Goal: Task Accomplishment & Management: Use online tool/utility

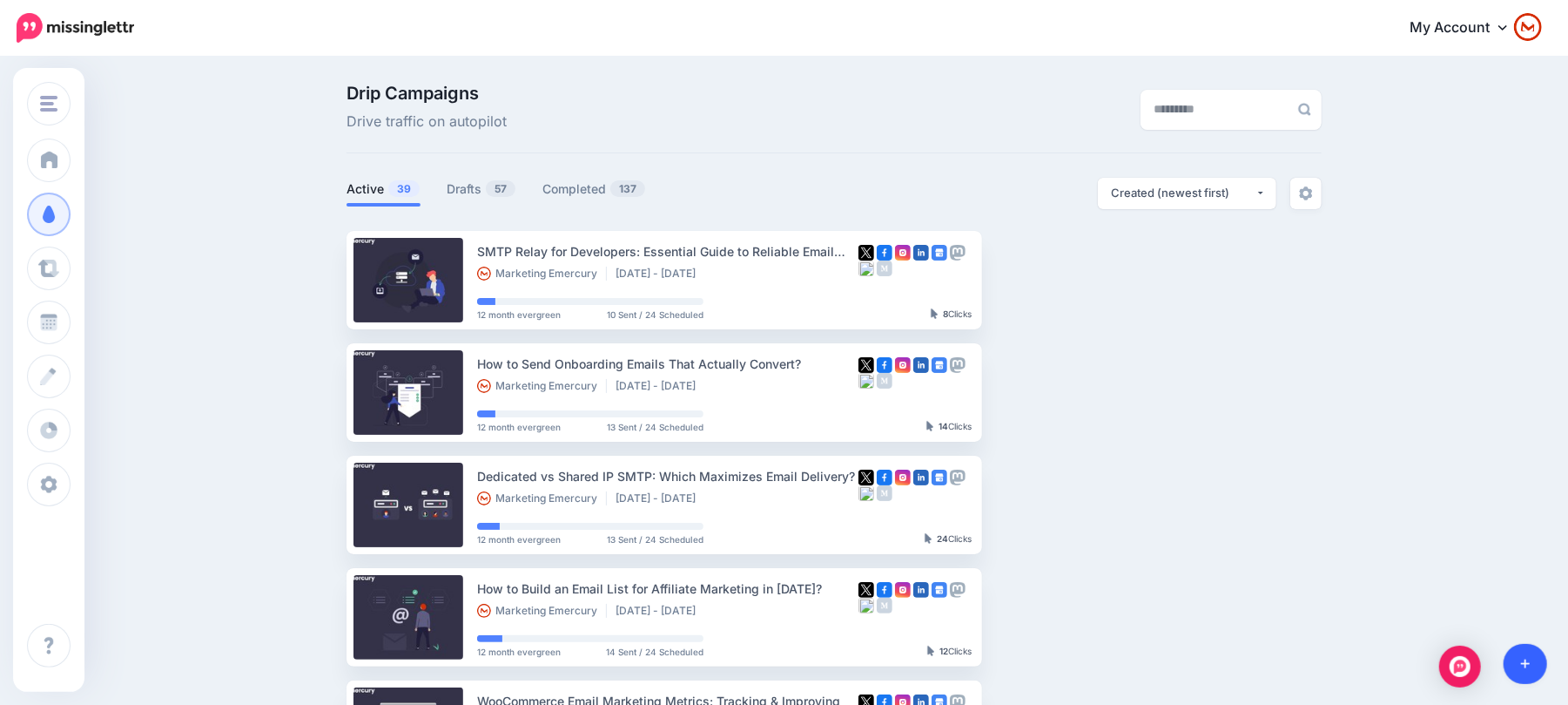
click at [1534, 649] on link at bounding box center [1526, 663] width 44 height 40
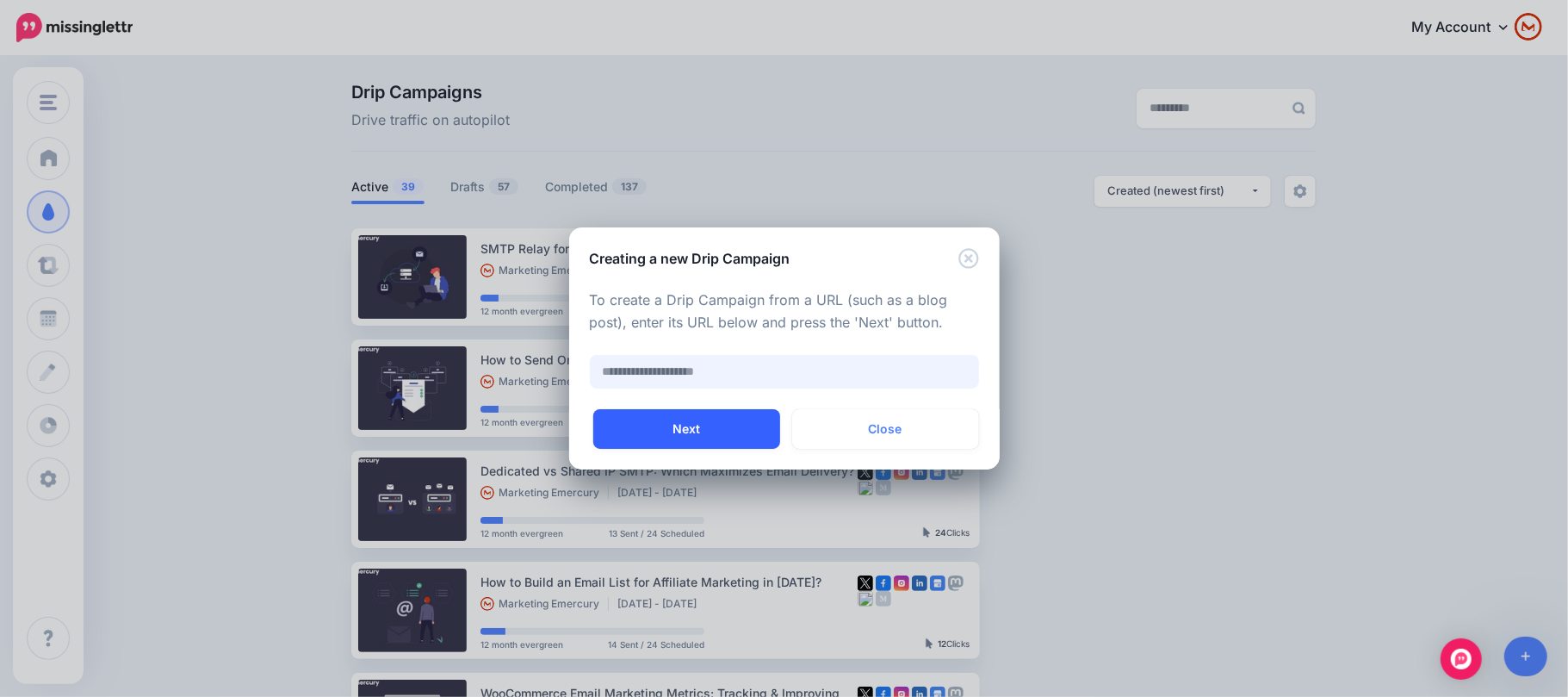
paste input "**********"
type input "**********"
click at [694, 434] on button "Next" at bounding box center [686, 429] width 187 height 39
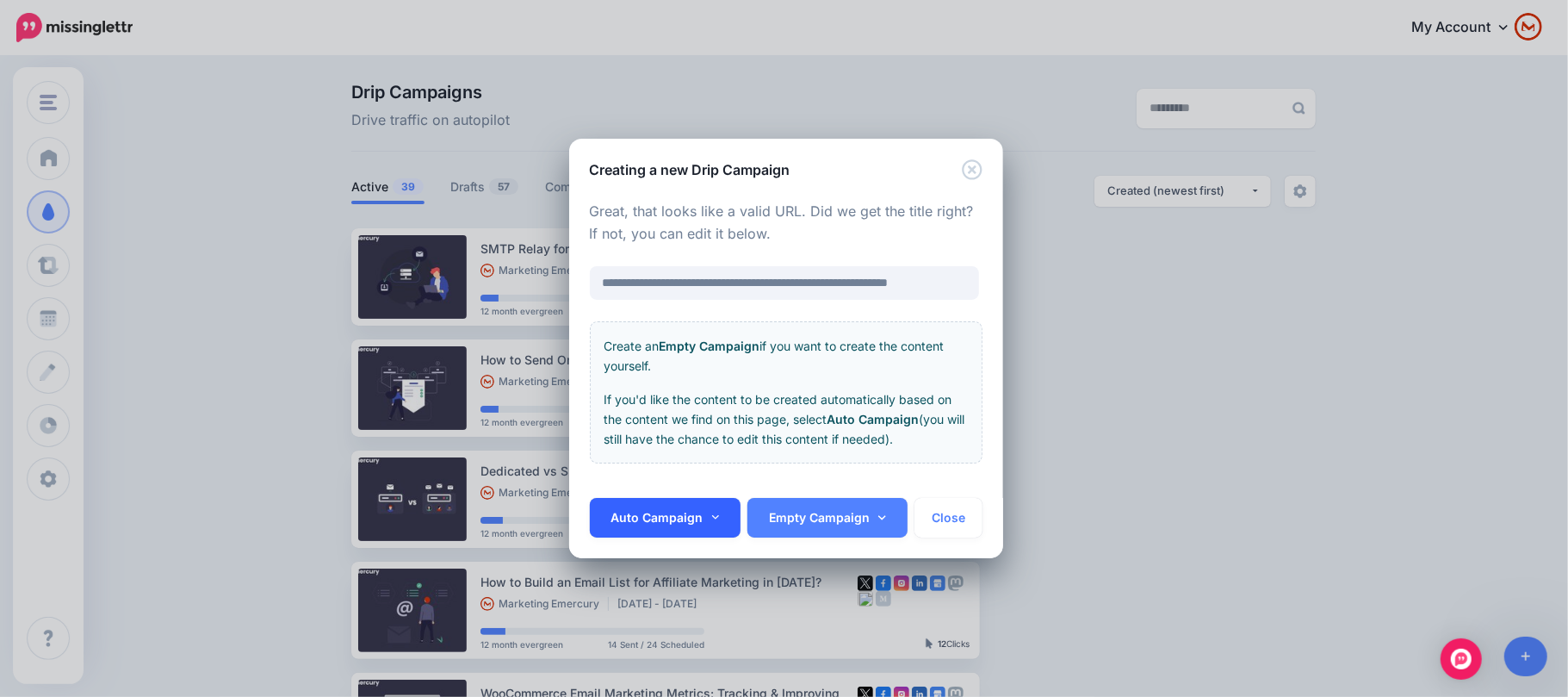
click at [656, 527] on link "Auto Campaign" at bounding box center [665, 517] width 151 height 39
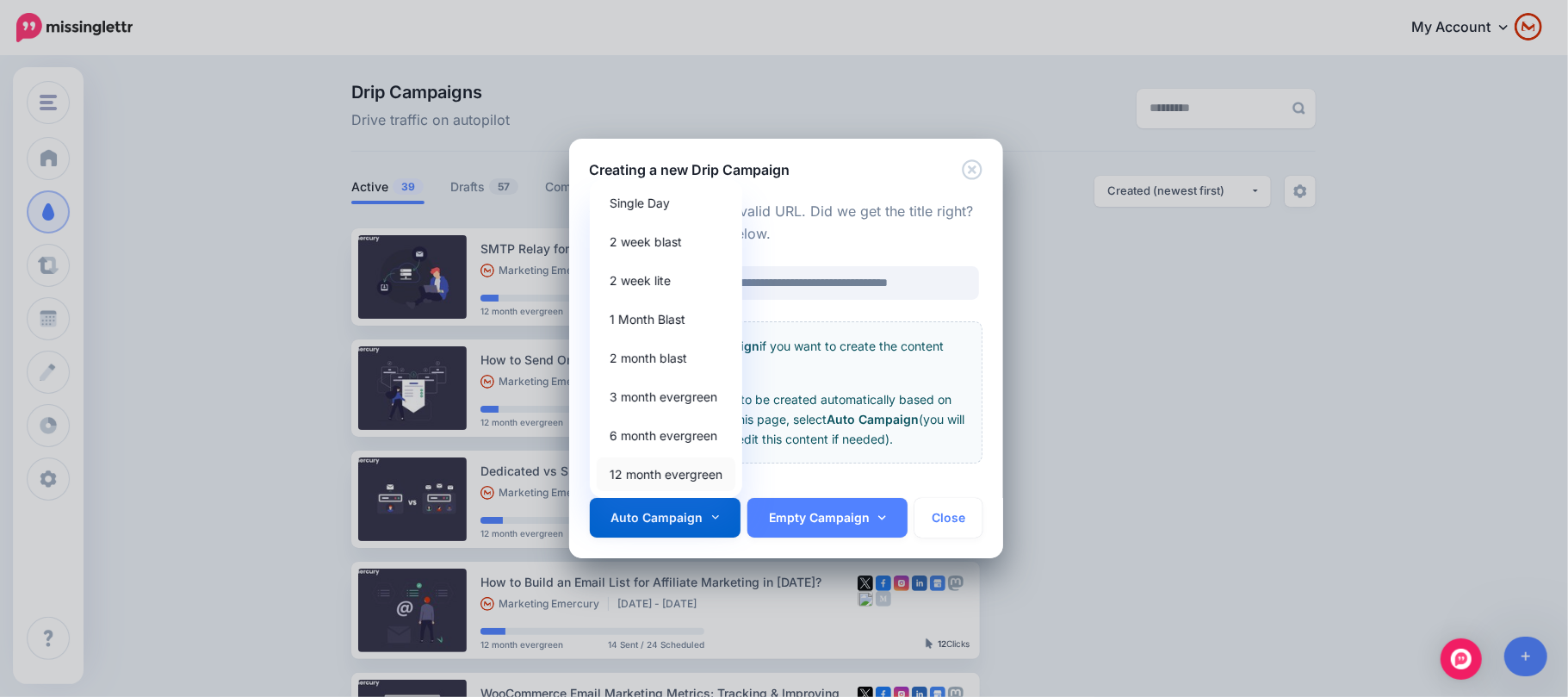
click at [700, 460] on link "12 month evergreen" at bounding box center [666, 474] width 139 height 33
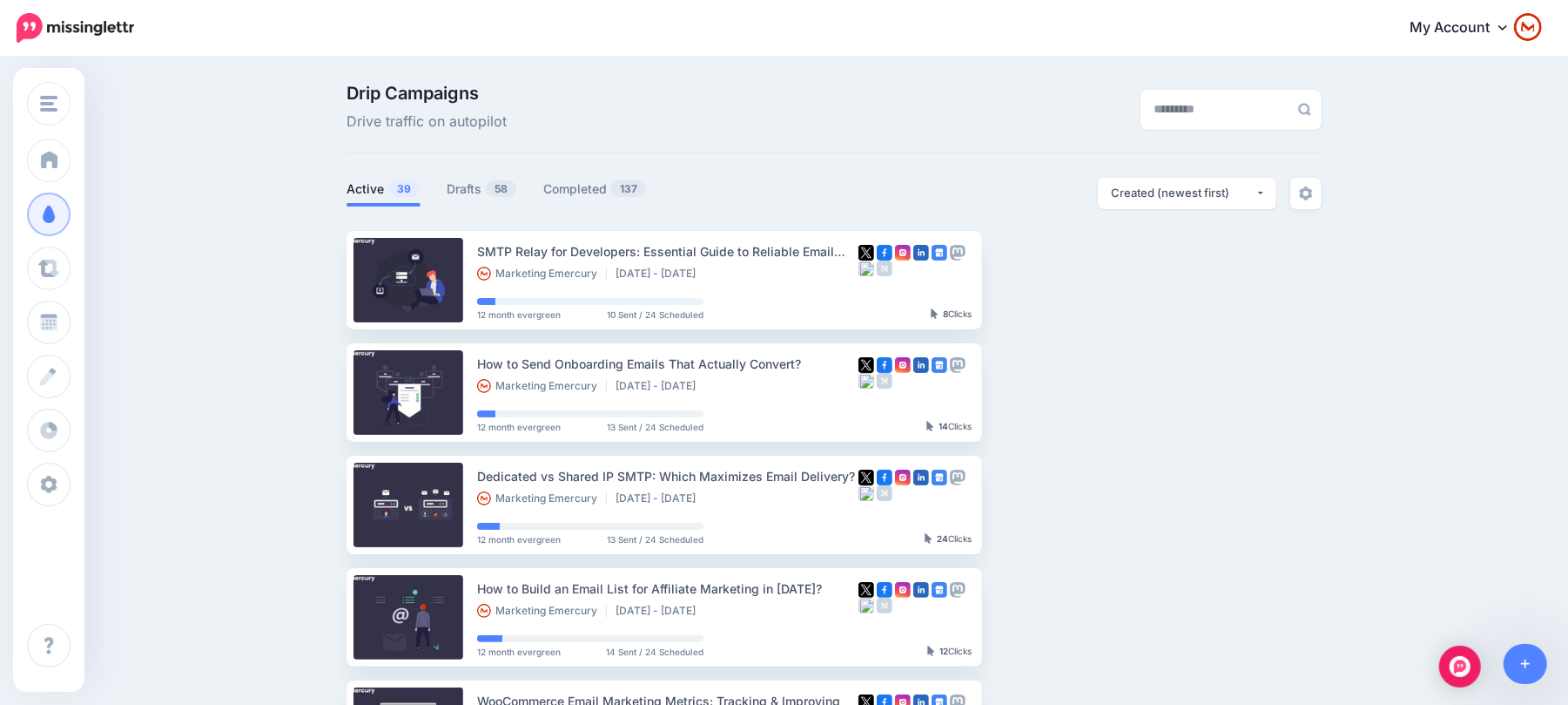
click at [500, 180] on link "Drafts 58" at bounding box center [482, 189] width 71 height 21
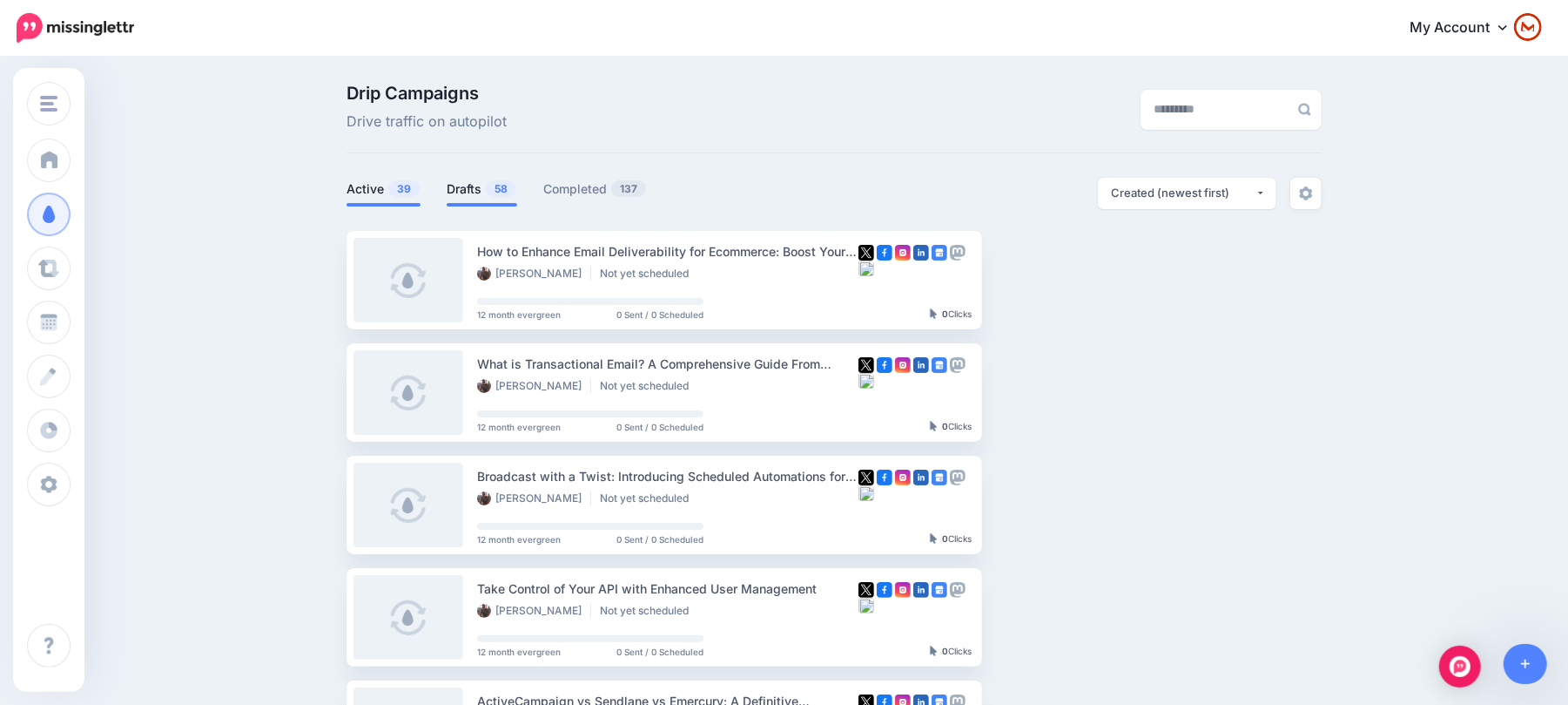
click at [378, 203] on span at bounding box center [384, 204] width 74 height 4
click at [418, 209] on div "Active 39 Drafts 58 Completed 137" at bounding box center [590, 193] width 487 height 31
click at [381, 192] on link "Active 39" at bounding box center [384, 189] width 74 height 21
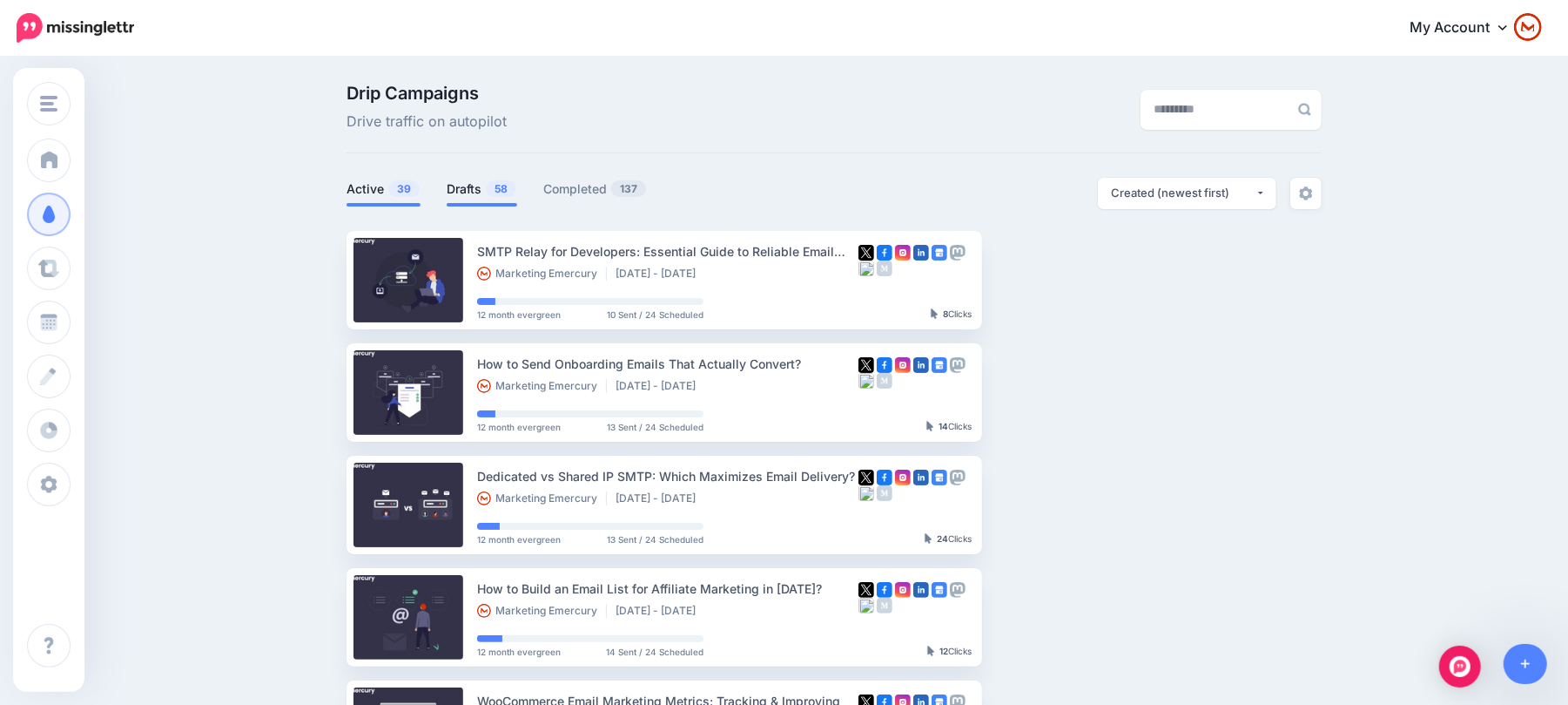
click at [481, 178] on li "Drafts 58" at bounding box center [482, 192] width 71 height 28
click at [496, 187] on span "58" at bounding box center [501, 188] width 30 height 17
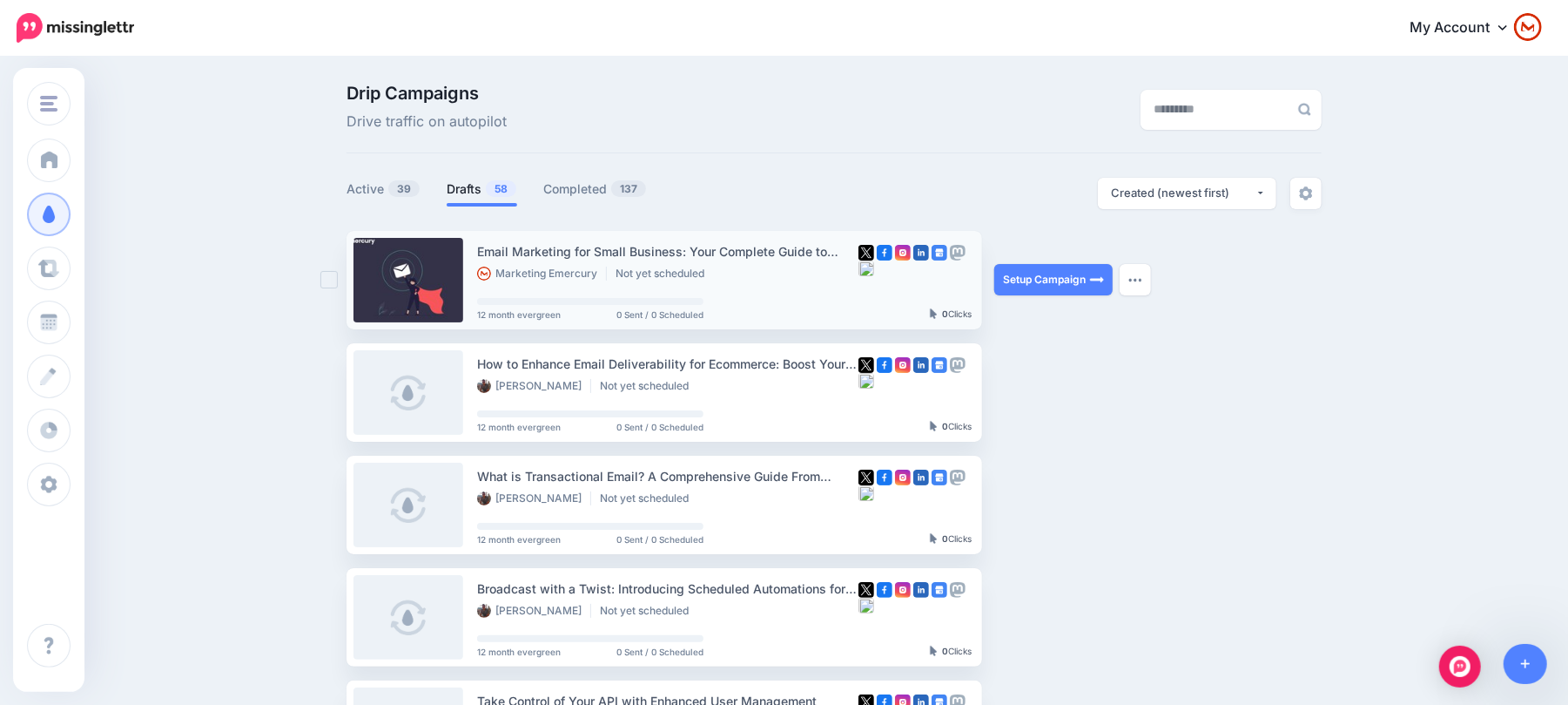
click at [639, 241] on div "Email Marketing for Small Business: Your Complete Guide to Success" at bounding box center [668, 251] width 381 height 20
click at [1098, 291] on link "Setup Campaign" at bounding box center [1053, 279] width 119 height 31
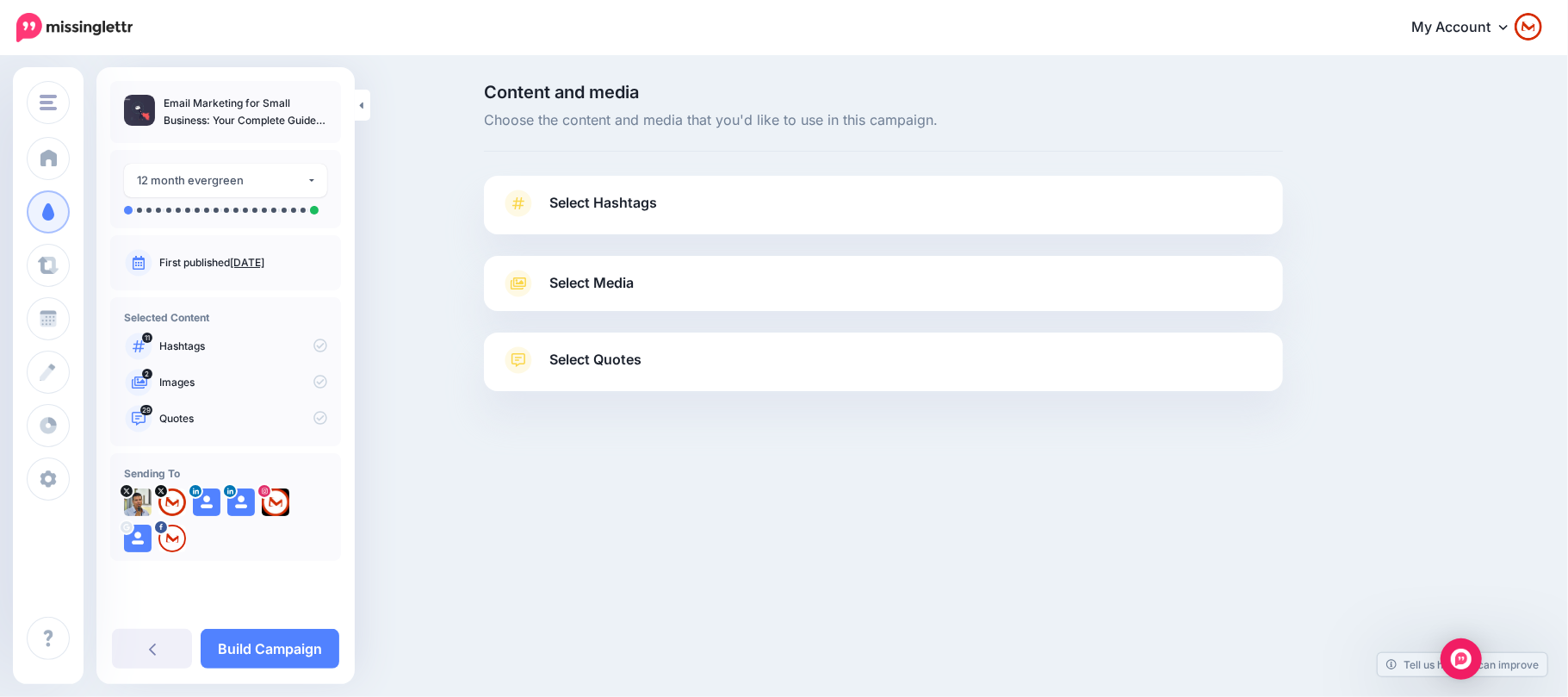
click at [779, 211] on link "Select Hashtags" at bounding box center [883, 212] width 764 height 45
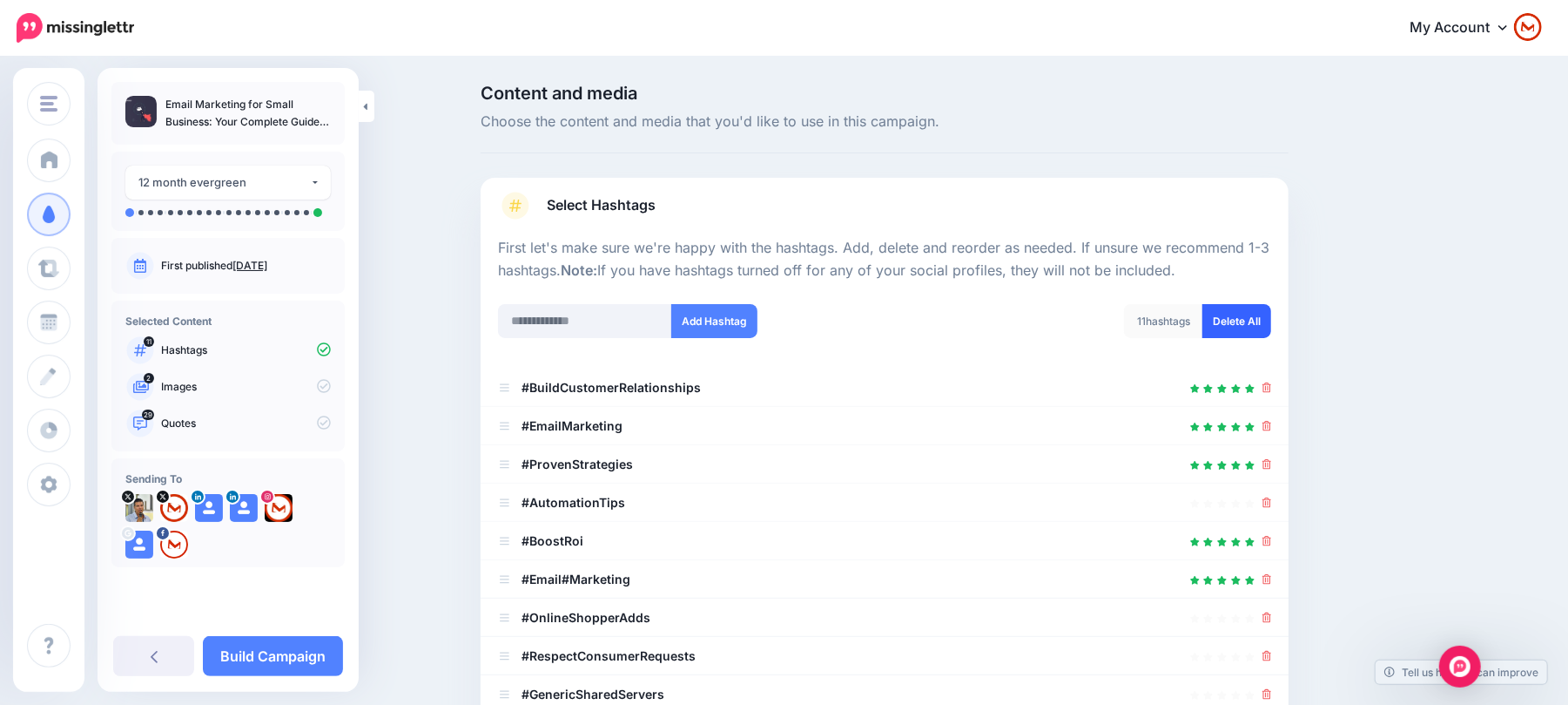
click at [1248, 318] on link "Delete All" at bounding box center [1237, 321] width 69 height 34
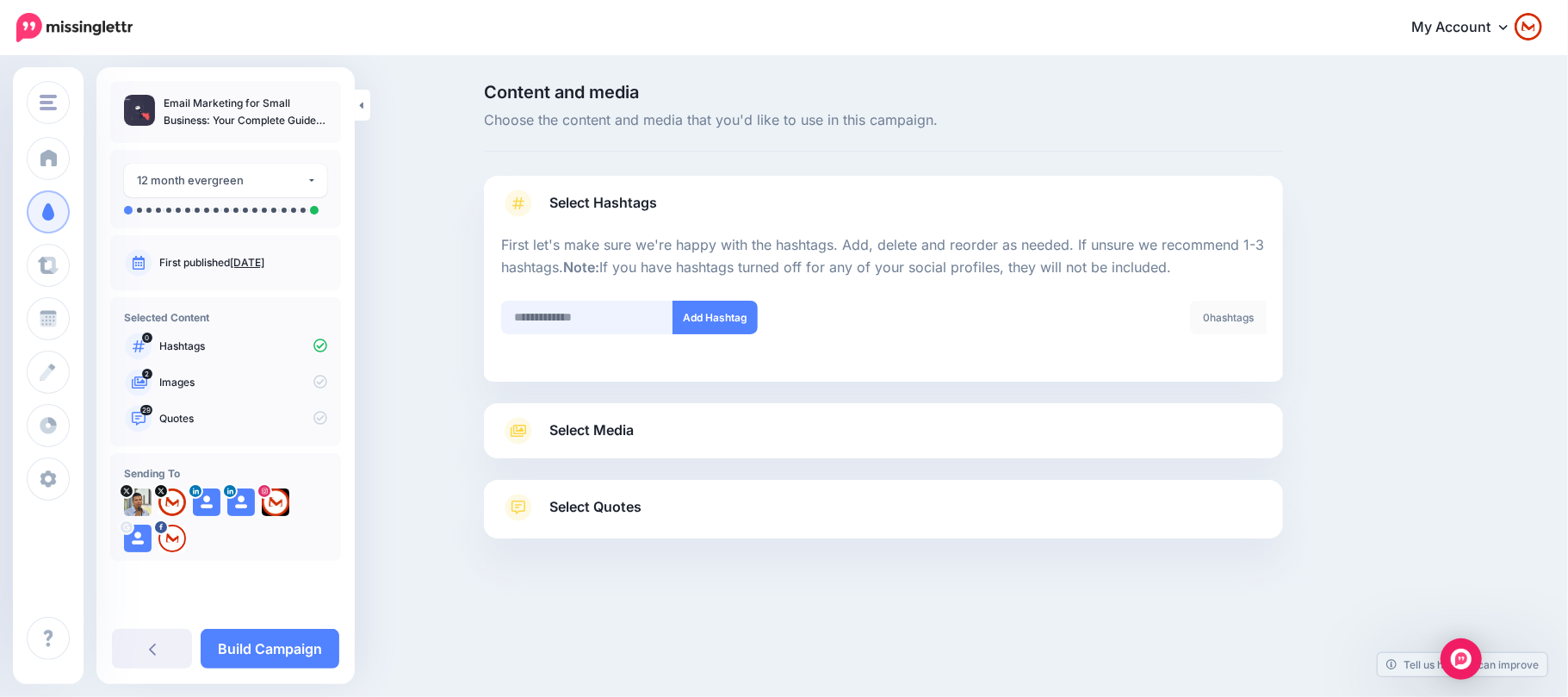
click at [624, 325] on input "text" at bounding box center [587, 317] width 172 height 33
type input "**********"
paste input "**********"
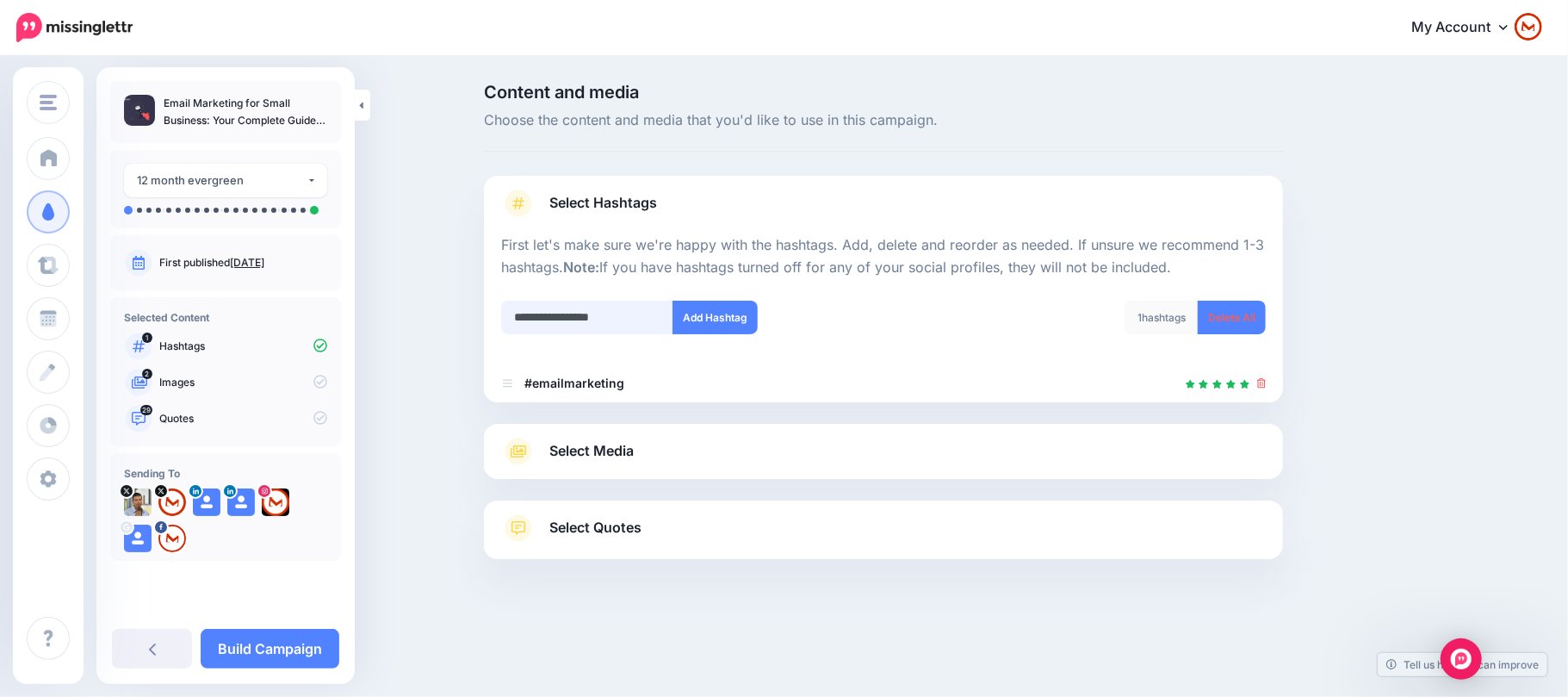
type input "**********"
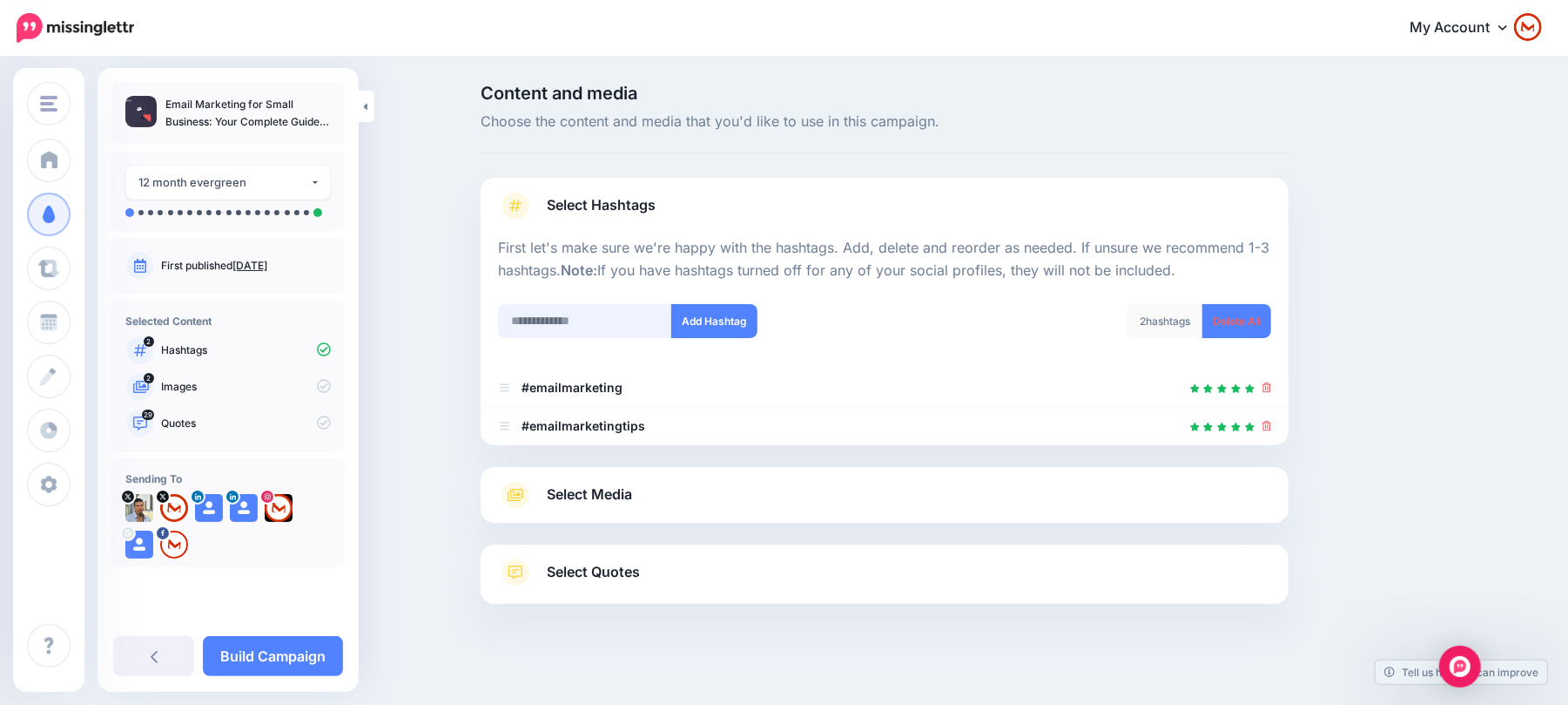
scroll to position [11, 0]
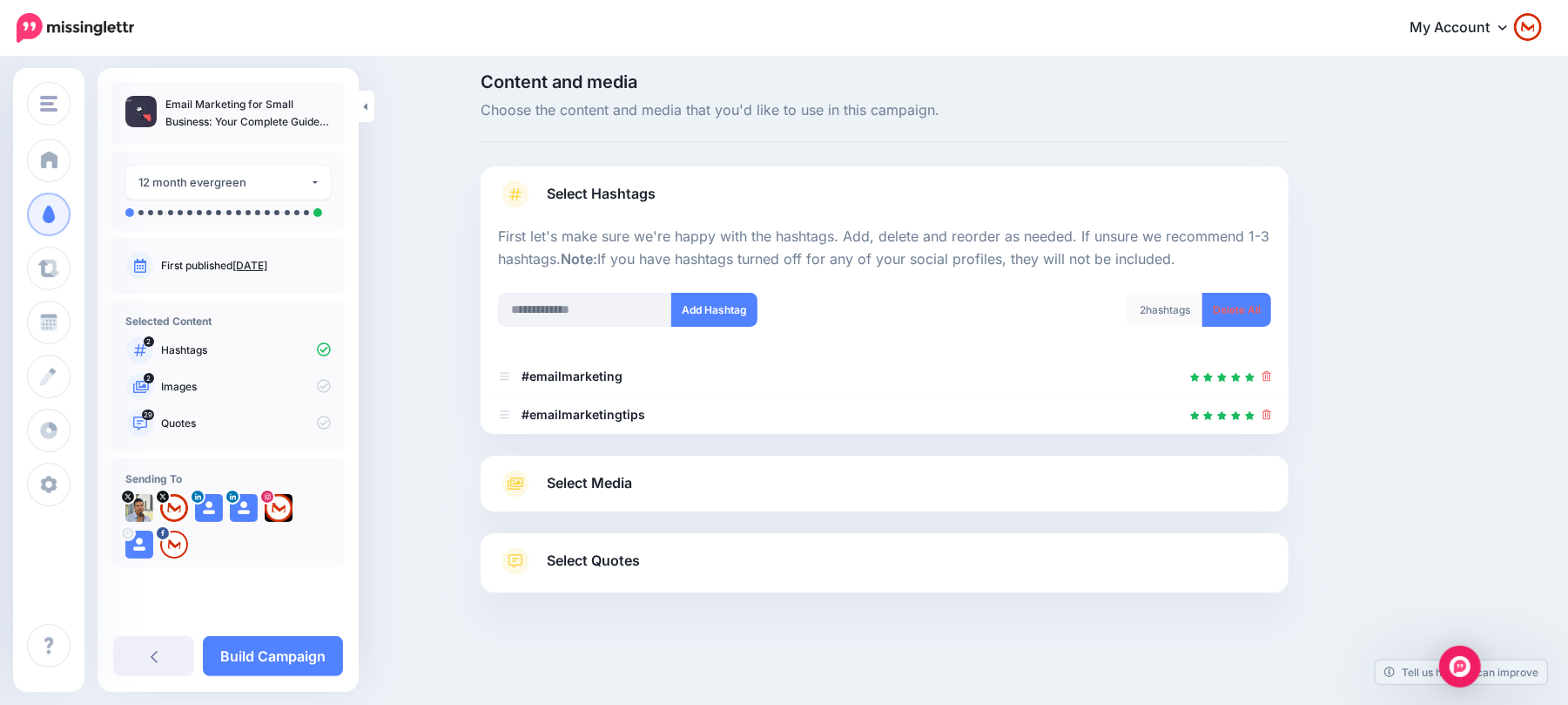
click at [770, 458] on div "Select Media Next, let's make sure we have the best media for this campaign. De…" at bounding box center [885, 483] width 808 height 56
click at [771, 470] on link "Select Media" at bounding box center [884, 484] width 773 height 28
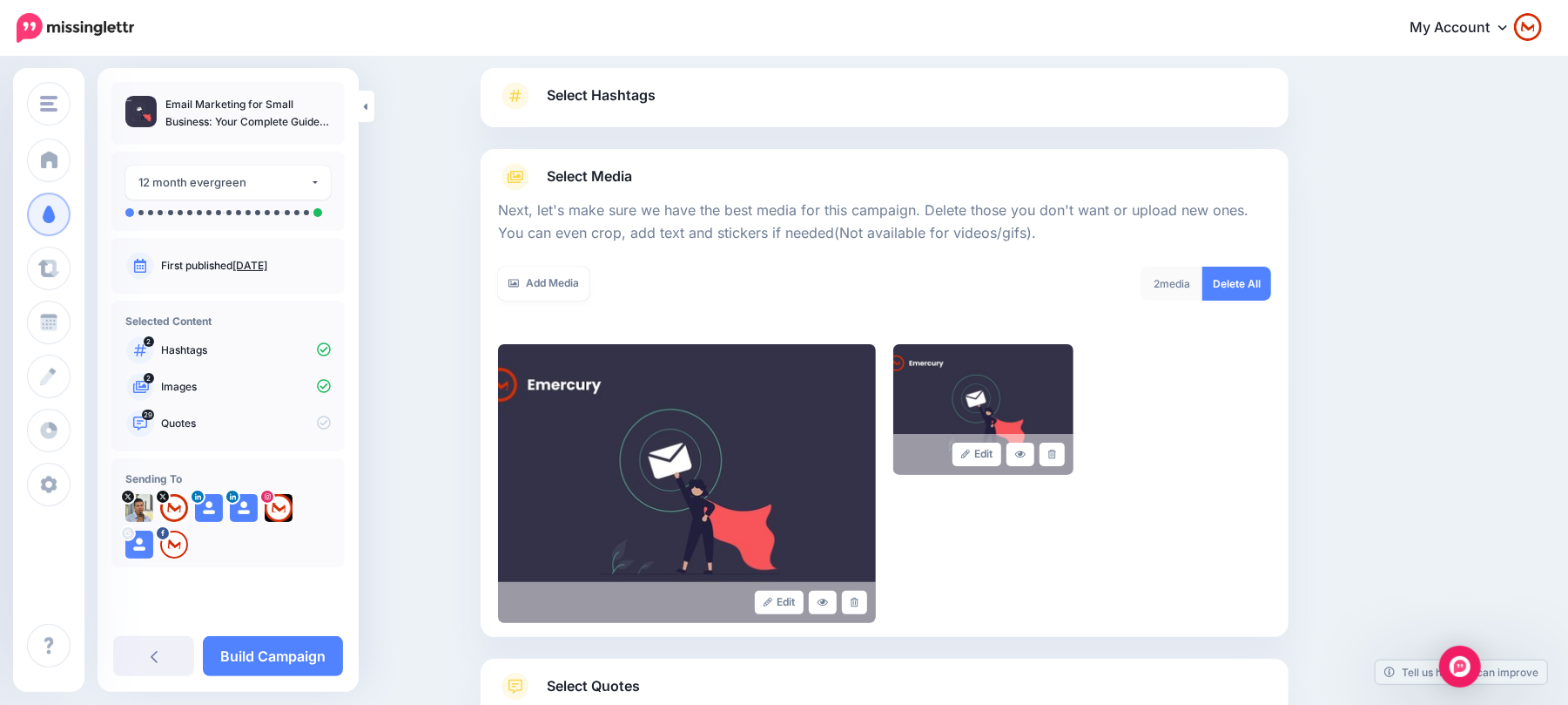
scroll to position [235, 0]
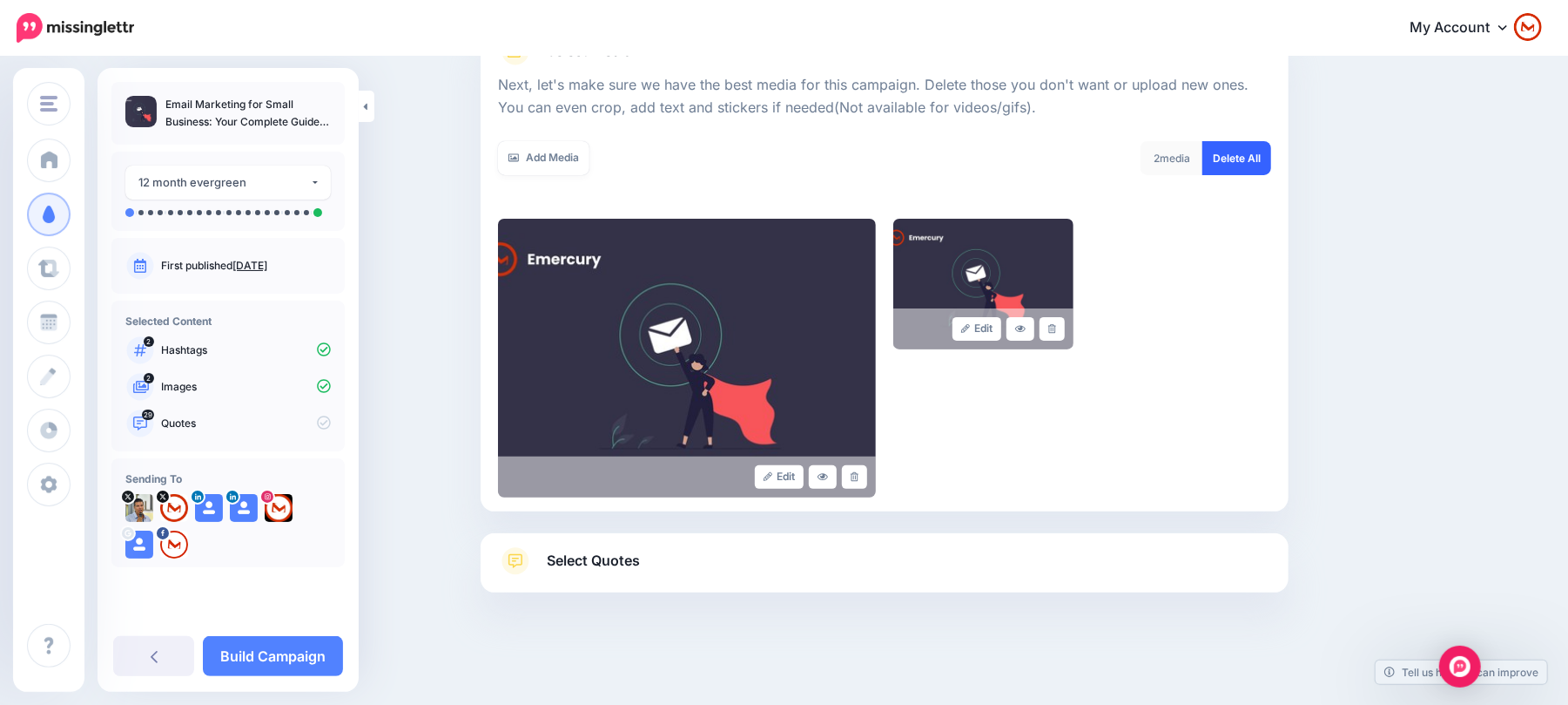
click at [1258, 164] on link "Delete All" at bounding box center [1237, 158] width 69 height 34
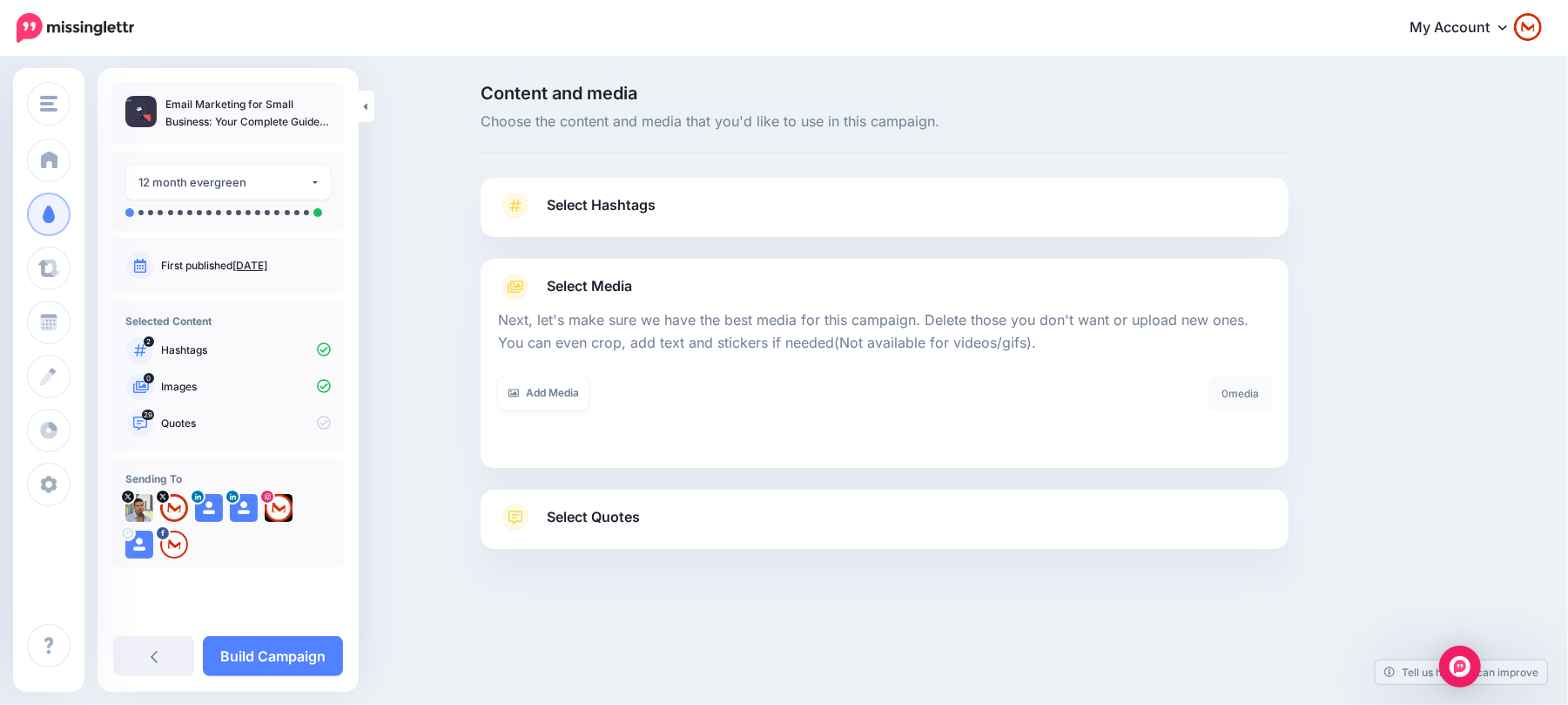
scroll to position [0, 0]
click at [589, 395] on link "Add Media" at bounding box center [552, 393] width 91 height 34
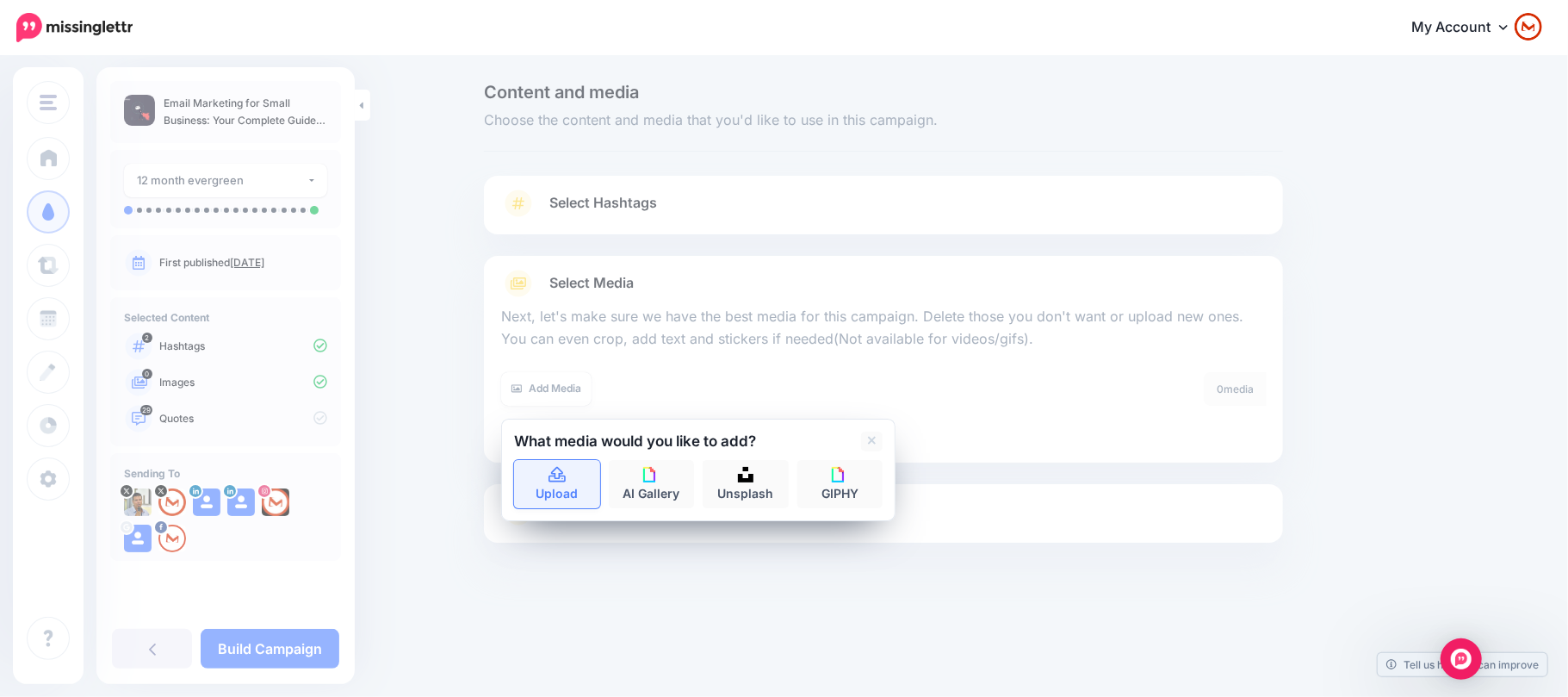
click at [558, 479] on icon at bounding box center [557, 476] width 20 height 16
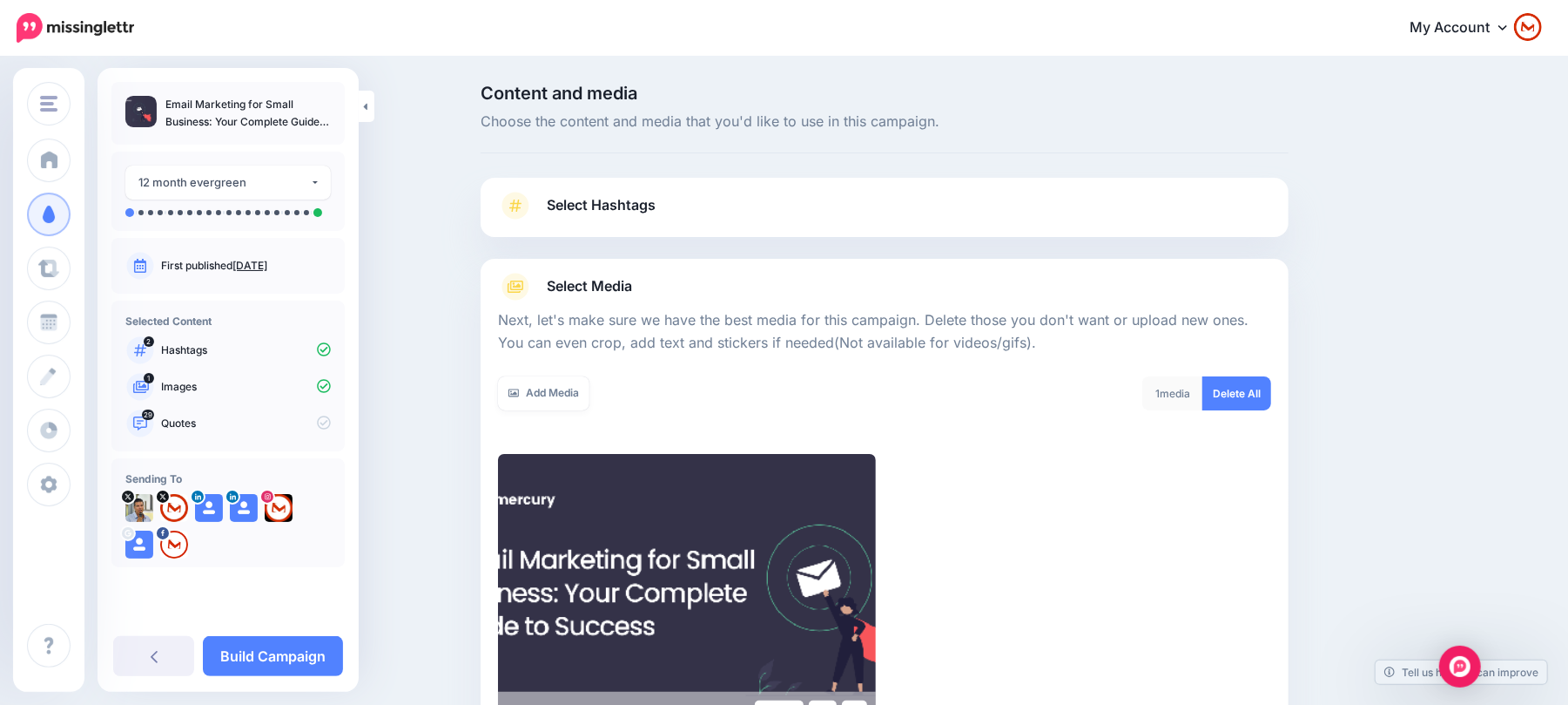
scroll to position [235, 0]
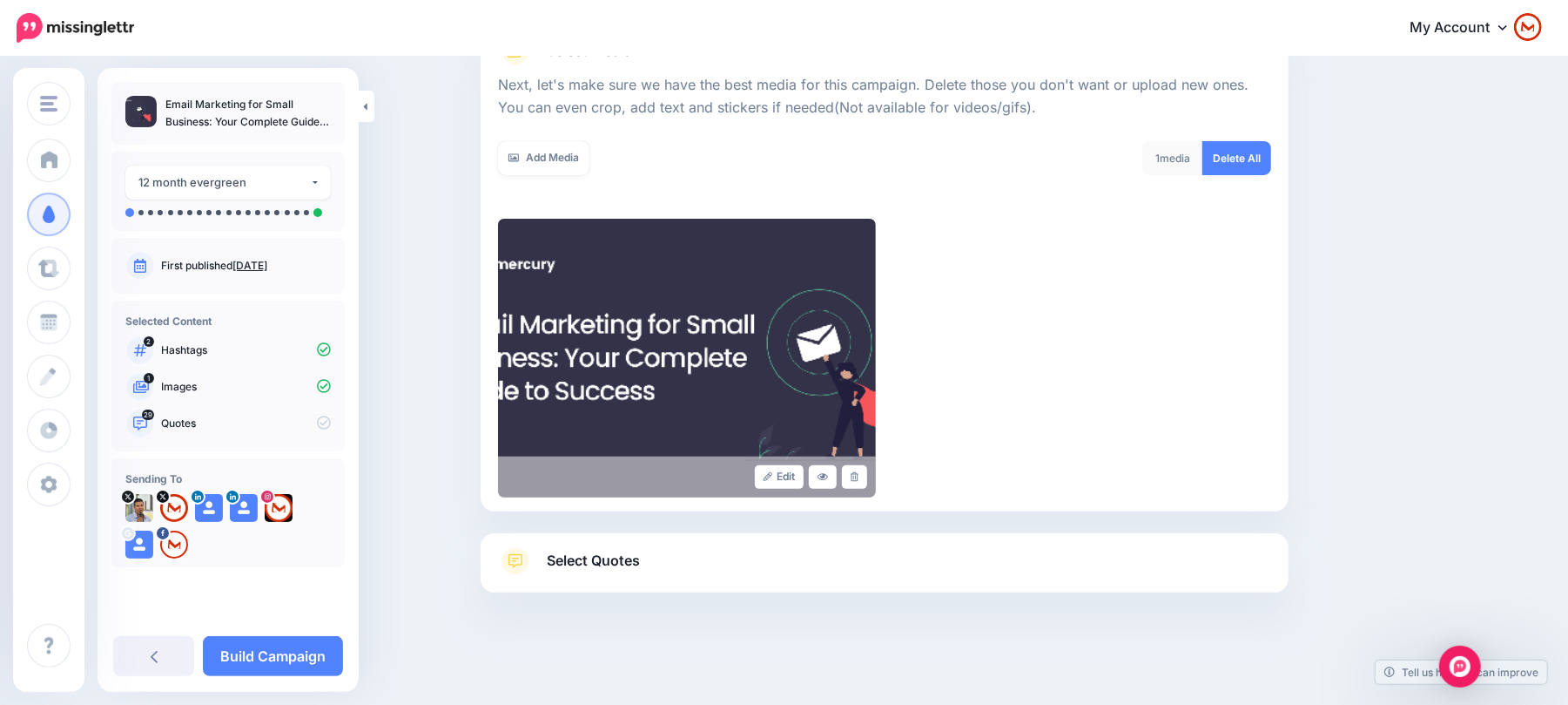
click at [960, 569] on link "Select Quotes" at bounding box center [884, 569] width 773 height 45
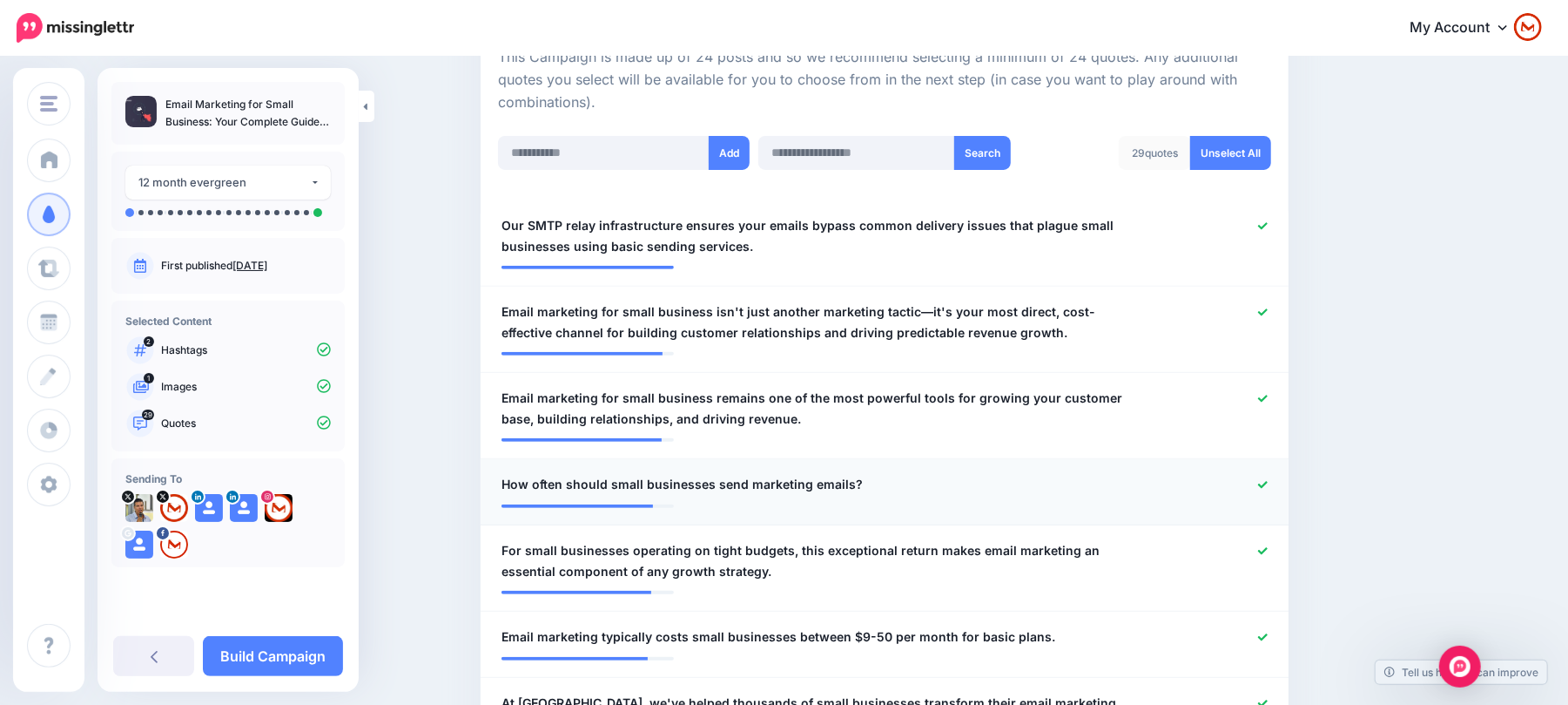
scroll to position [352, 0]
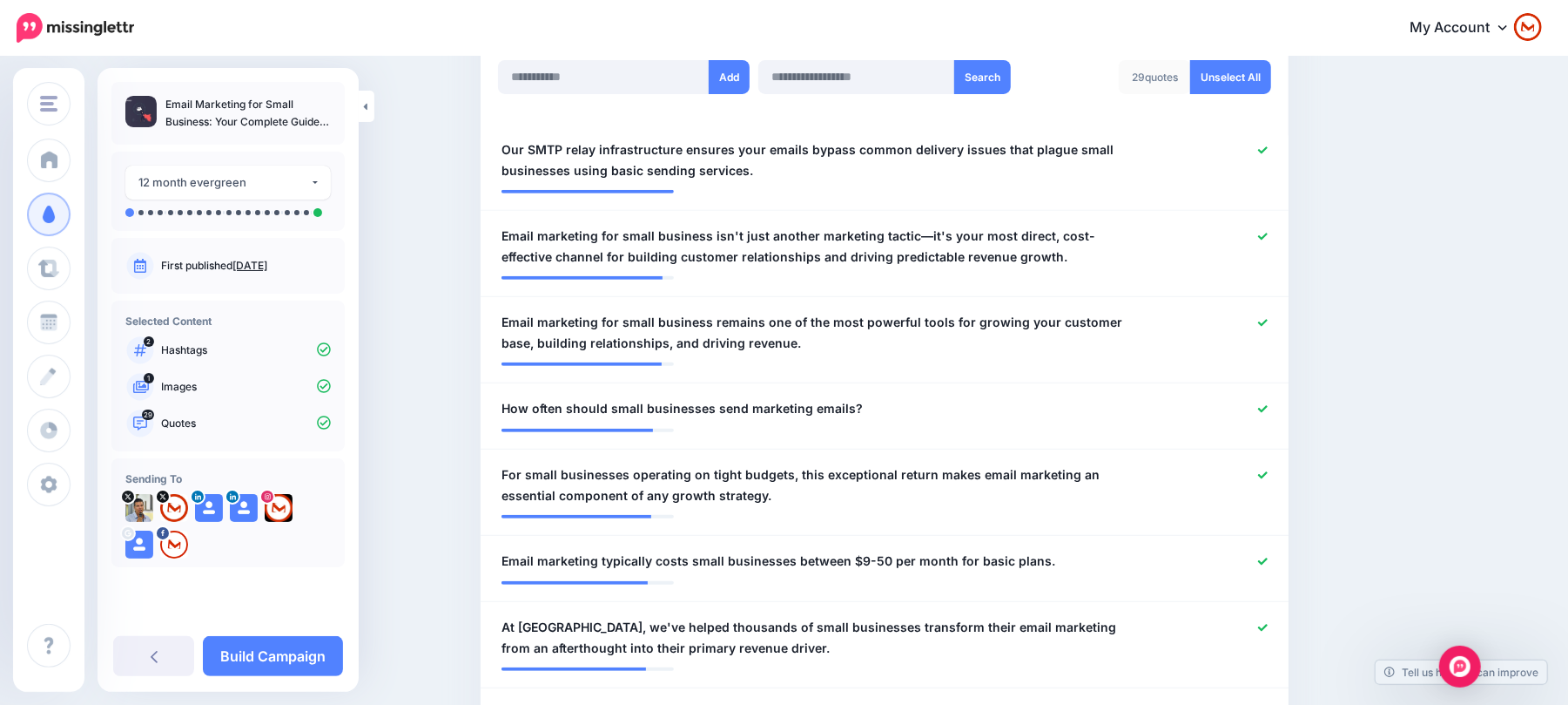
drag, startPoint x: 1416, startPoint y: 199, endPoint x: 1433, endPoint y: 249, distance: 52.8
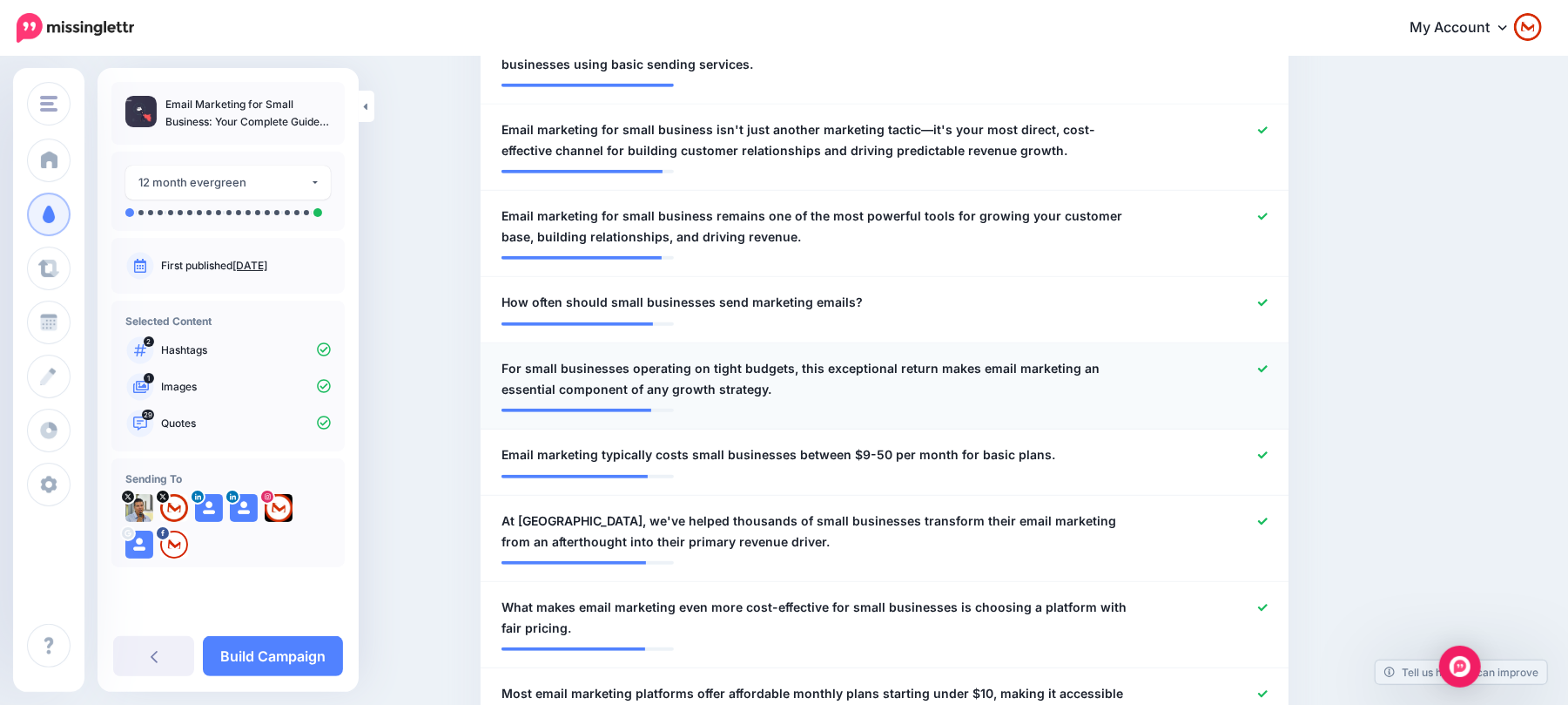
drag, startPoint x: 409, startPoint y: 302, endPoint x: 702, endPoint y: 338, distance: 295.2
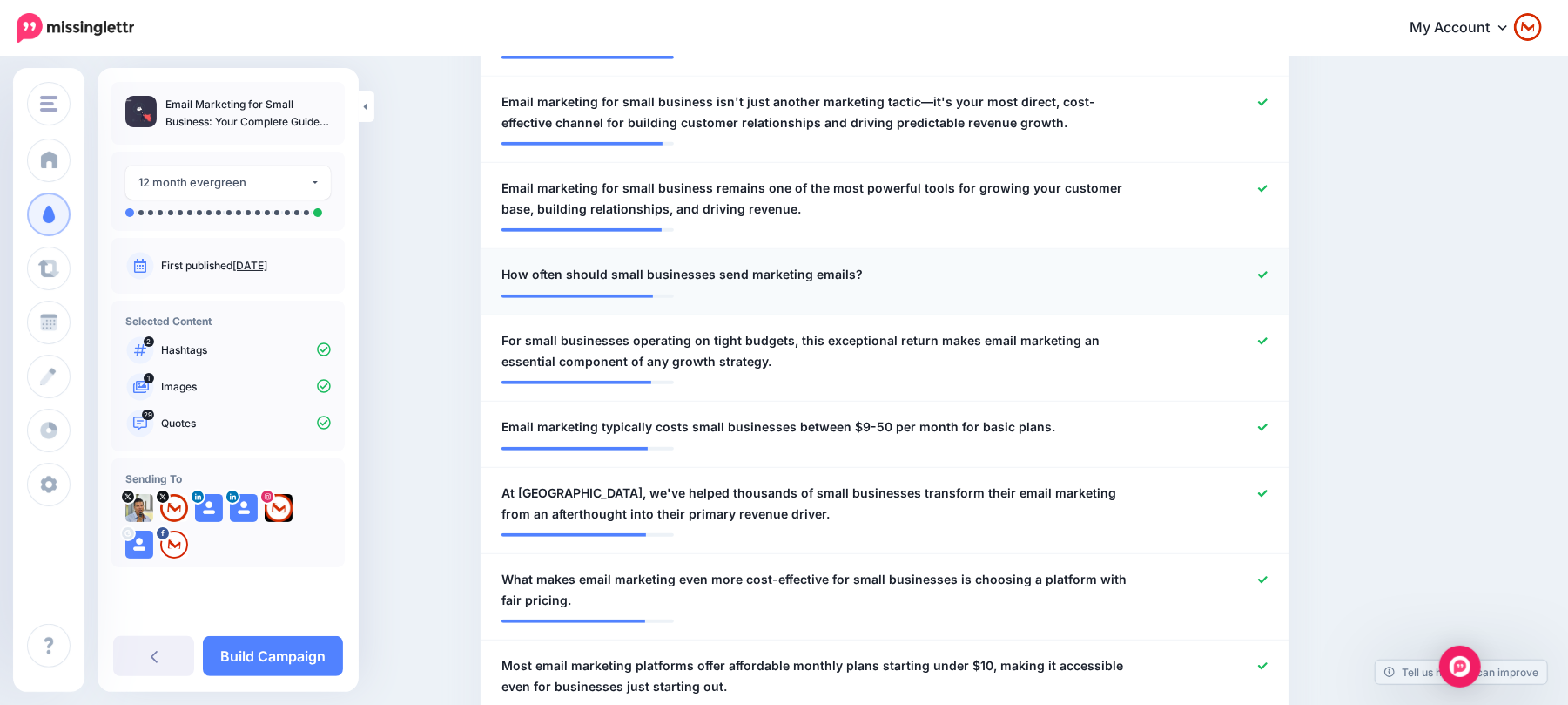
click at [917, 272] on div "**********" at bounding box center [818, 274] width 661 height 22
click at [843, 270] on span "How often should small businesses send marketing emails?" at bounding box center [682, 274] width 362 height 21
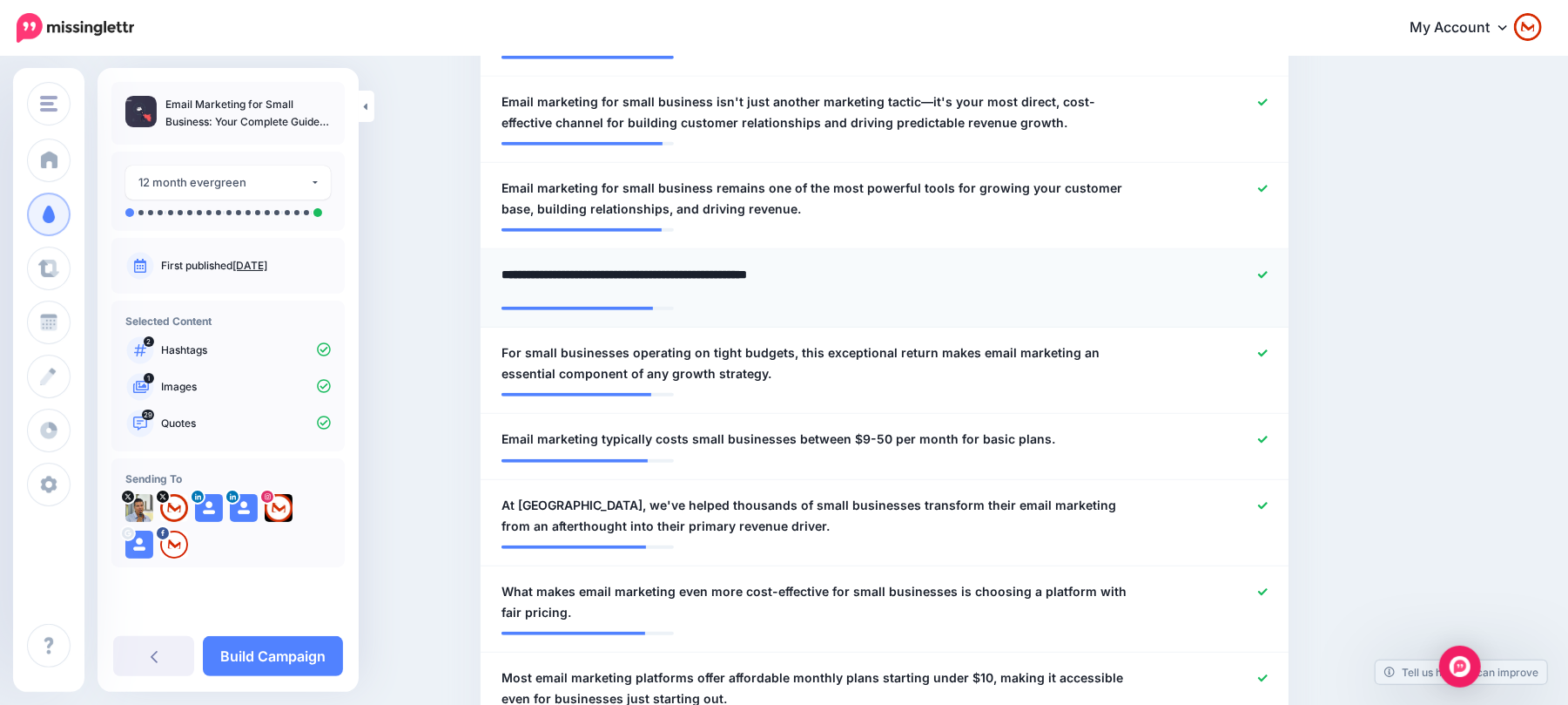
click at [859, 265] on textarea "**********" at bounding box center [819, 280] width 635 height 34
type textarea "**********"
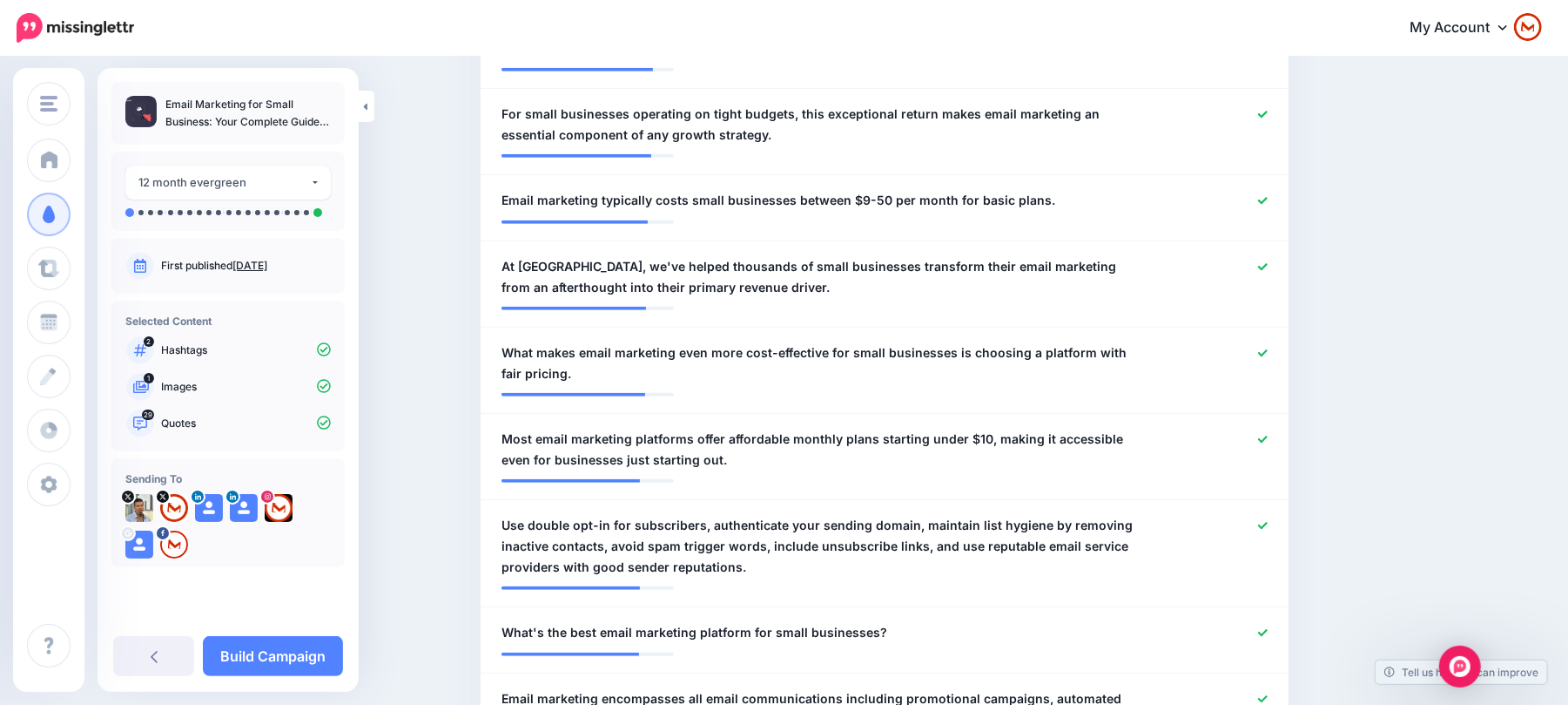
scroll to position [851, 0]
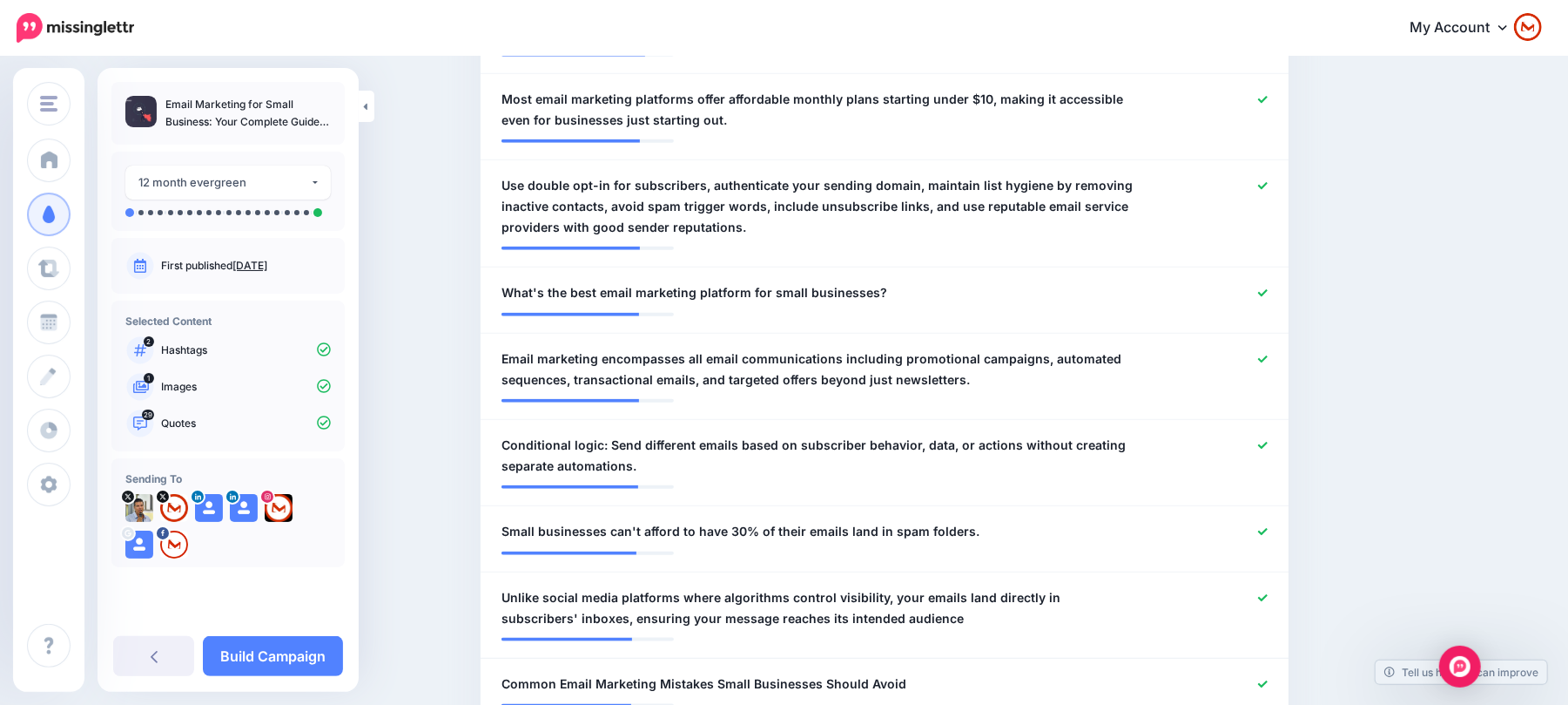
drag, startPoint x: 1329, startPoint y: 272, endPoint x: 1339, endPoint y: 296, distance: 26.0
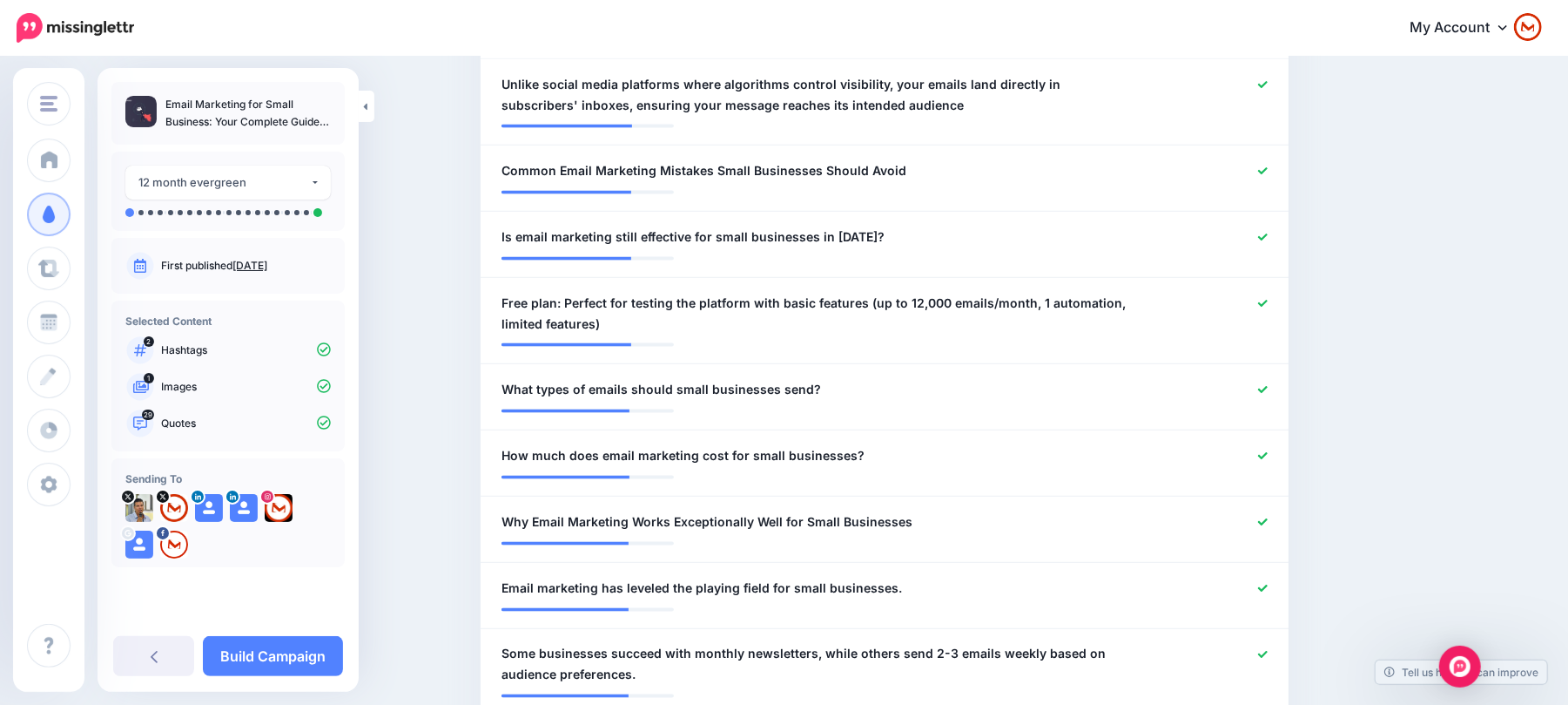
scroll to position [1712, 0]
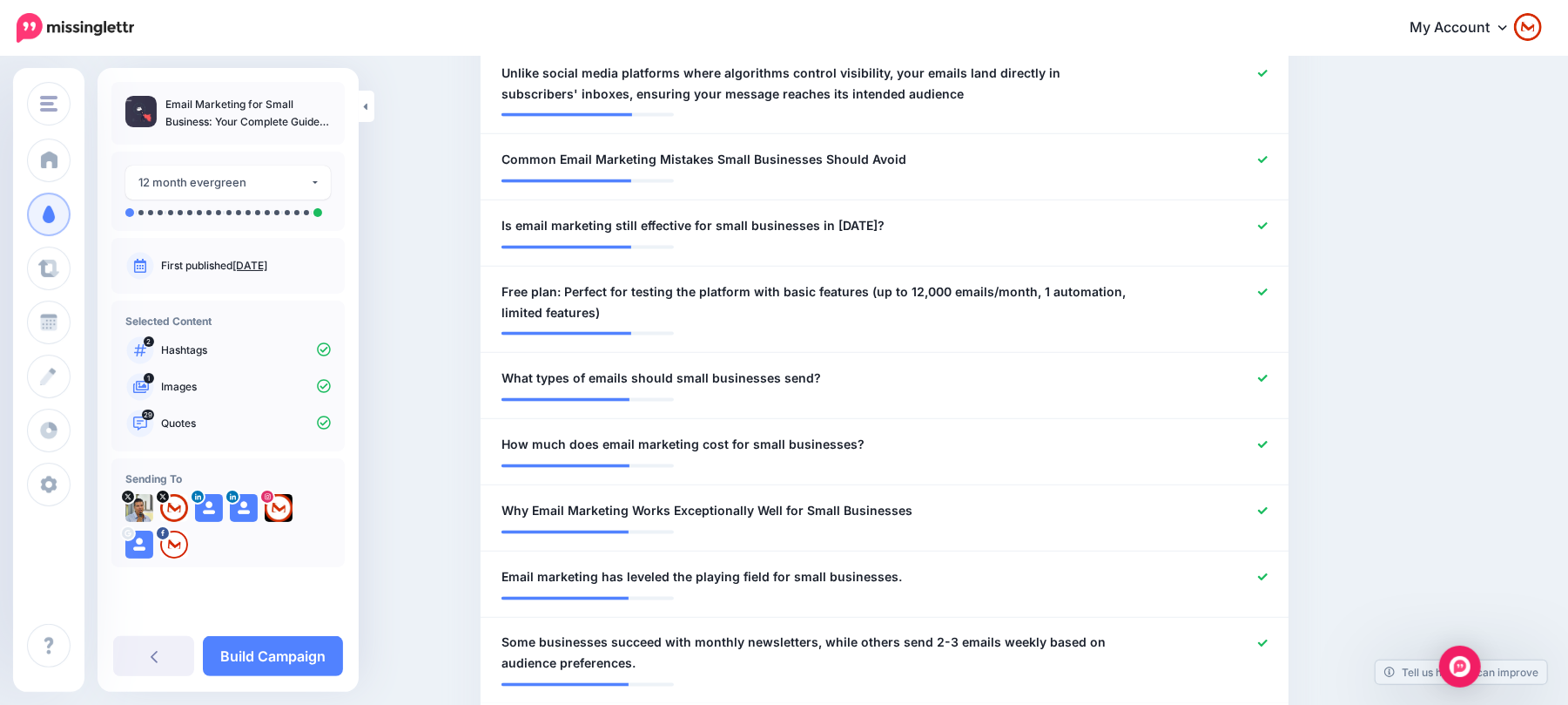
drag, startPoint x: 1334, startPoint y: 244, endPoint x: 1371, endPoint y: 276, distance: 48.9
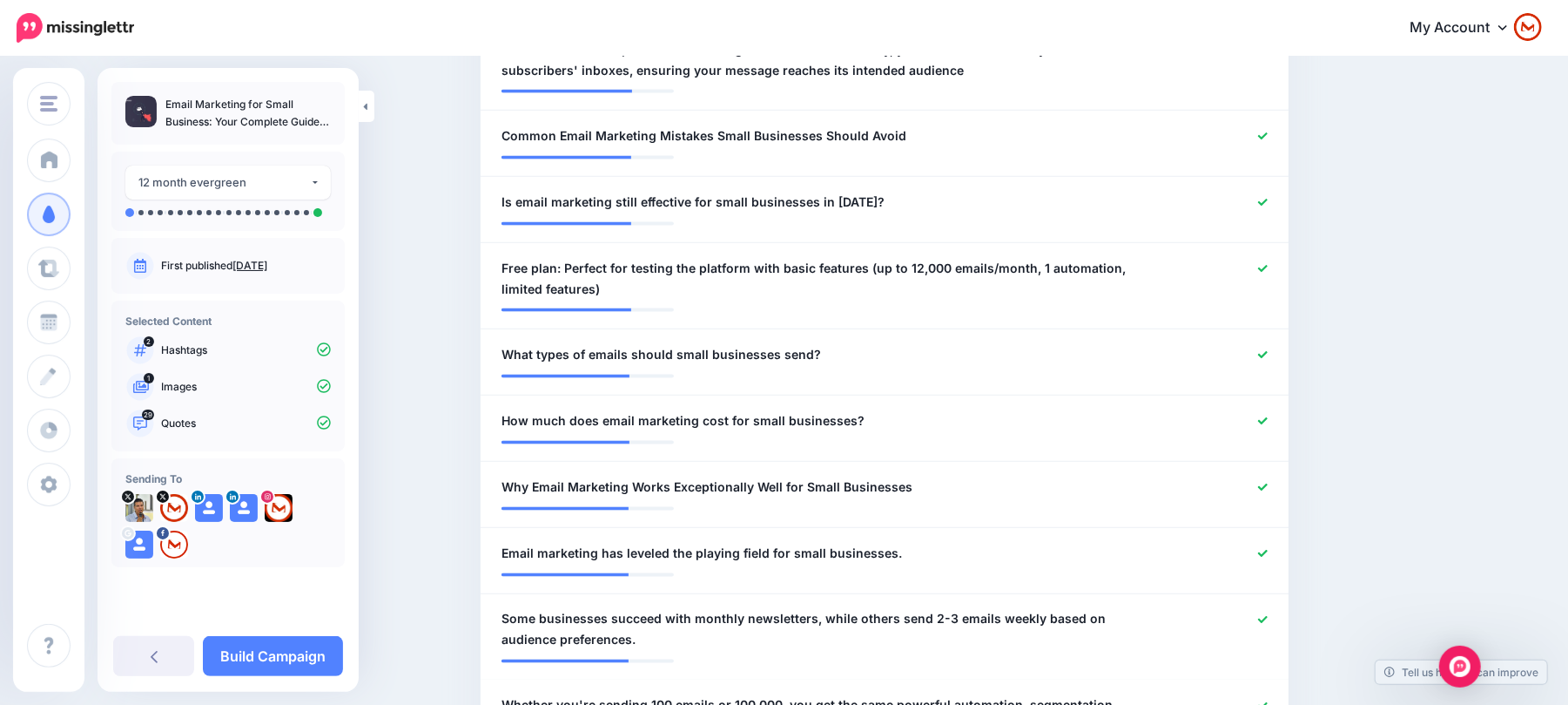
drag, startPoint x: 1411, startPoint y: 241, endPoint x: 1331, endPoint y: 314, distance: 108.3
click at [760, 282] on span "Free plan: Perfect for testing the platform with basic features (up to 12,000 e…" at bounding box center [819, 277] width 635 height 42
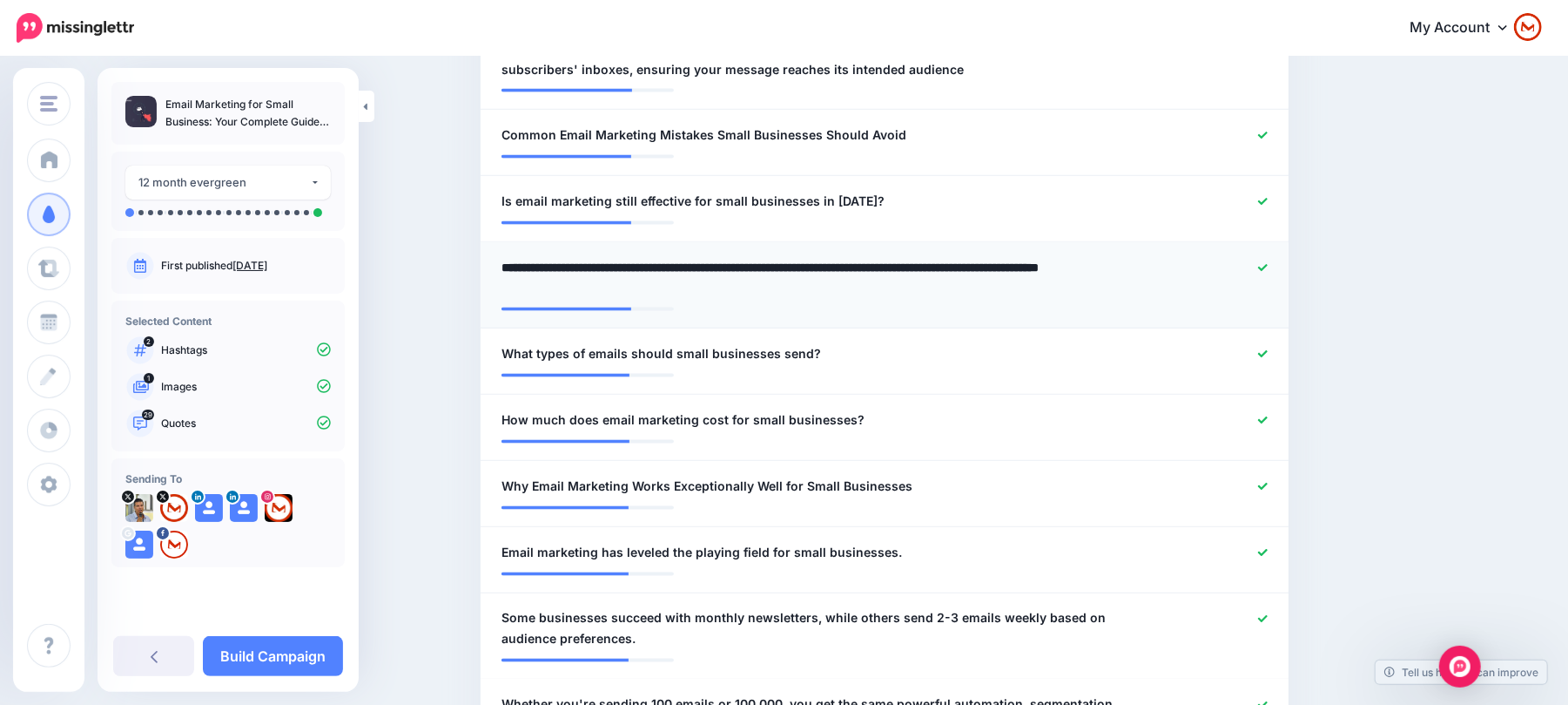
click at [512, 287] on textarea "**********" at bounding box center [819, 277] width 635 height 42
type textarea "**********"
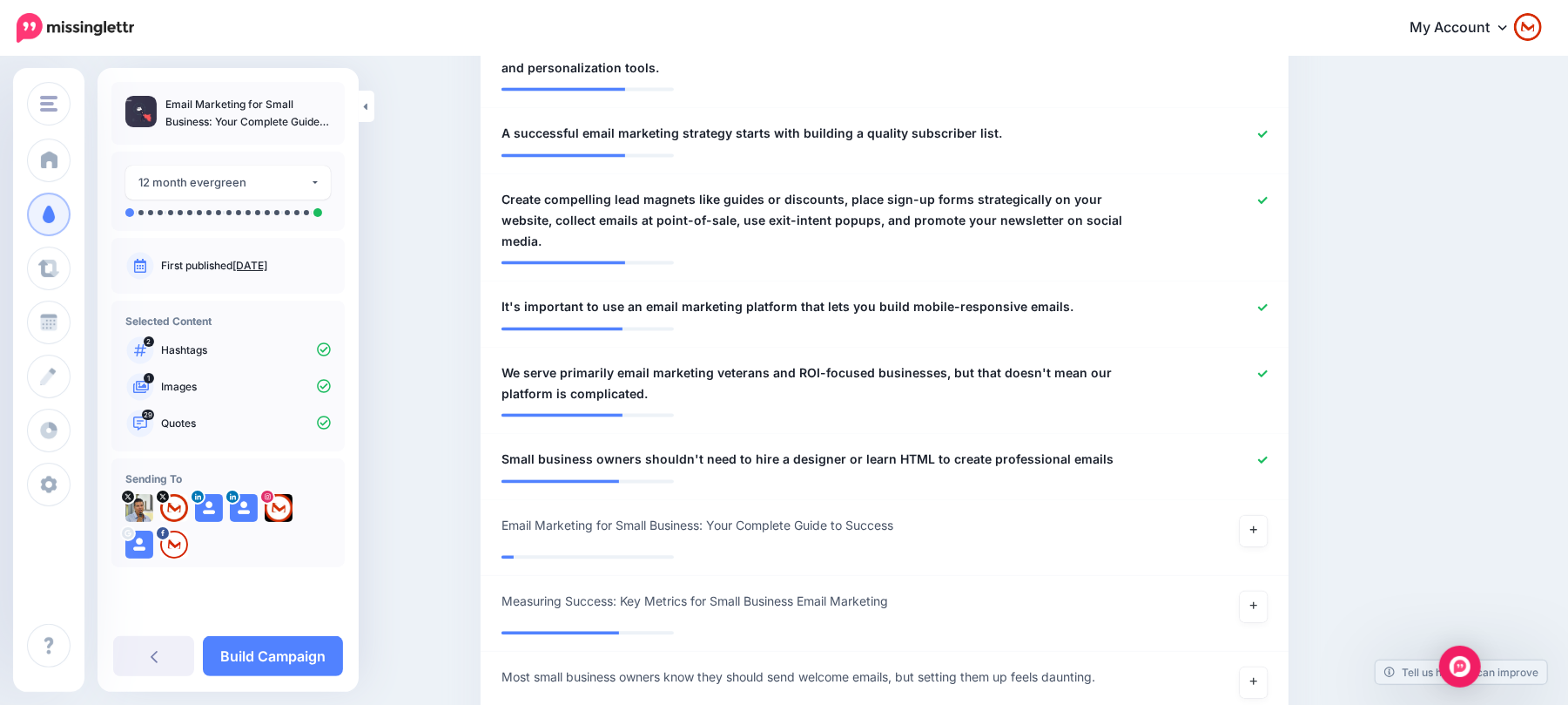
drag, startPoint x: 1544, startPoint y: 273, endPoint x: 1581, endPoint y: 294, distance: 42.5
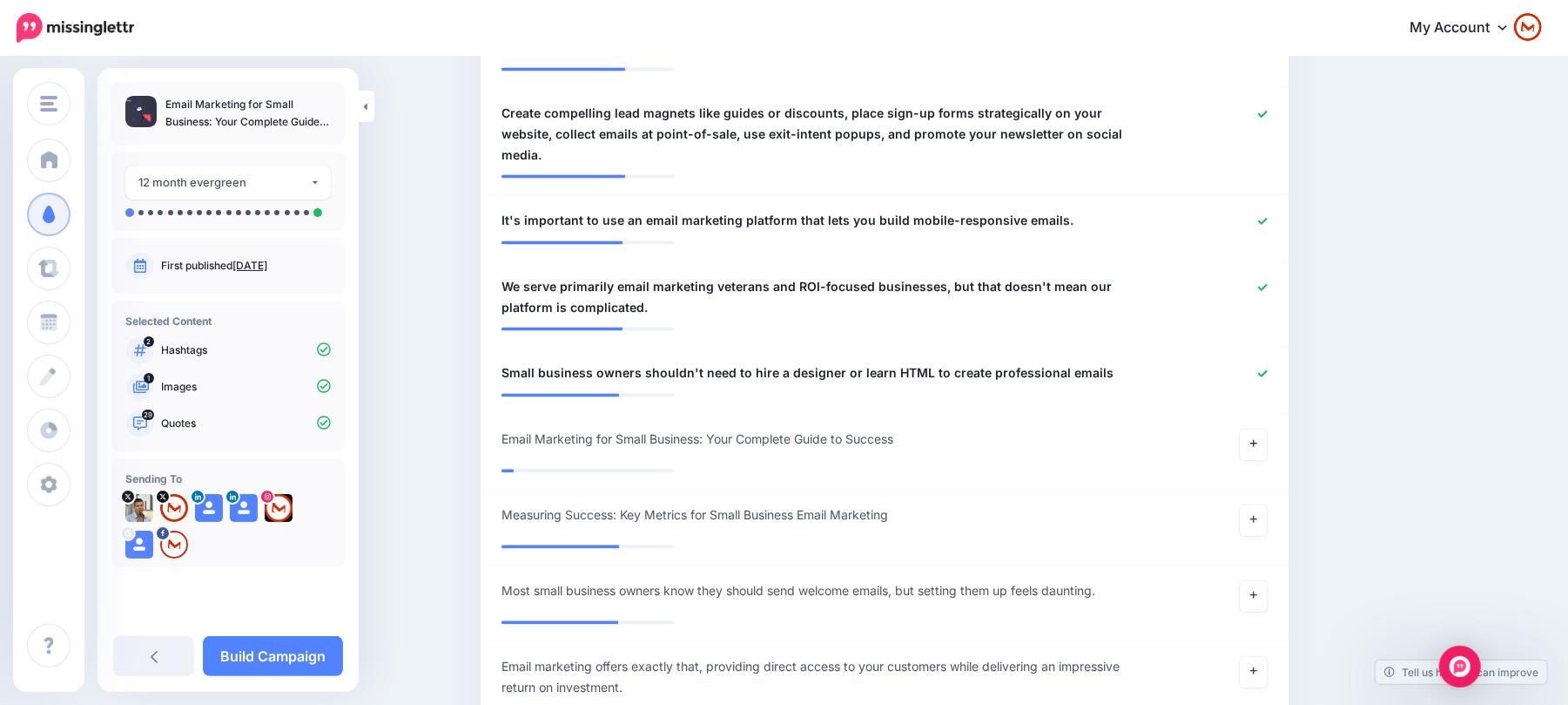
drag, startPoint x: 1387, startPoint y: 332, endPoint x: 1407, endPoint y: 349, distance: 26.2
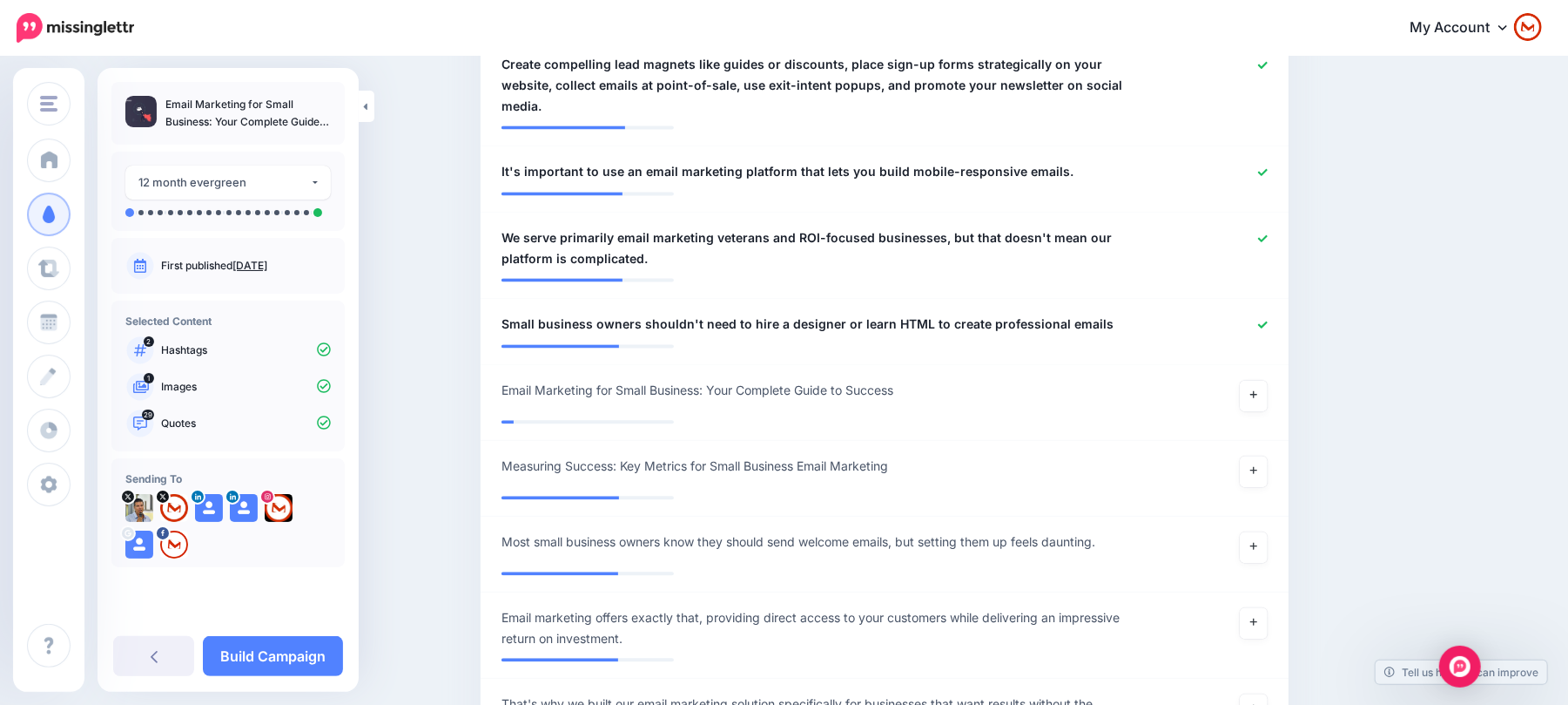
drag, startPoint x: 1482, startPoint y: 256, endPoint x: 1502, endPoint y: 276, distance: 28.3
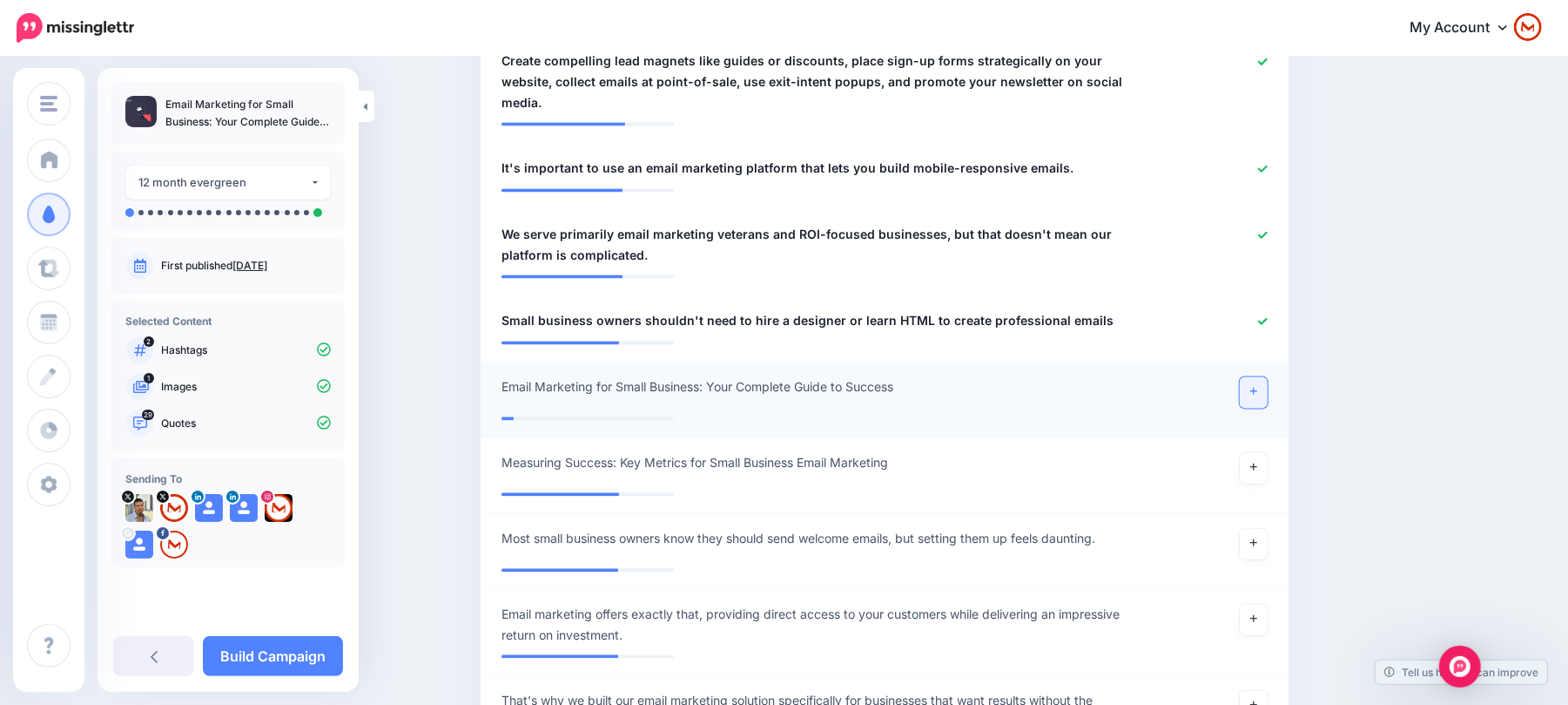
click at [1268, 376] on link at bounding box center [1254, 391] width 28 height 31
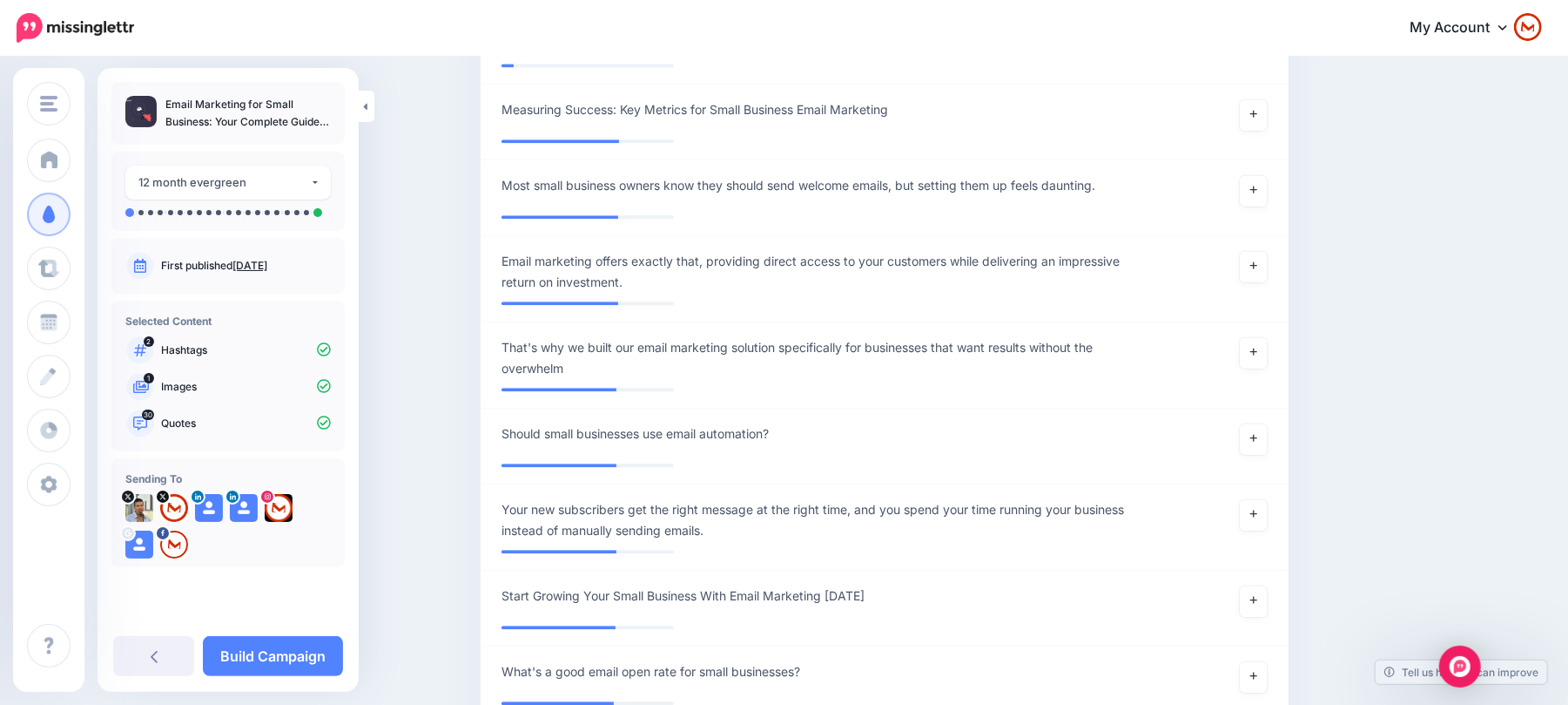
scroll to position [2877, 0]
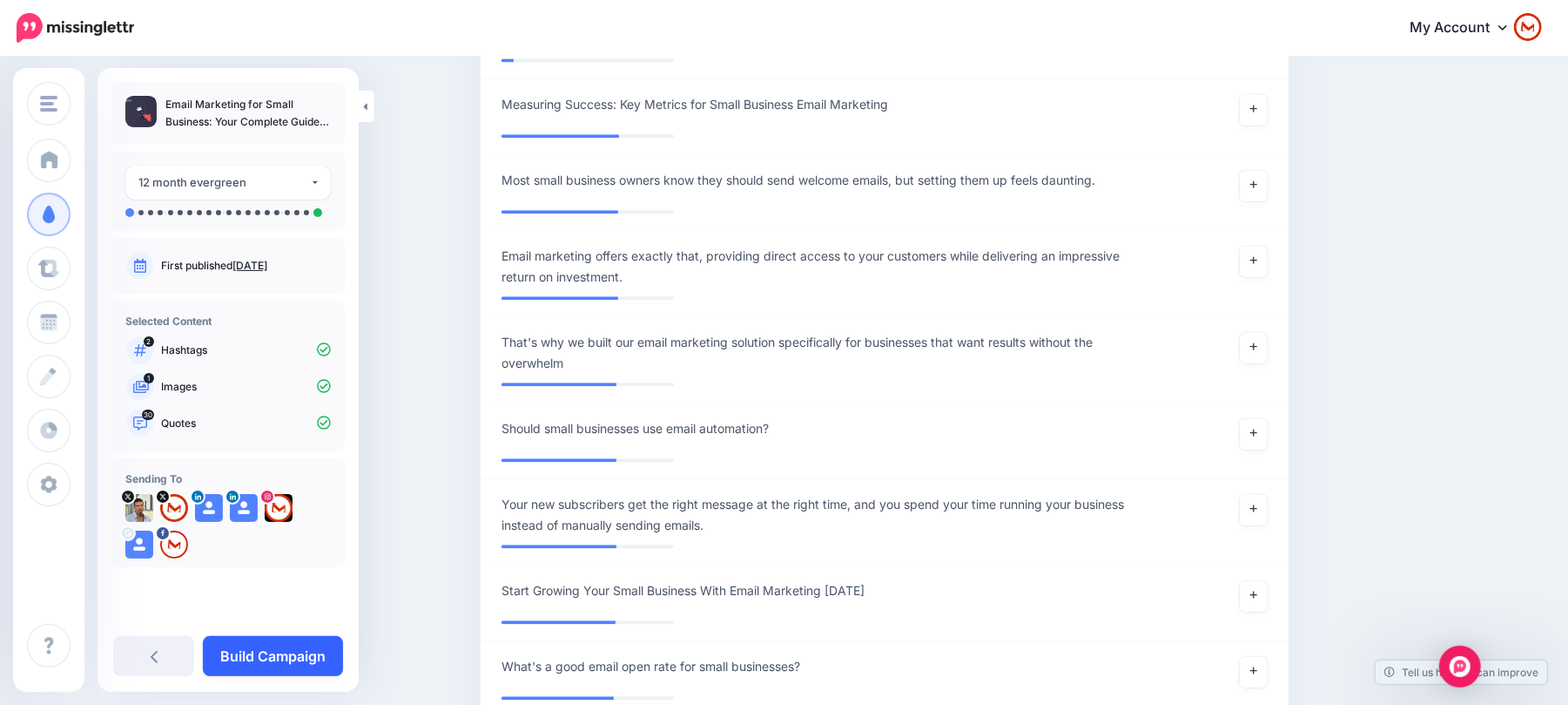
click at [214, 647] on link "Build Campaign" at bounding box center [272, 655] width 141 height 40
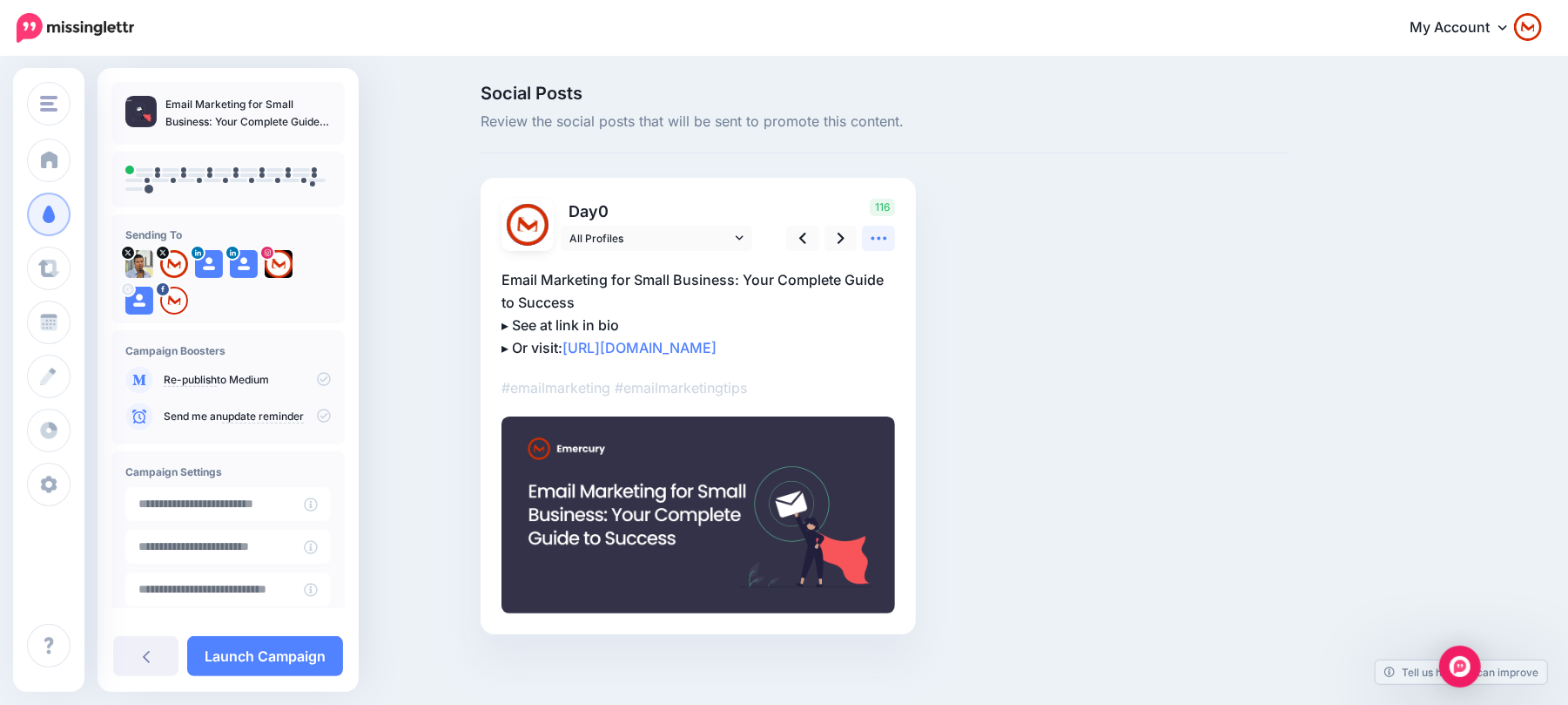
click at [888, 235] on icon at bounding box center [879, 238] width 19 height 19
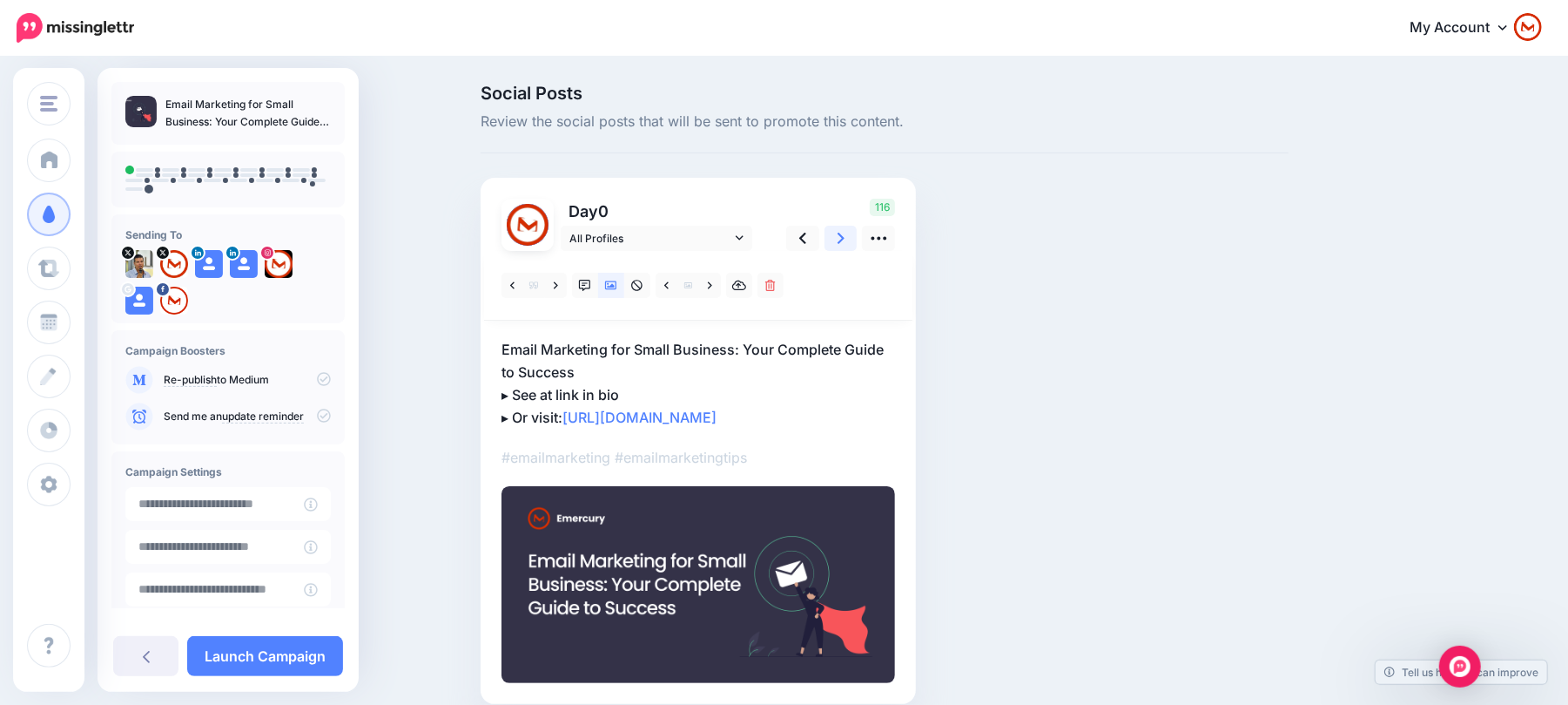
click at [845, 237] on icon at bounding box center [841, 238] width 7 height 19
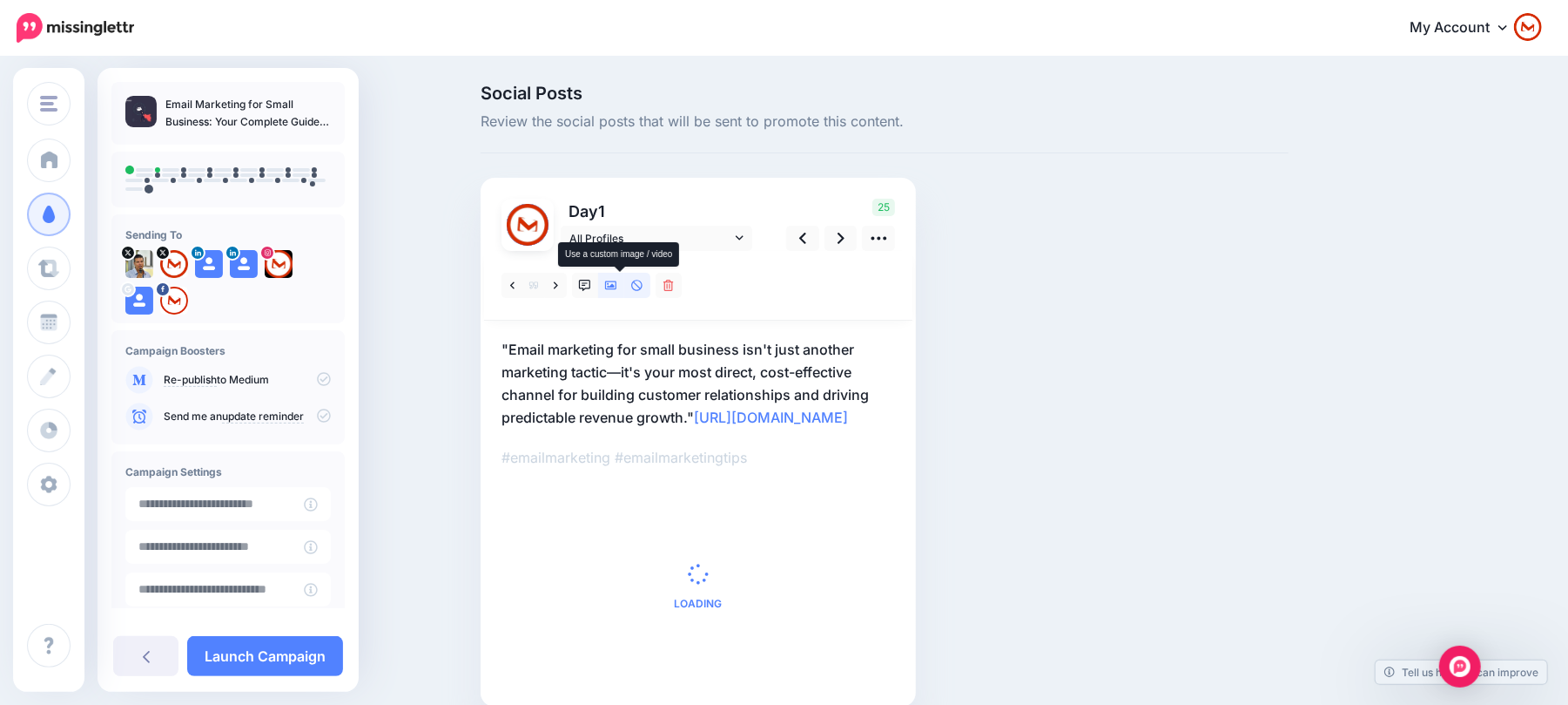
click at [621, 295] on link at bounding box center [611, 285] width 27 height 26
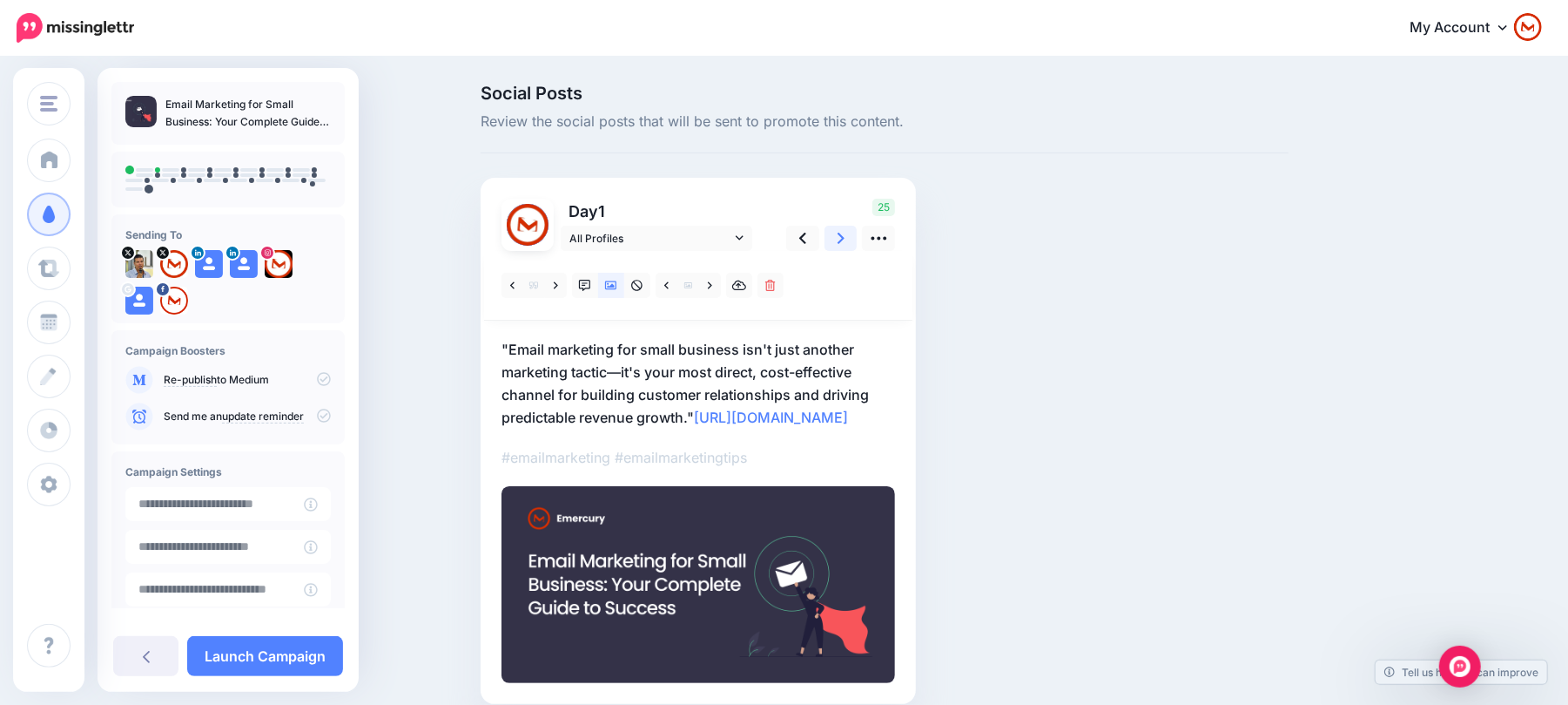
click at [845, 235] on icon at bounding box center [841, 238] width 7 height 19
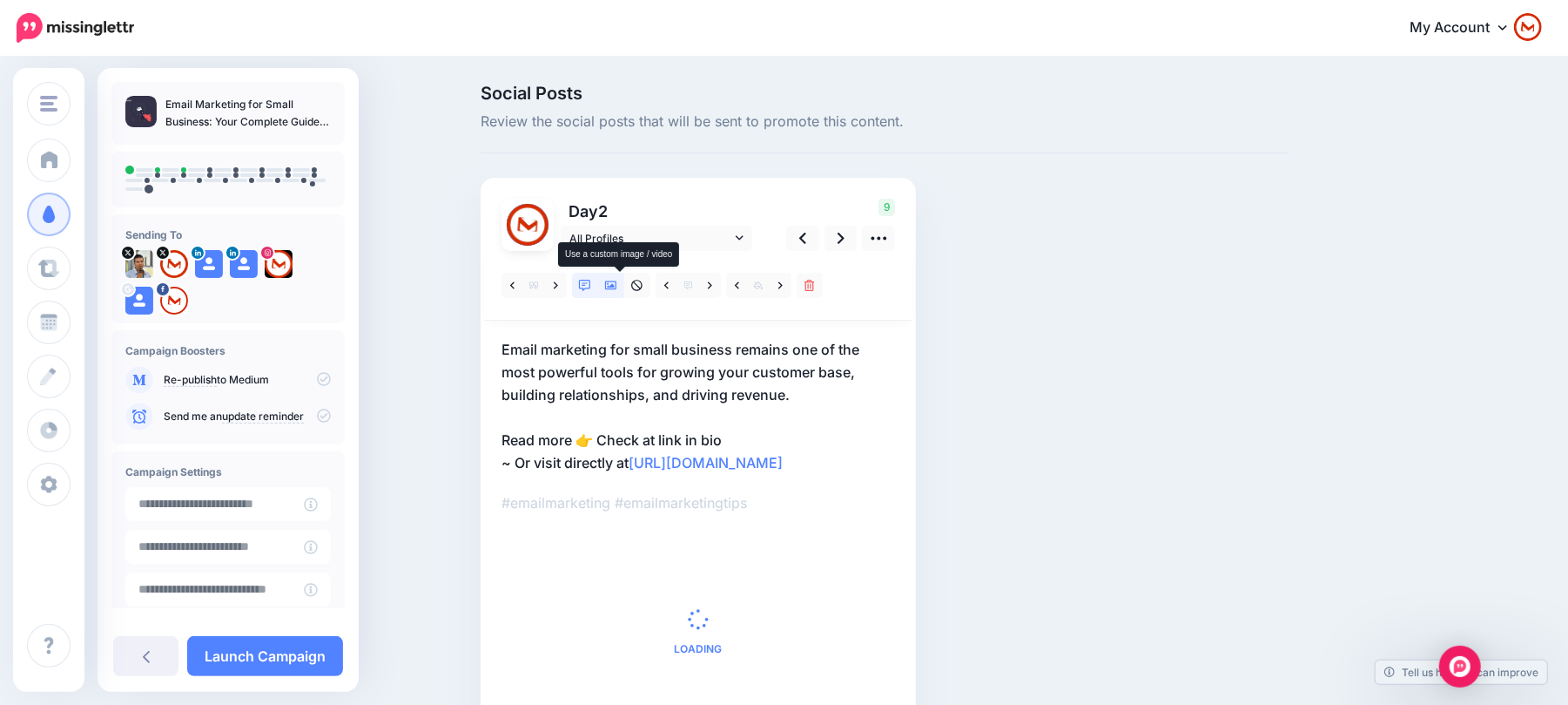
click at [624, 283] on link at bounding box center [611, 285] width 27 height 26
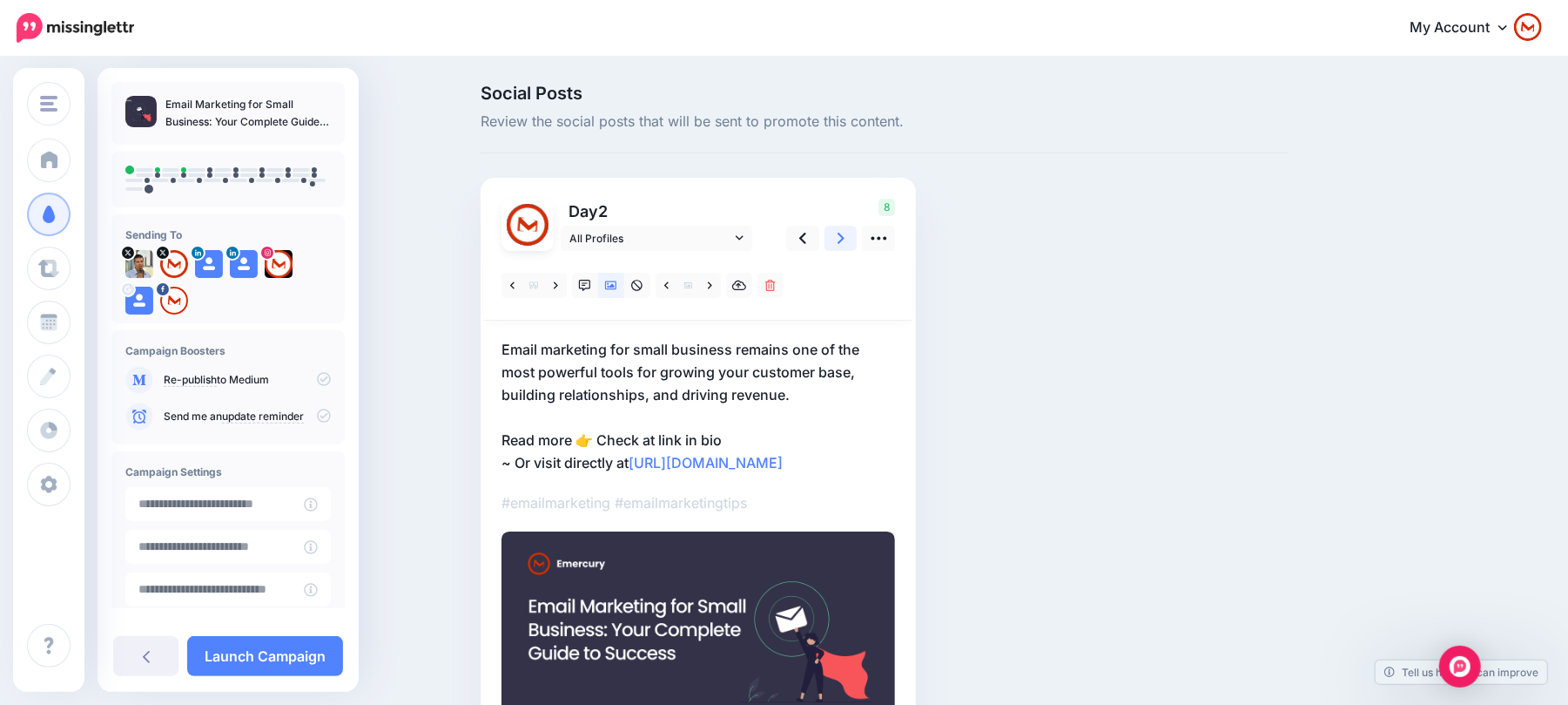
click at [843, 249] on link at bounding box center [840, 238] width 33 height 26
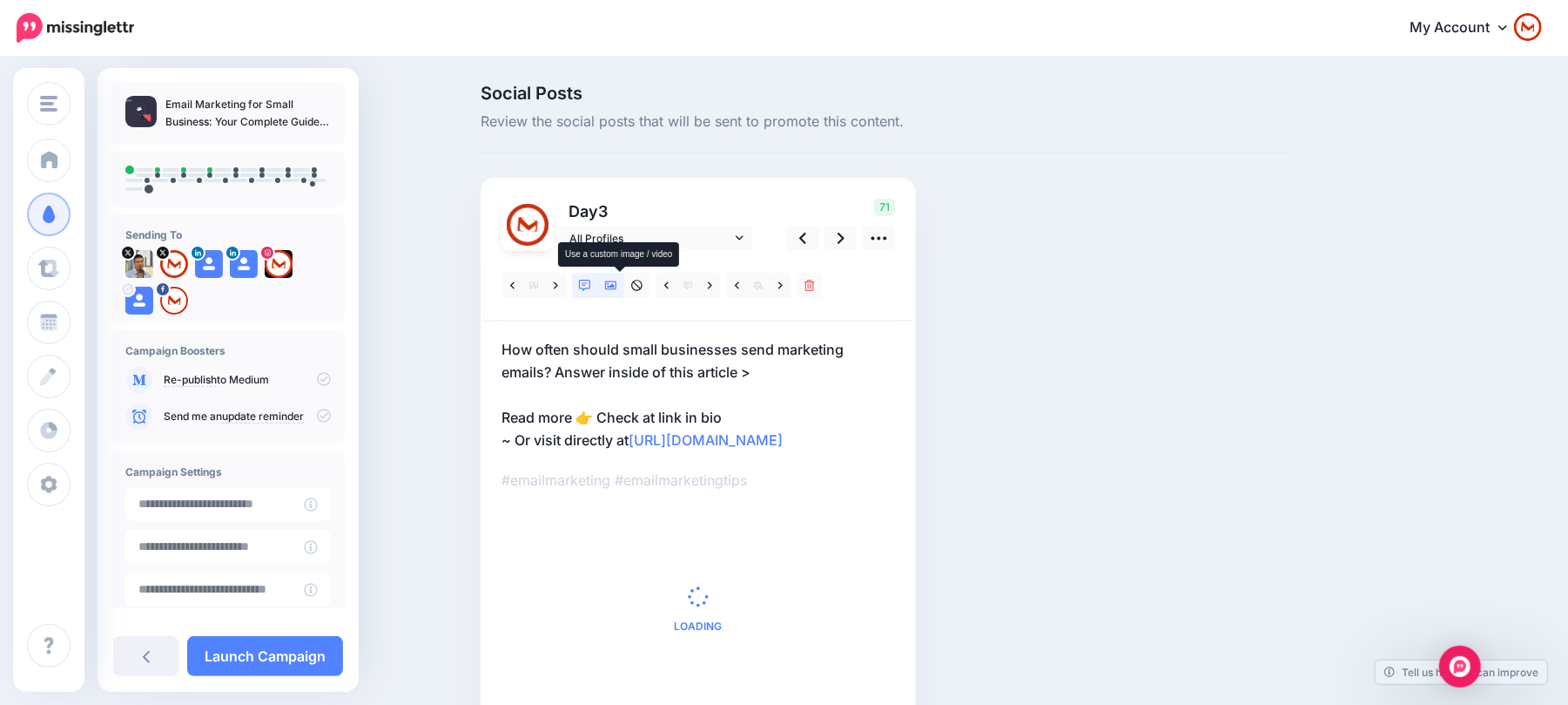
click at [624, 289] on link at bounding box center [611, 285] width 27 height 26
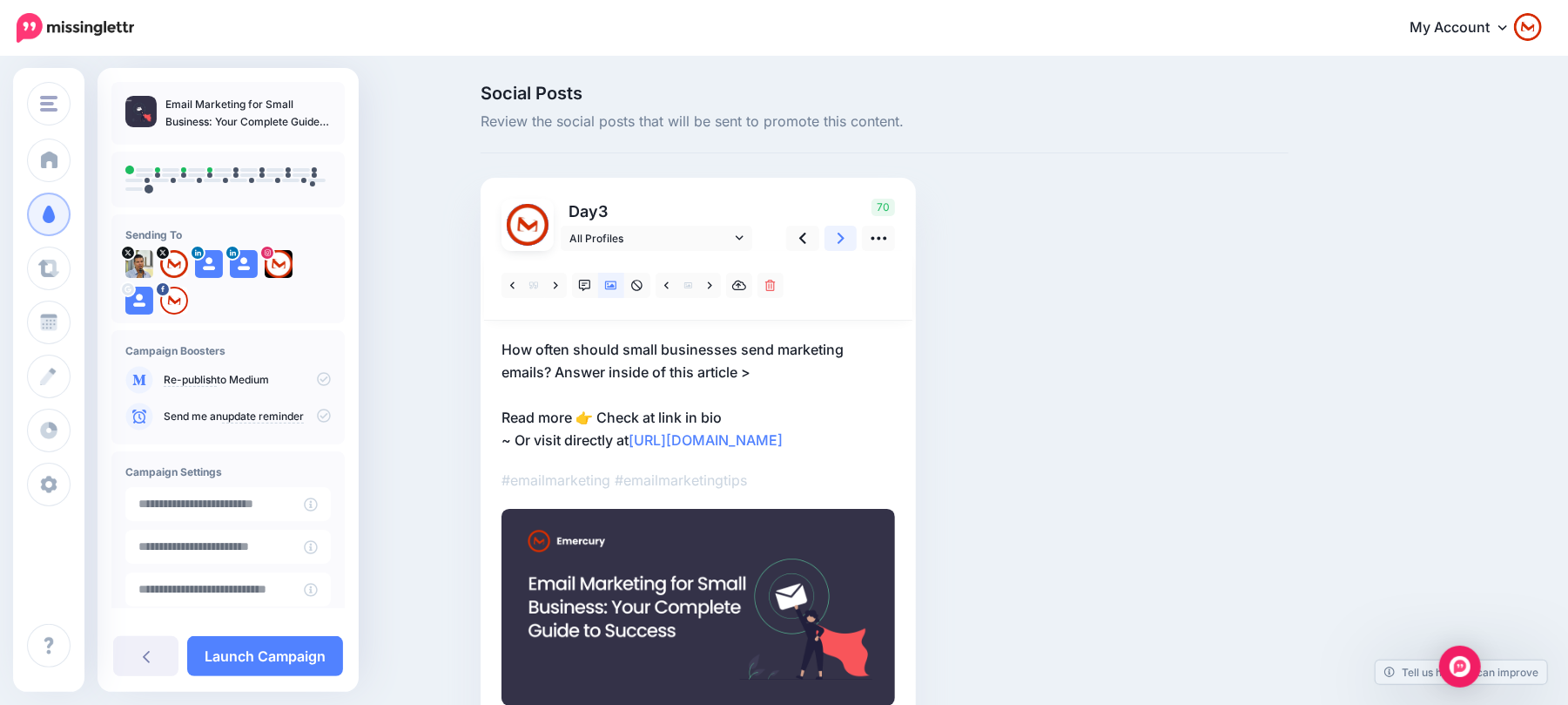
click at [845, 239] on icon at bounding box center [841, 238] width 7 height 19
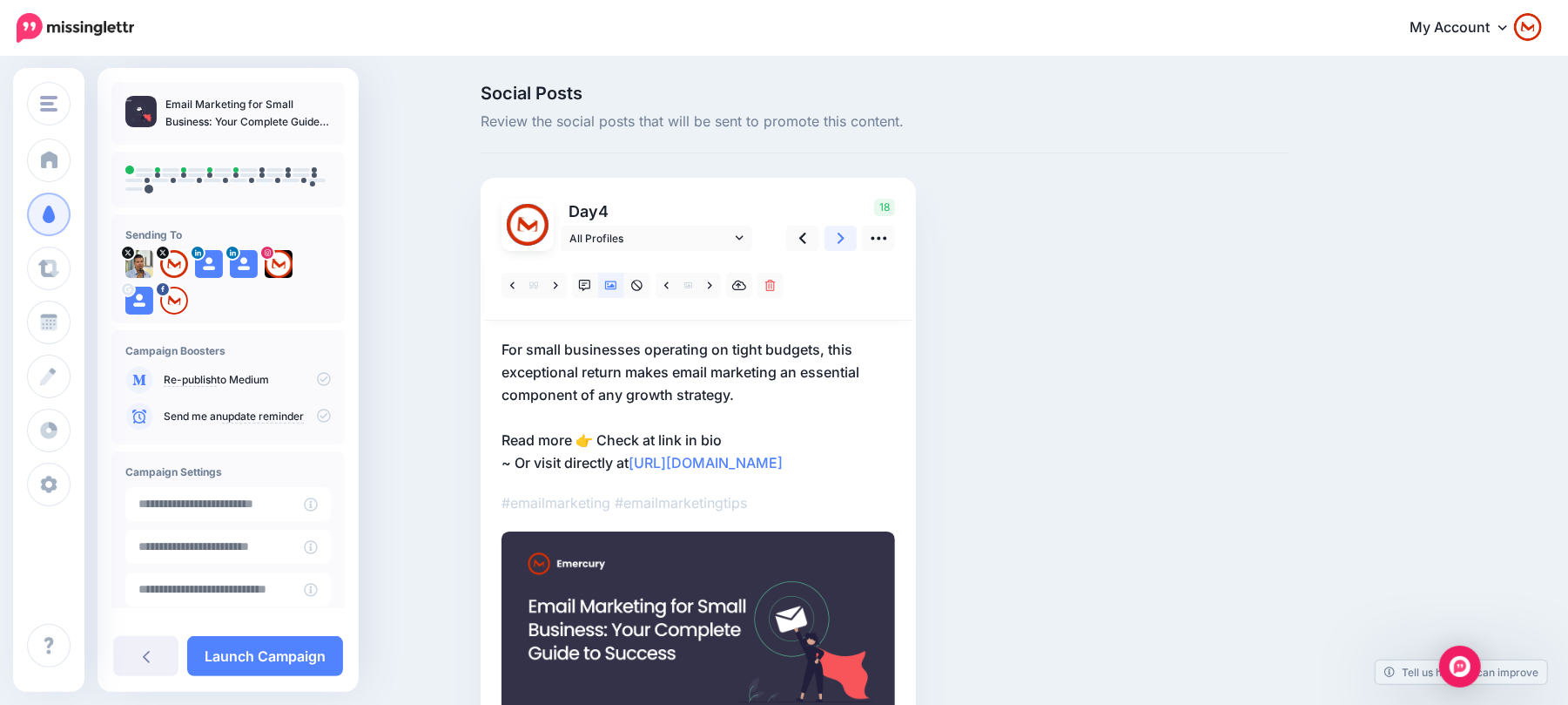
click at [844, 244] on link at bounding box center [840, 238] width 33 height 26
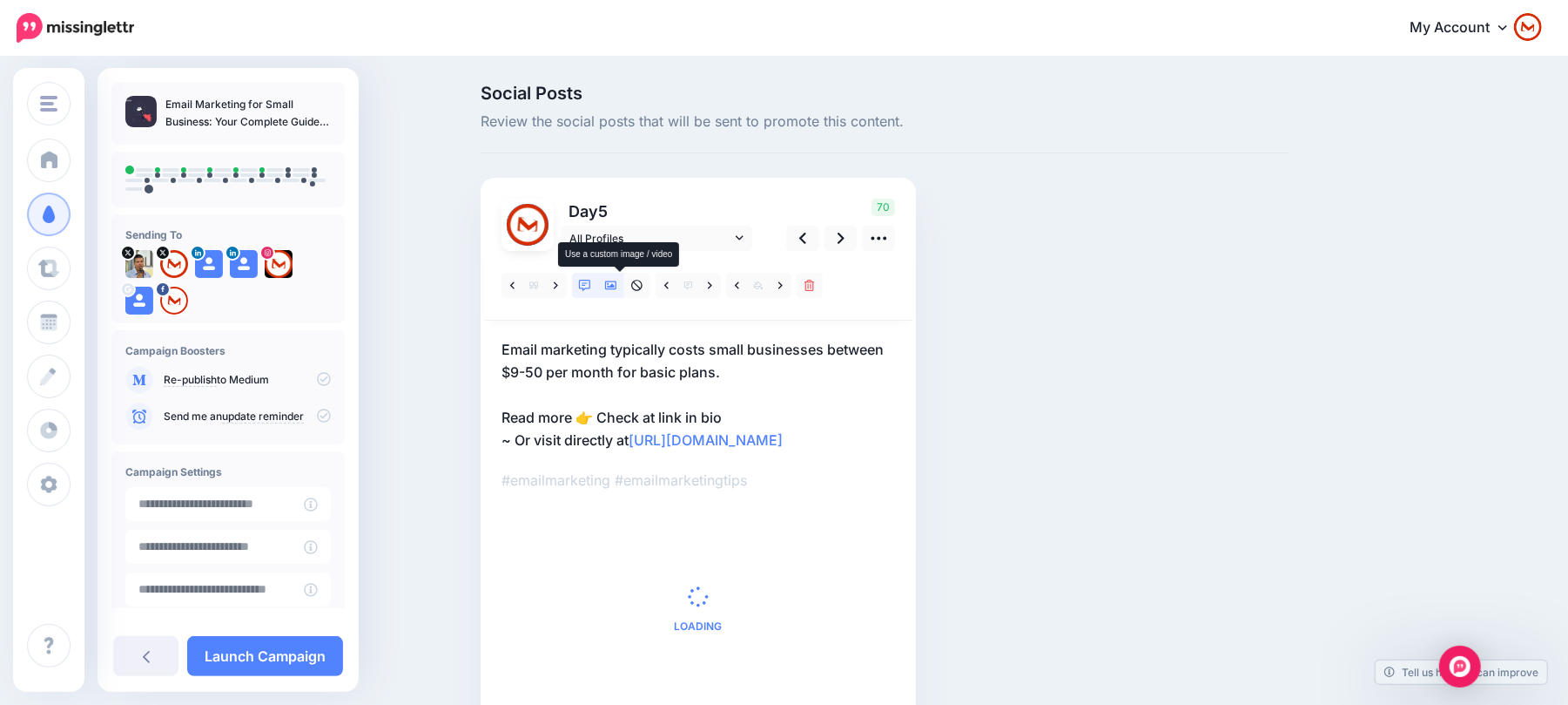
click at [617, 280] on icon at bounding box center [611, 286] width 12 height 12
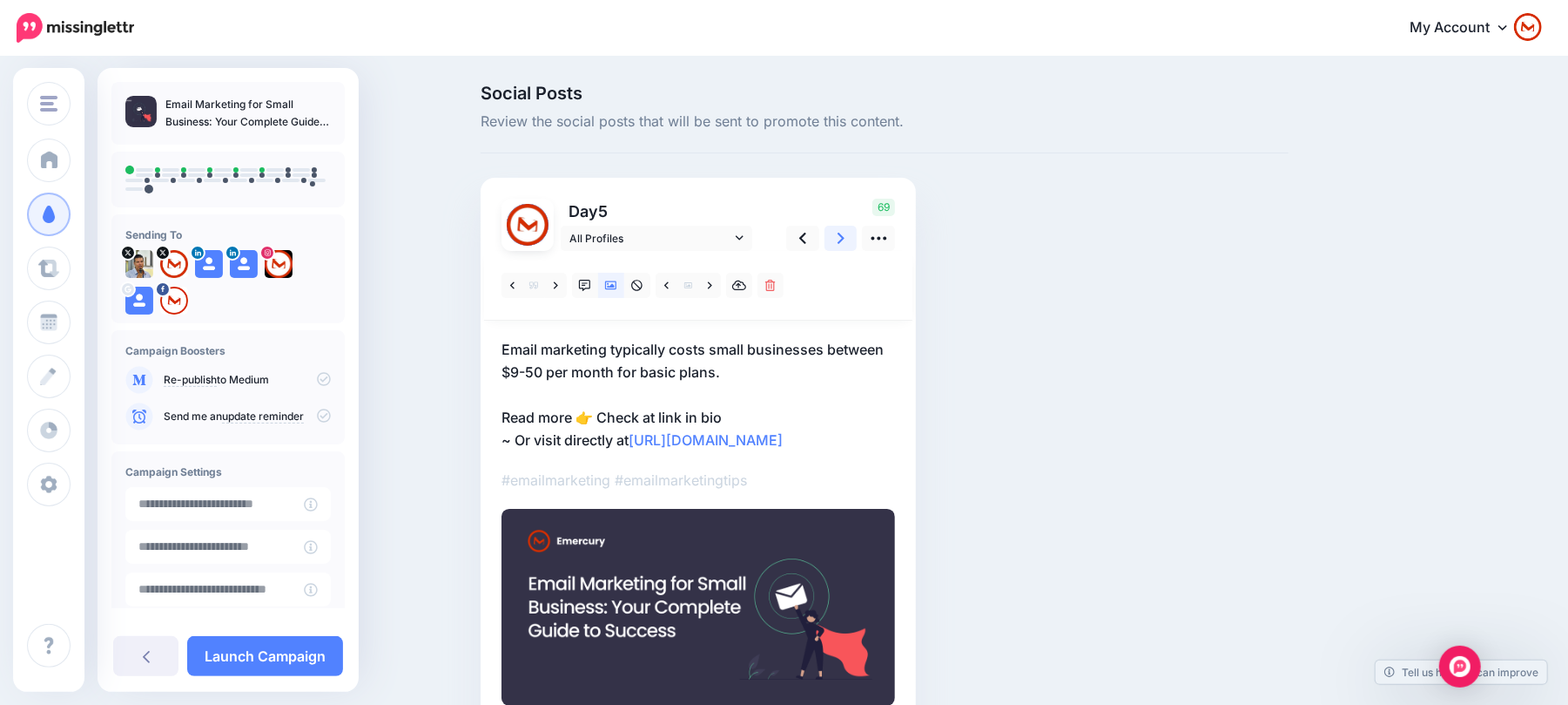
click at [854, 234] on link at bounding box center [840, 238] width 33 height 26
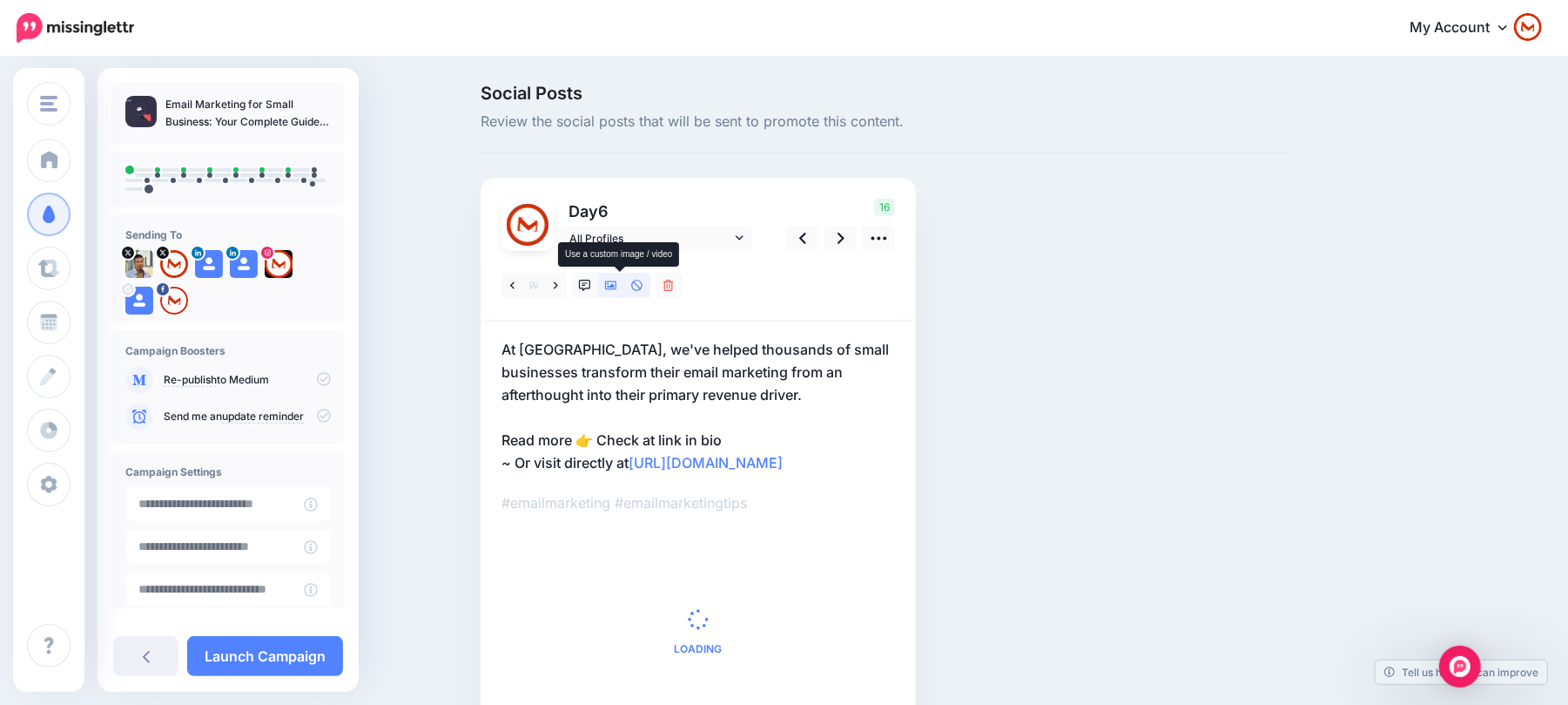
click at [616, 293] on link at bounding box center [611, 285] width 27 height 26
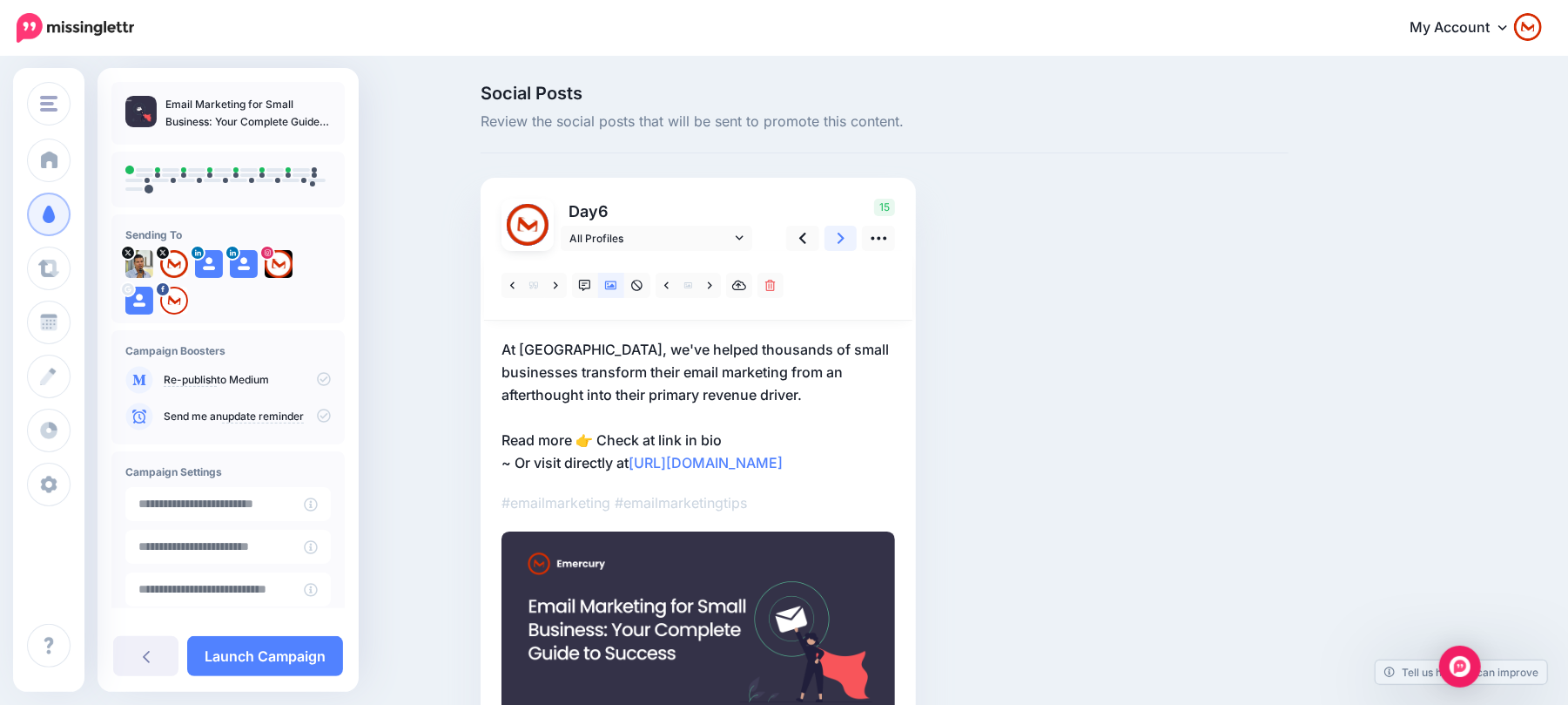
click at [845, 238] on icon at bounding box center [841, 238] width 7 height 19
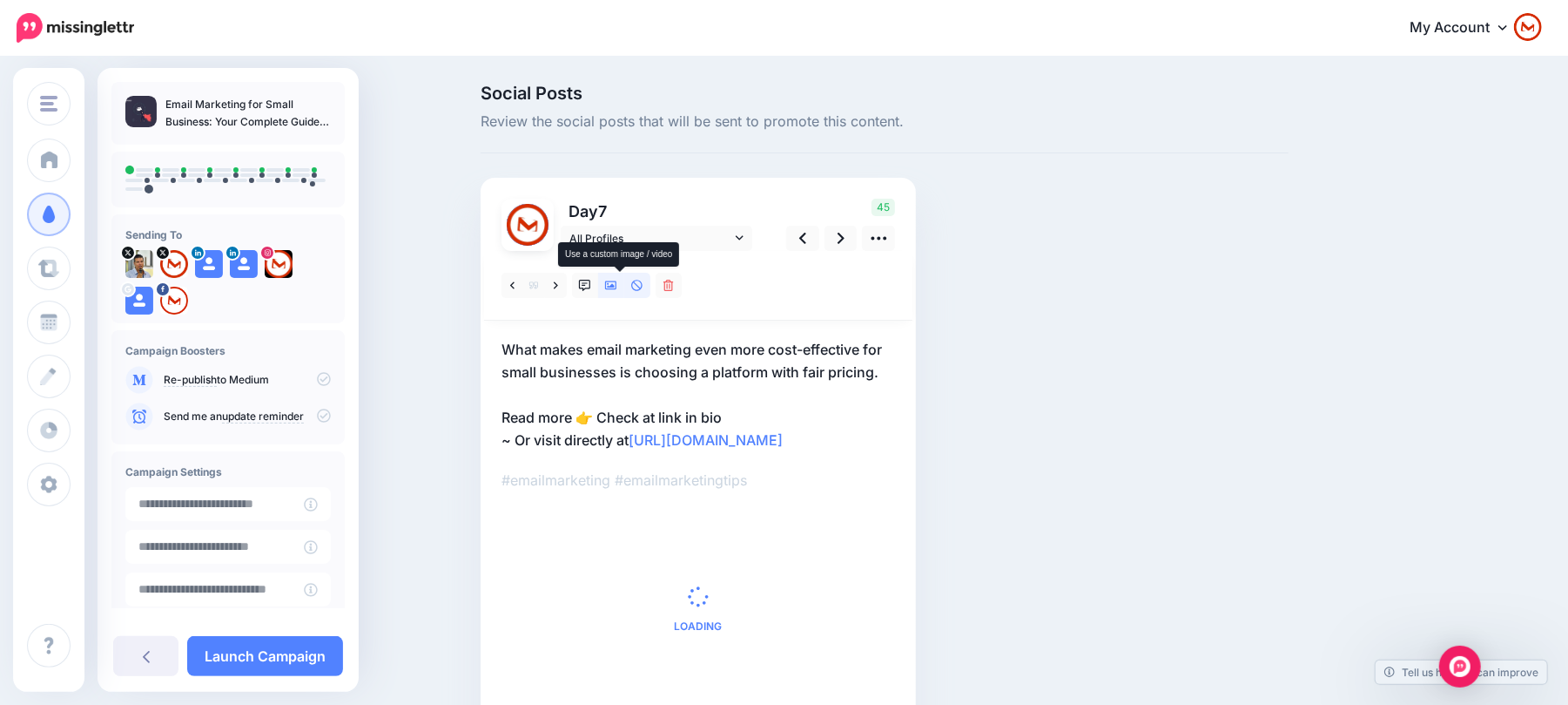
click at [617, 286] on icon at bounding box center [611, 286] width 12 height 9
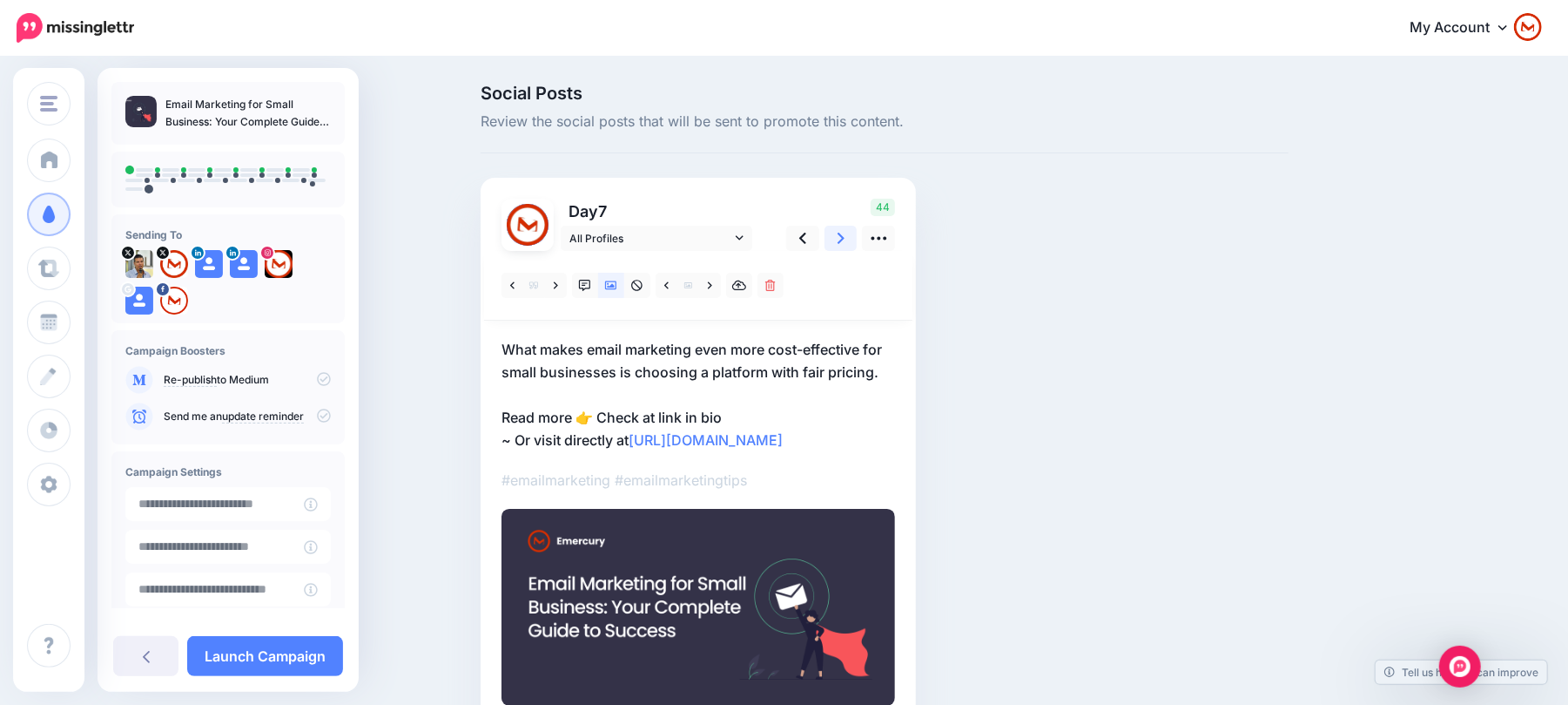
click at [841, 235] on link at bounding box center [840, 238] width 33 height 26
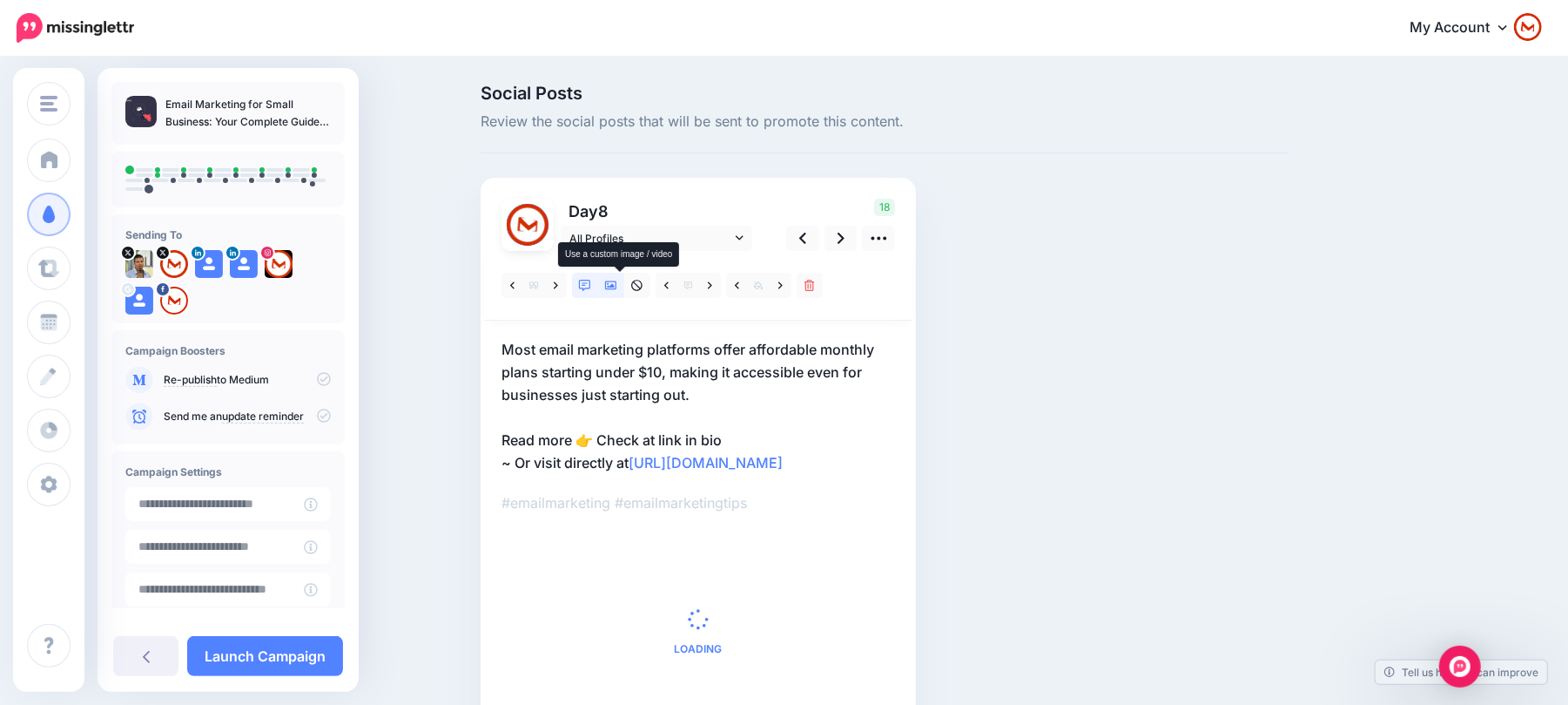
click at [617, 283] on icon at bounding box center [611, 286] width 12 height 12
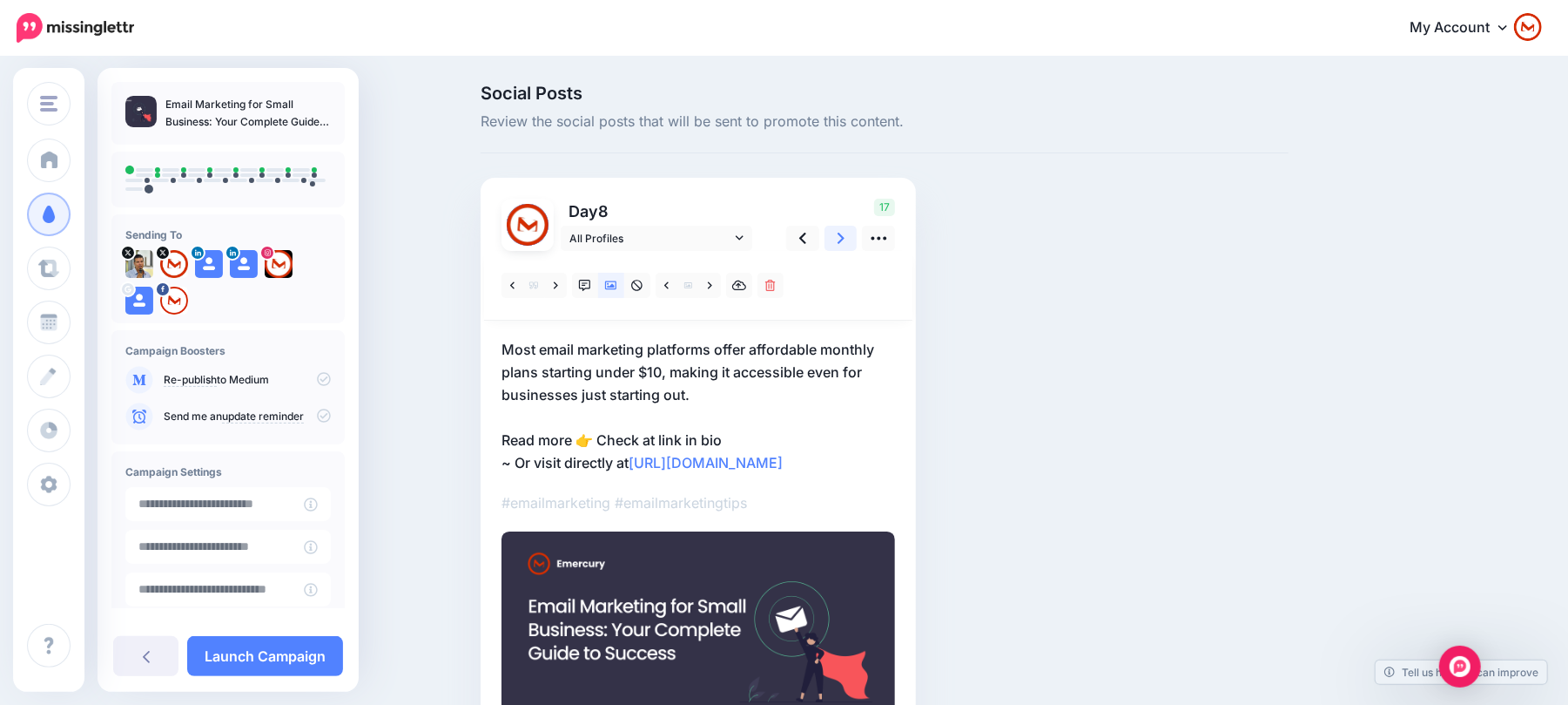
click at [855, 230] on link at bounding box center [840, 238] width 33 height 26
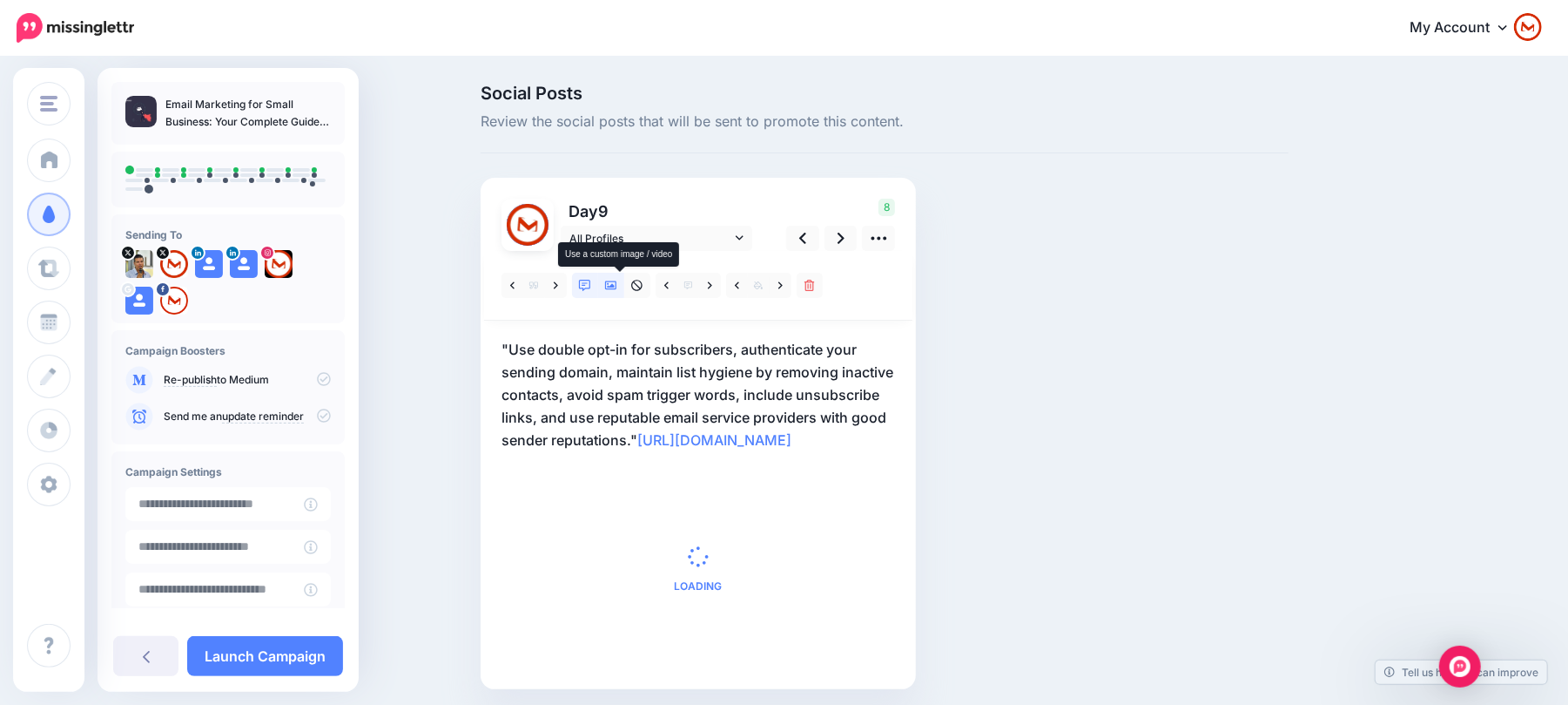
click at [621, 291] on link at bounding box center [611, 285] width 27 height 26
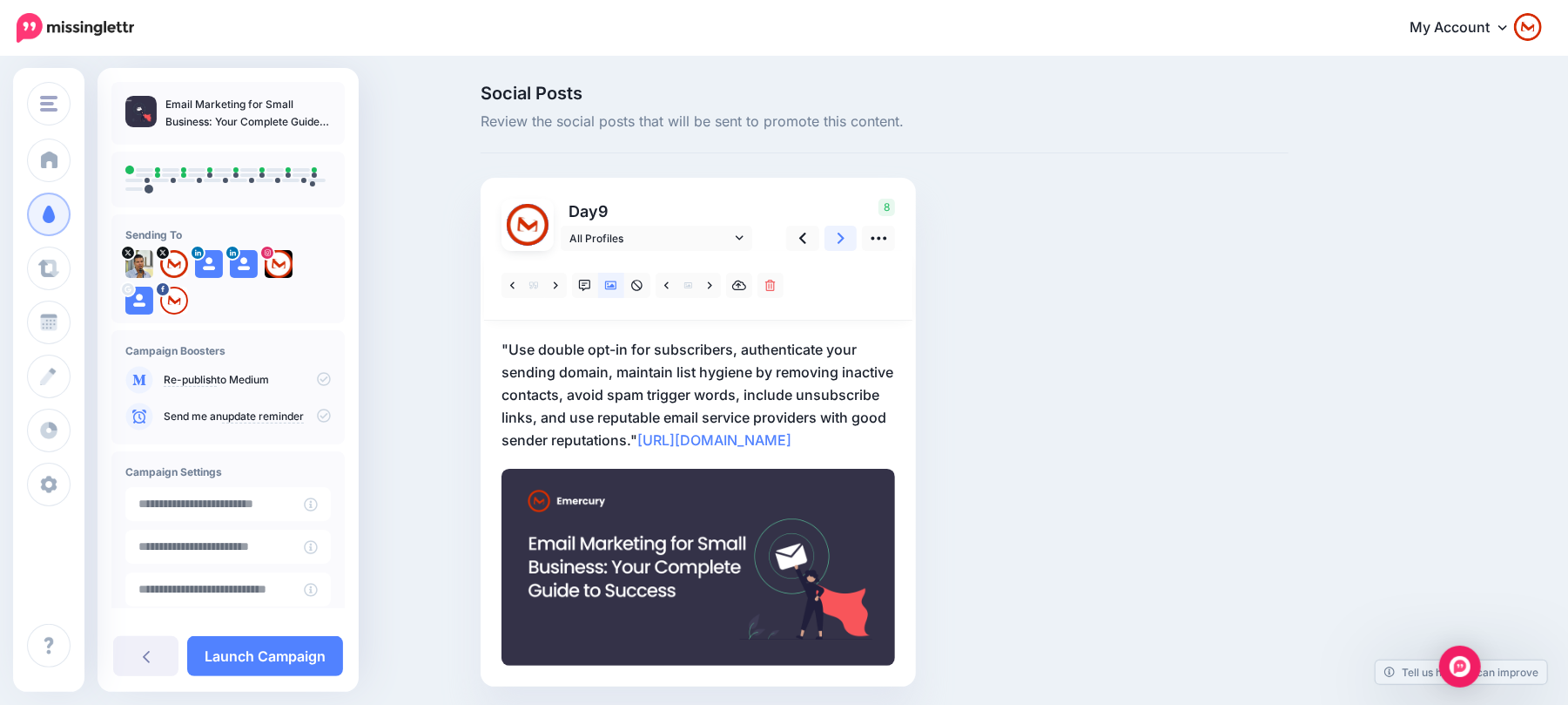
click at [844, 235] on link at bounding box center [840, 238] width 33 height 26
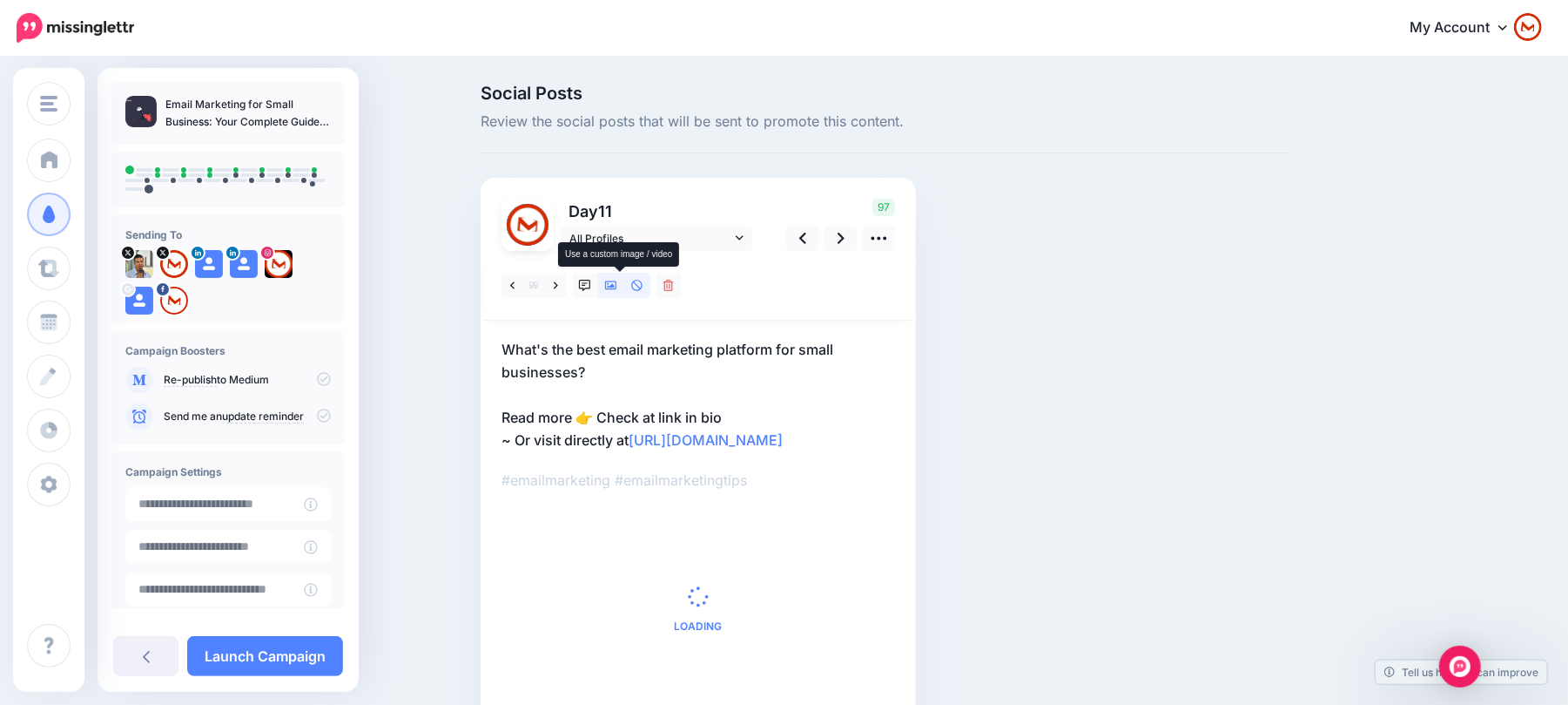
click at [617, 287] on icon at bounding box center [611, 286] width 12 height 9
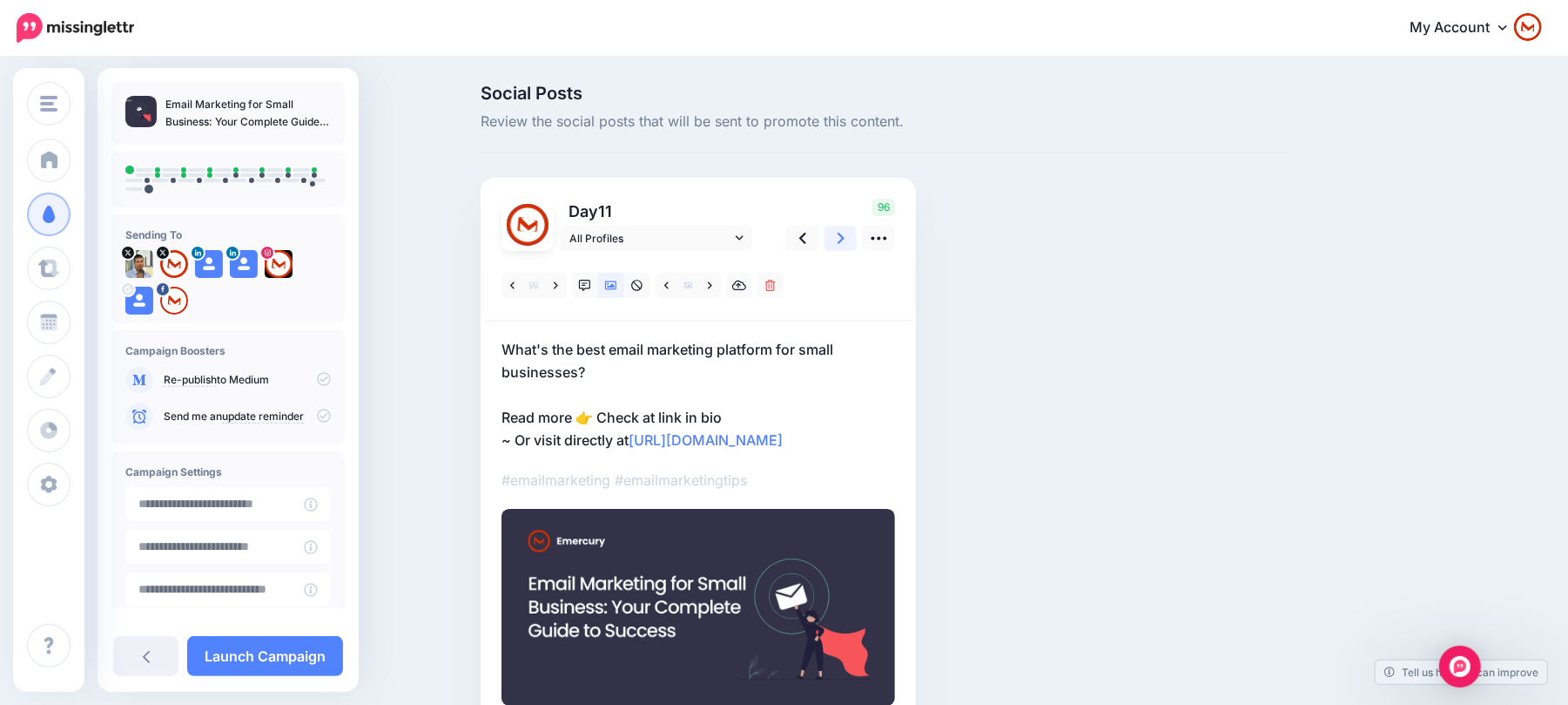
click at [845, 232] on icon at bounding box center [841, 238] width 7 height 19
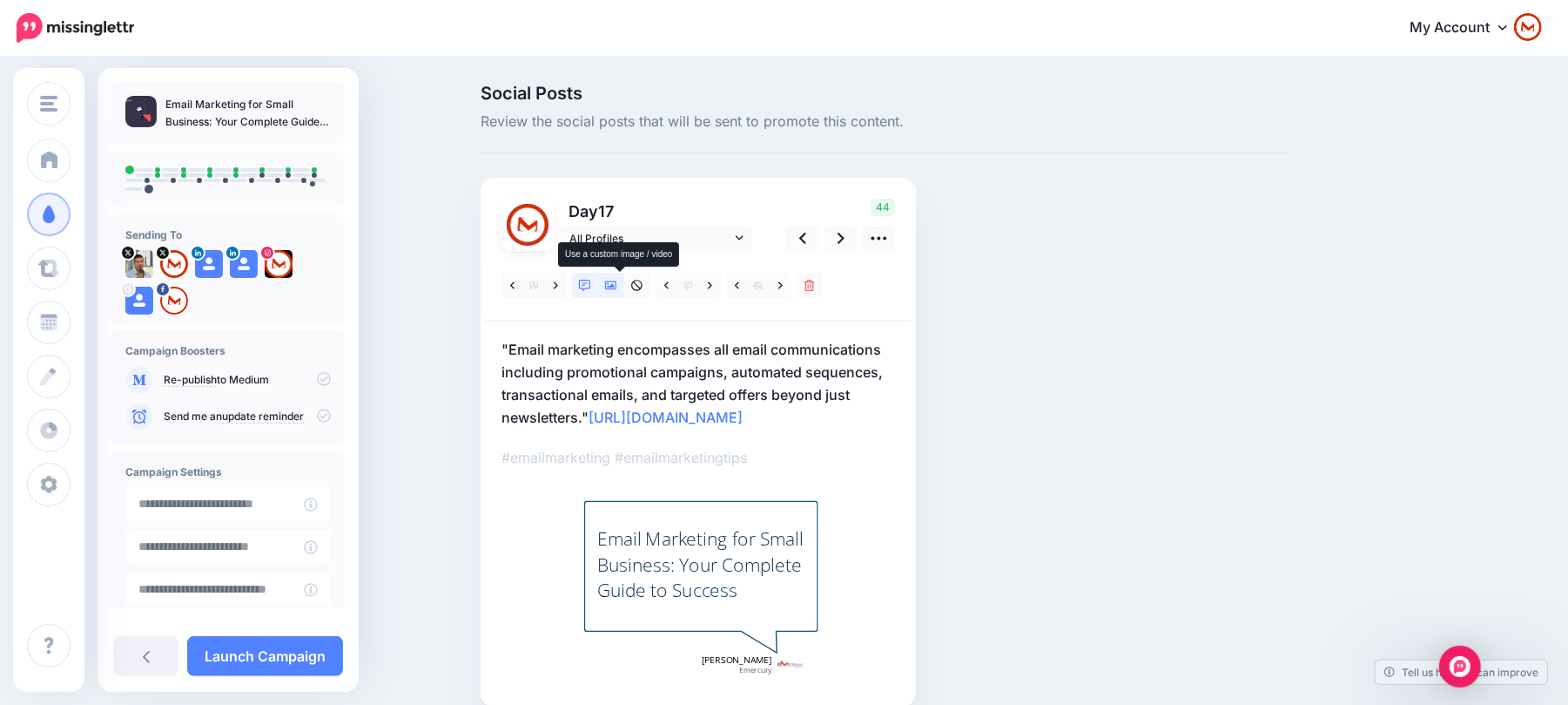
click at [624, 287] on link at bounding box center [611, 285] width 27 height 26
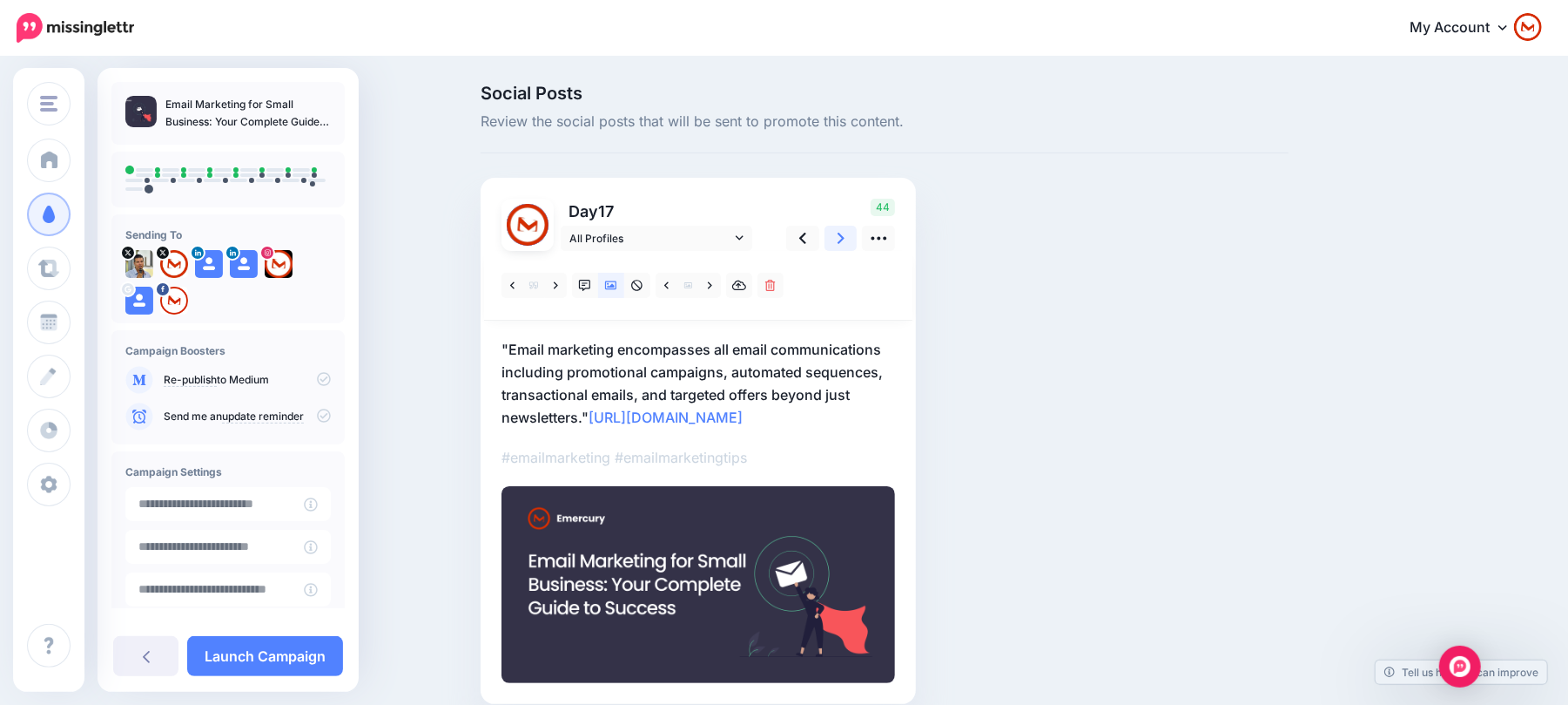
click at [845, 235] on icon at bounding box center [841, 238] width 7 height 11
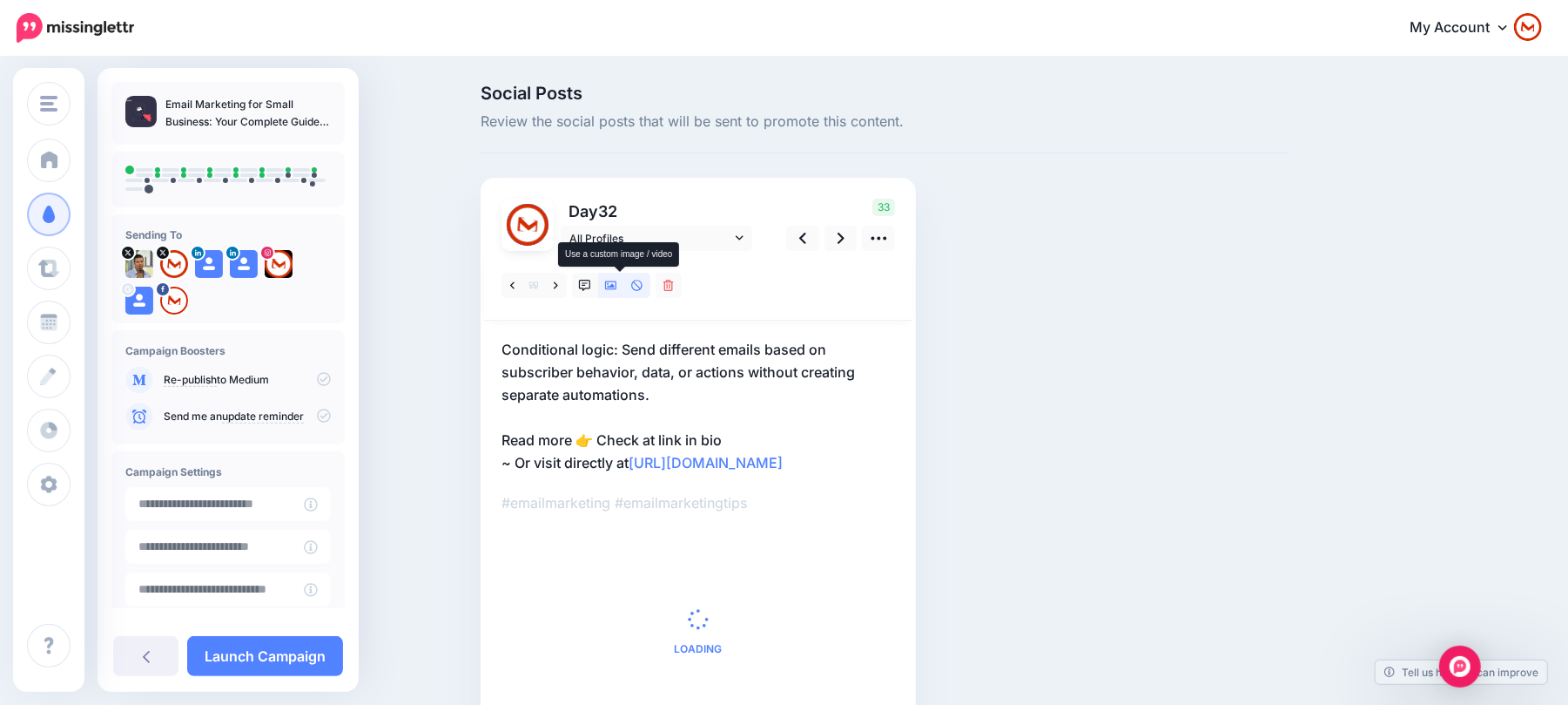
click at [617, 290] on icon at bounding box center [611, 286] width 12 height 12
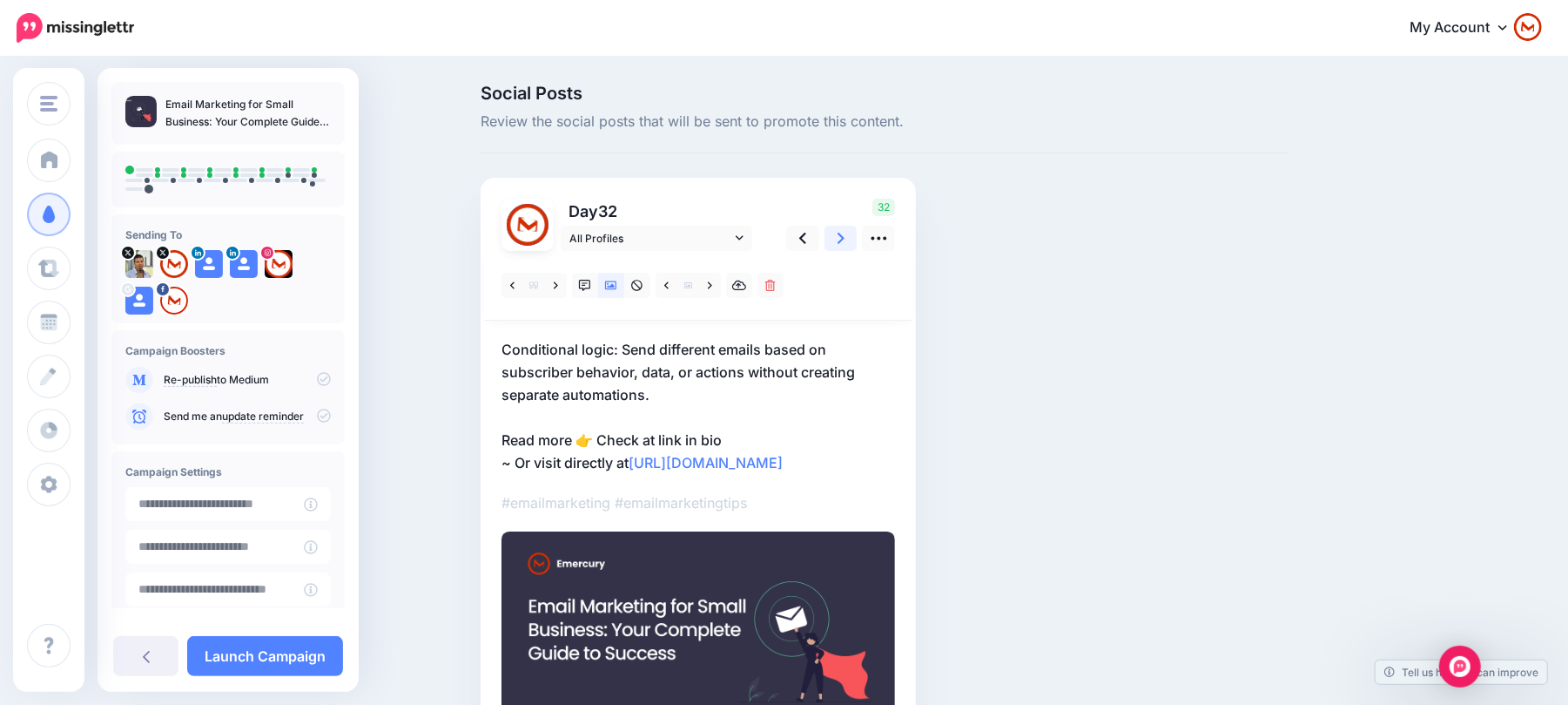
click at [855, 228] on link at bounding box center [840, 238] width 33 height 26
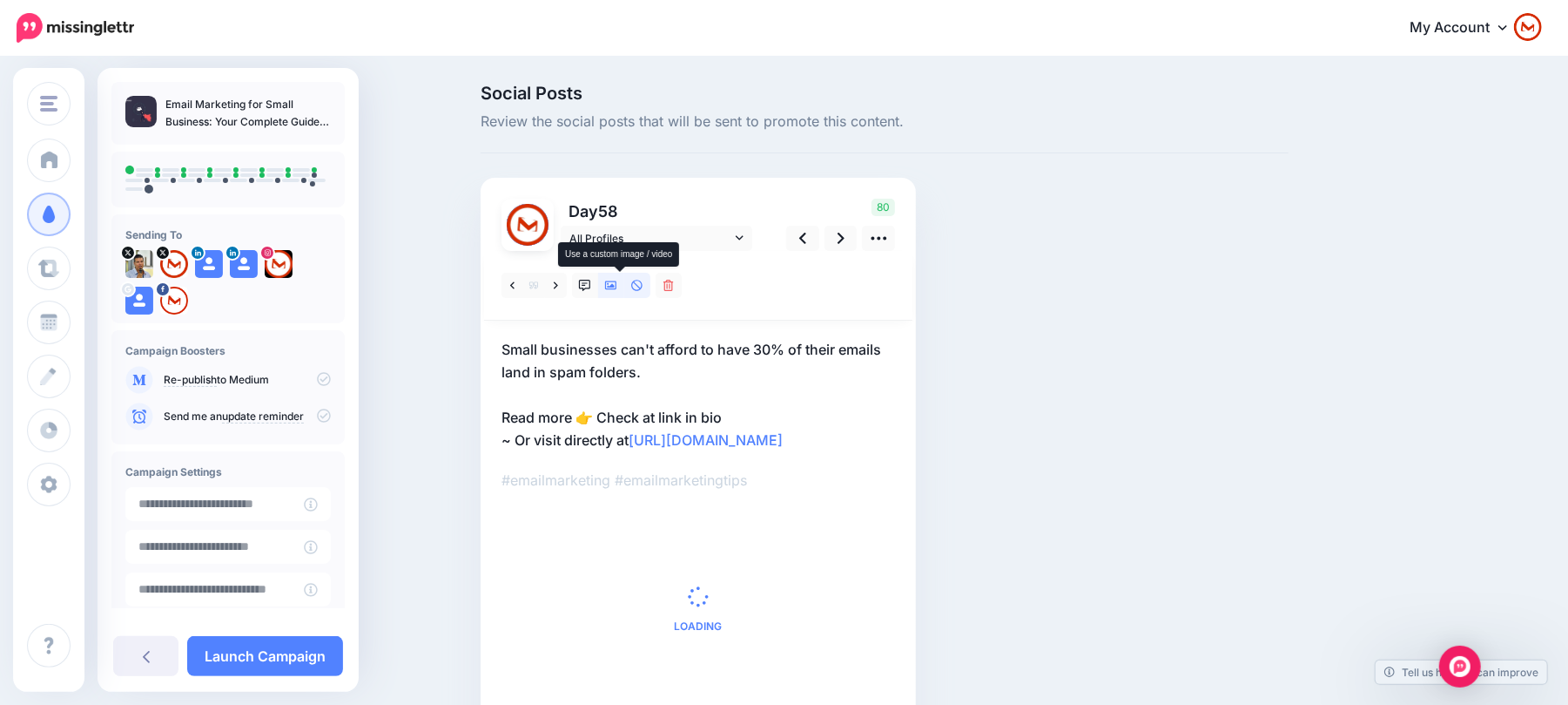
click at [613, 286] on link at bounding box center [611, 285] width 27 height 26
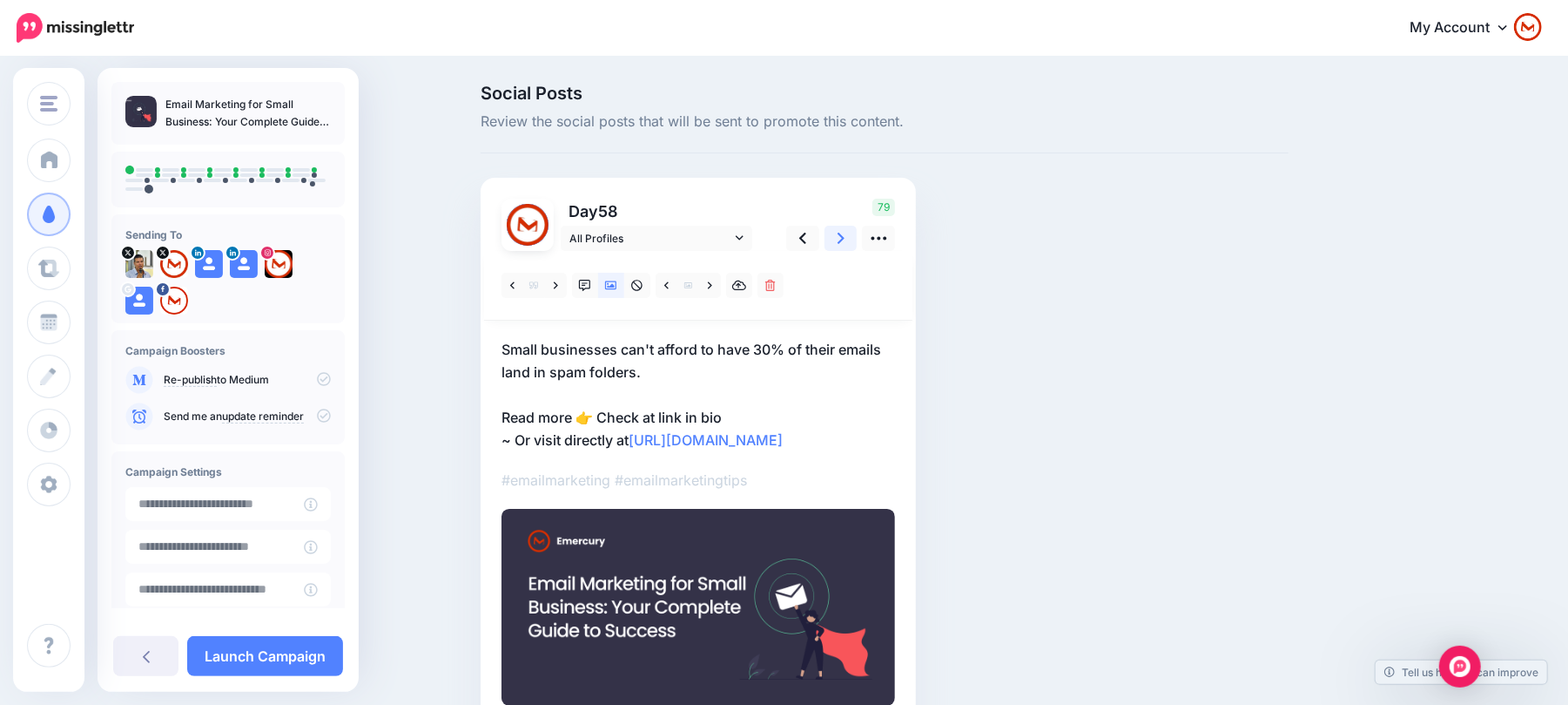
click at [843, 242] on link at bounding box center [840, 238] width 33 height 26
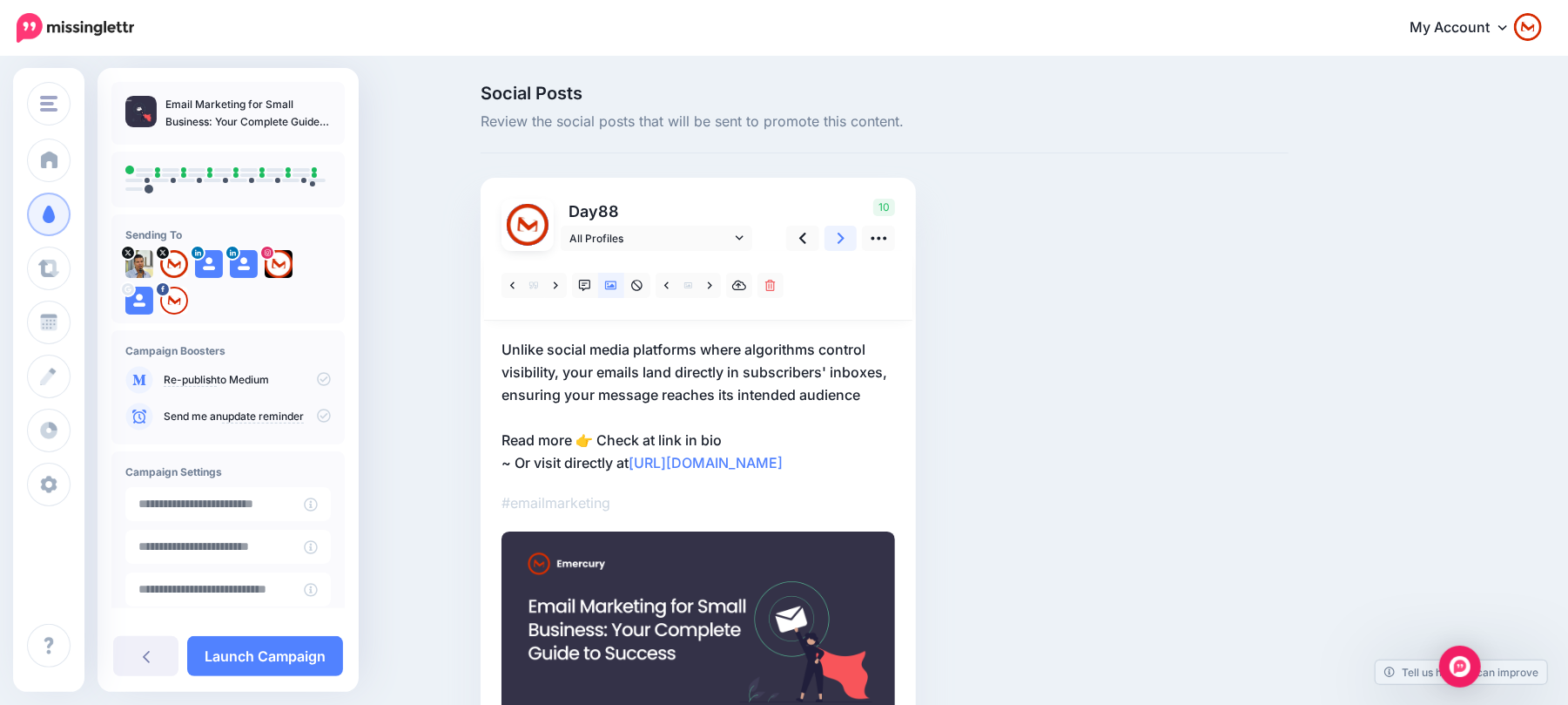
click at [857, 237] on link at bounding box center [840, 238] width 33 height 26
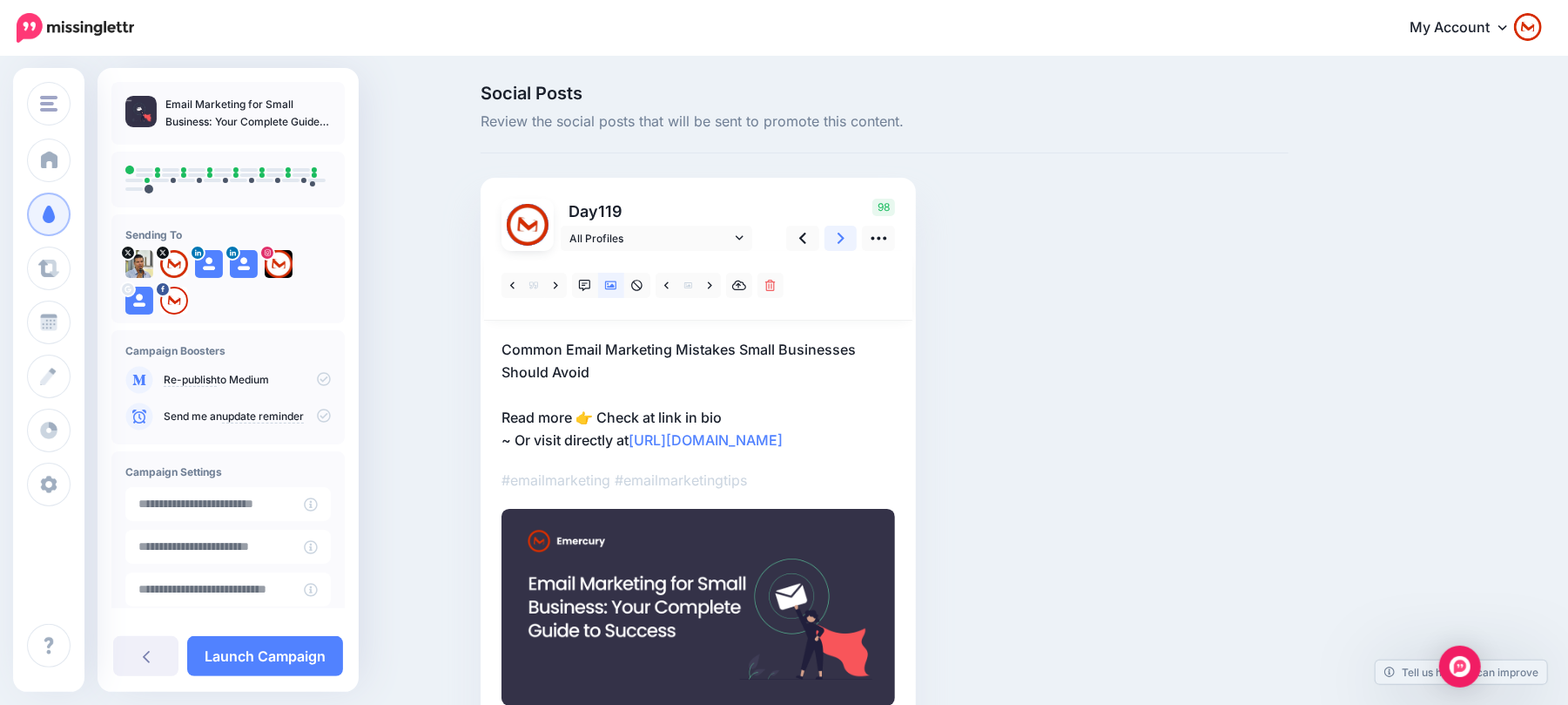
click at [845, 237] on icon at bounding box center [841, 238] width 7 height 19
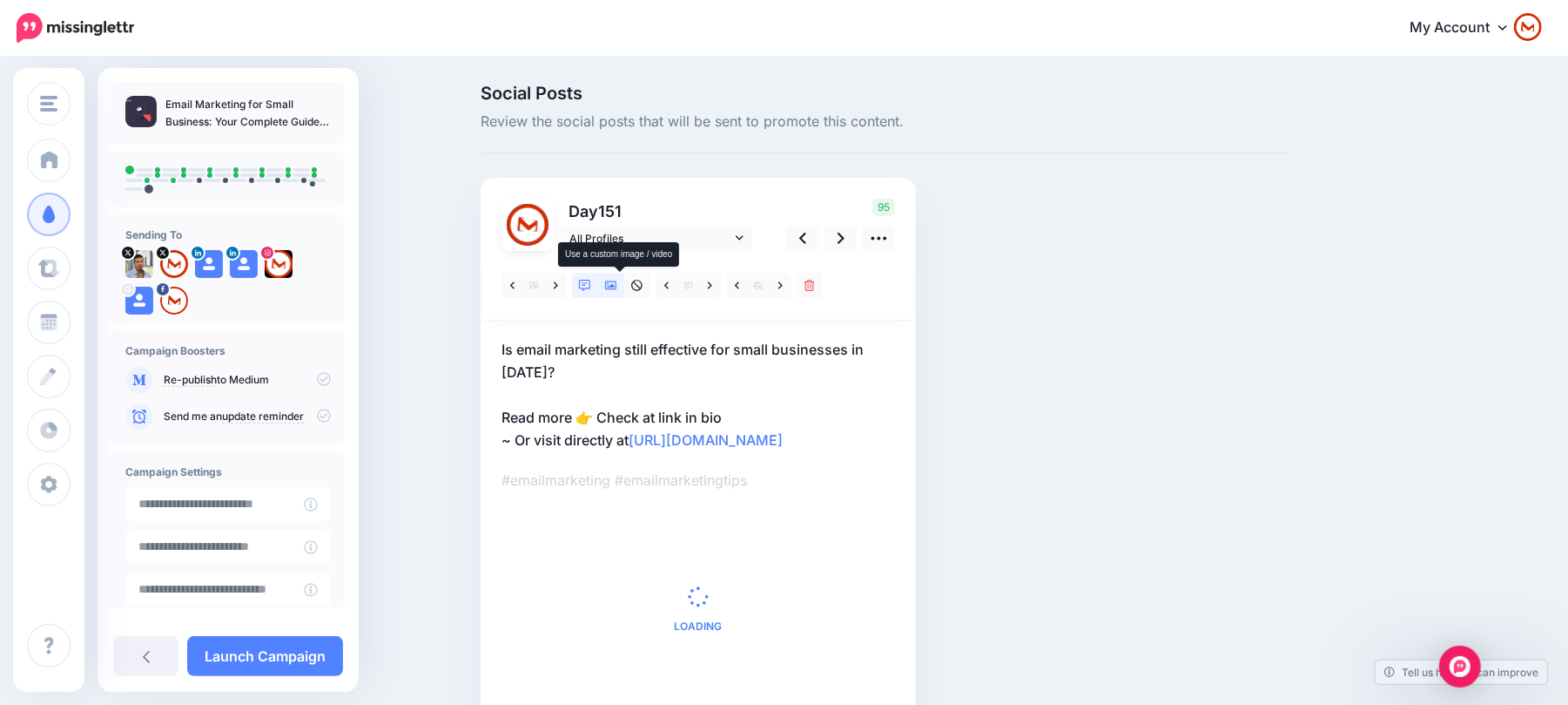
click at [624, 294] on link at bounding box center [611, 285] width 27 height 26
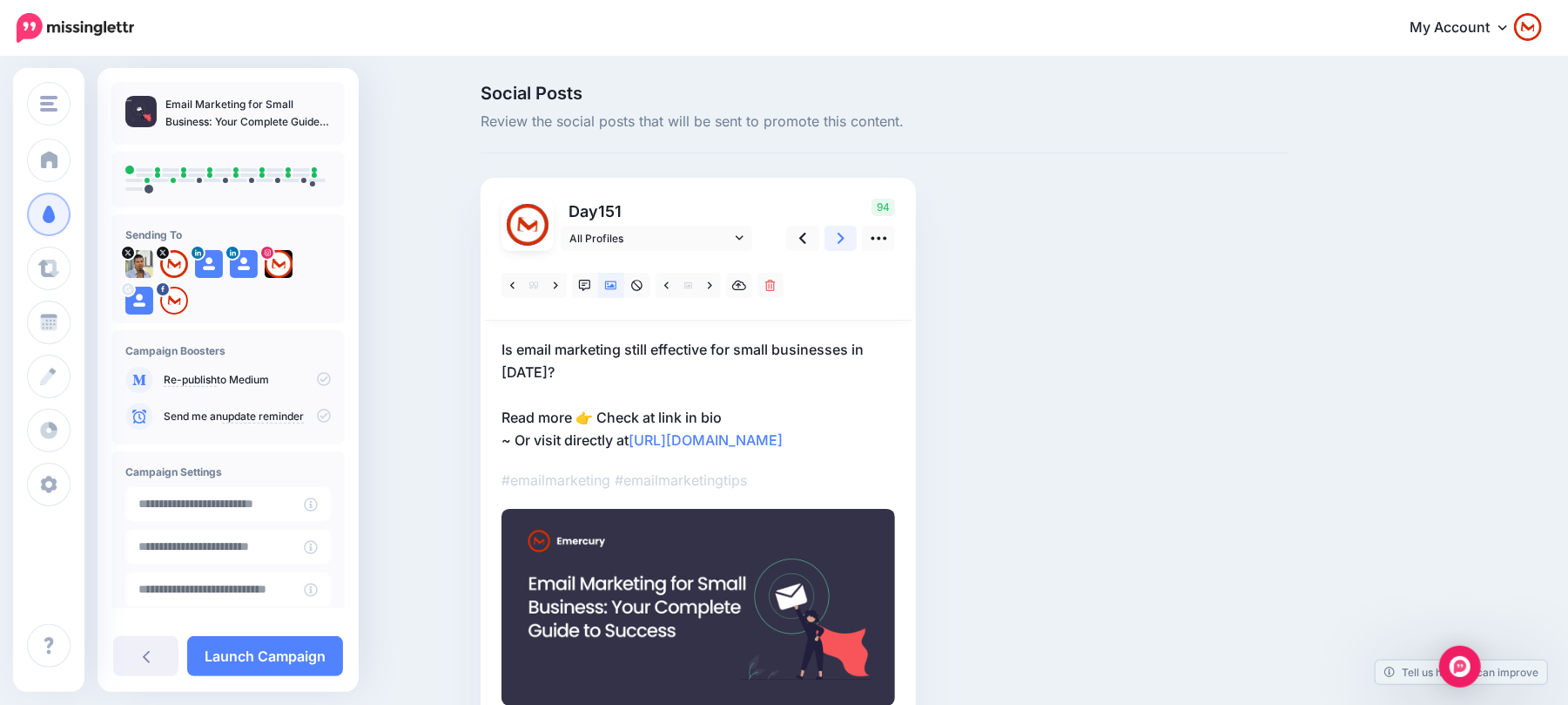
click at [854, 238] on link at bounding box center [840, 238] width 33 height 26
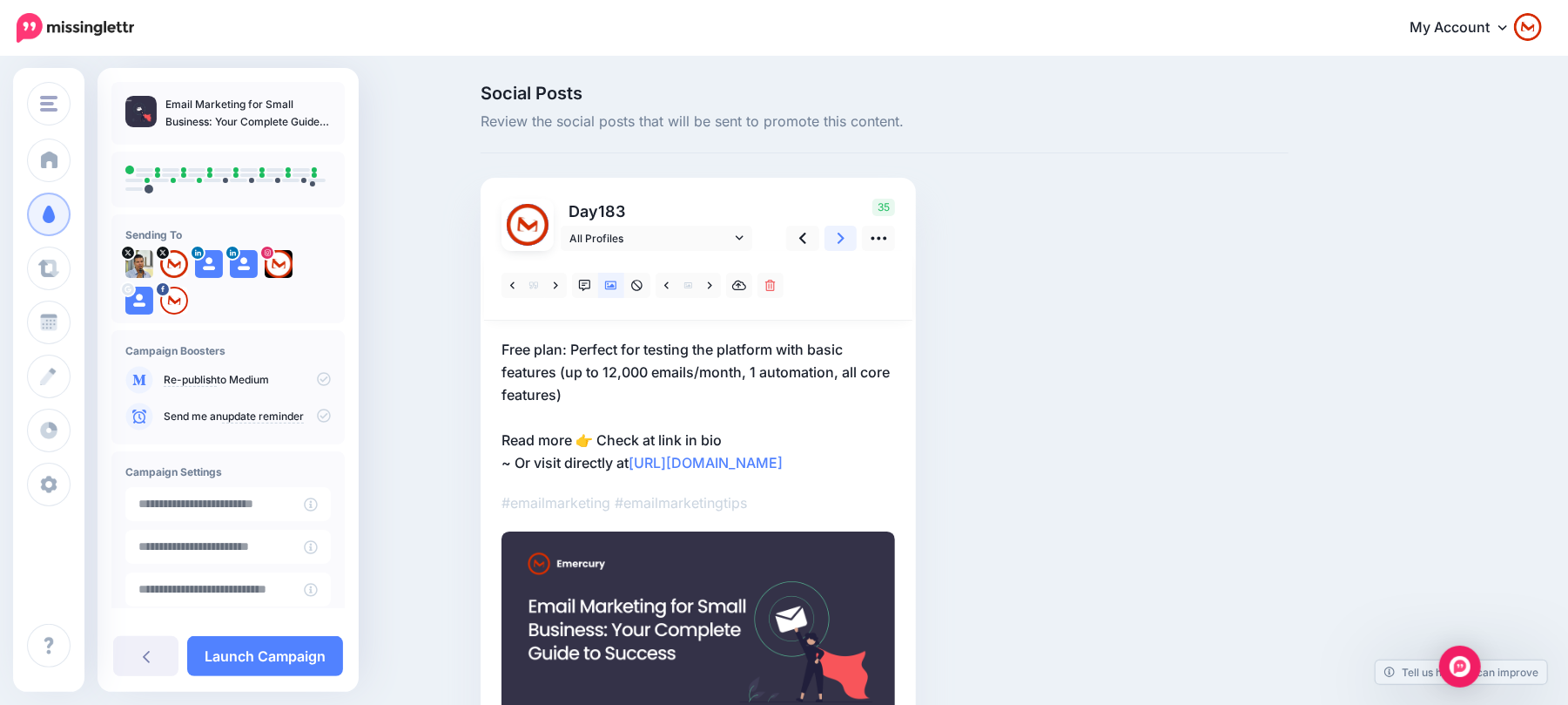
click at [857, 246] on link at bounding box center [840, 238] width 33 height 26
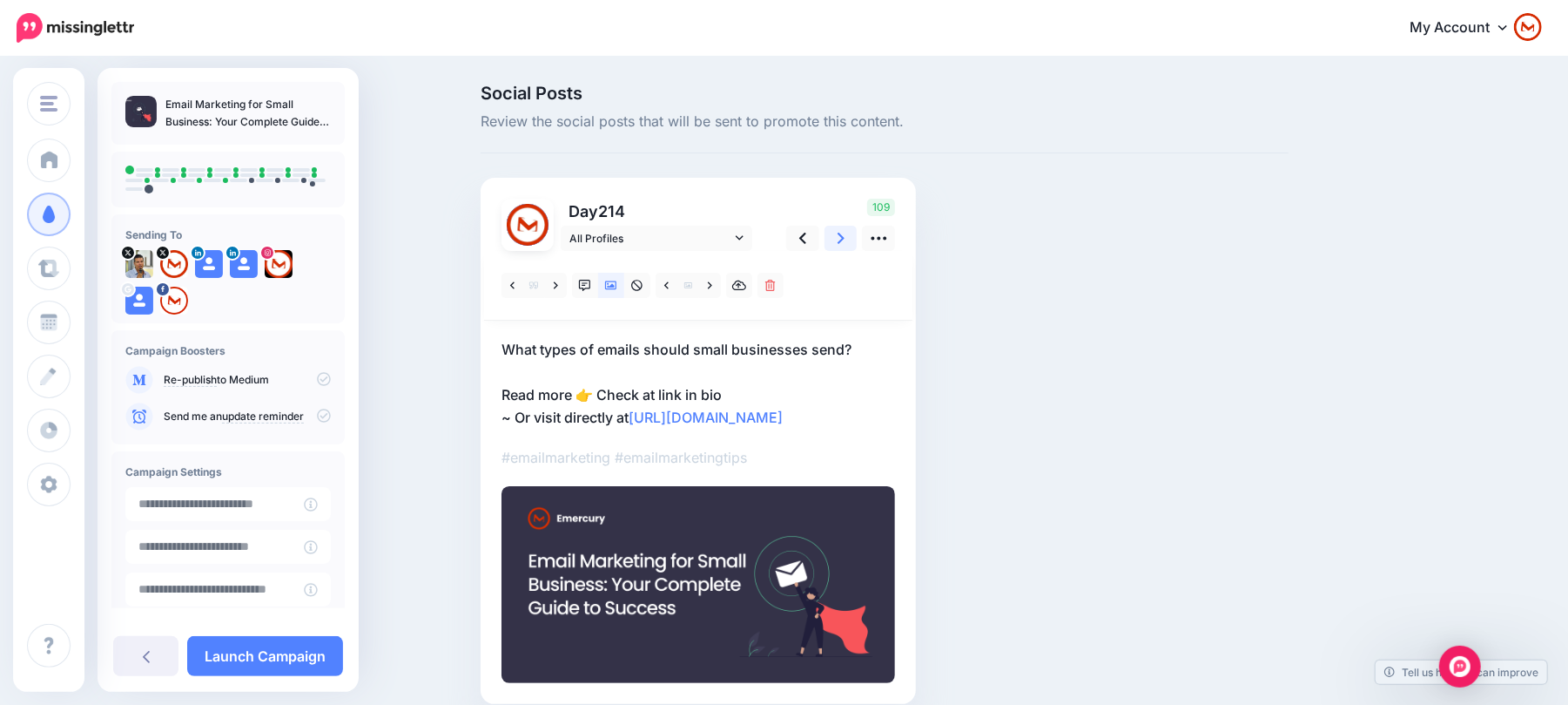
click at [840, 232] on link at bounding box center [840, 238] width 33 height 26
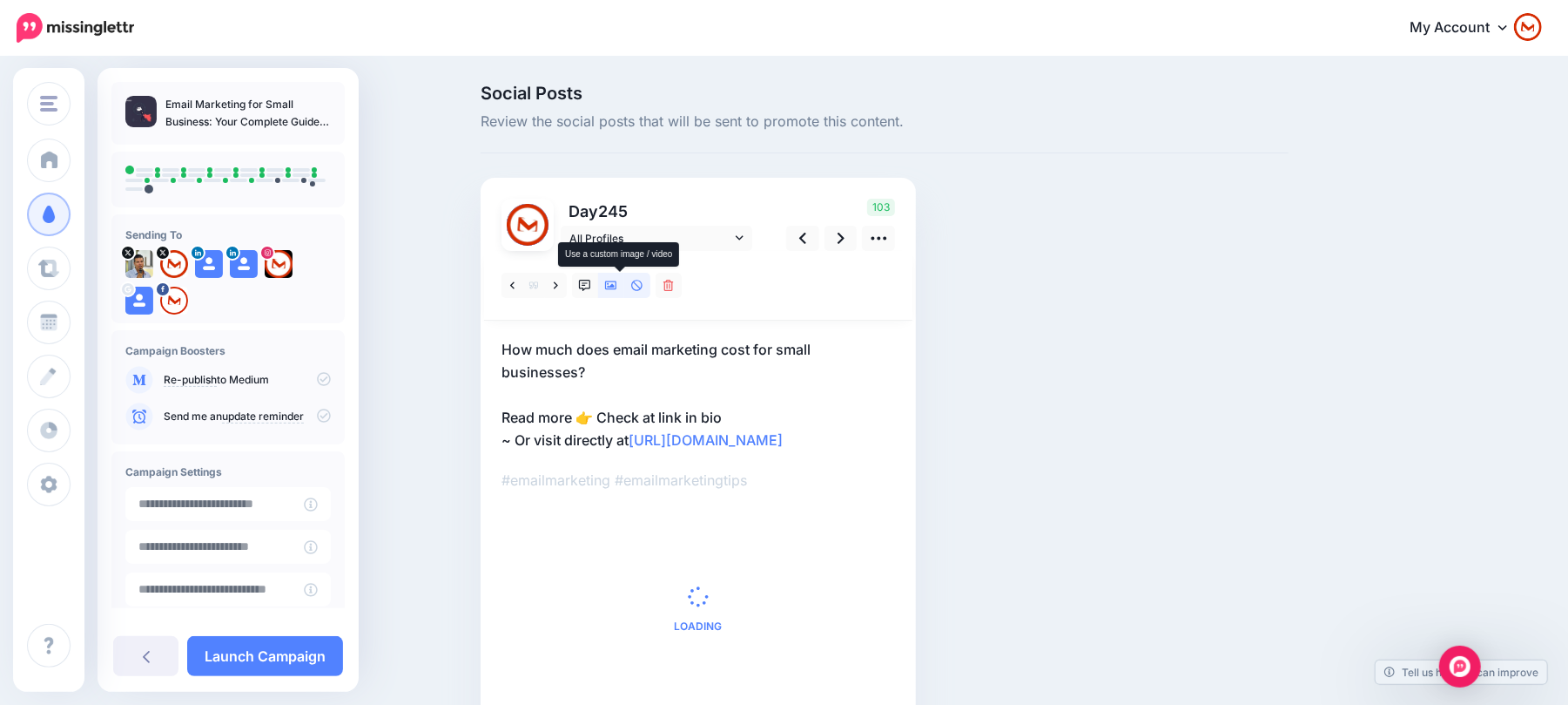
click at [616, 287] on icon at bounding box center [611, 286] width 12 height 9
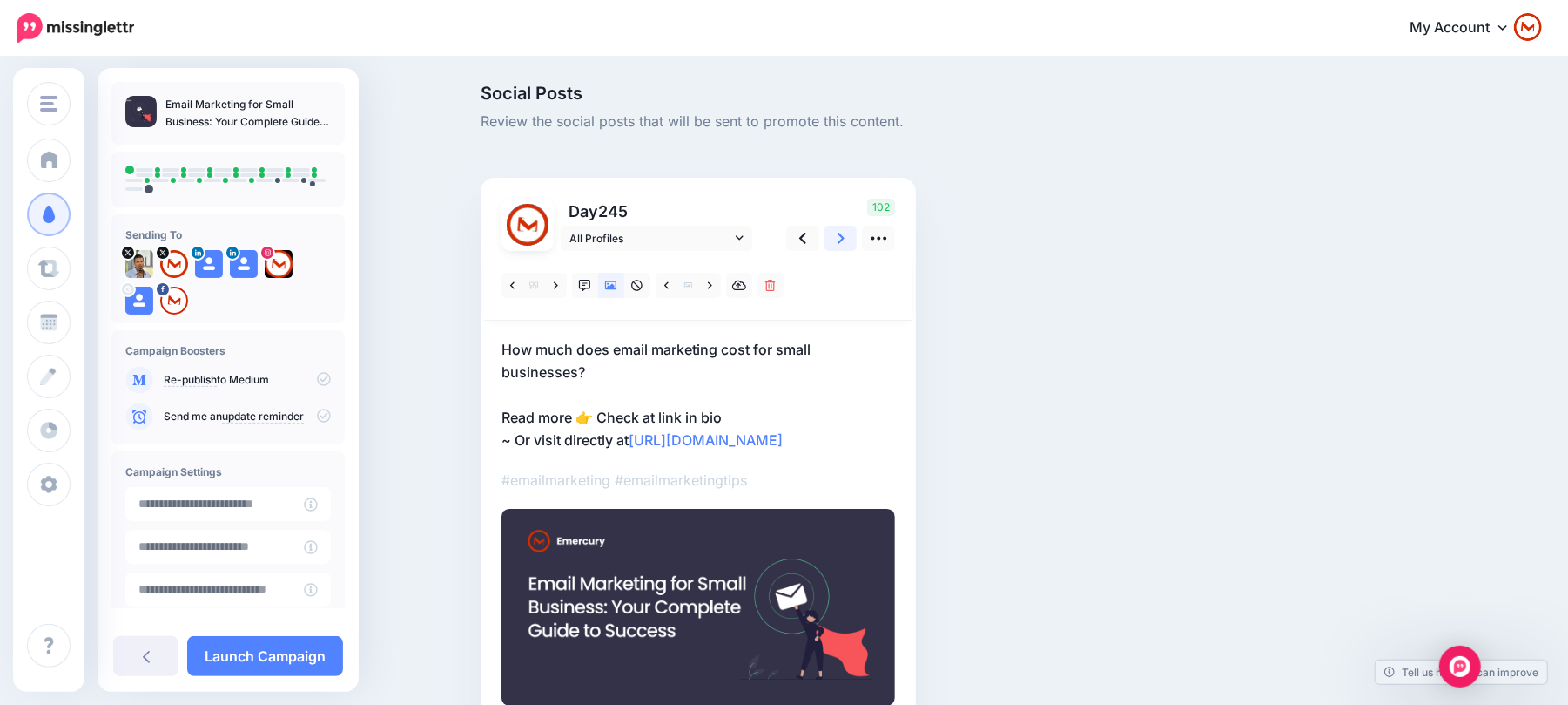
click at [854, 237] on link at bounding box center [840, 238] width 33 height 26
click at [845, 245] on icon at bounding box center [841, 238] width 7 height 19
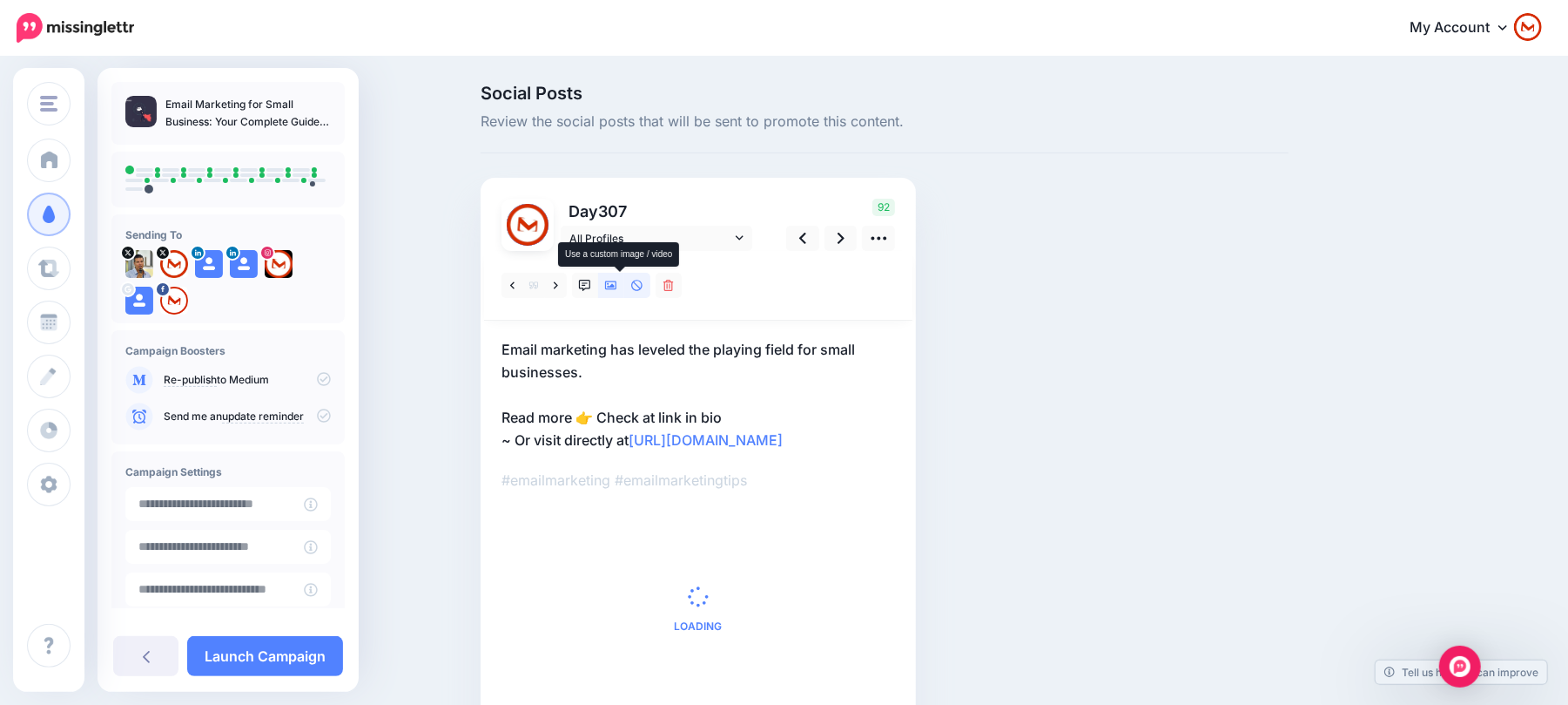
click at [617, 282] on icon at bounding box center [611, 286] width 12 height 12
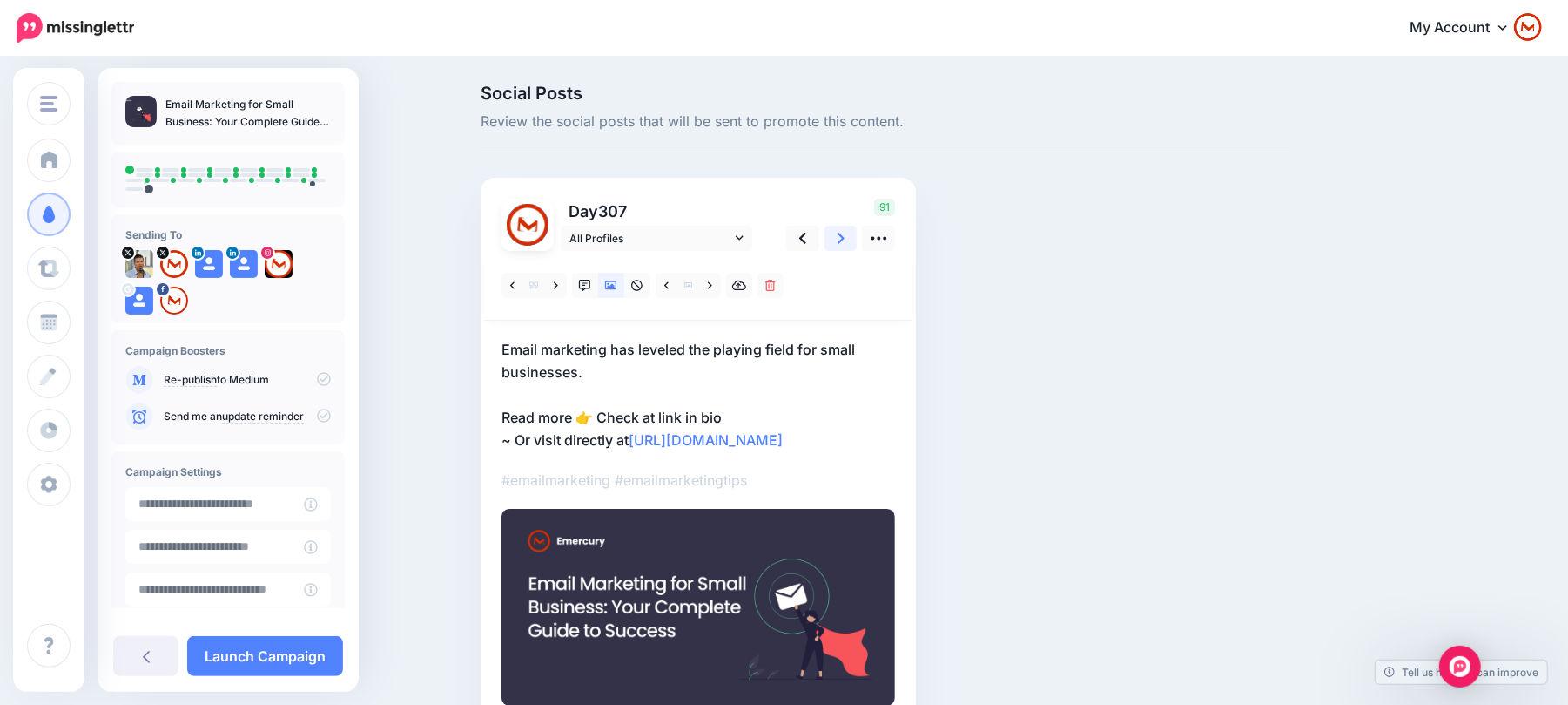
click at [845, 241] on icon at bounding box center [841, 238] width 7 height 11
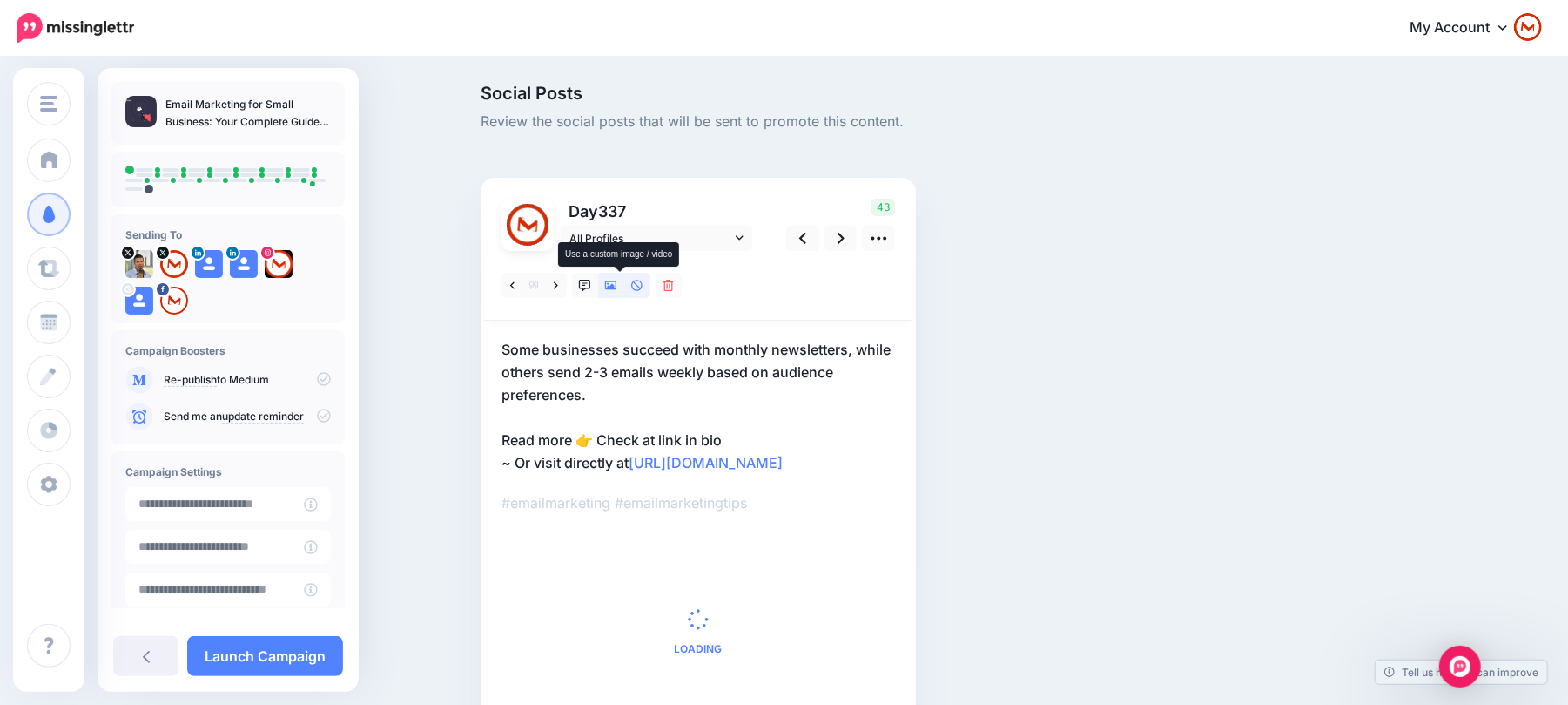
click at [617, 289] on icon at bounding box center [611, 286] width 12 height 9
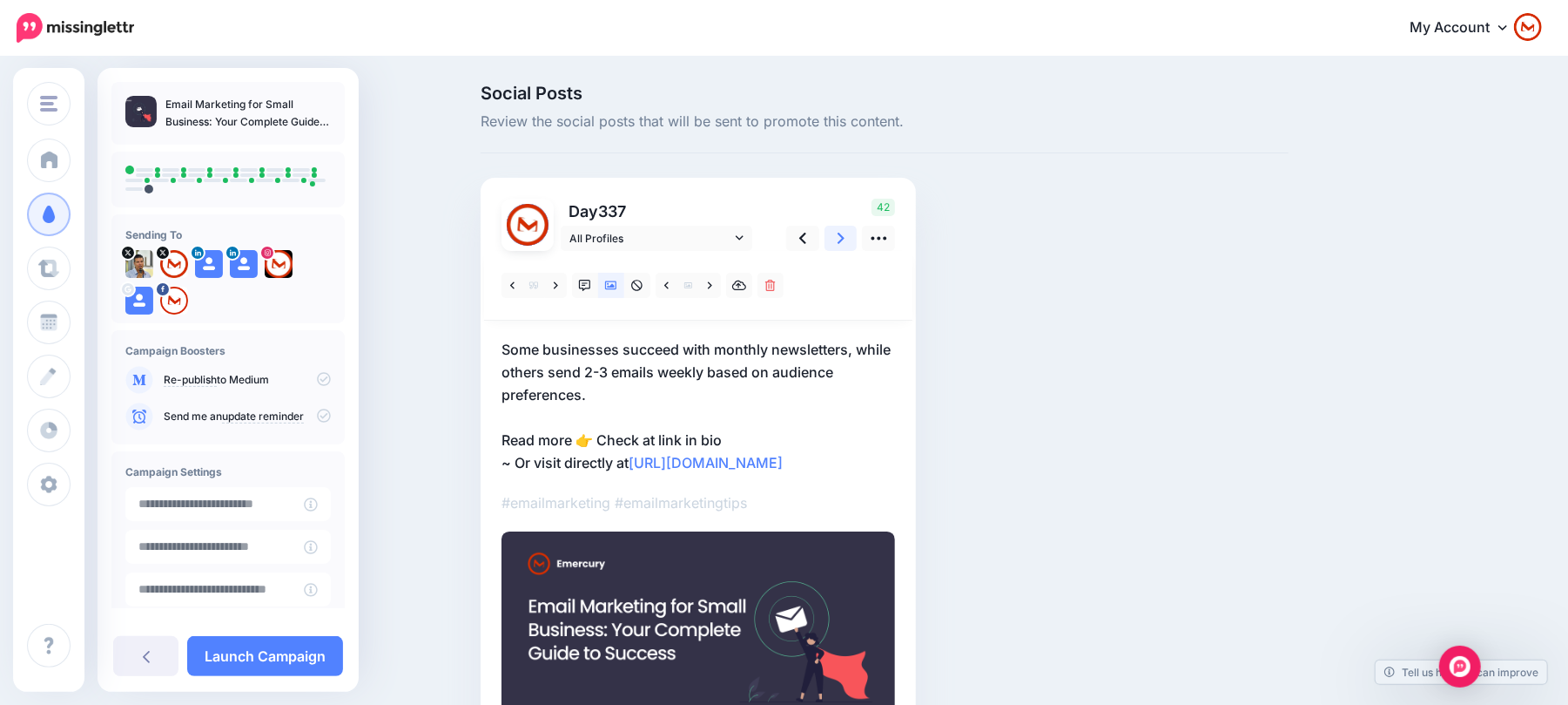
click at [843, 230] on link at bounding box center [840, 238] width 33 height 26
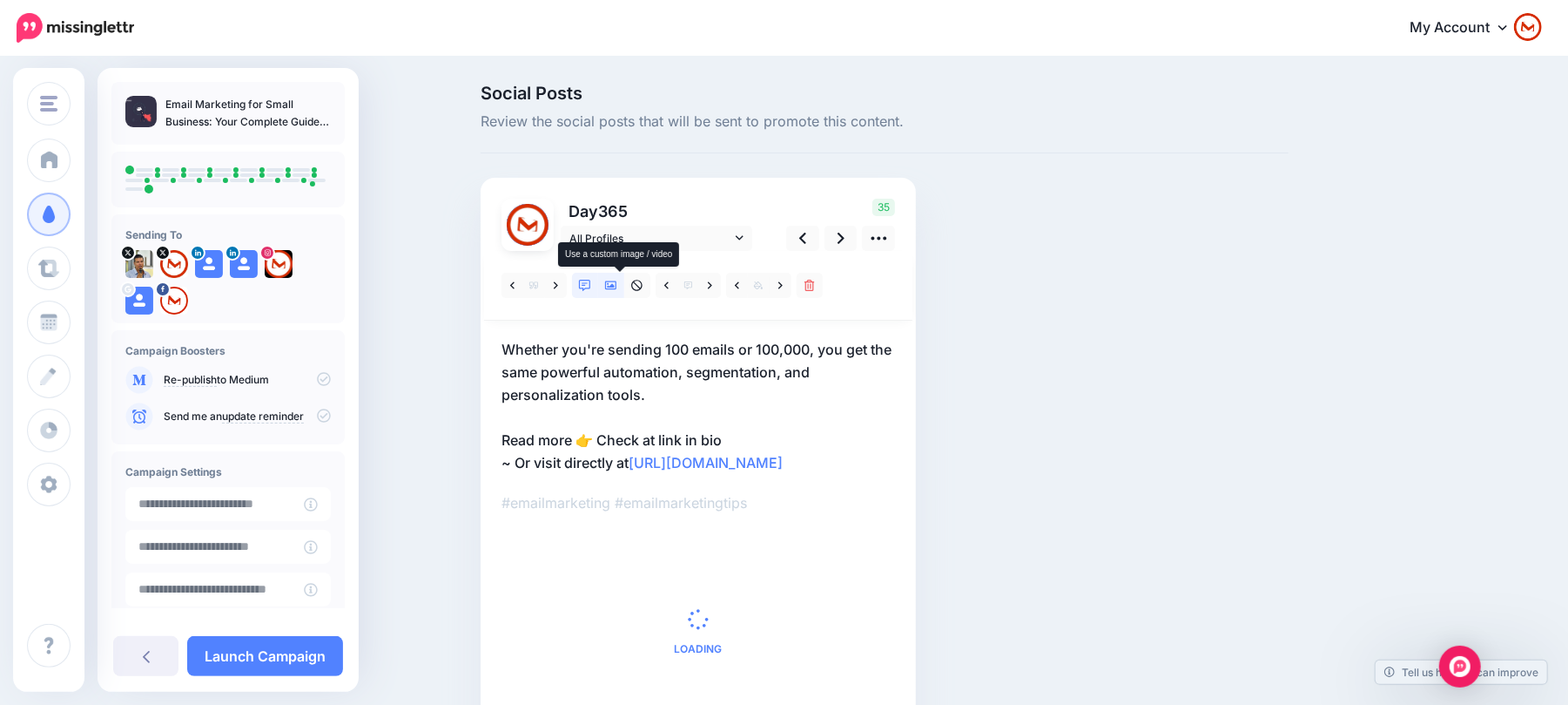
click at [609, 287] on link at bounding box center [611, 285] width 27 height 26
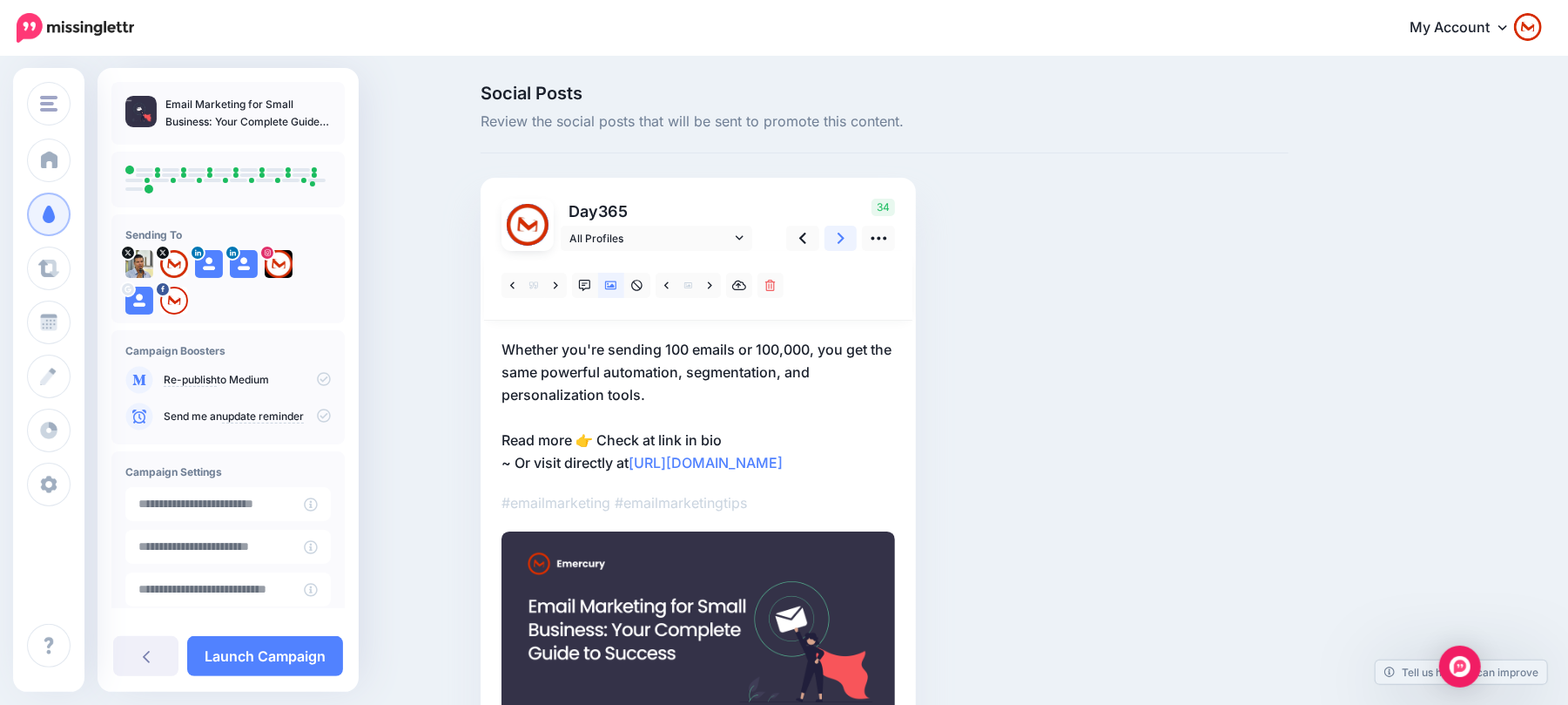
click at [839, 234] on link at bounding box center [840, 238] width 33 height 26
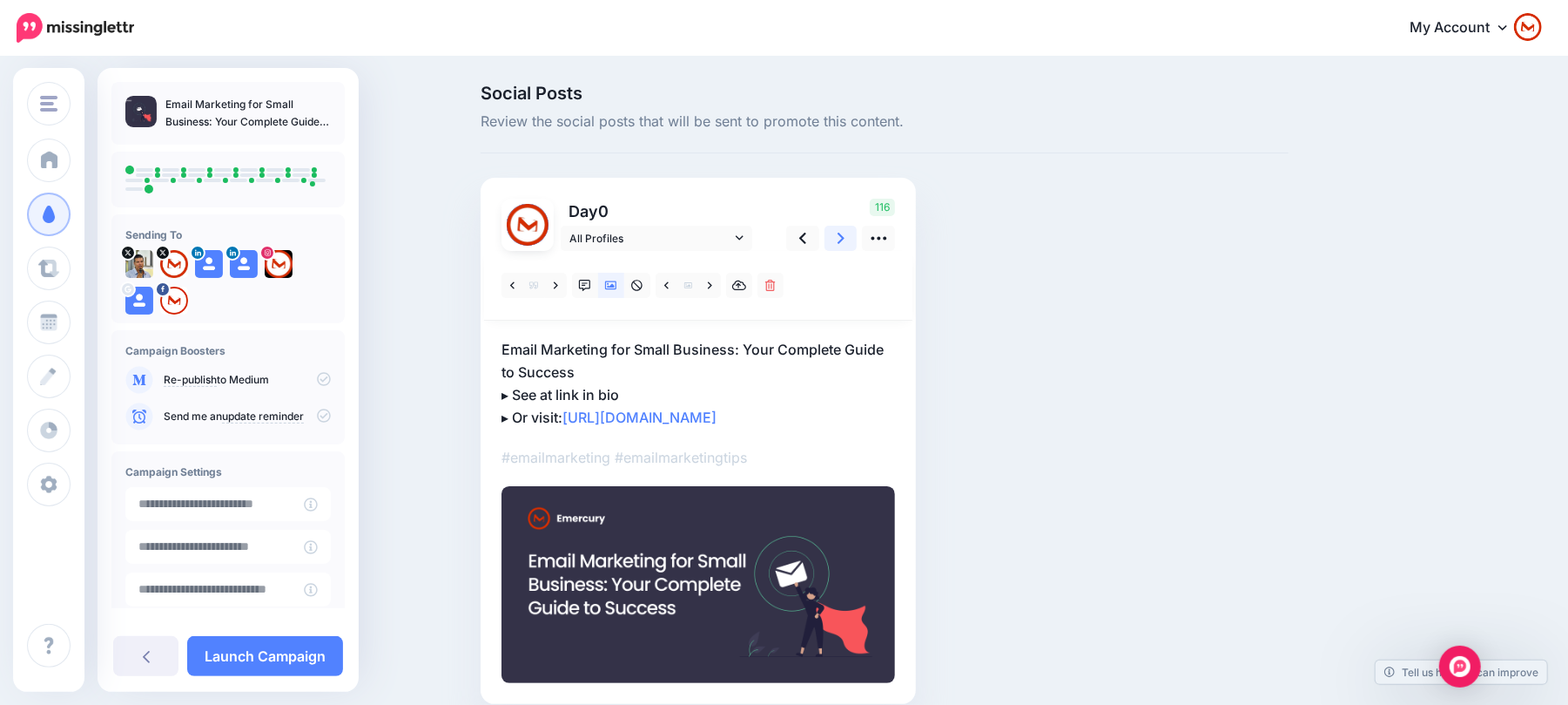
click at [839, 234] on link at bounding box center [840, 238] width 33 height 26
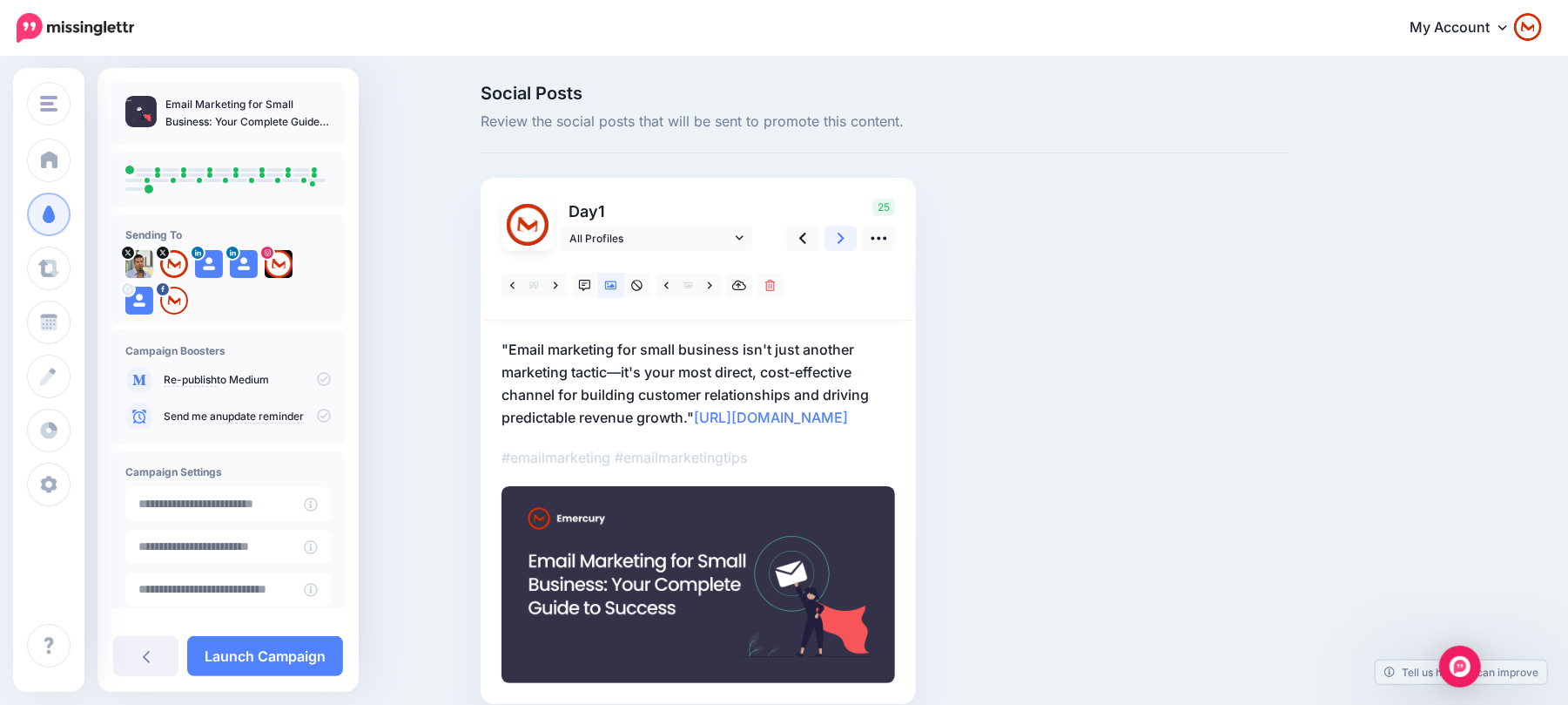
click at [839, 234] on link at bounding box center [840, 238] width 33 height 26
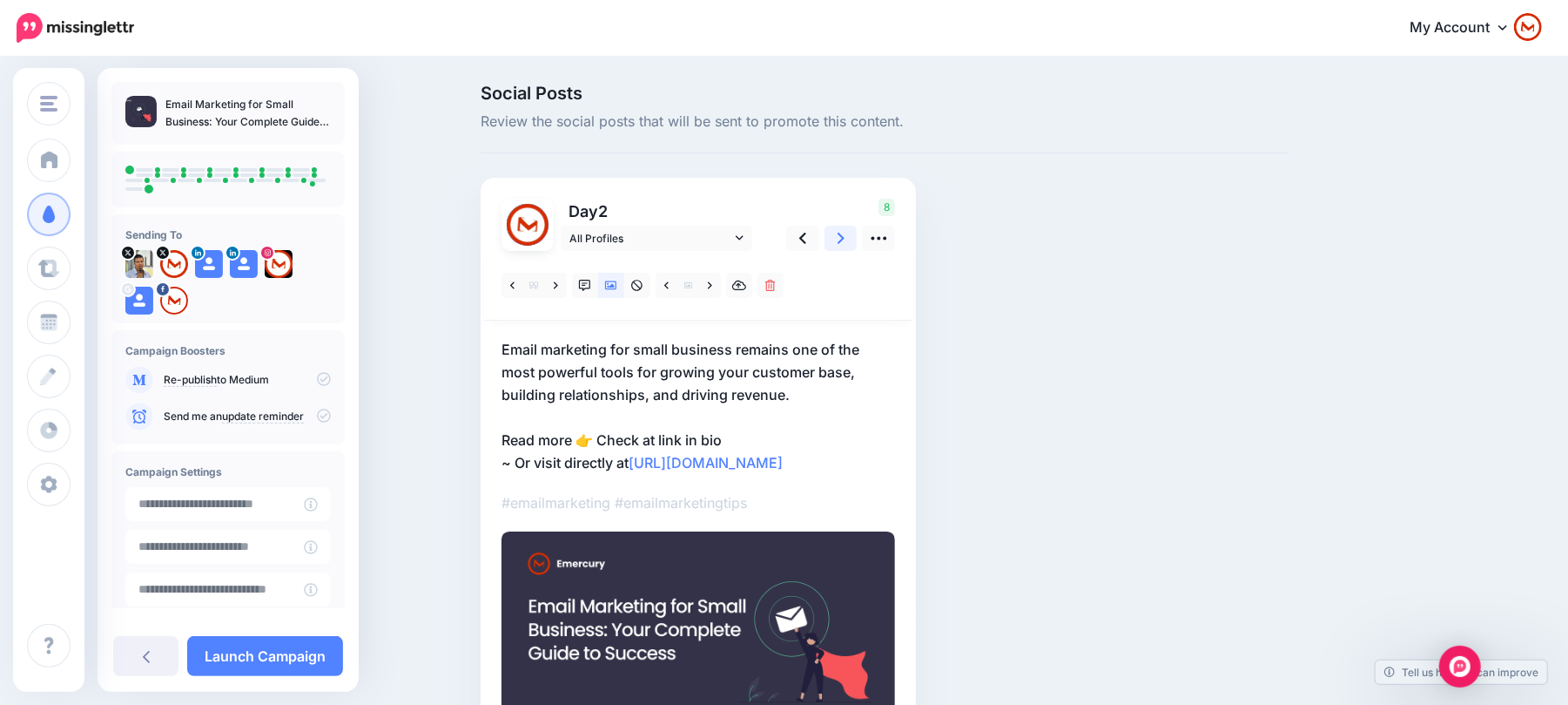
click at [839, 234] on link at bounding box center [840, 238] width 33 height 26
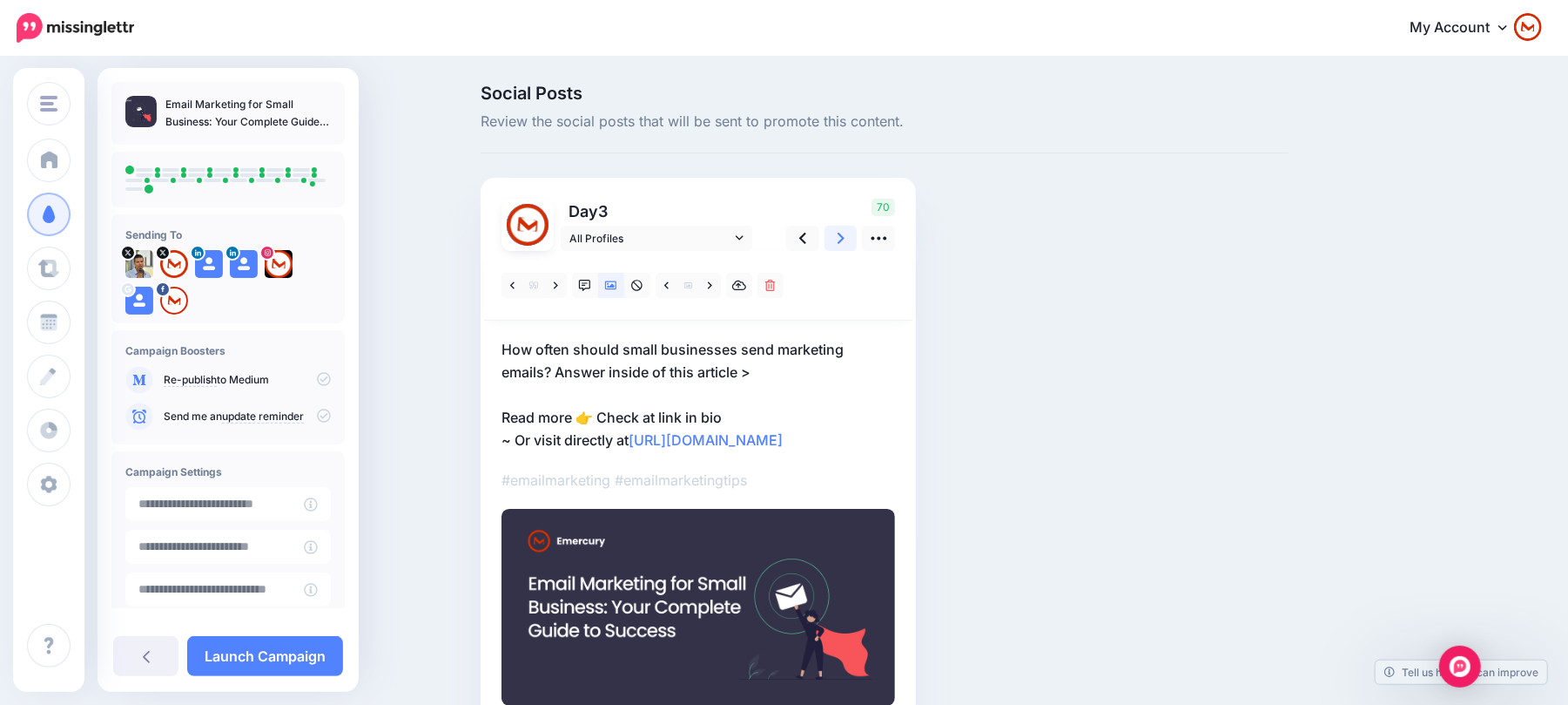
click at [839, 234] on link at bounding box center [840, 238] width 33 height 26
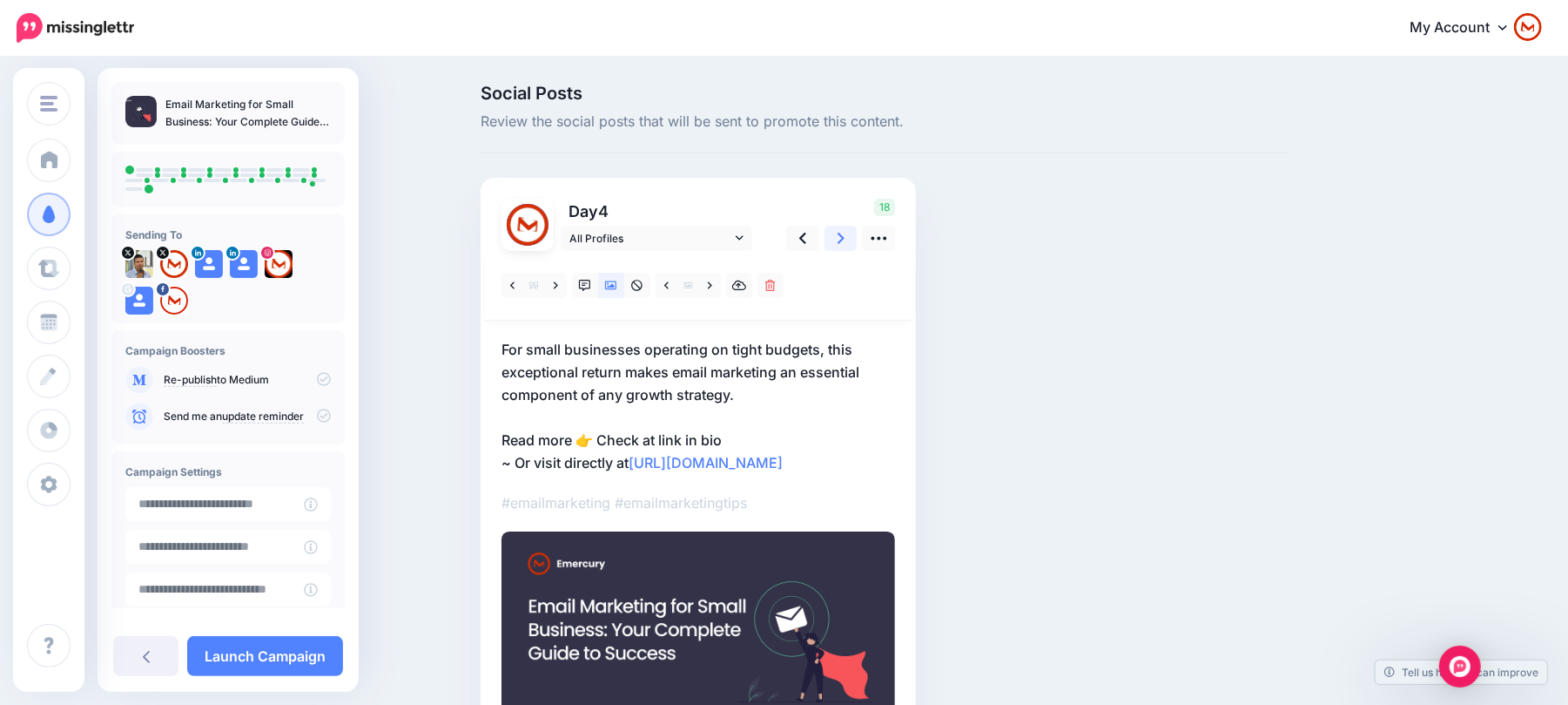
click at [839, 234] on link at bounding box center [840, 238] width 33 height 26
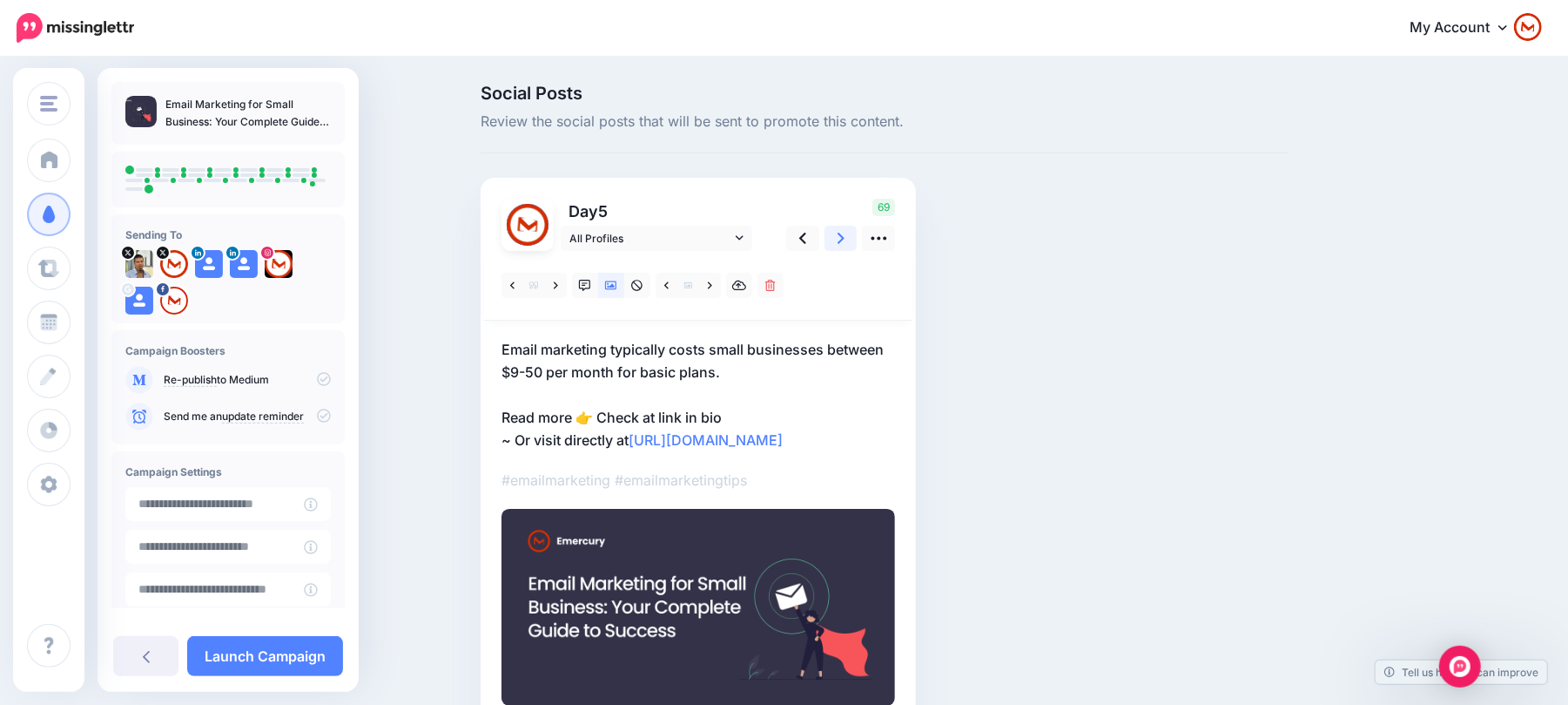
click at [839, 234] on link at bounding box center [840, 238] width 33 height 26
click at [840, 234] on link at bounding box center [840, 238] width 33 height 26
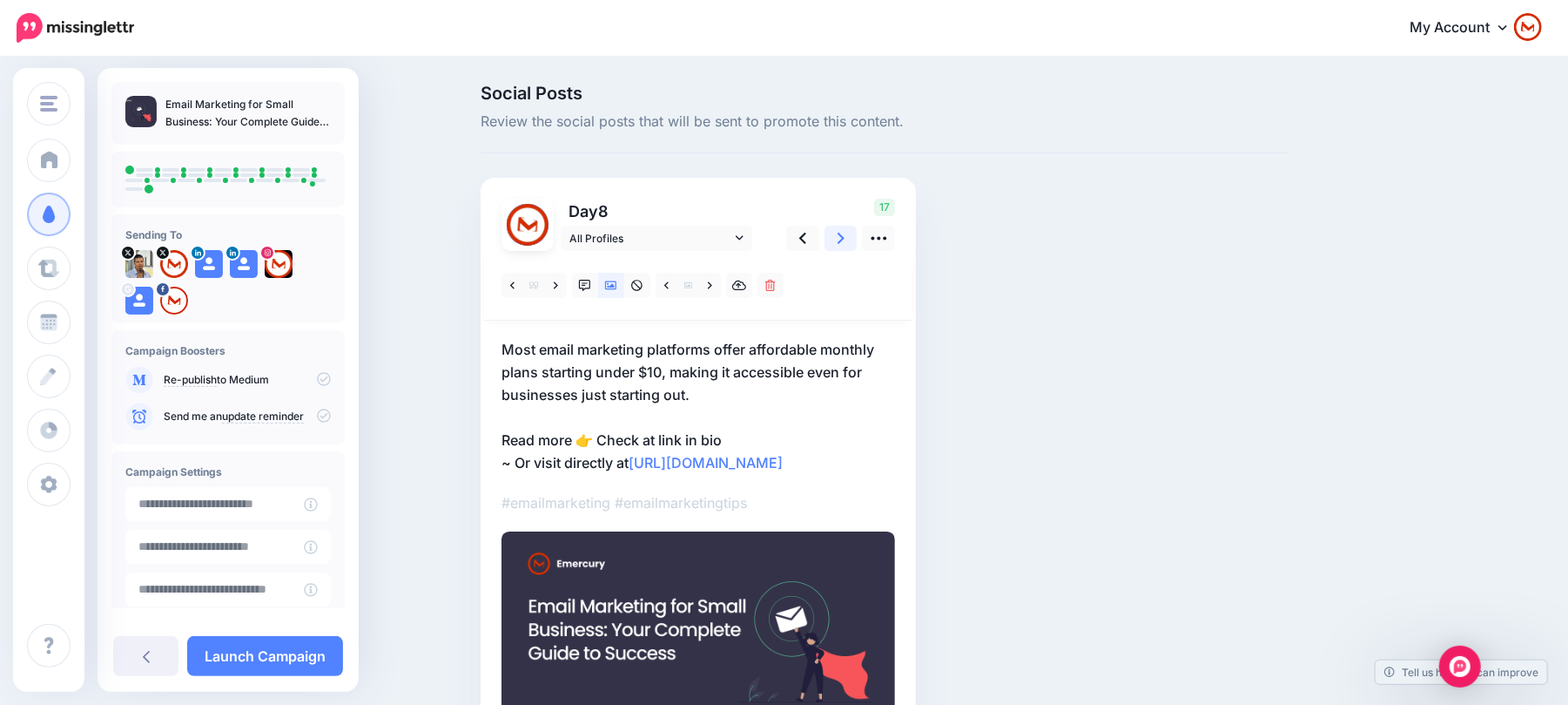
click at [840, 234] on link at bounding box center [840, 238] width 33 height 26
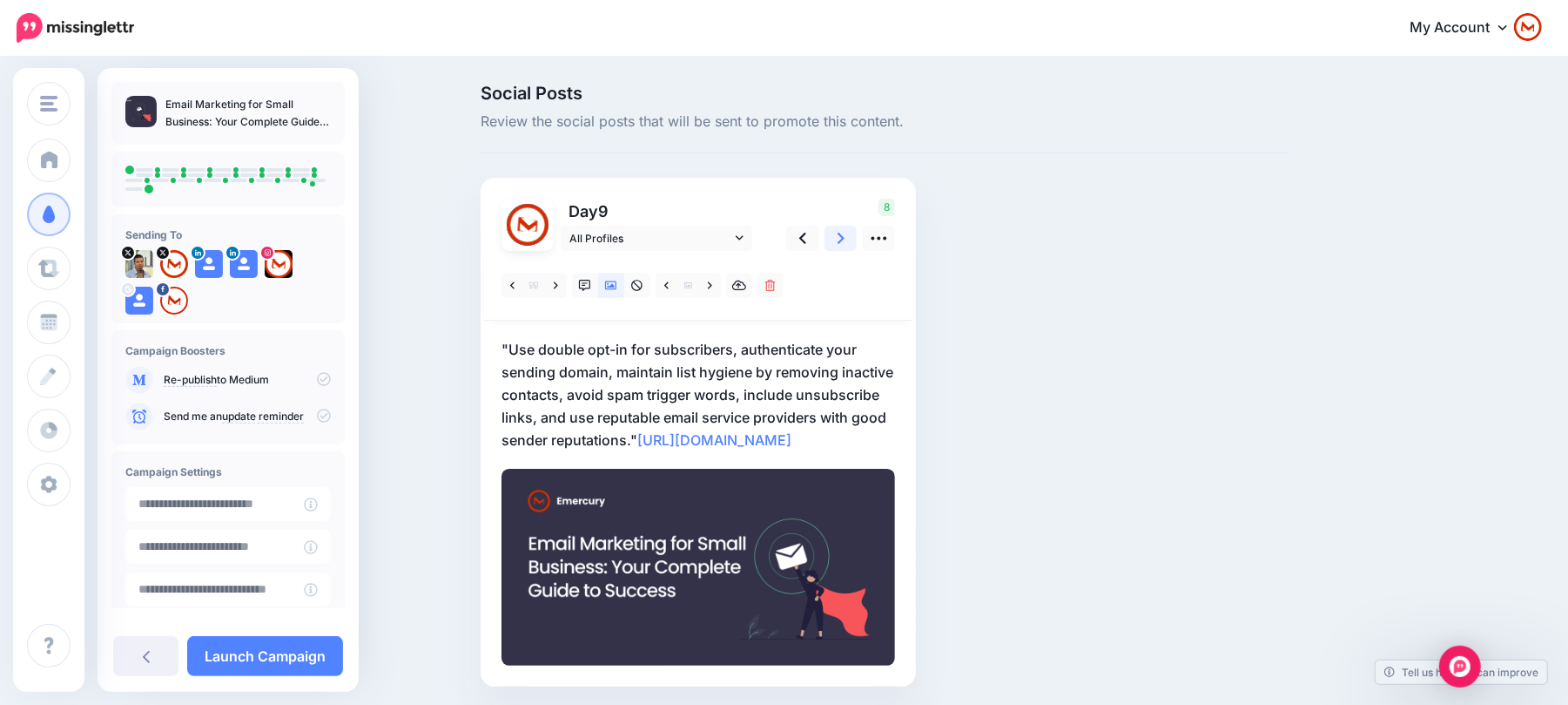
click at [840, 234] on link at bounding box center [840, 238] width 33 height 26
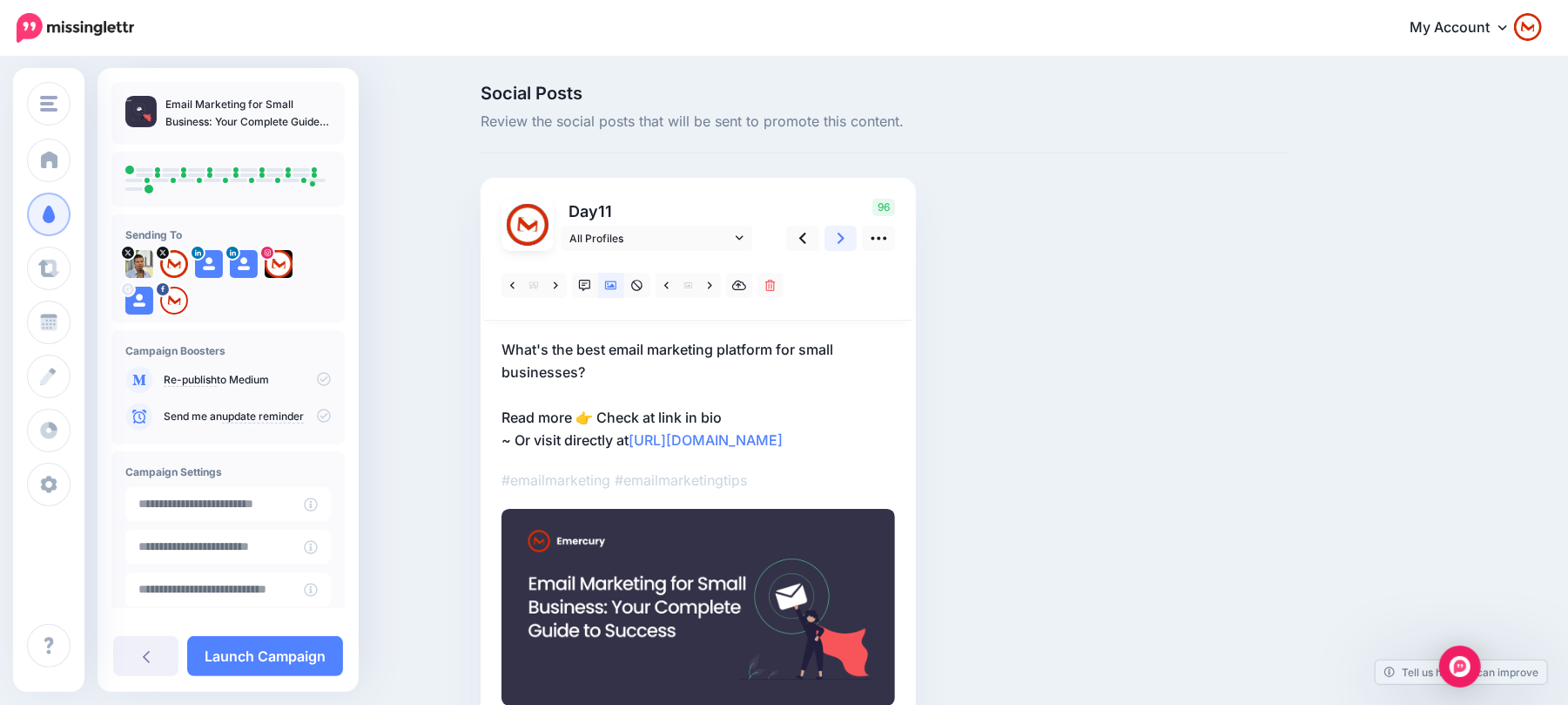
click at [840, 234] on link at bounding box center [840, 238] width 33 height 26
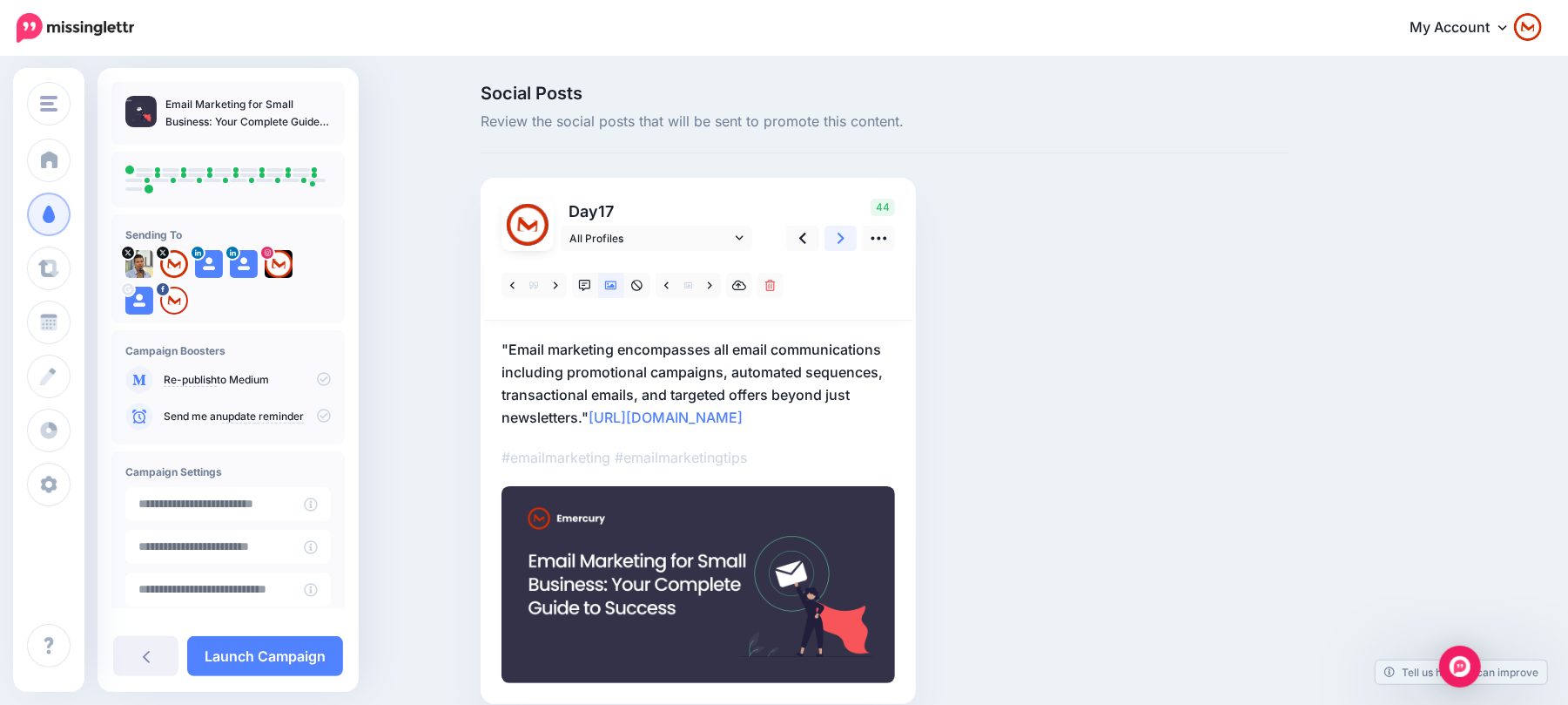
click at [840, 234] on link at bounding box center [840, 238] width 33 height 26
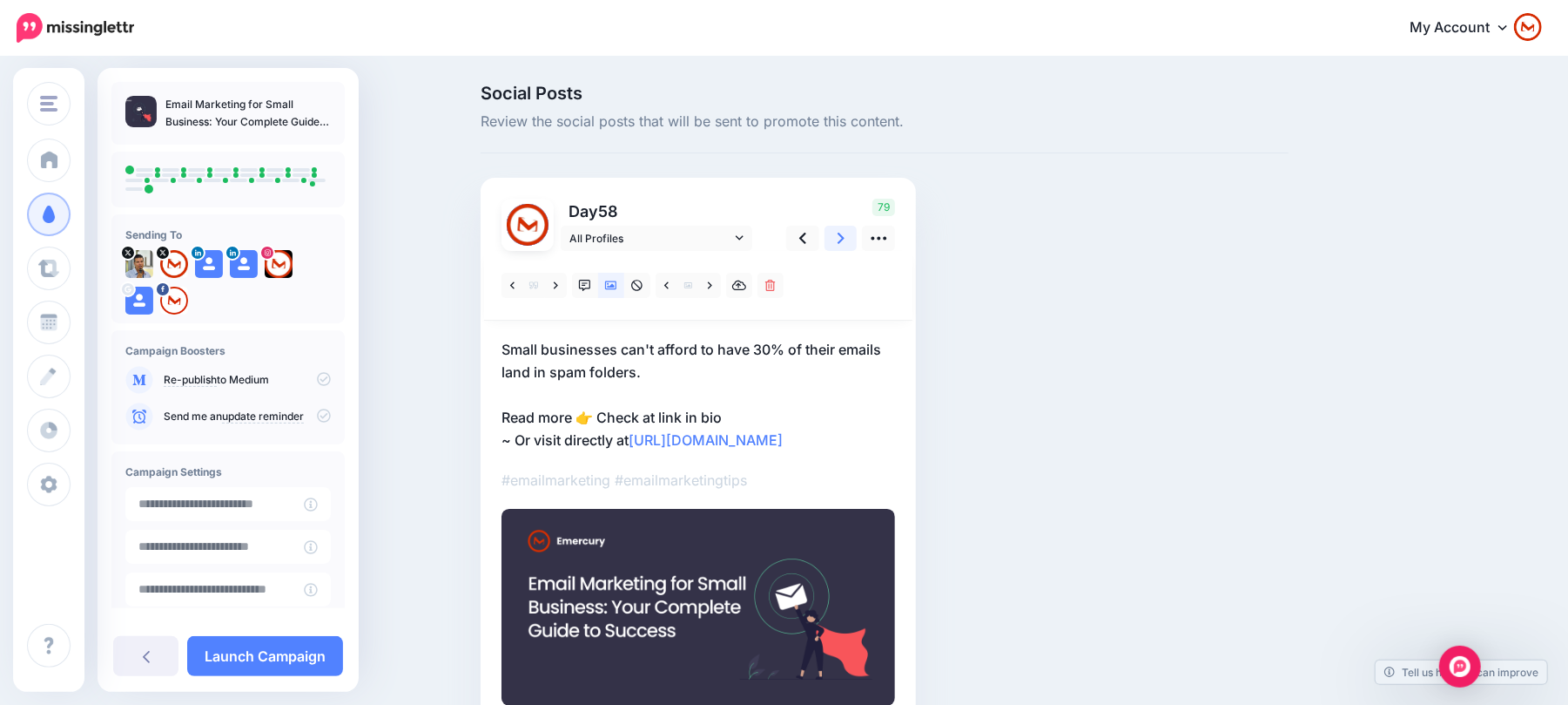
click at [840, 234] on link at bounding box center [840, 238] width 33 height 26
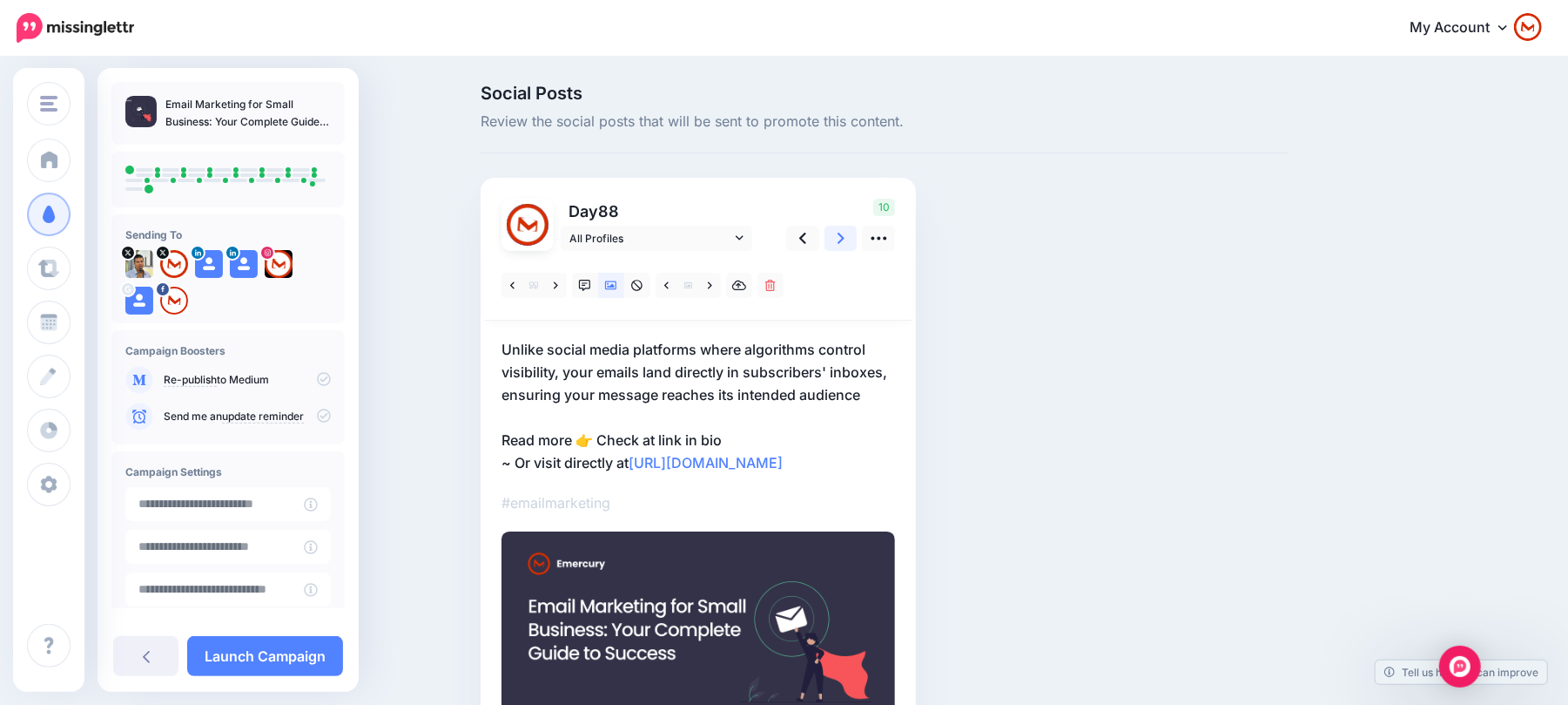
click at [840, 234] on link at bounding box center [840, 238] width 33 height 26
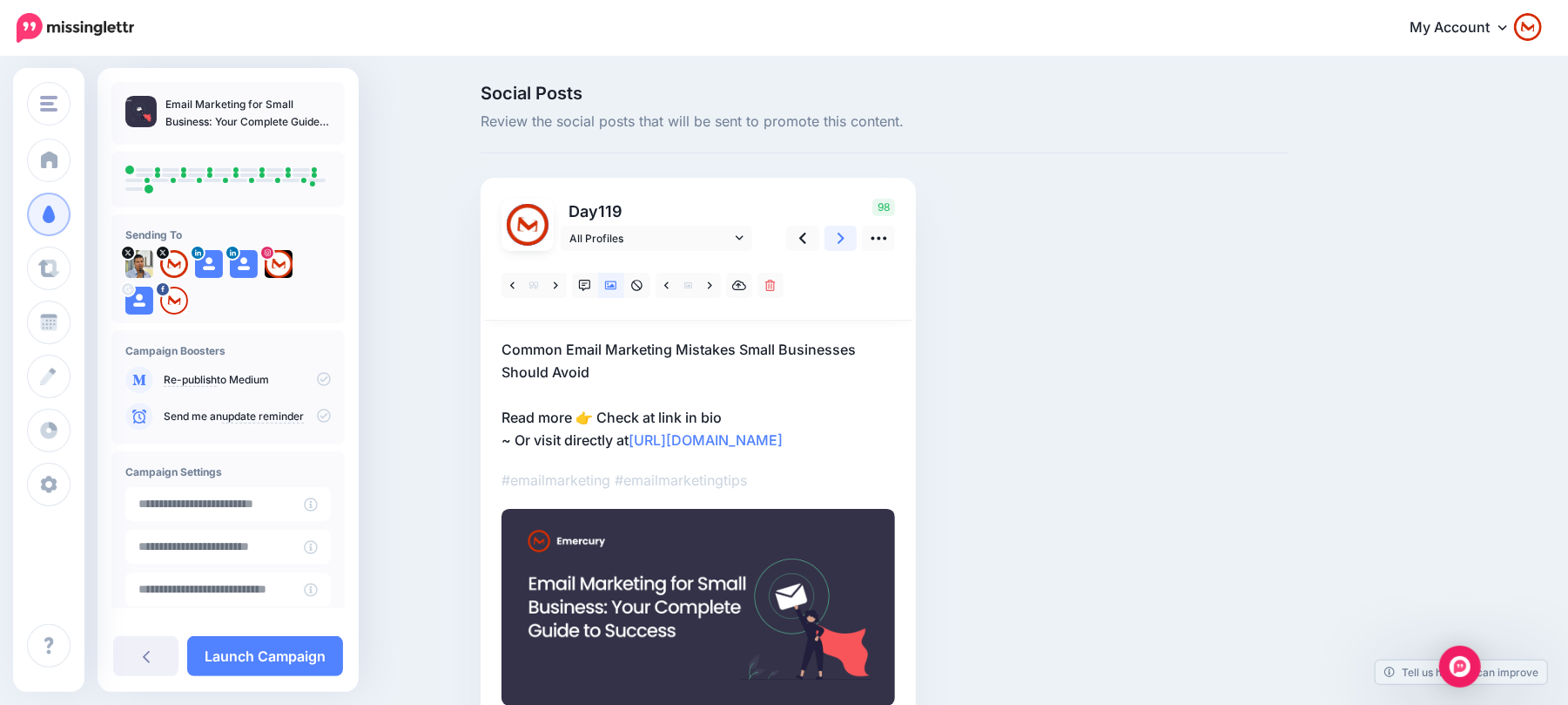
click at [840, 234] on link at bounding box center [840, 238] width 33 height 26
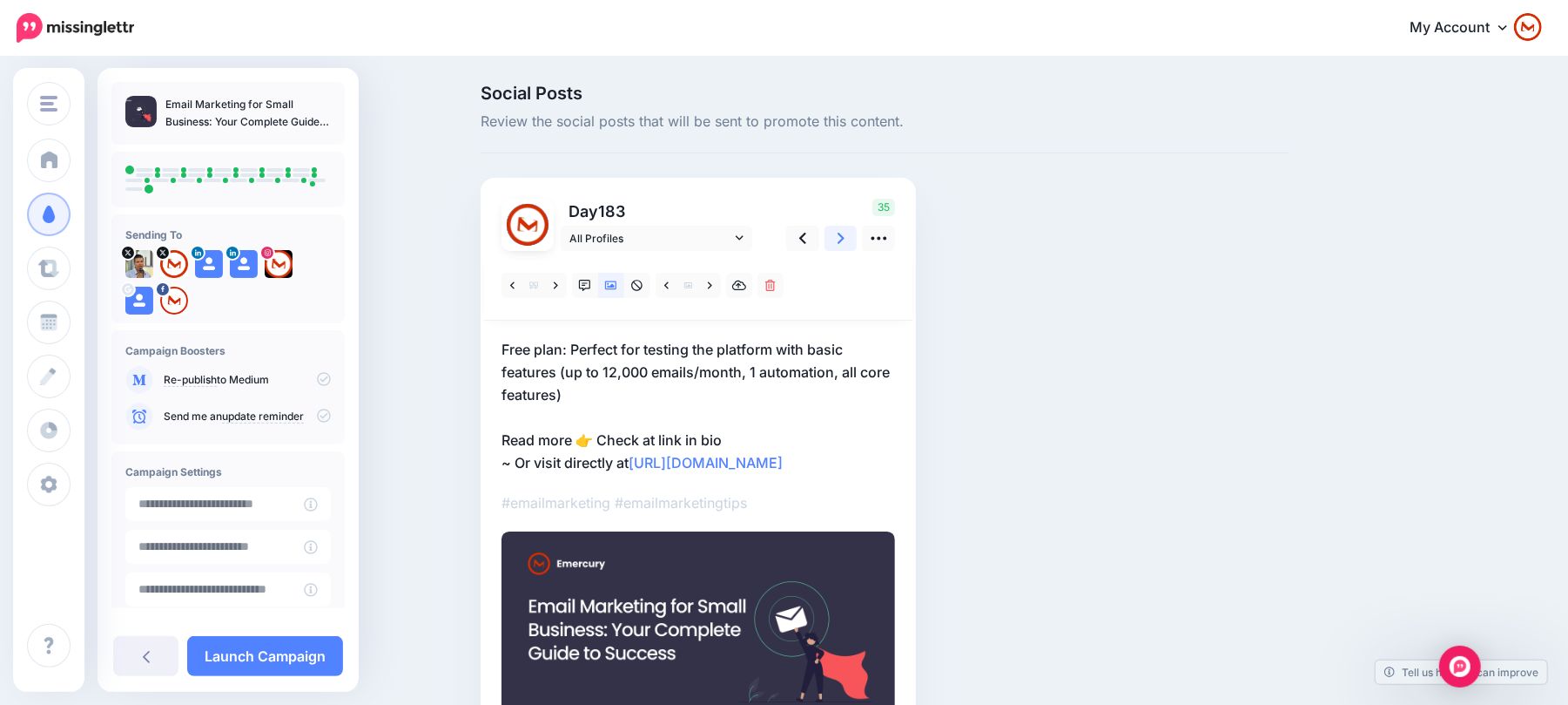
click at [840, 234] on link at bounding box center [840, 238] width 33 height 26
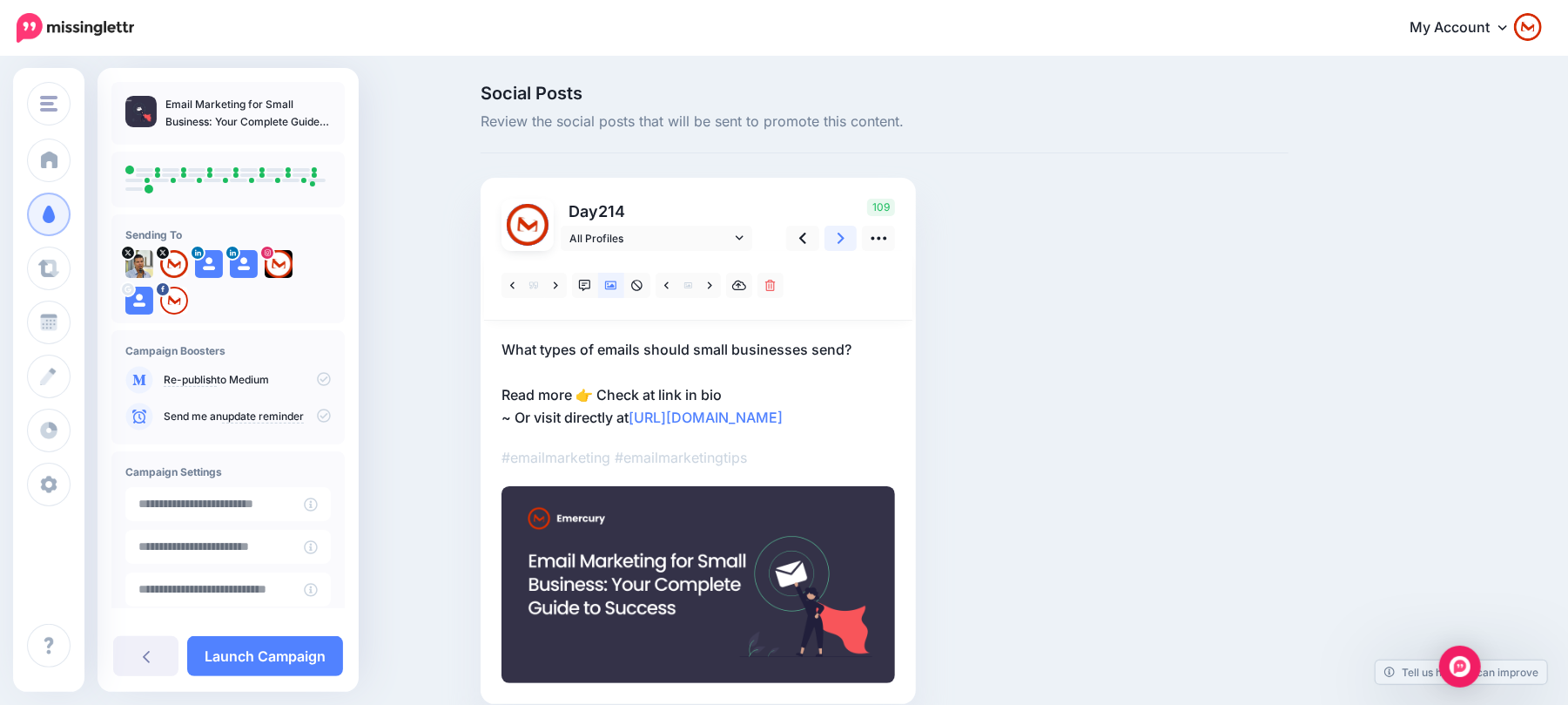
click at [840, 234] on link at bounding box center [840, 238] width 33 height 26
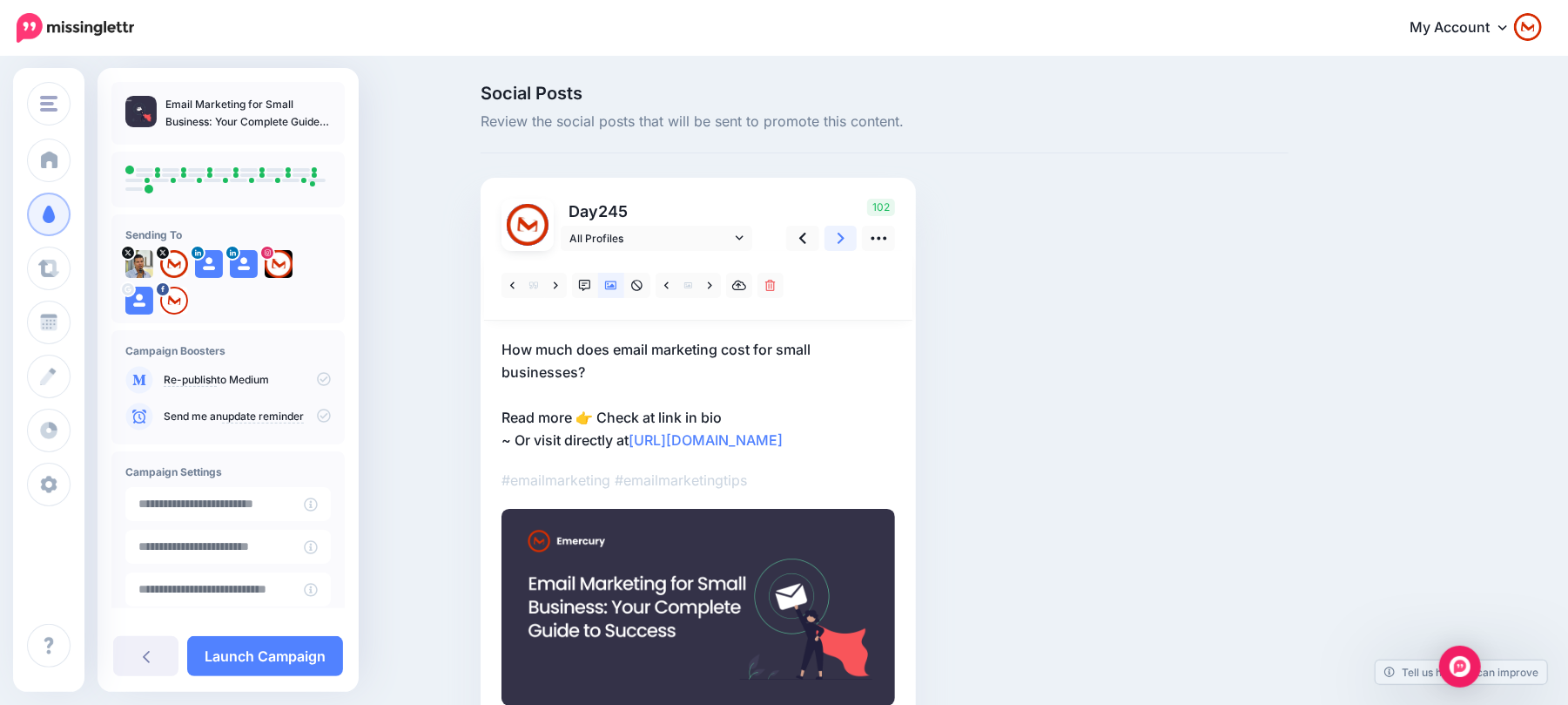
click at [840, 234] on link at bounding box center [840, 238] width 33 height 26
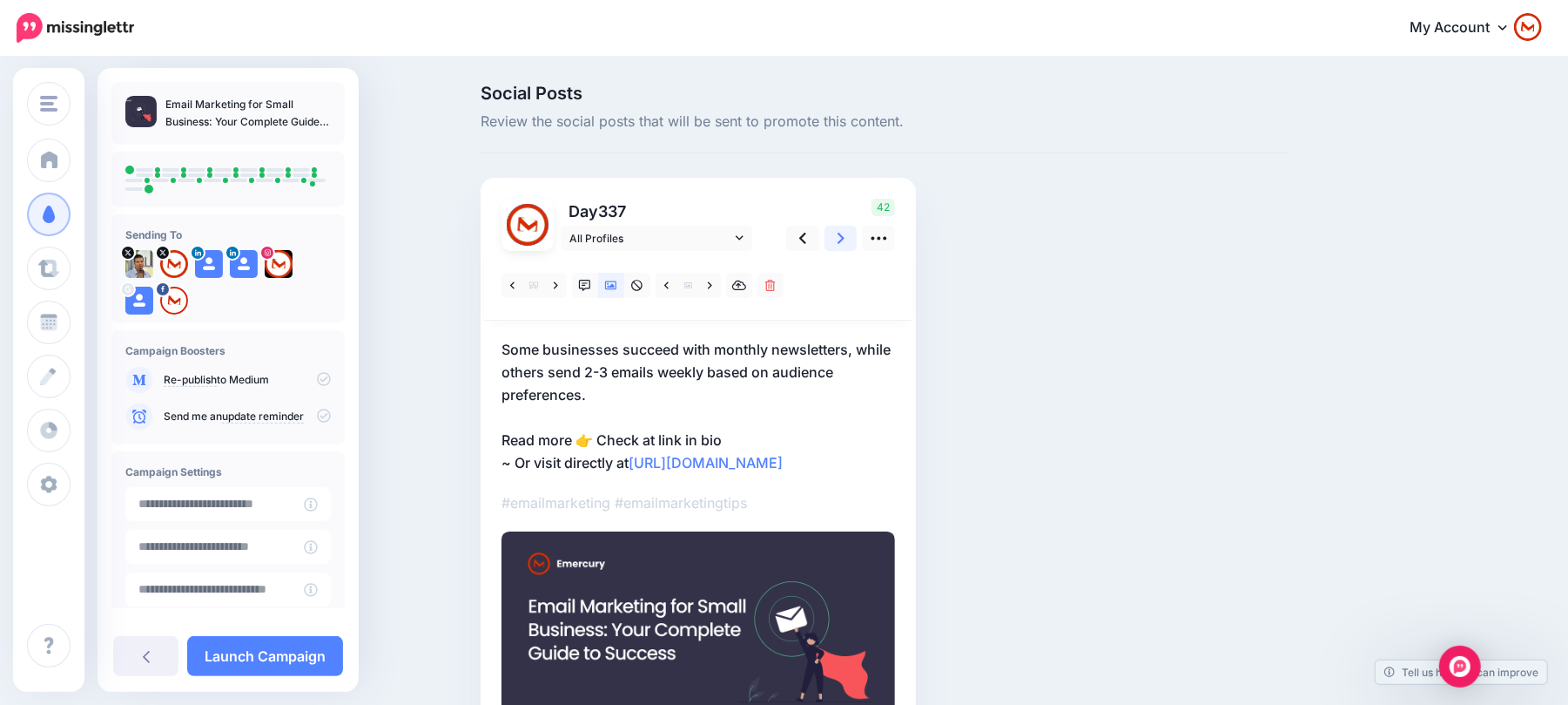
click at [840, 234] on link at bounding box center [840, 238] width 33 height 26
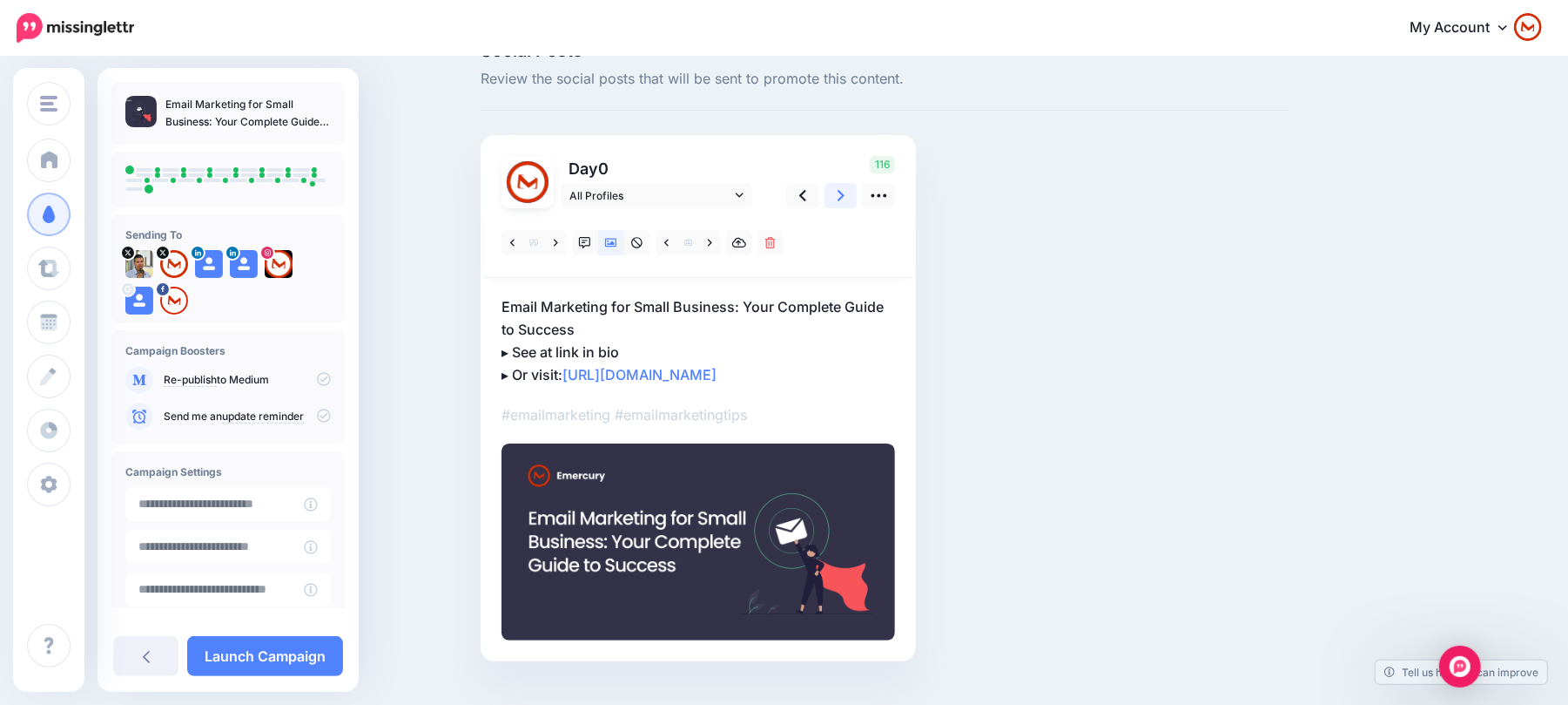
scroll to position [78, 0]
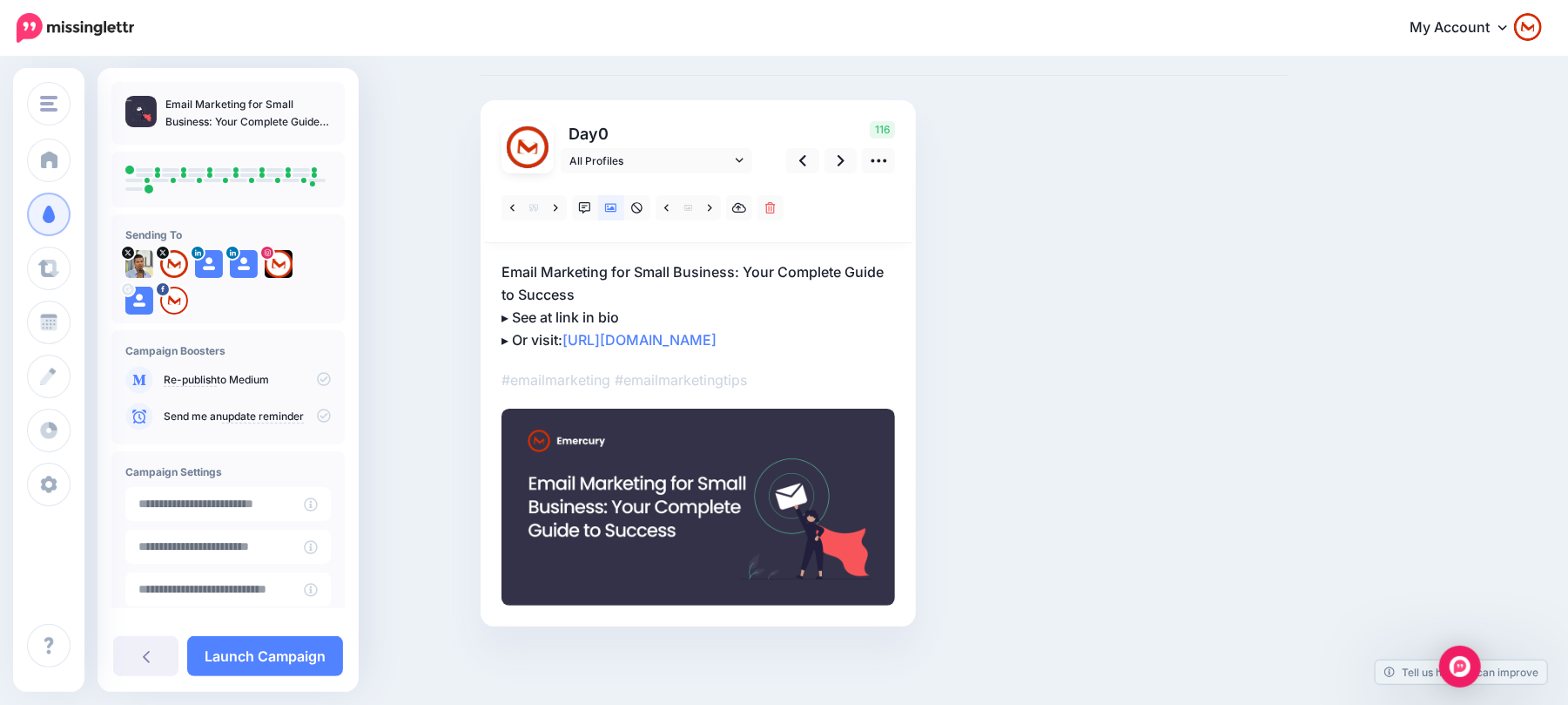
click at [325, 376] on div "Campaign Boosters Re-publish to Medium" at bounding box center [228, 387] width 233 height 114
click at [318, 372] on icon at bounding box center [324, 379] width 14 height 14
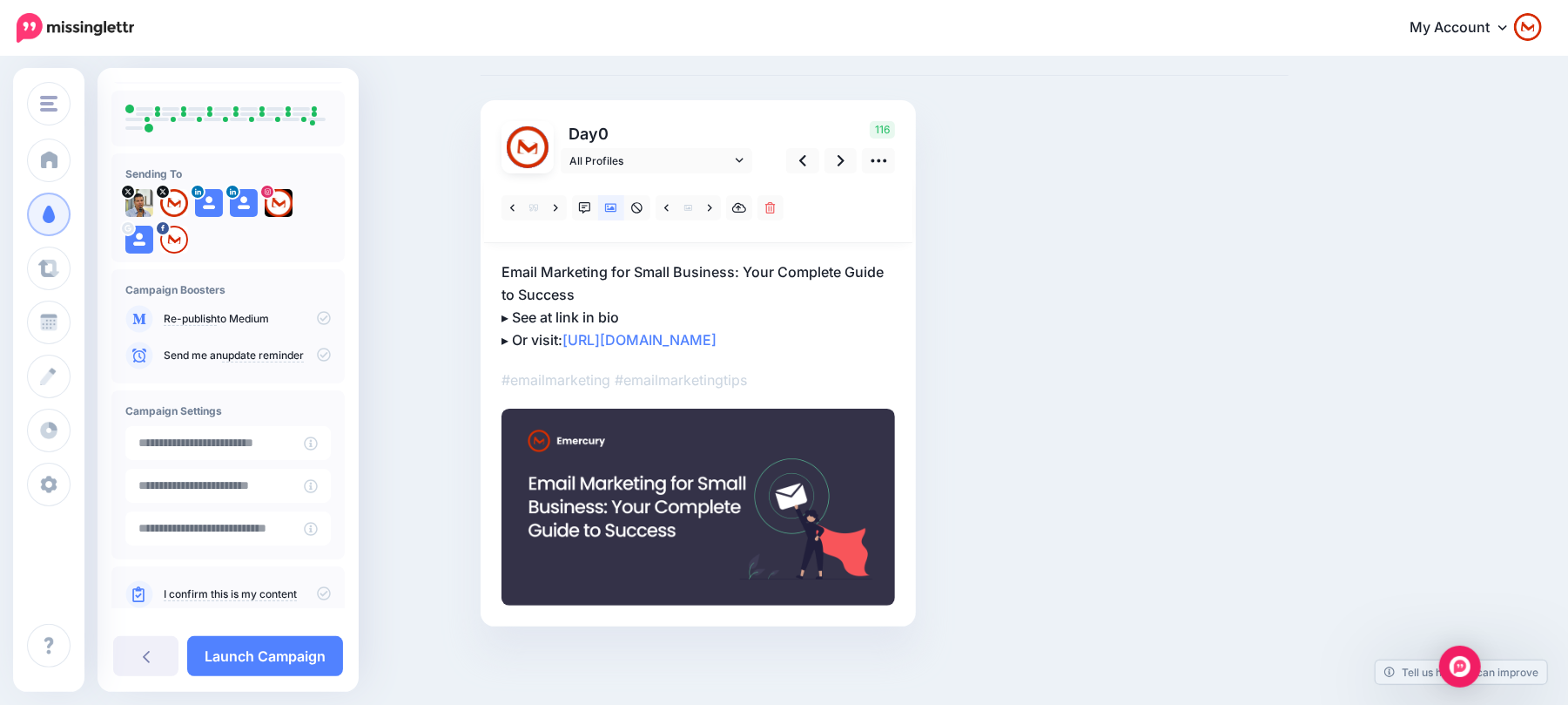
scroll to position [91, 0]
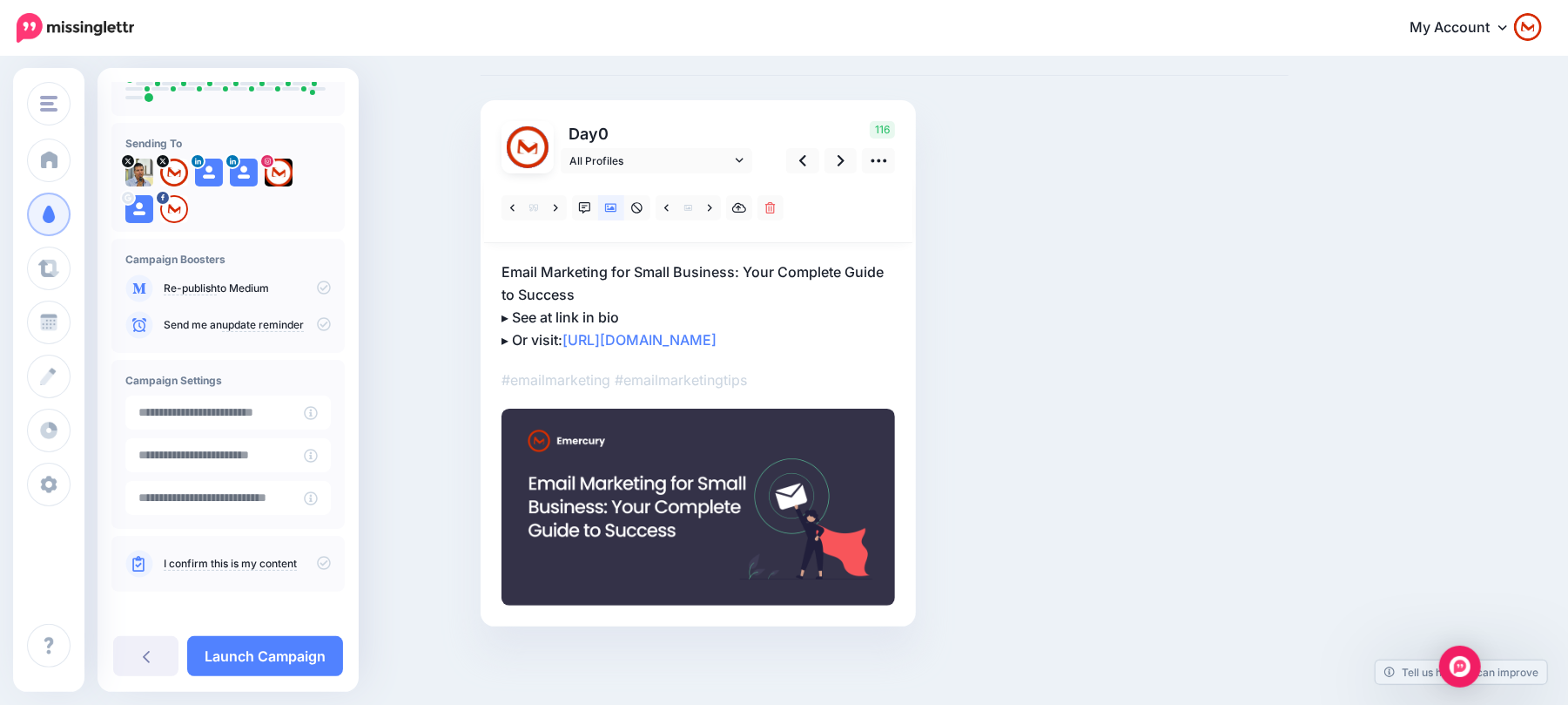
click at [317, 280] on icon at bounding box center [324, 287] width 14 height 14
click at [317, 556] on icon at bounding box center [324, 563] width 14 height 14
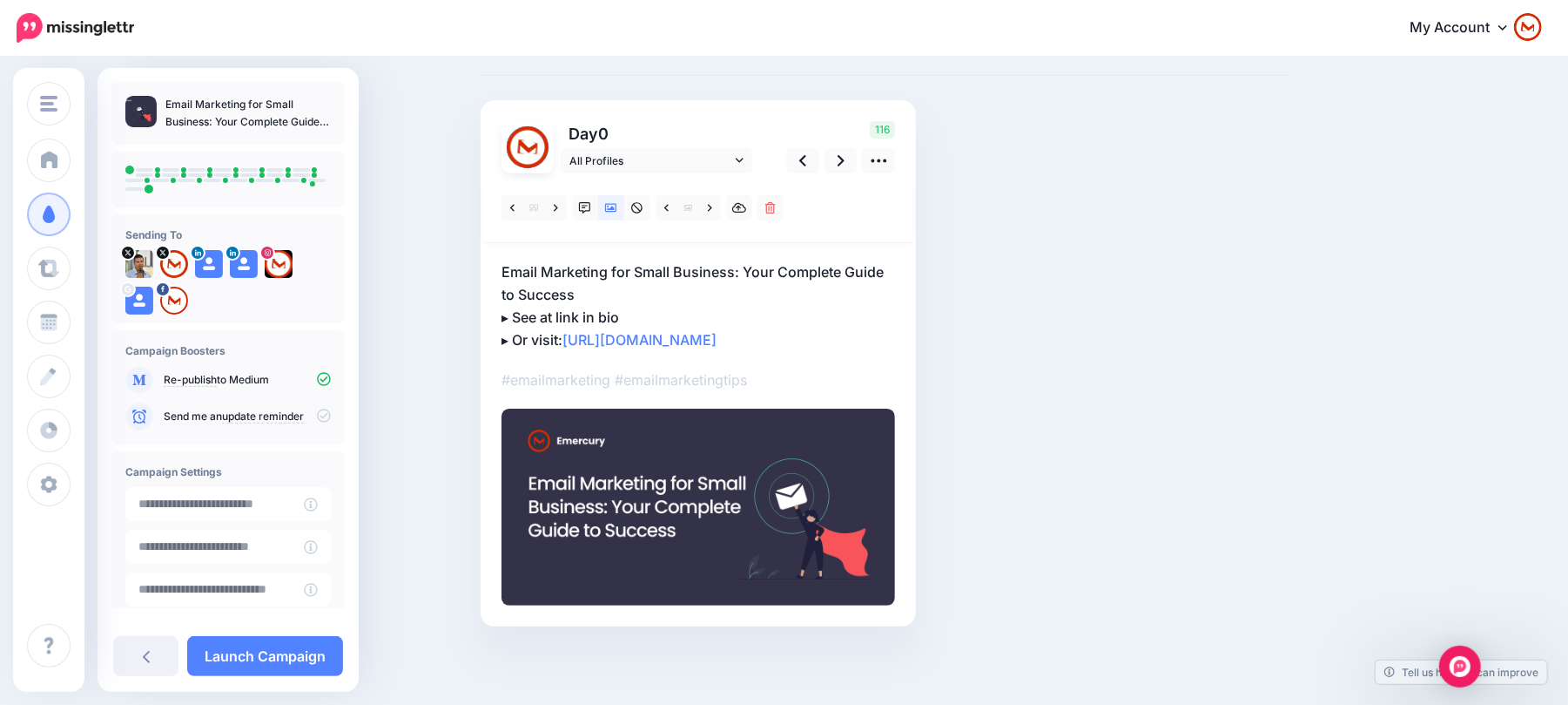
scroll to position [0, 0]
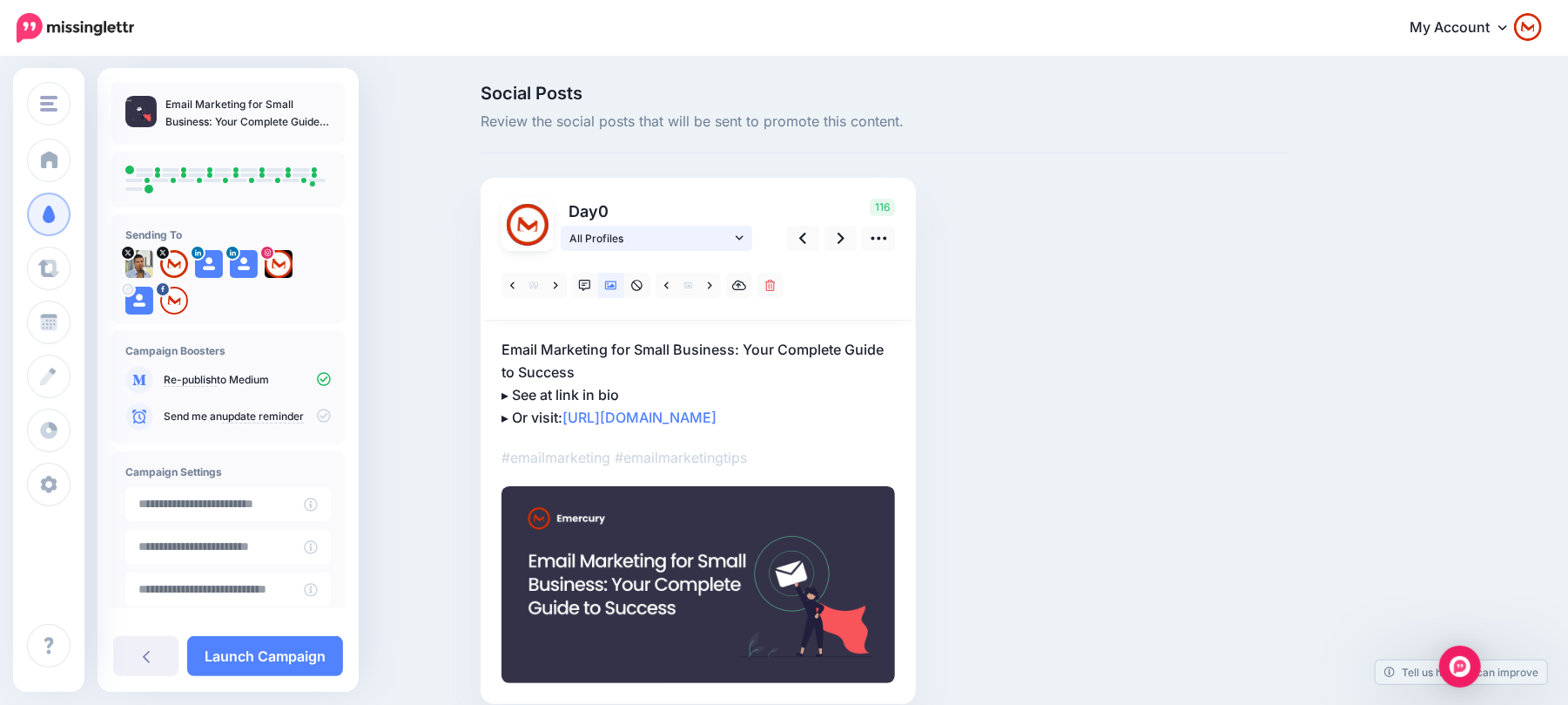
click at [721, 245] on span "All Profiles" at bounding box center [650, 238] width 162 height 19
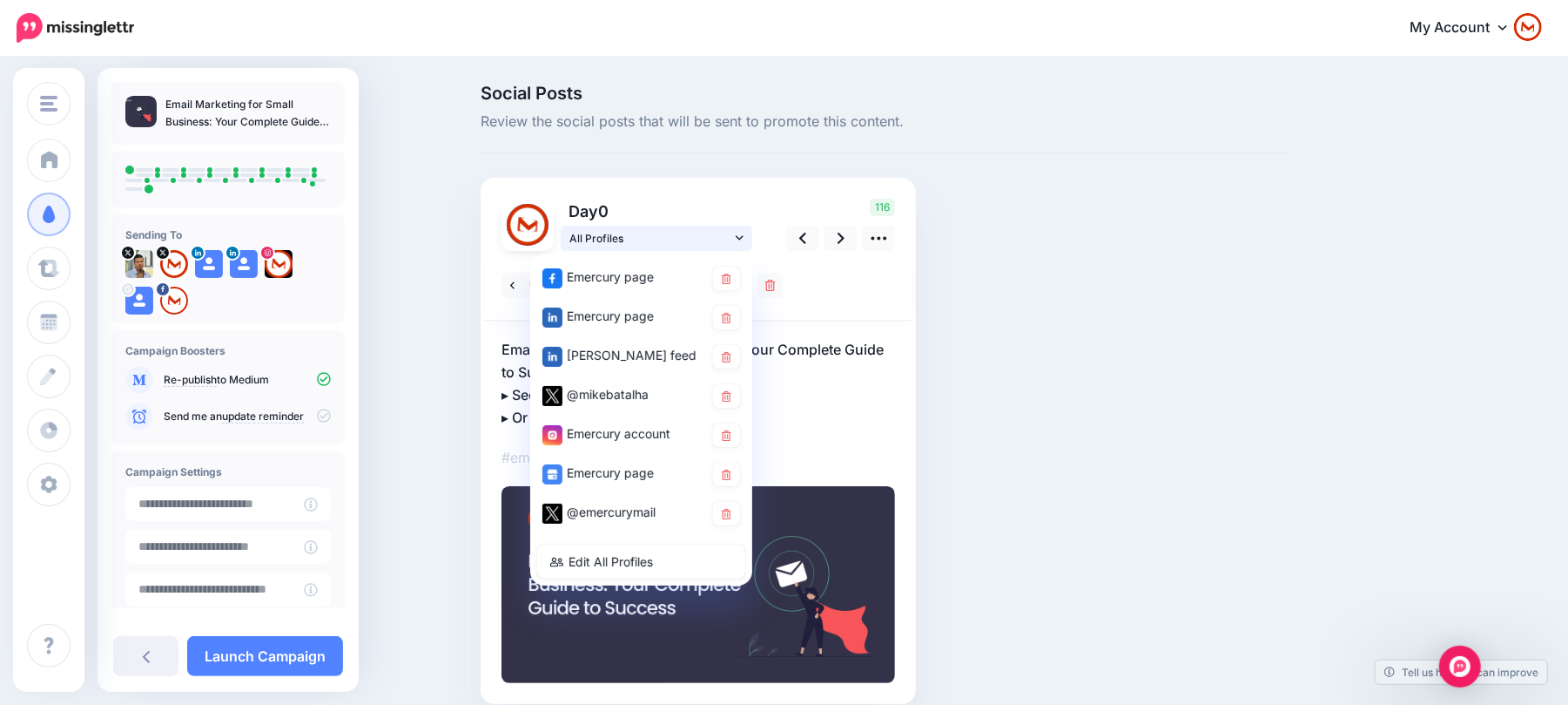
click at [712, 238] on span "All Profiles" at bounding box center [650, 238] width 162 height 19
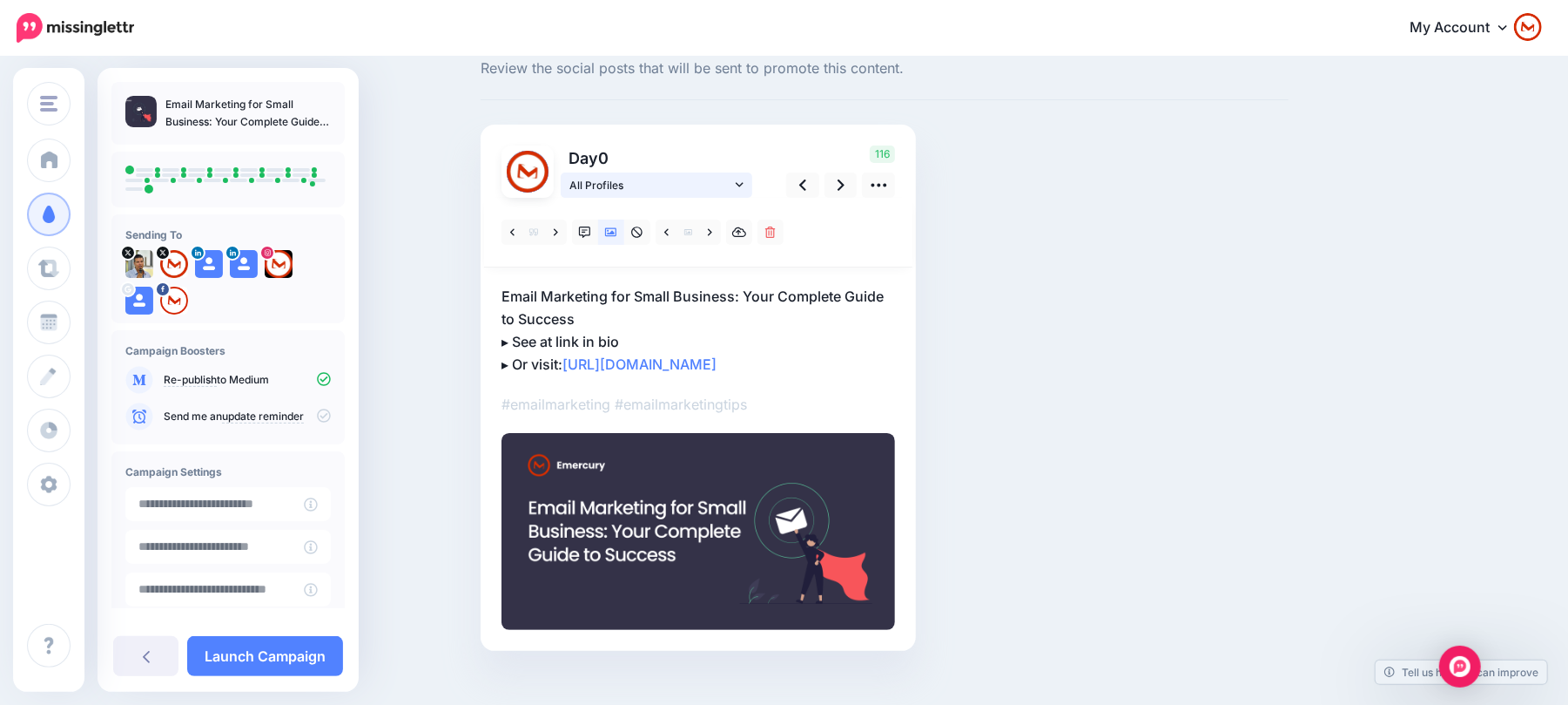
scroll to position [78, 0]
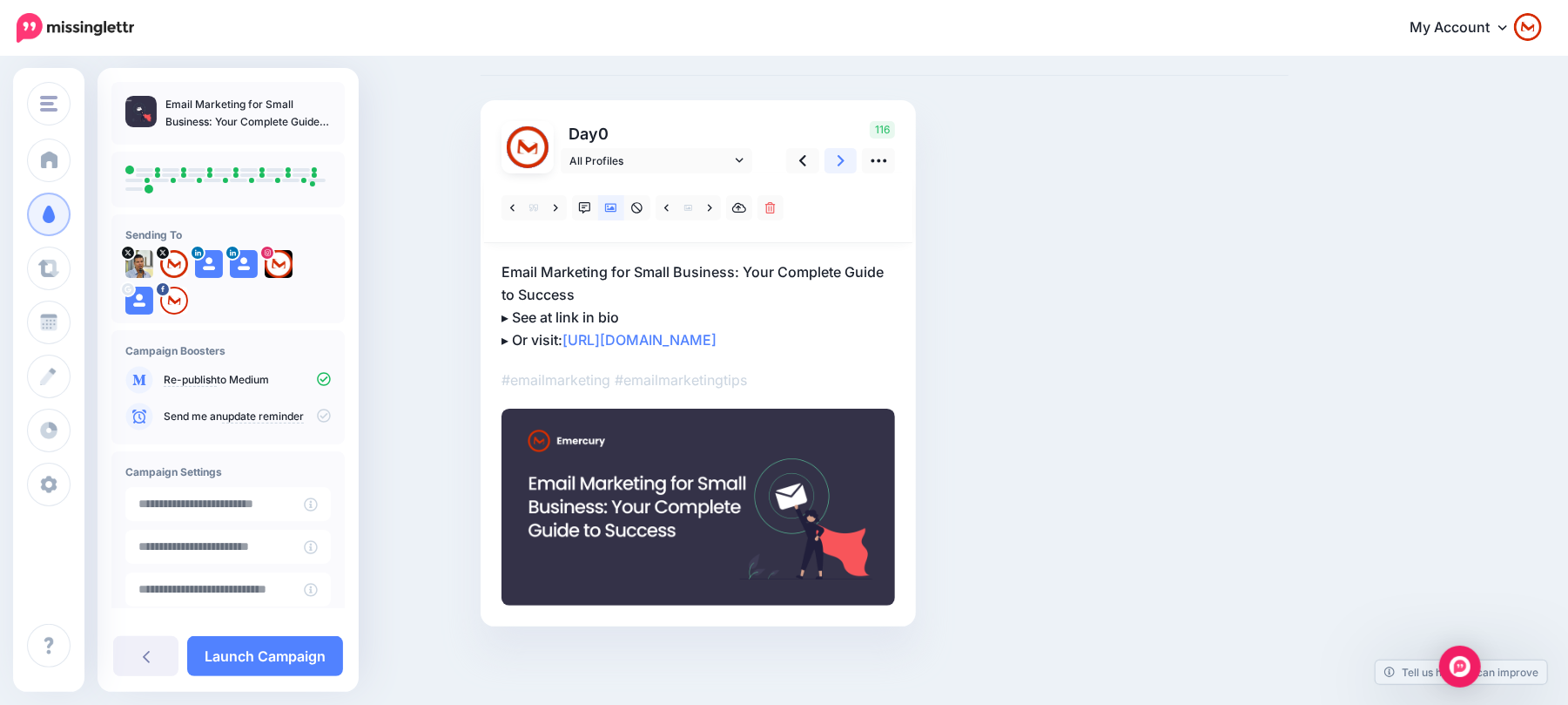
click at [845, 165] on icon at bounding box center [841, 160] width 7 height 19
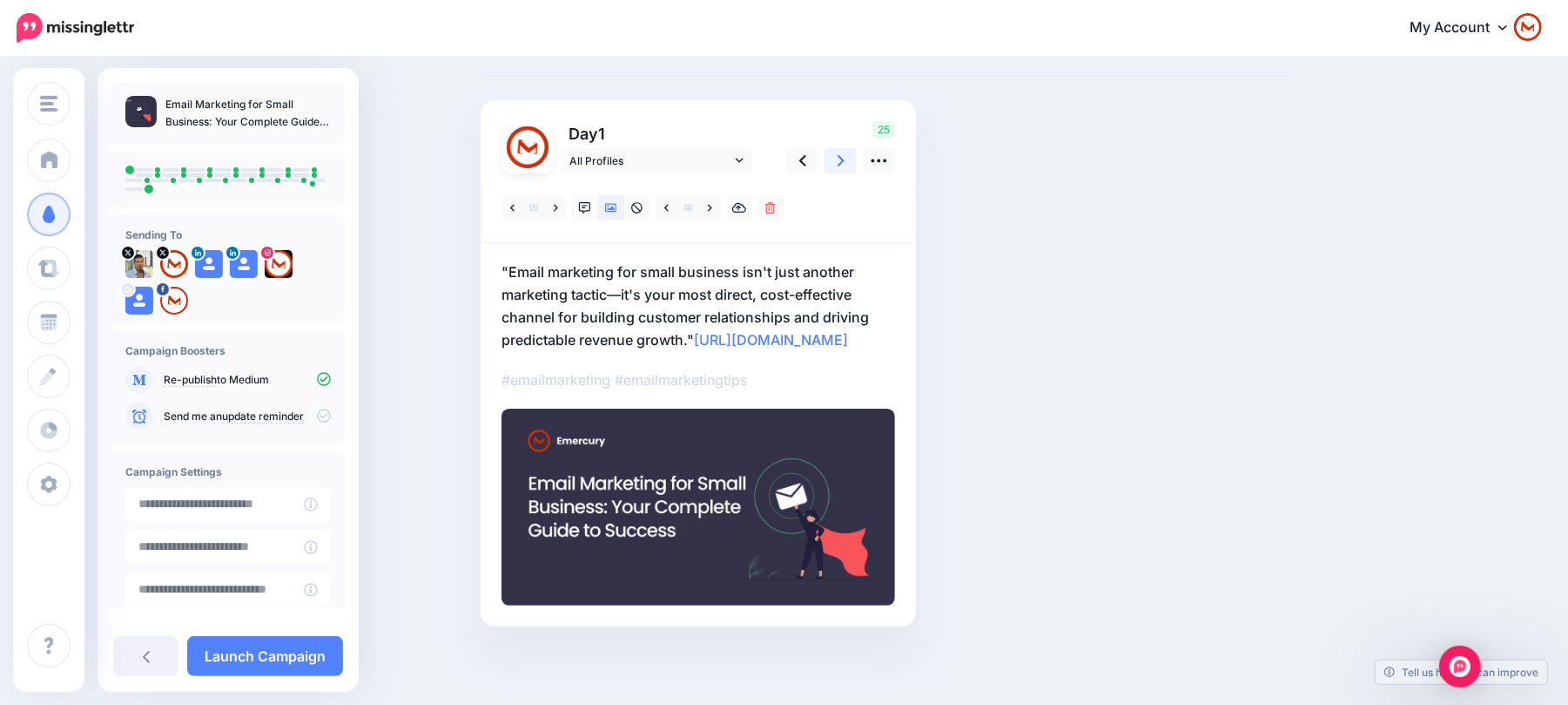
click at [845, 165] on icon at bounding box center [841, 160] width 7 height 19
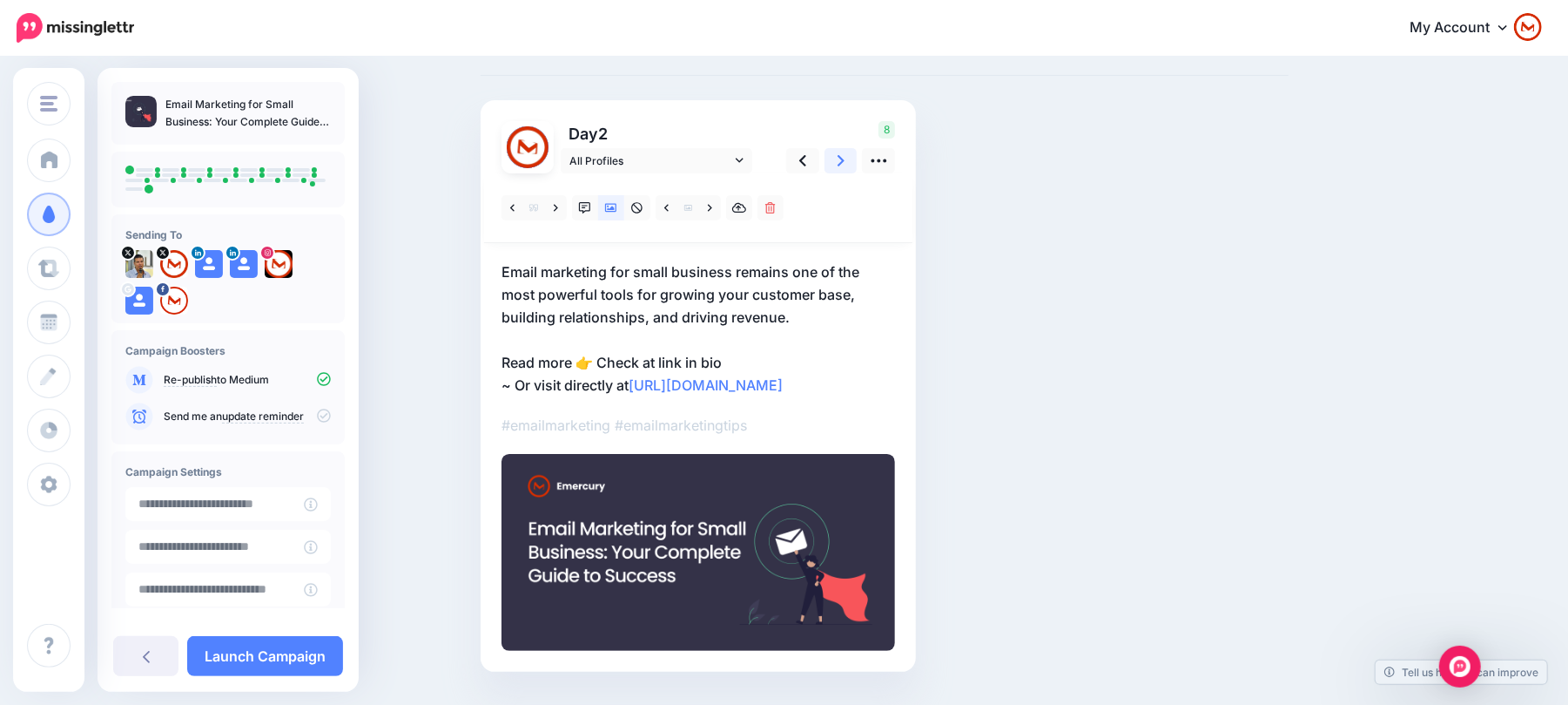
click at [845, 165] on icon at bounding box center [841, 160] width 7 height 19
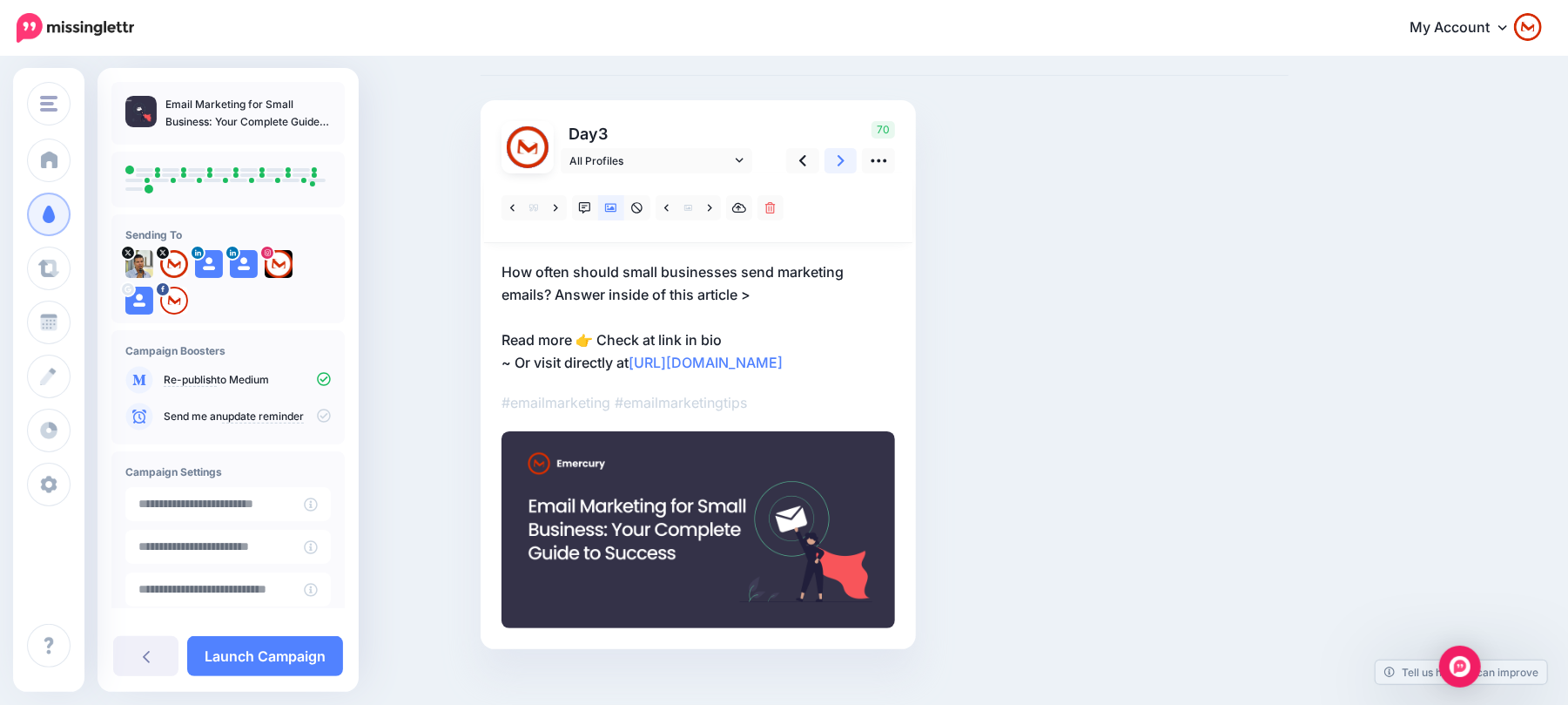
click at [845, 165] on icon at bounding box center [841, 160] width 7 height 19
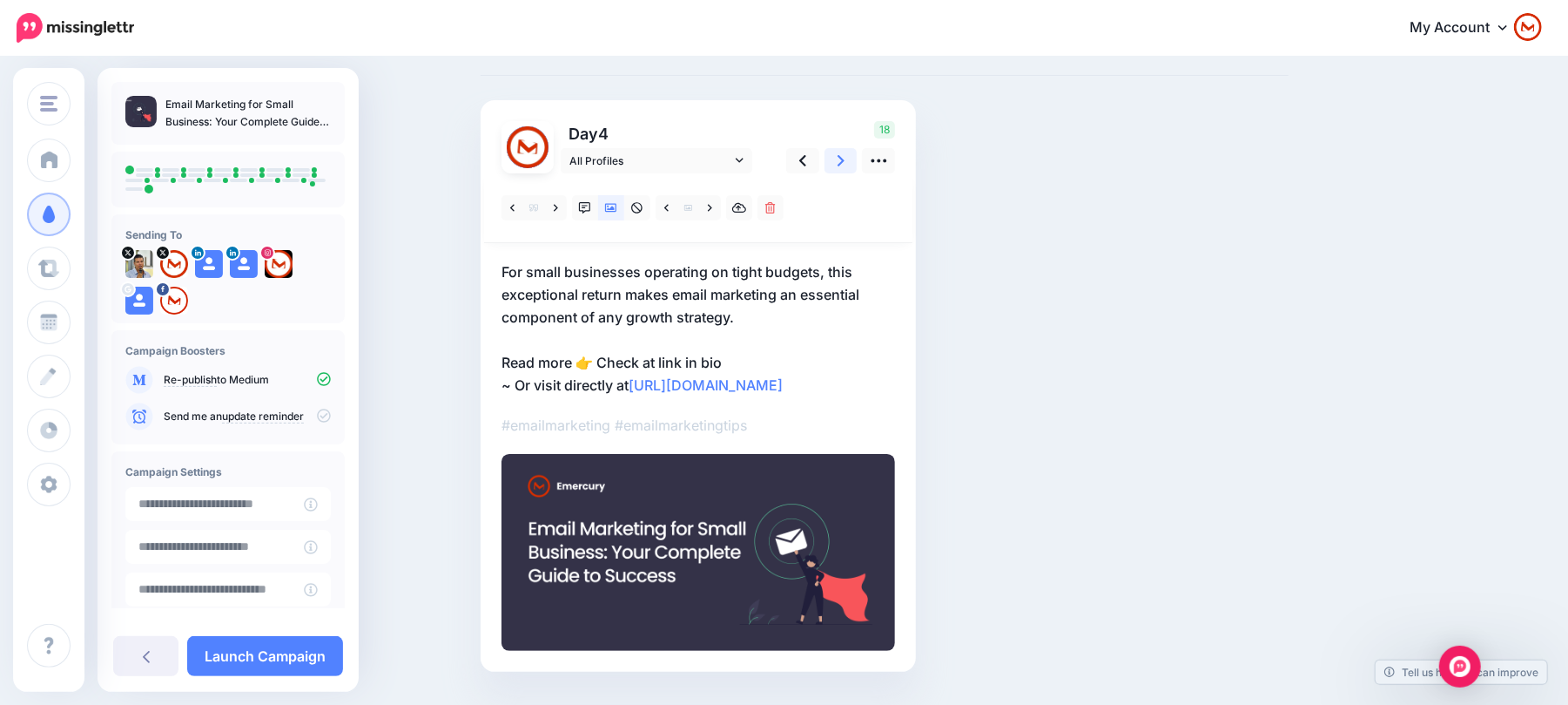
click at [845, 165] on icon at bounding box center [841, 160] width 7 height 19
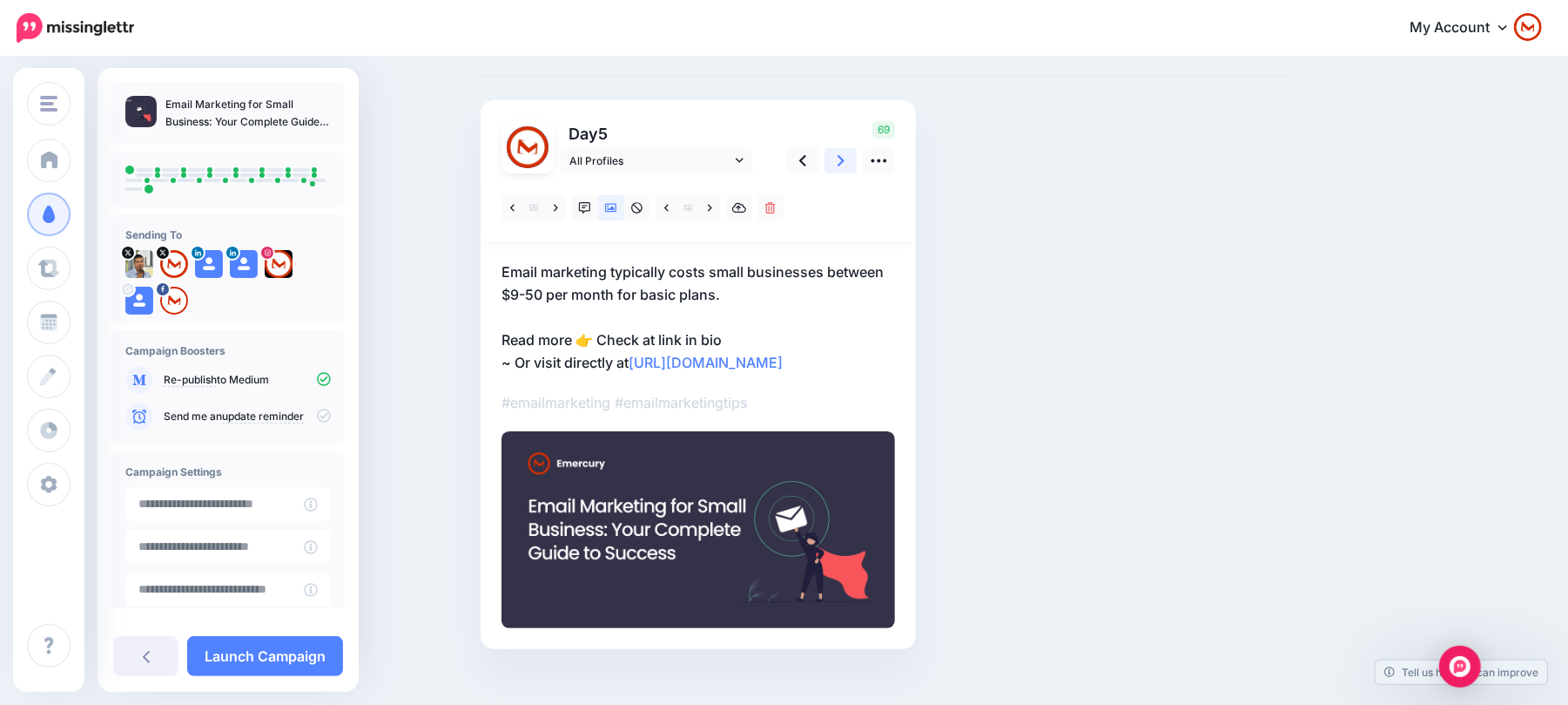
click at [845, 165] on icon at bounding box center [841, 160] width 7 height 19
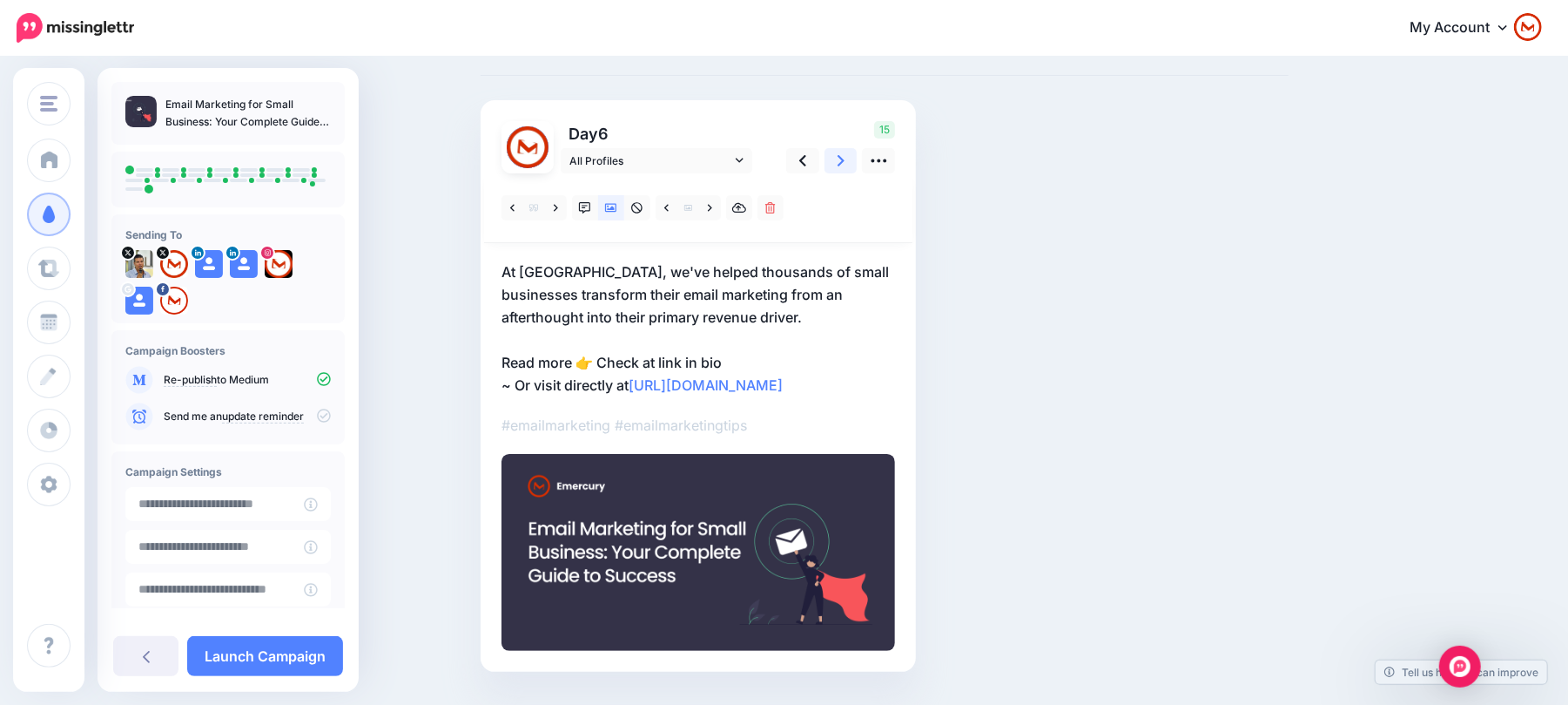
click at [845, 165] on icon at bounding box center [841, 160] width 7 height 19
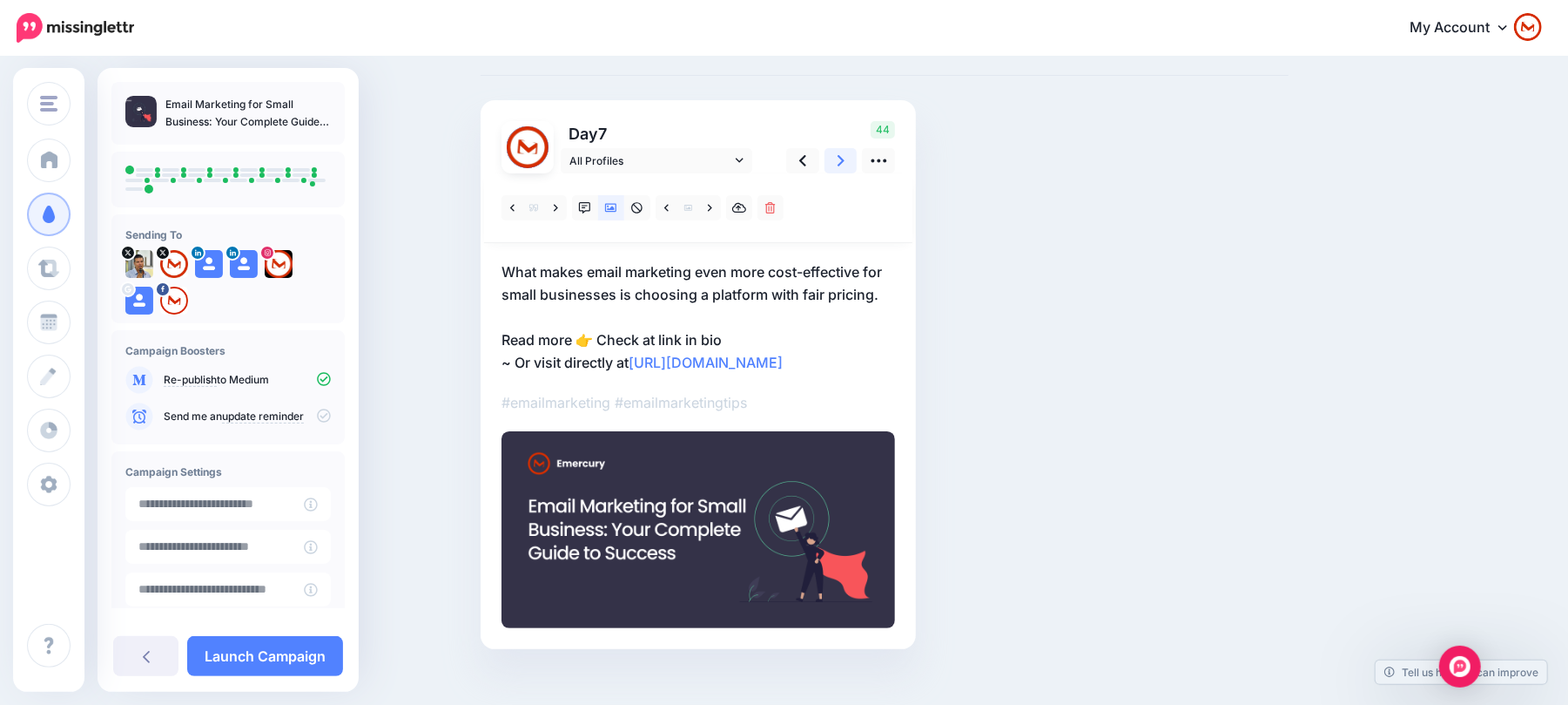
click at [845, 165] on icon at bounding box center [841, 160] width 7 height 19
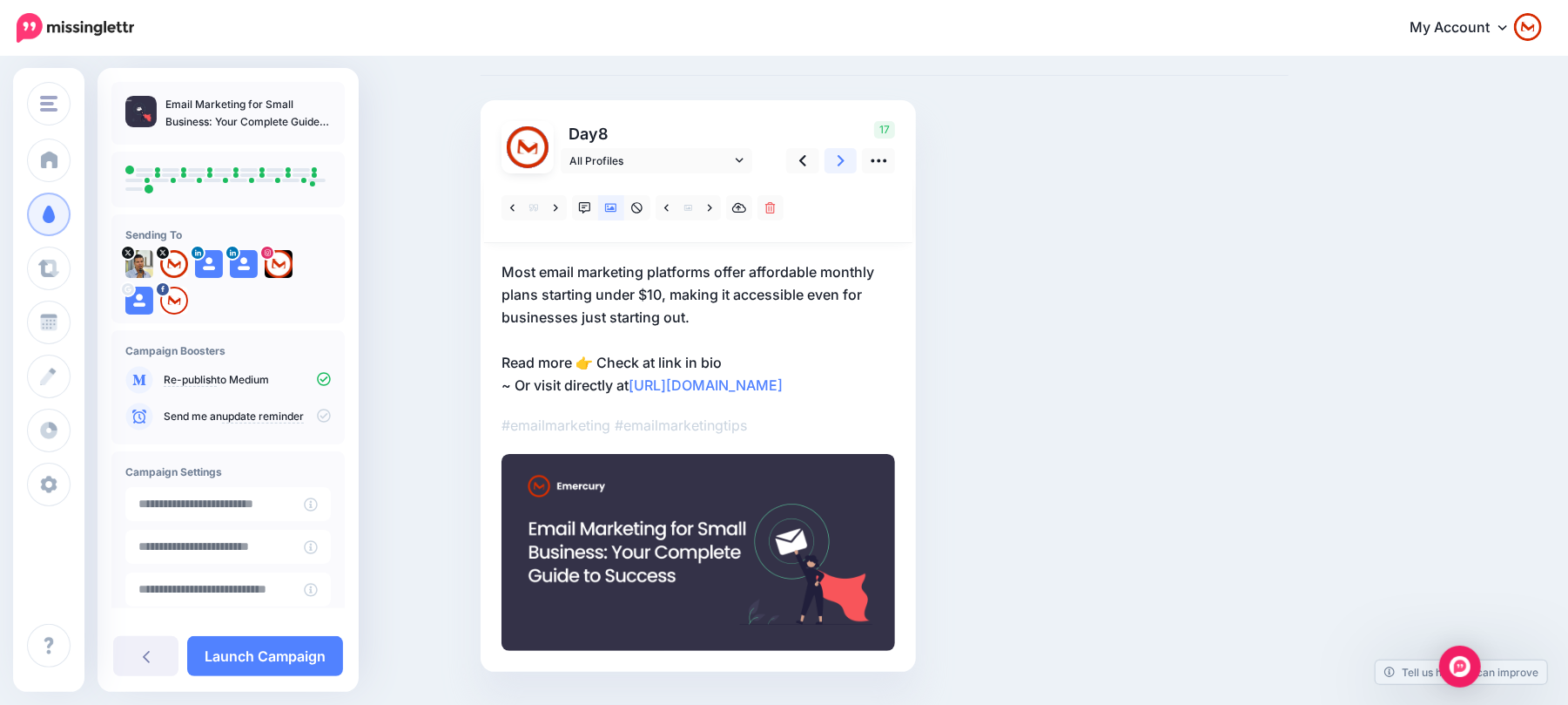
click at [845, 165] on icon at bounding box center [841, 160] width 7 height 19
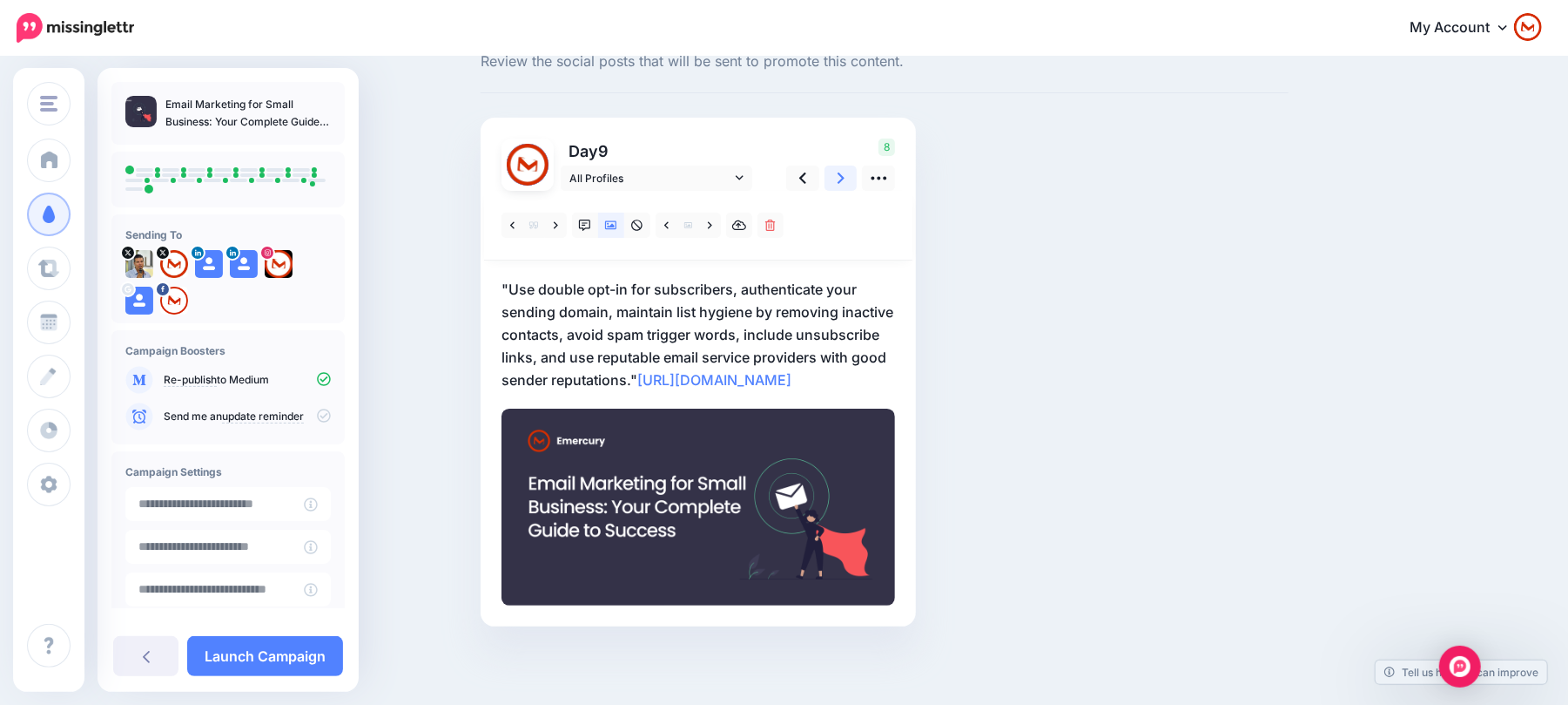
click at [845, 165] on link at bounding box center [840, 178] width 33 height 26
click at [845, 169] on icon at bounding box center [841, 178] width 7 height 19
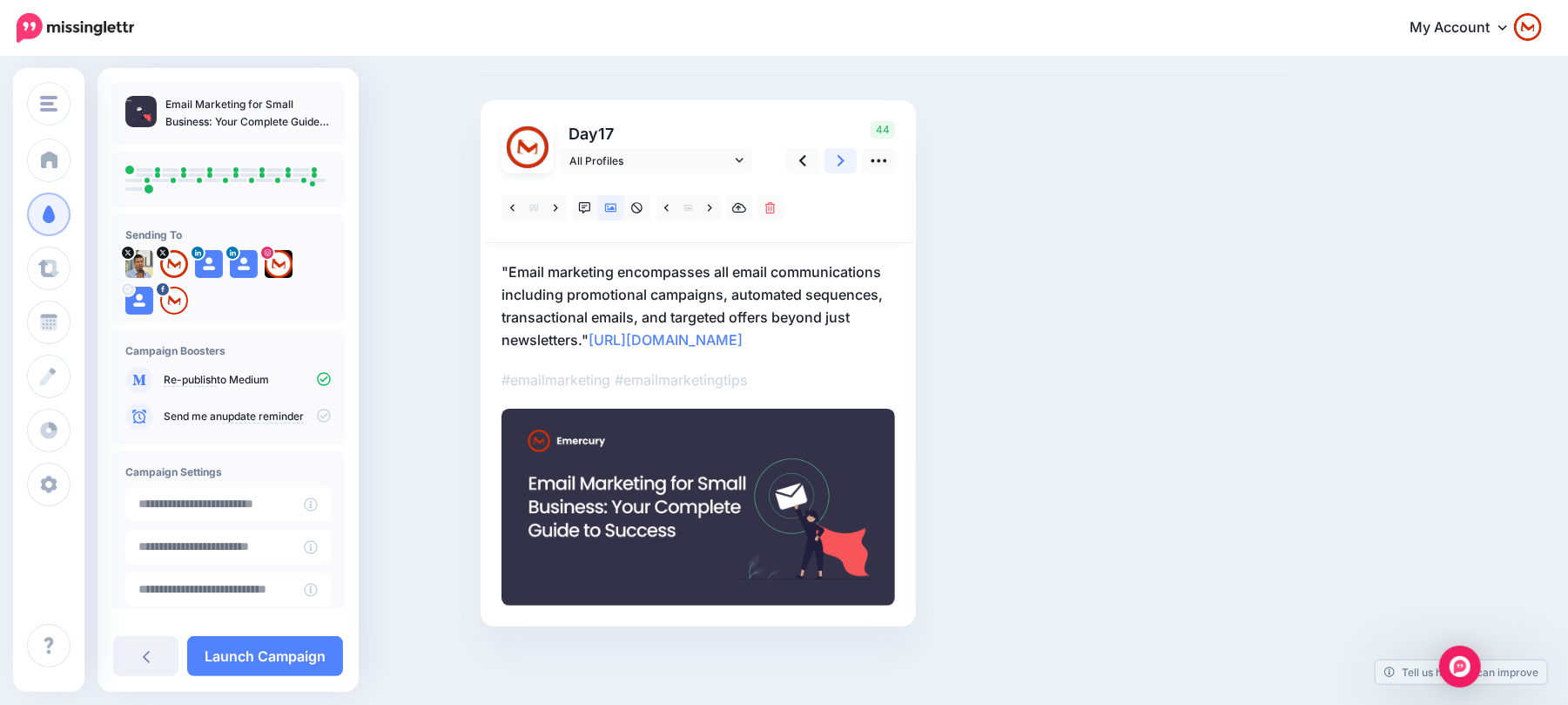
click at [845, 165] on icon at bounding box center [841, 160] width 7 height 19
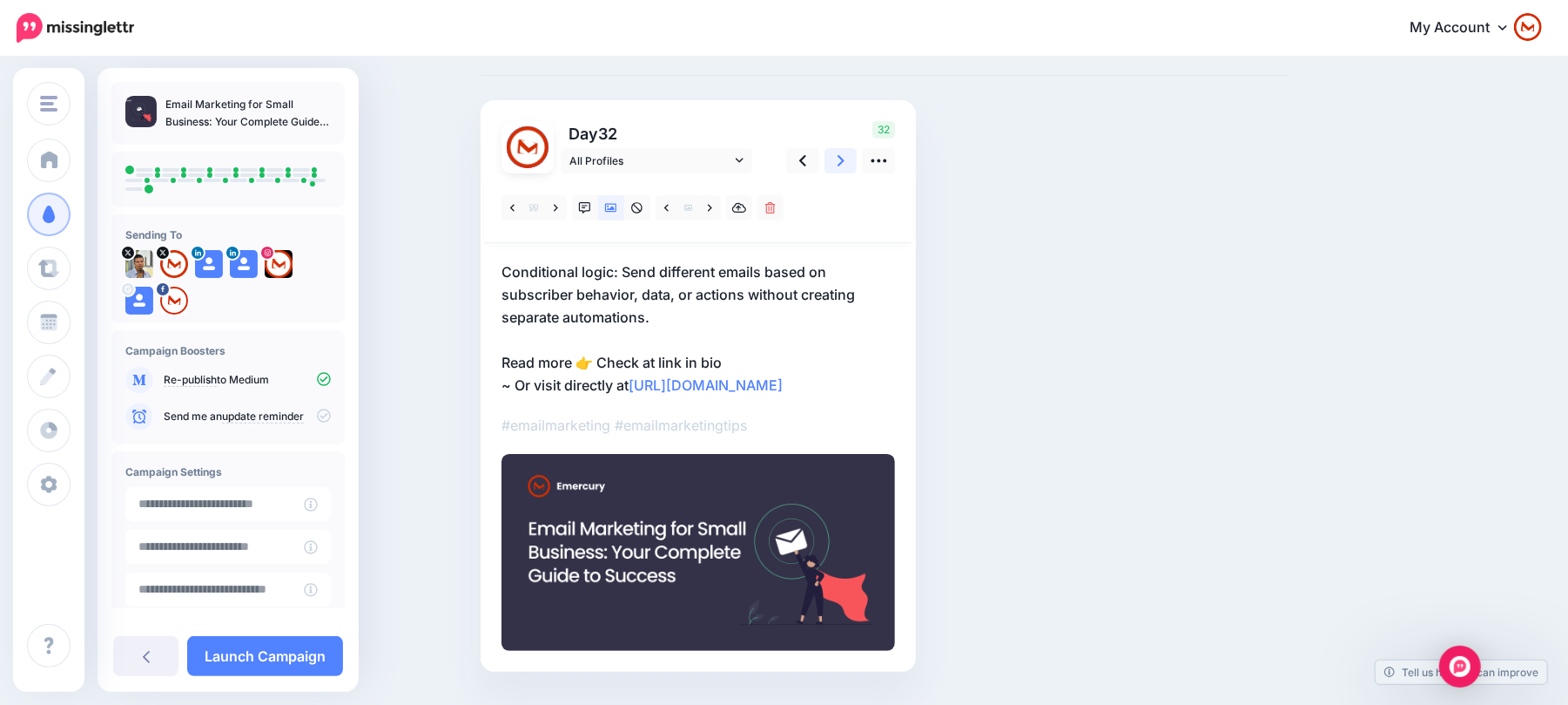
click at [845, 164] on icon at bounding box center [841, 160] width 7 height 19
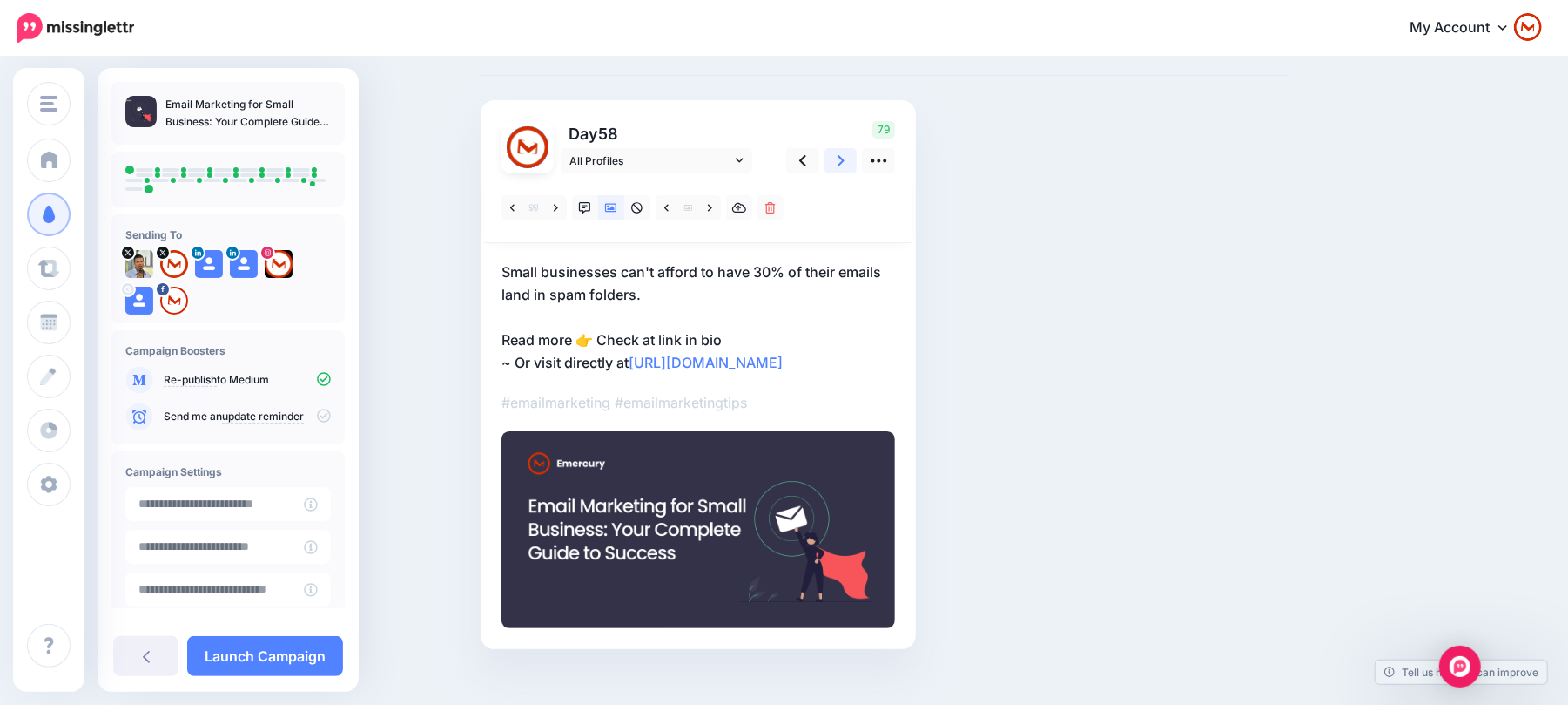
click at [845, 164] on icon at bounding box center [841, 160] width 7 height 19
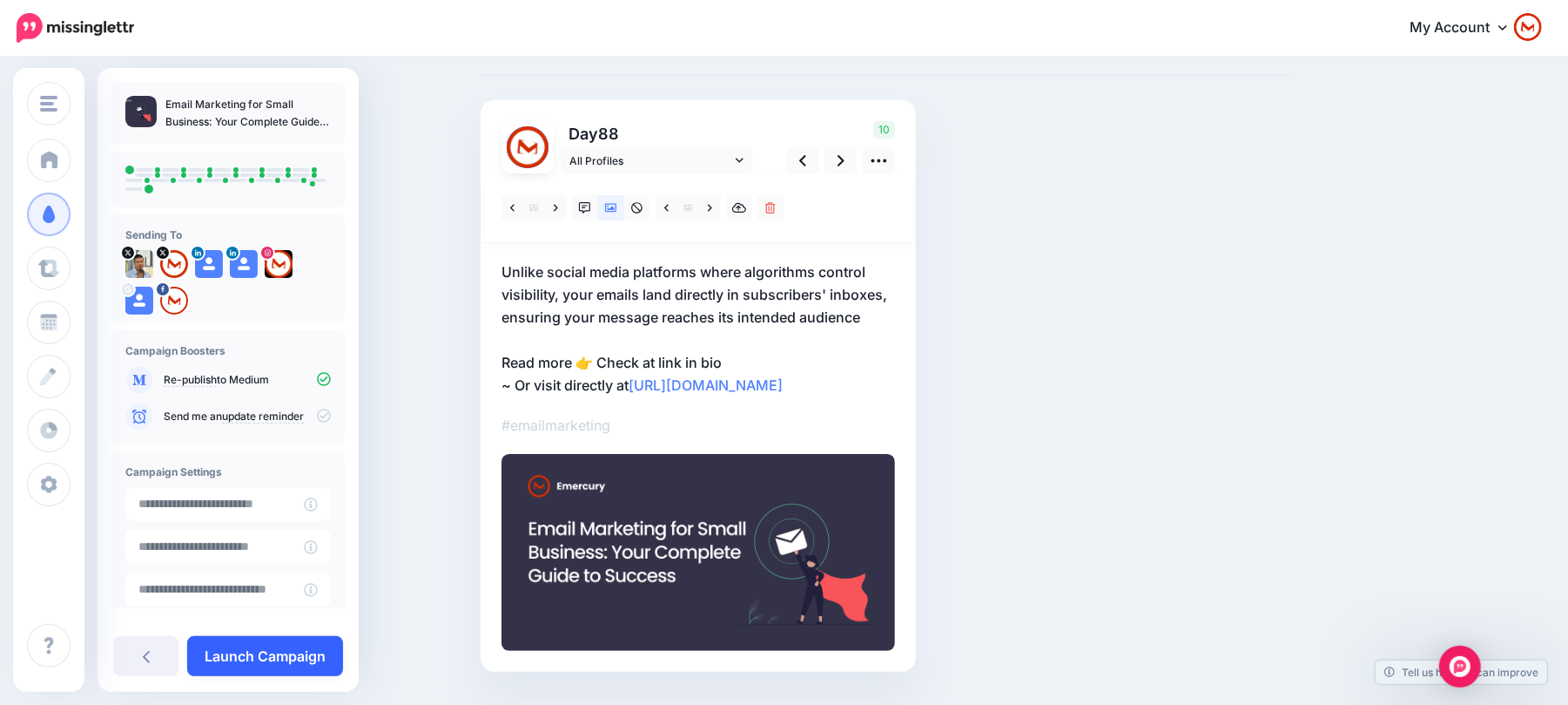
click at [245, 652] on link "Launch Campaign" at bounding box center [265, 655] width 156 height 40
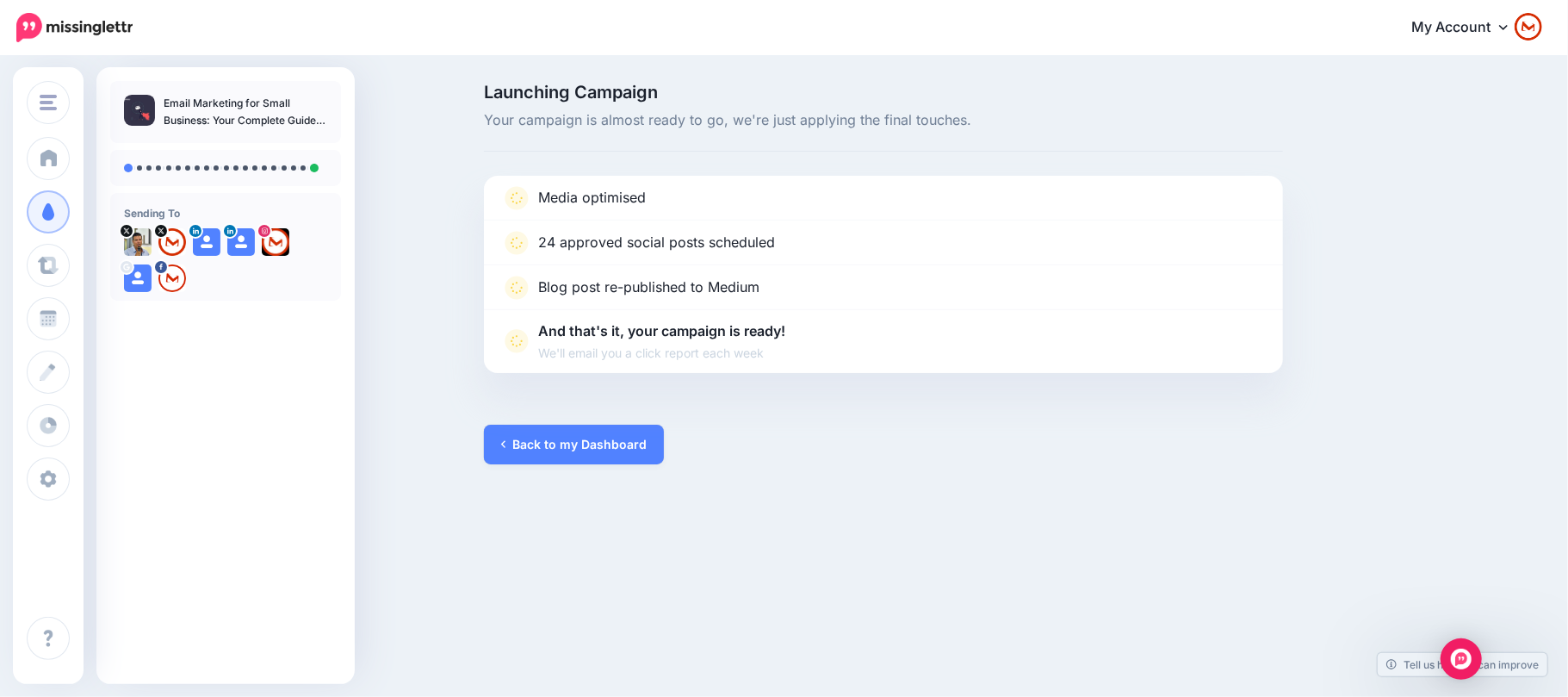
click at [535, 422] on div at bounding box center [883, 398] width 799 height 52
click at [538, 430] on link "Back to my Dashboard" at bounding box center [574, 443] width 180 height 39
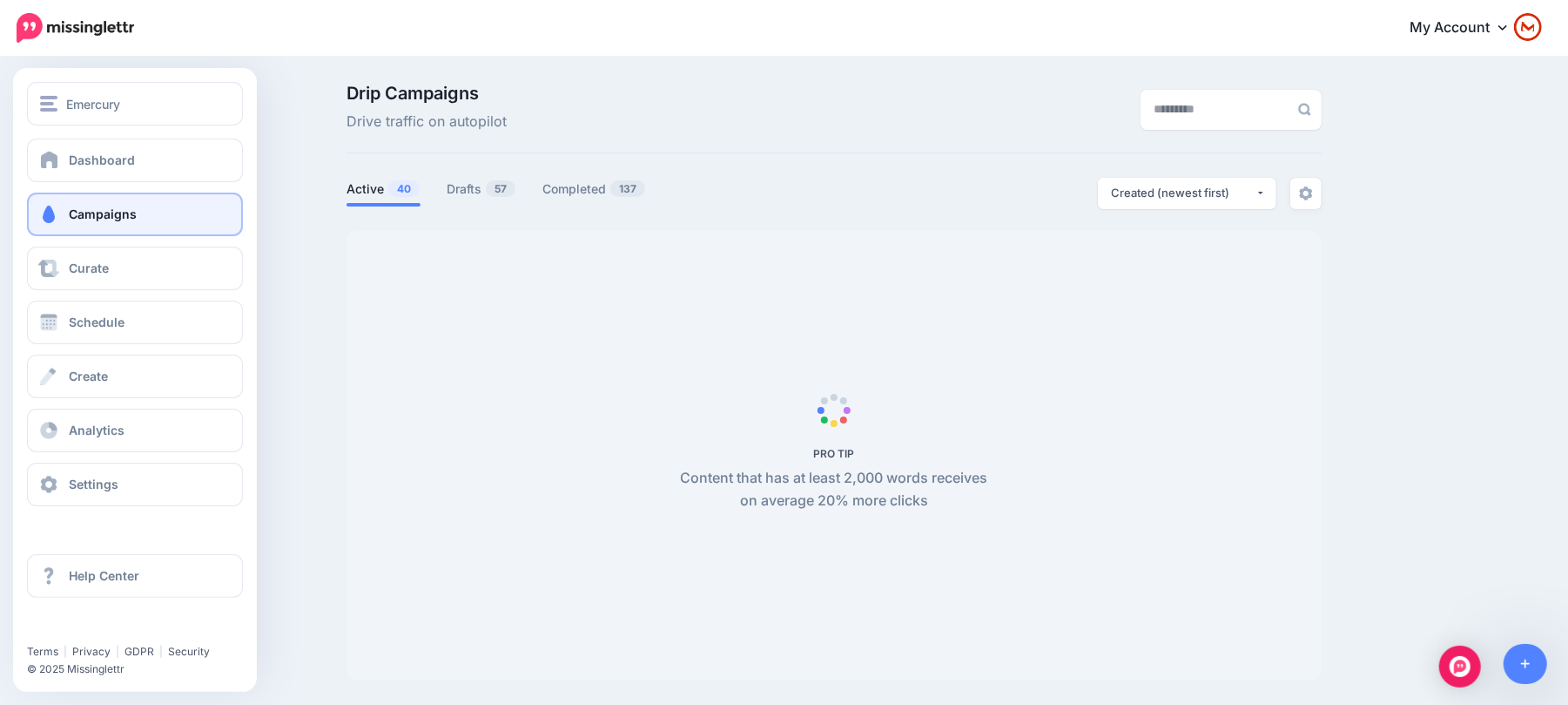
click at [77, 209] on span "Campaigns" at bounding box center [103, 213] width 68 height 15
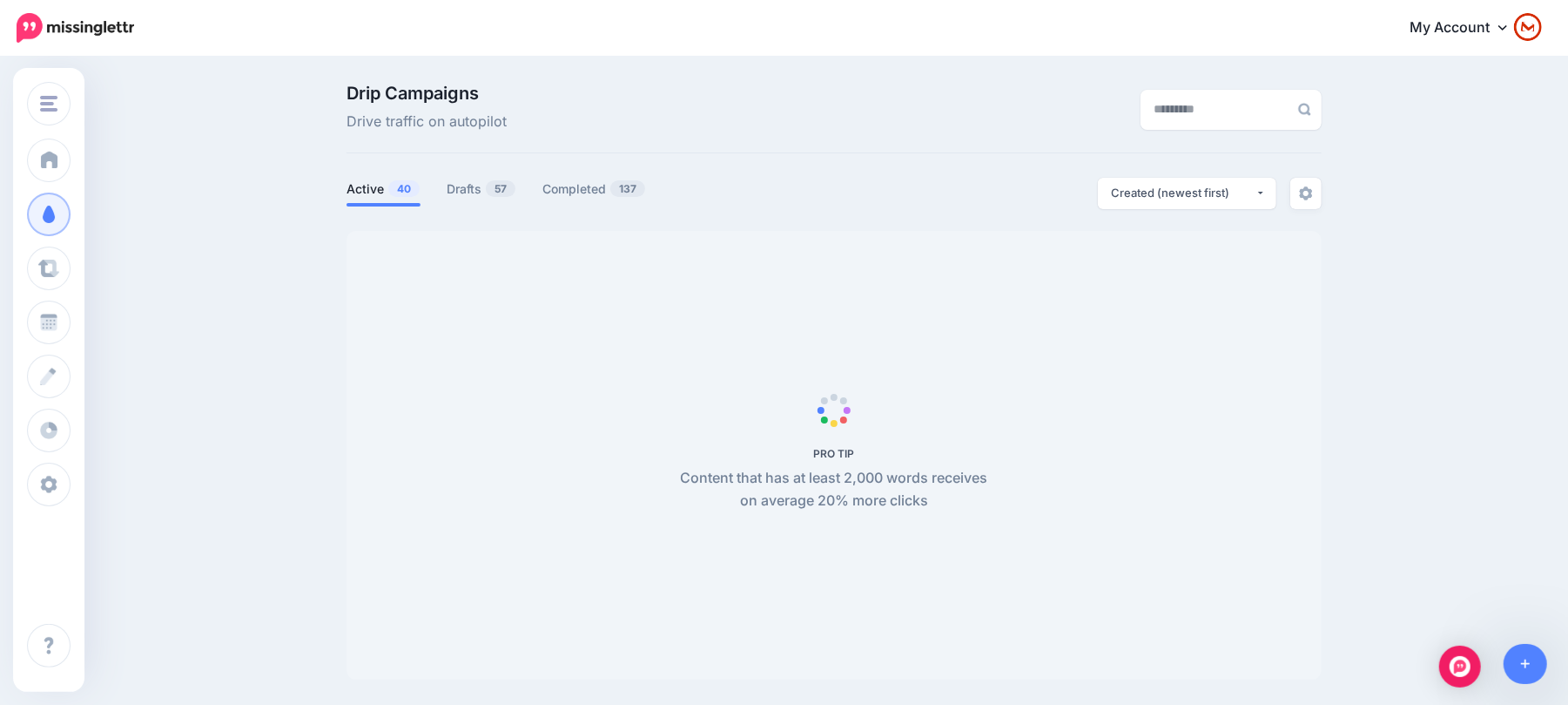
click at [914, 268] on span "PRO TIP Content that has at least 2,000 words receives on average 20% more clic…" at bounding box center [834, 455] width 975 height 448
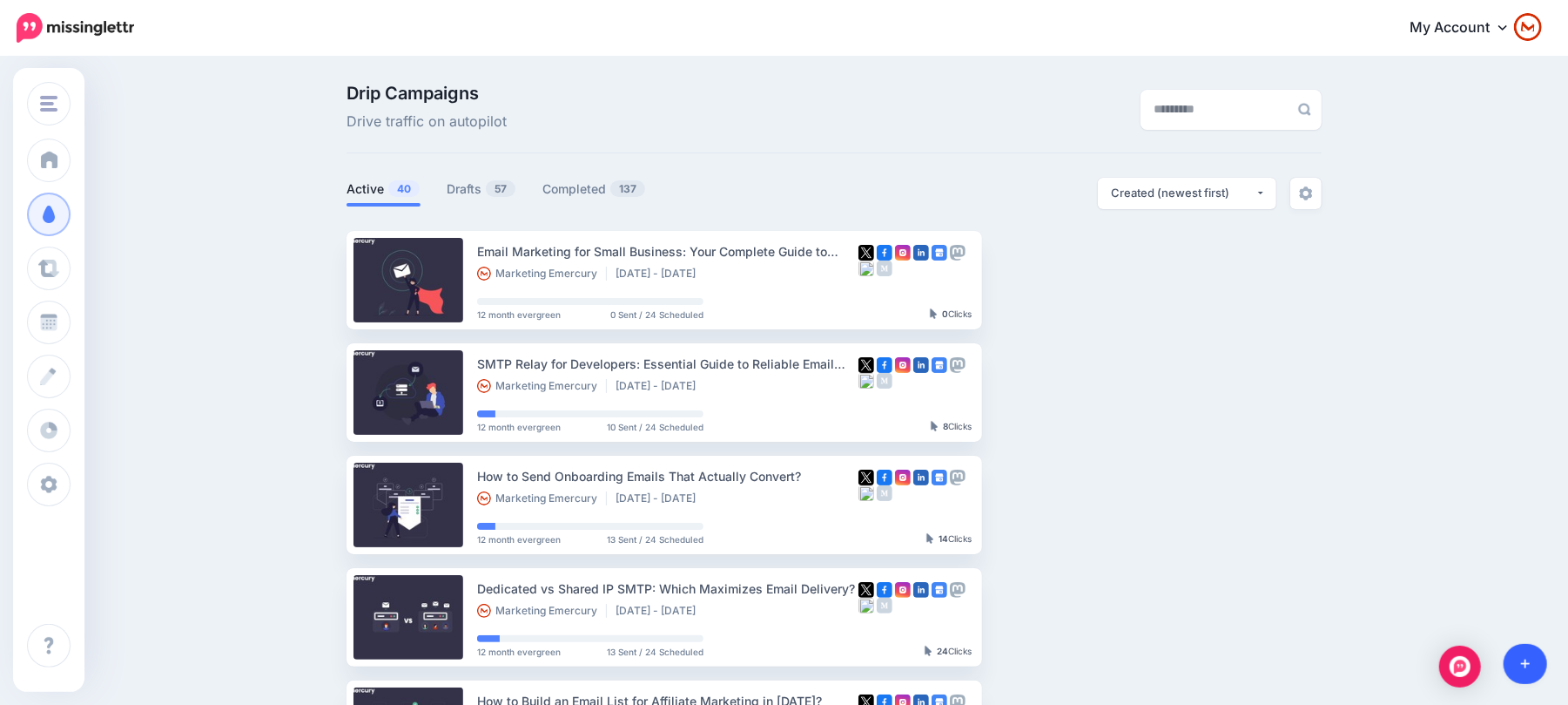
click at [1516, 653] on link at bounding box center [1526, 663] width 44 height 40
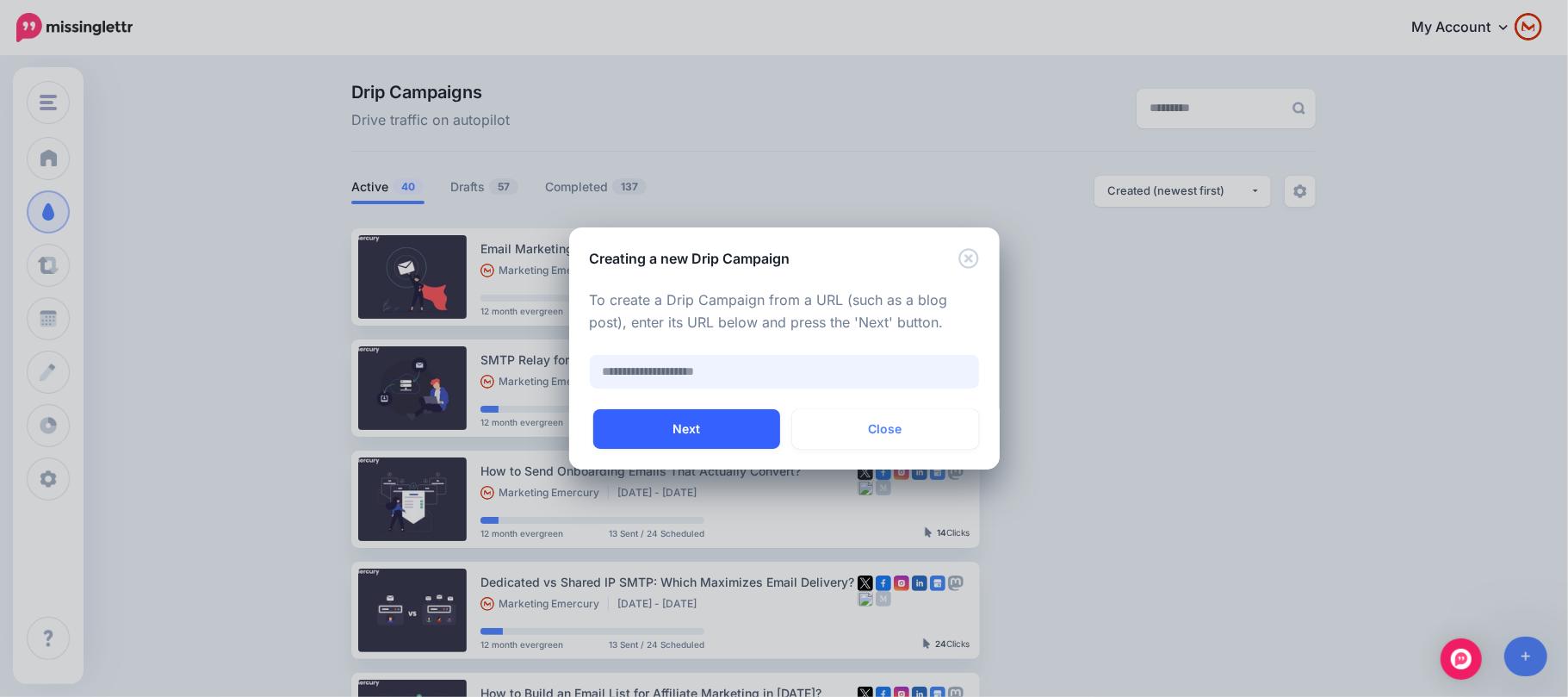
paste input "**********"
type input "**********"
click at [721, 432] on button "Next" at bounding box center [686, 429] width 187 height 39
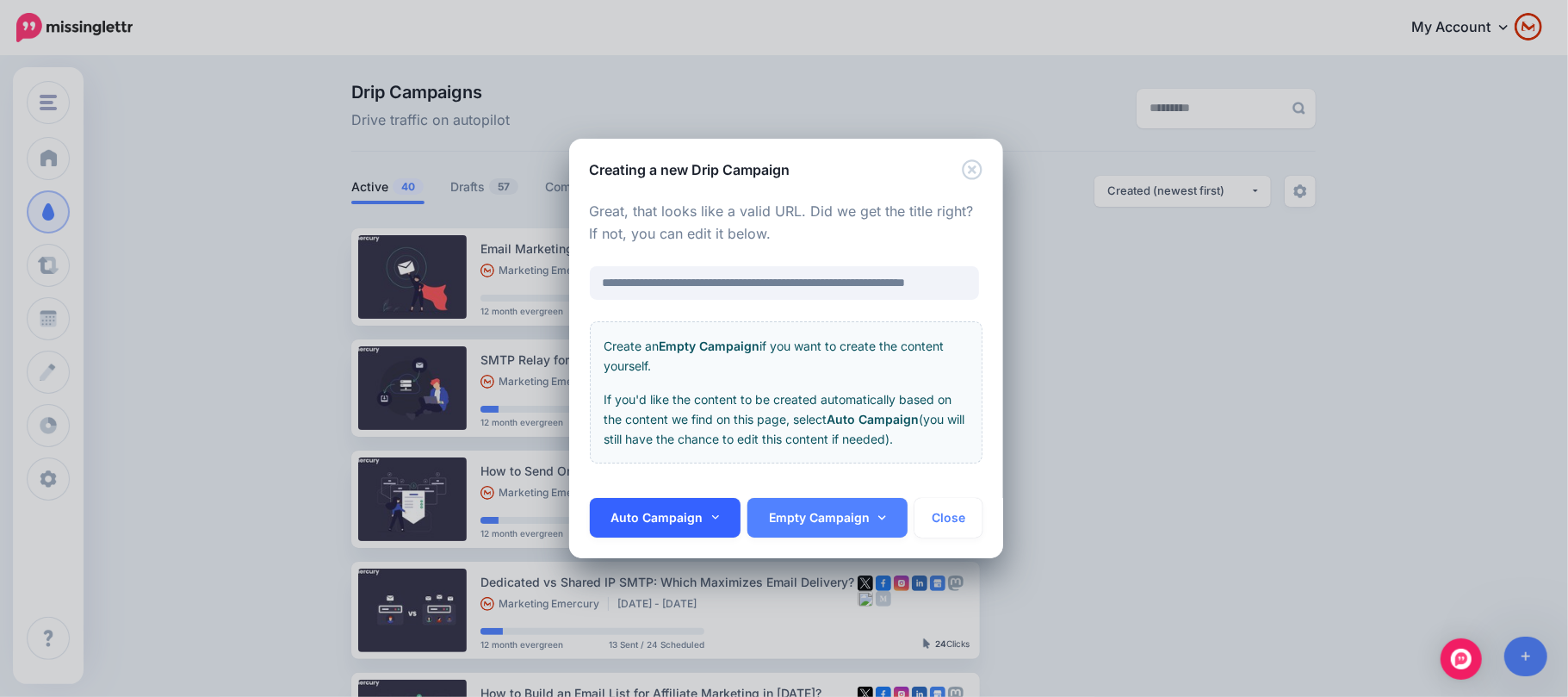
click at [669, 499] on link "Auto Campaign" at bounding box center [665, 517] width 151 height 39
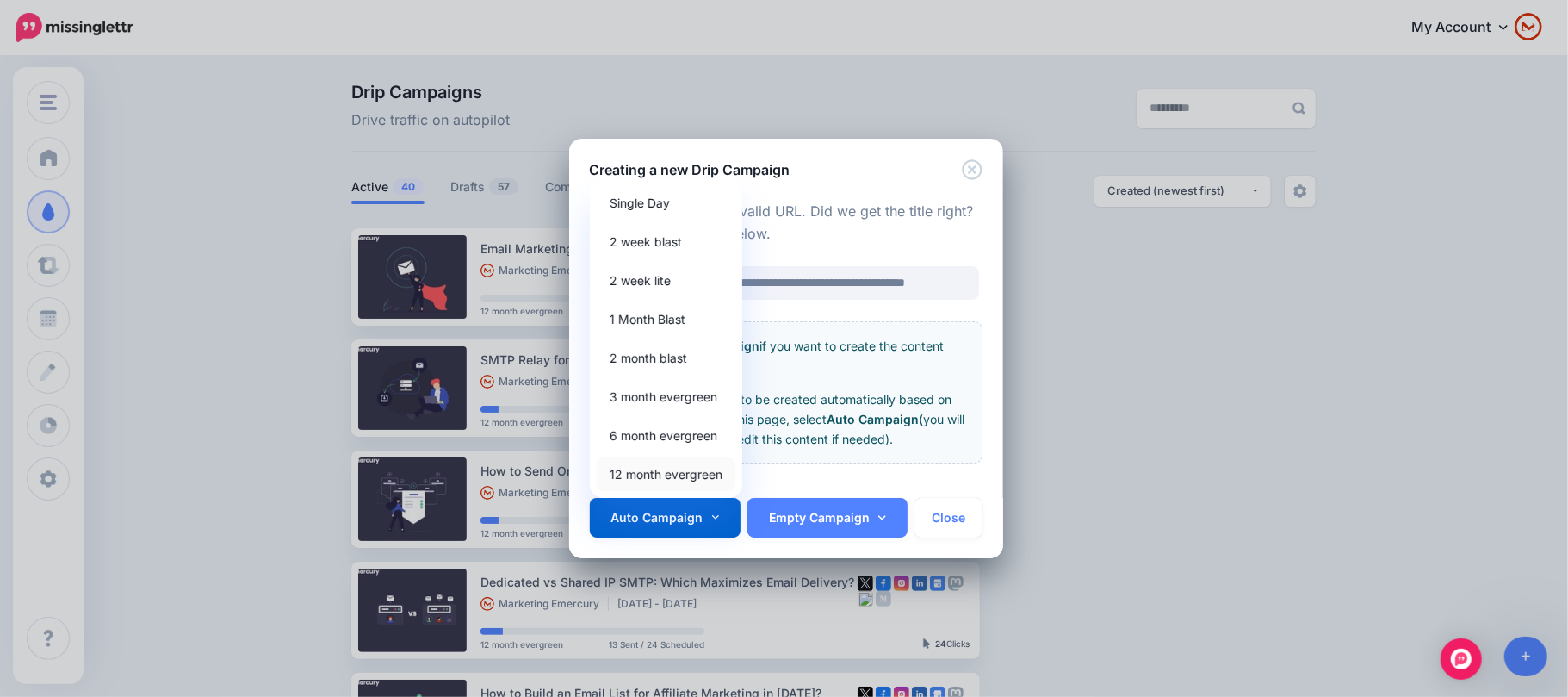
click at [682, 473] on link "12 month evergreen" at bounding box center [666, 474] width 139 height 33
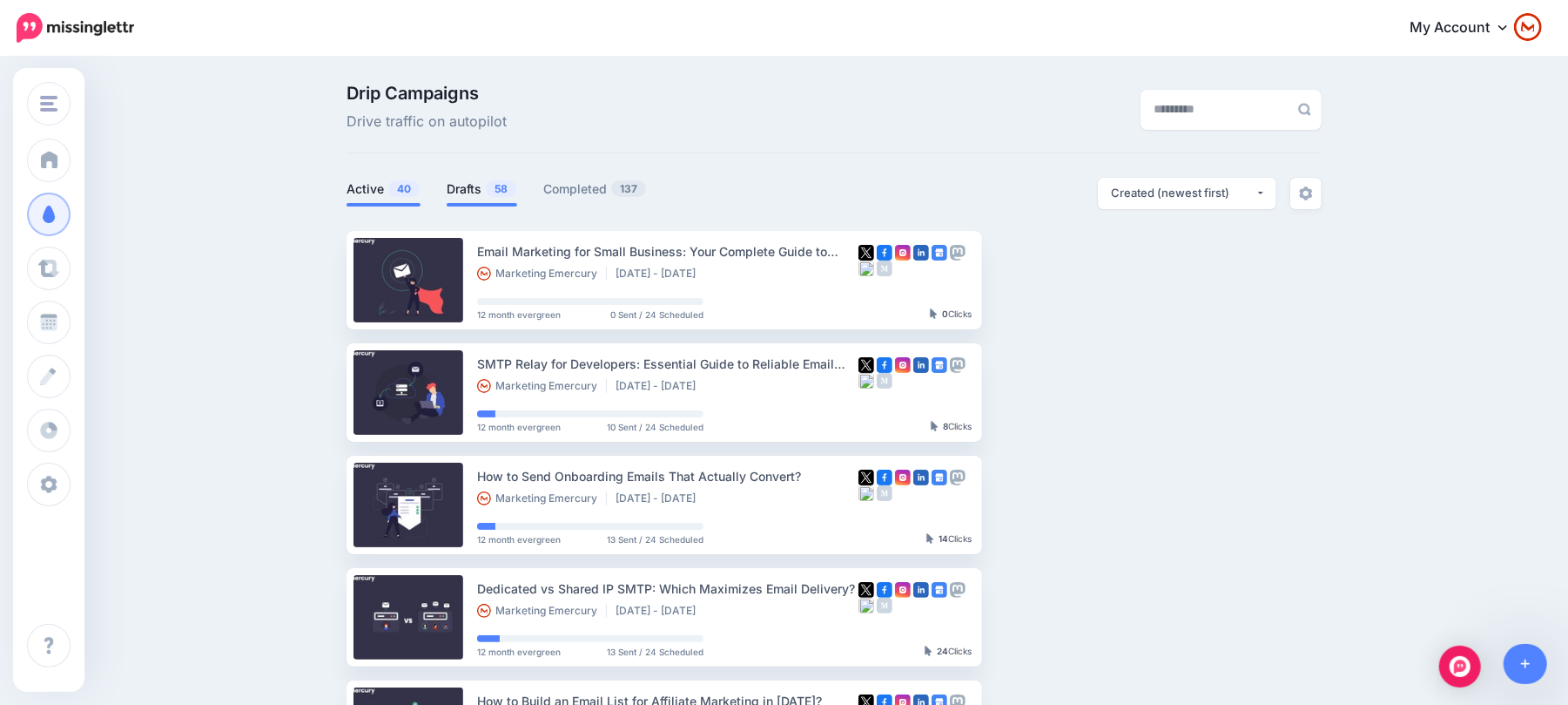
click at [465, 196] on link "Drafts 58" at bounding box center [482, 189] width 71 height 21
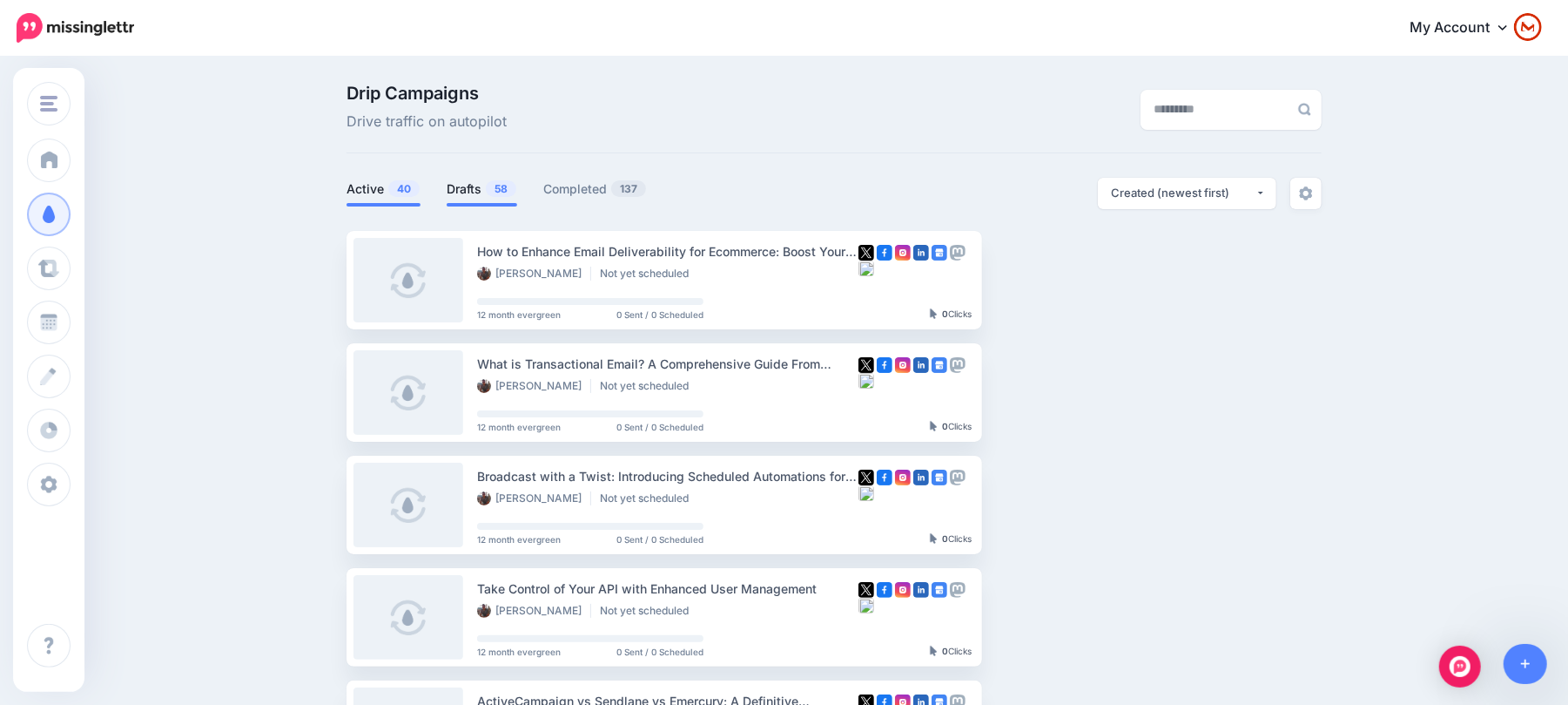
click at [391, 186] on link "Active 40" at bounding box center [384, 189] width 74 height 21
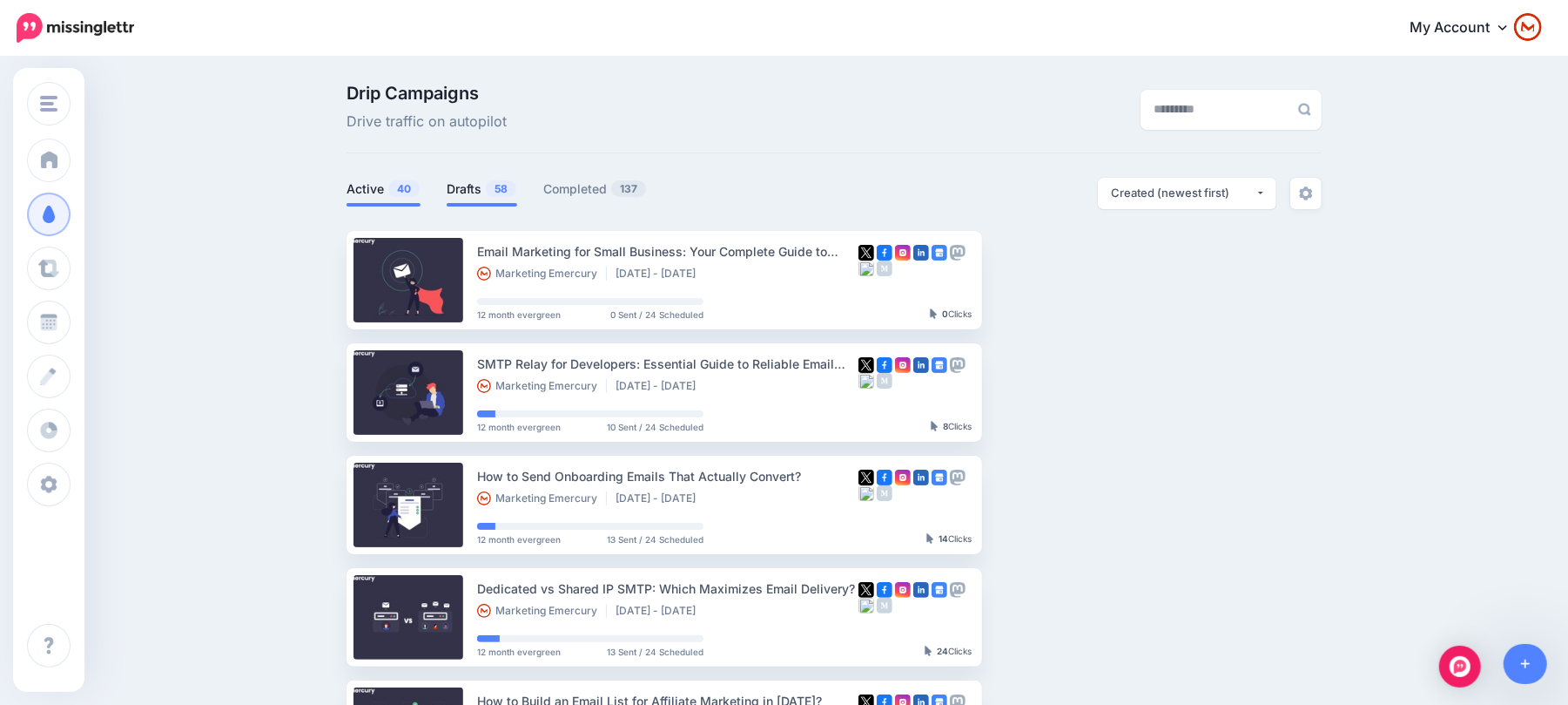
click at [503, 199] on link "Drafts 58" at bounding box center [482, 189] width 71 height 21
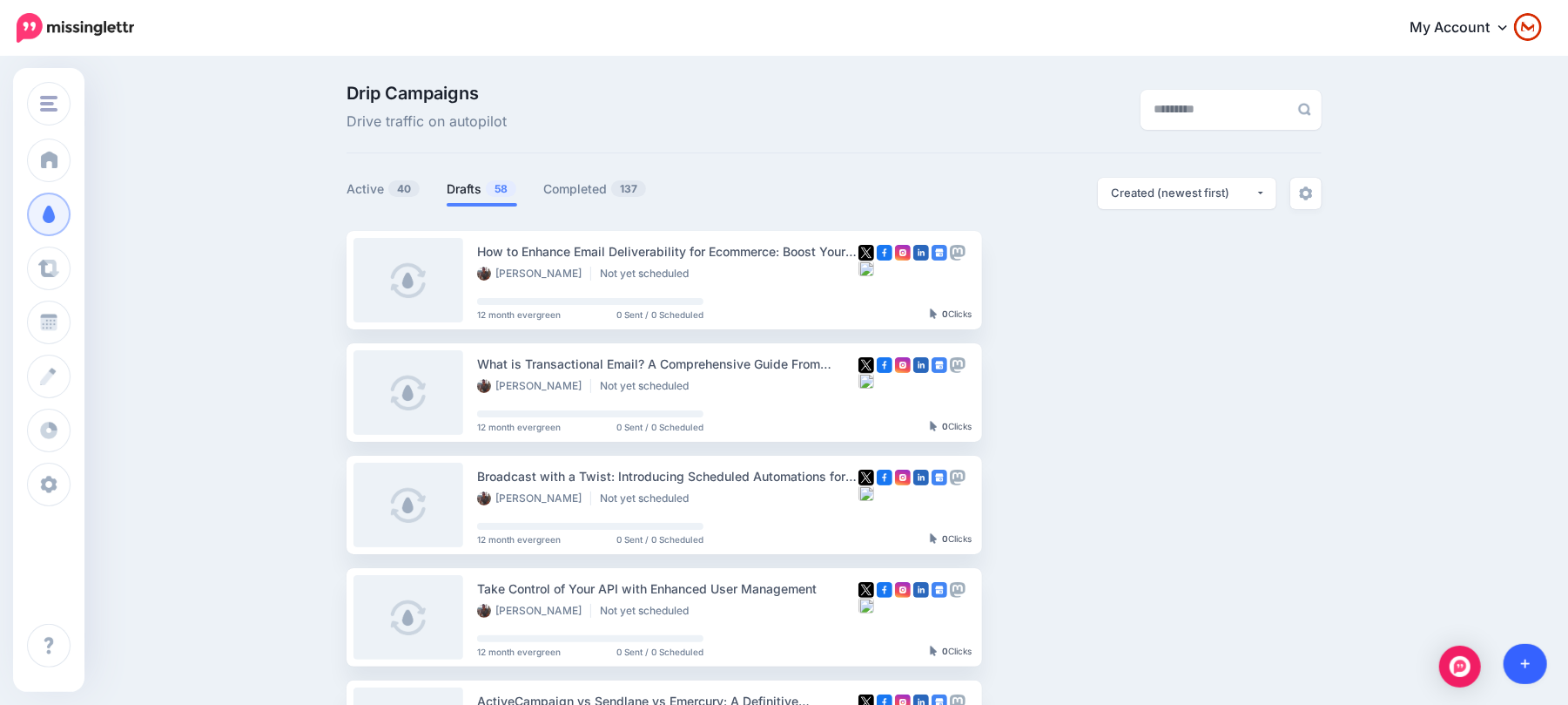
click at [1519, 663] on link at bounding box center [1526, 663] width 44 height 40
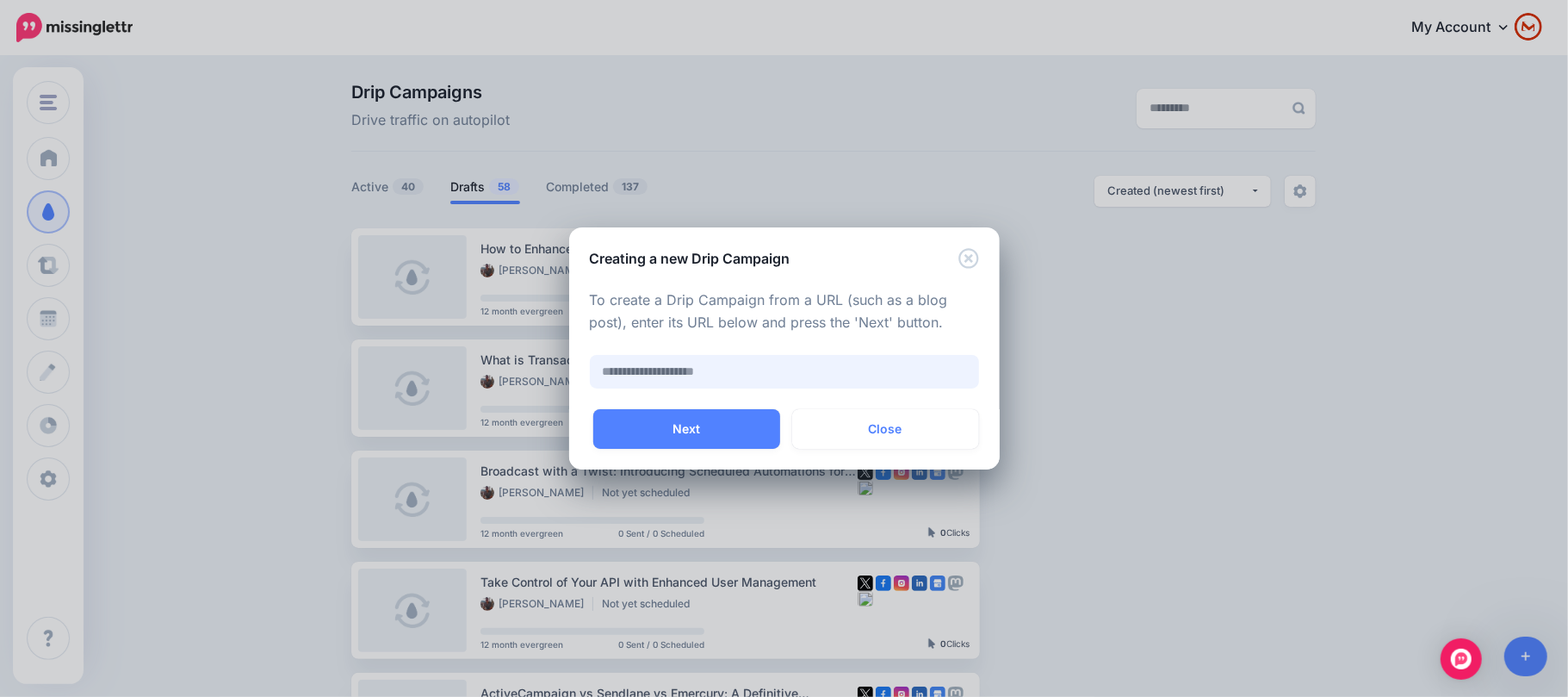
paste input "**********"
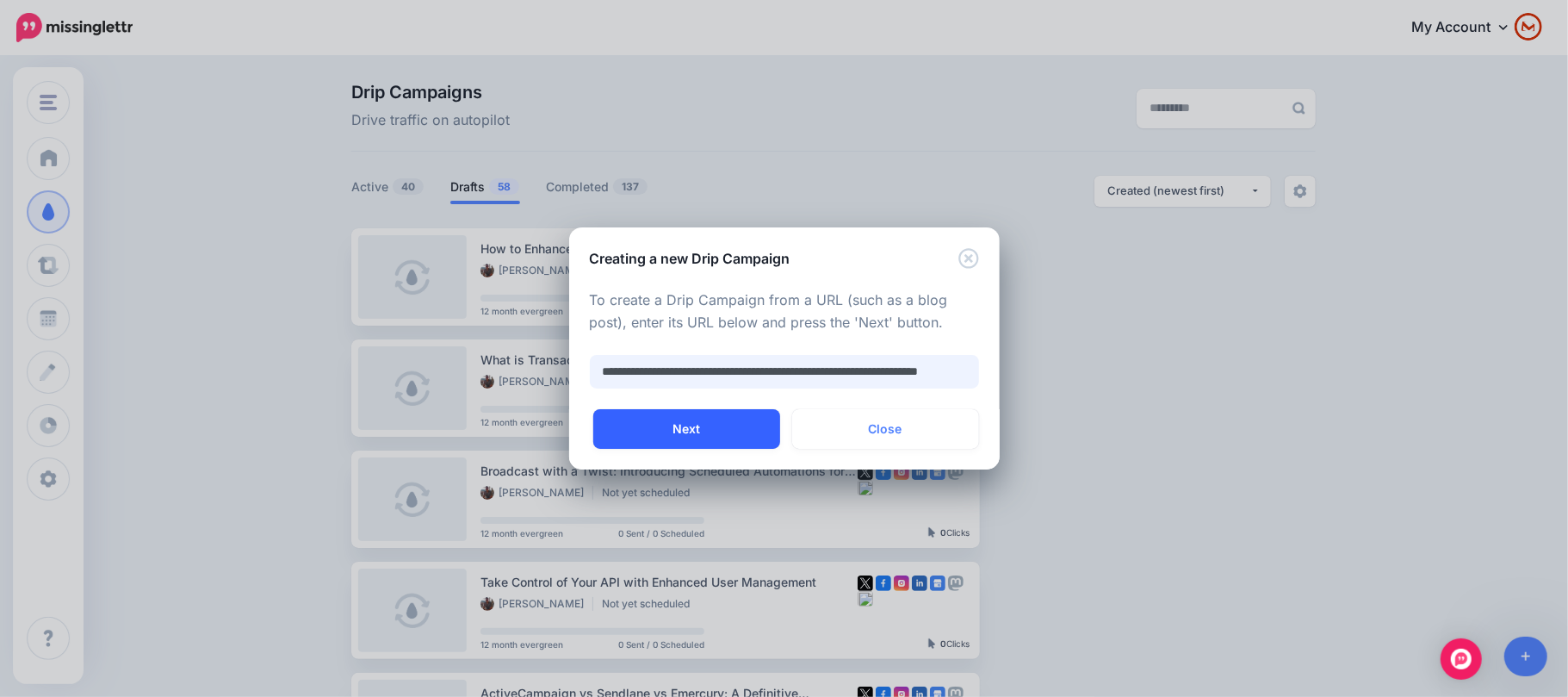
type input "**********"
click at [711, 422] on button "Next" at bounding box center [686, 429] width 187 height 39
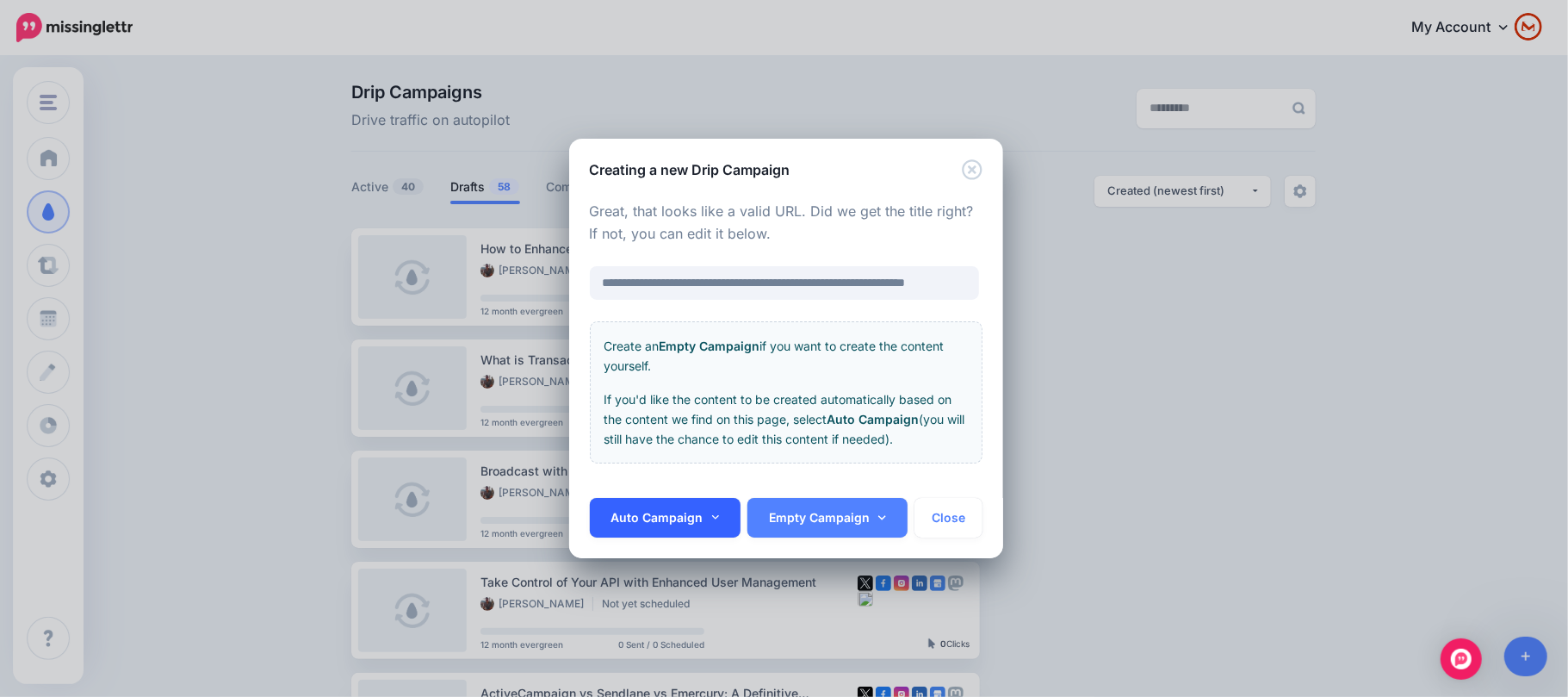
click at [700, 515] on link "Auto Campaign" at bounding box center [665, 517] width 151 height 39
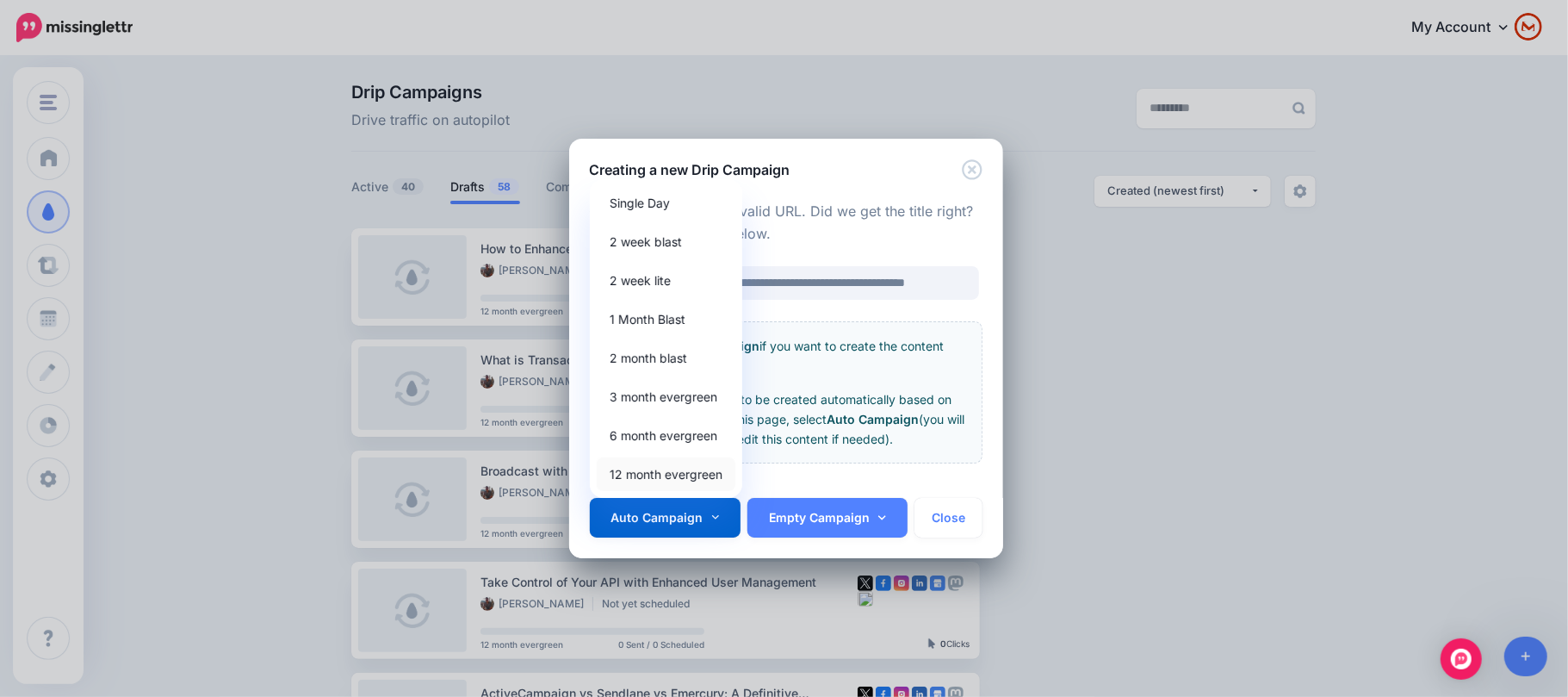
click at [707, 486] on link "12 month evergreen" at bounding box center [666, 474] width 139 height 33
